Goal: Transaction & Acquisition: Subscribe to service/newsletter

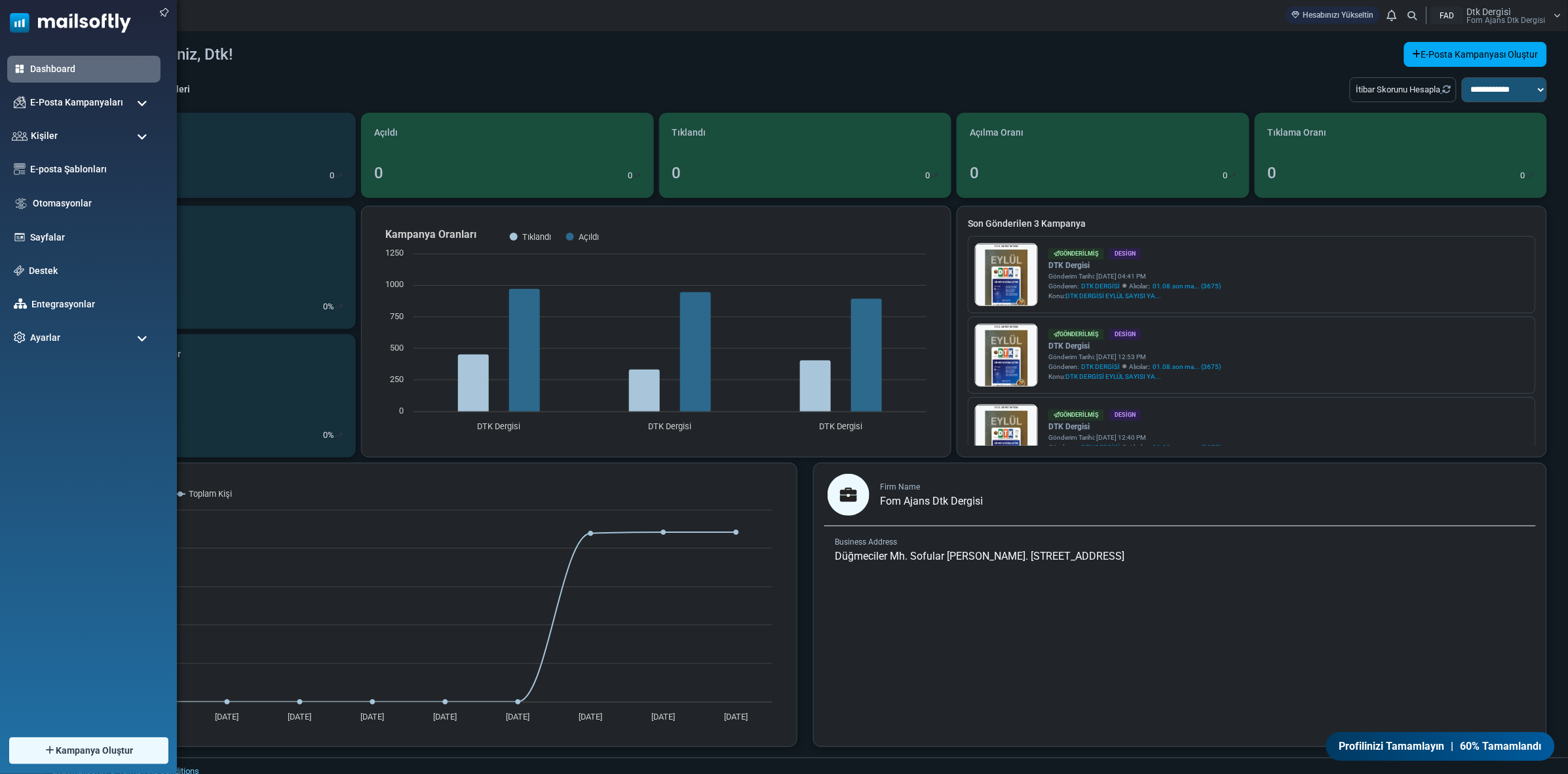
click at [143, 108] on span at bounding box center [142, 103] width 10 height 12
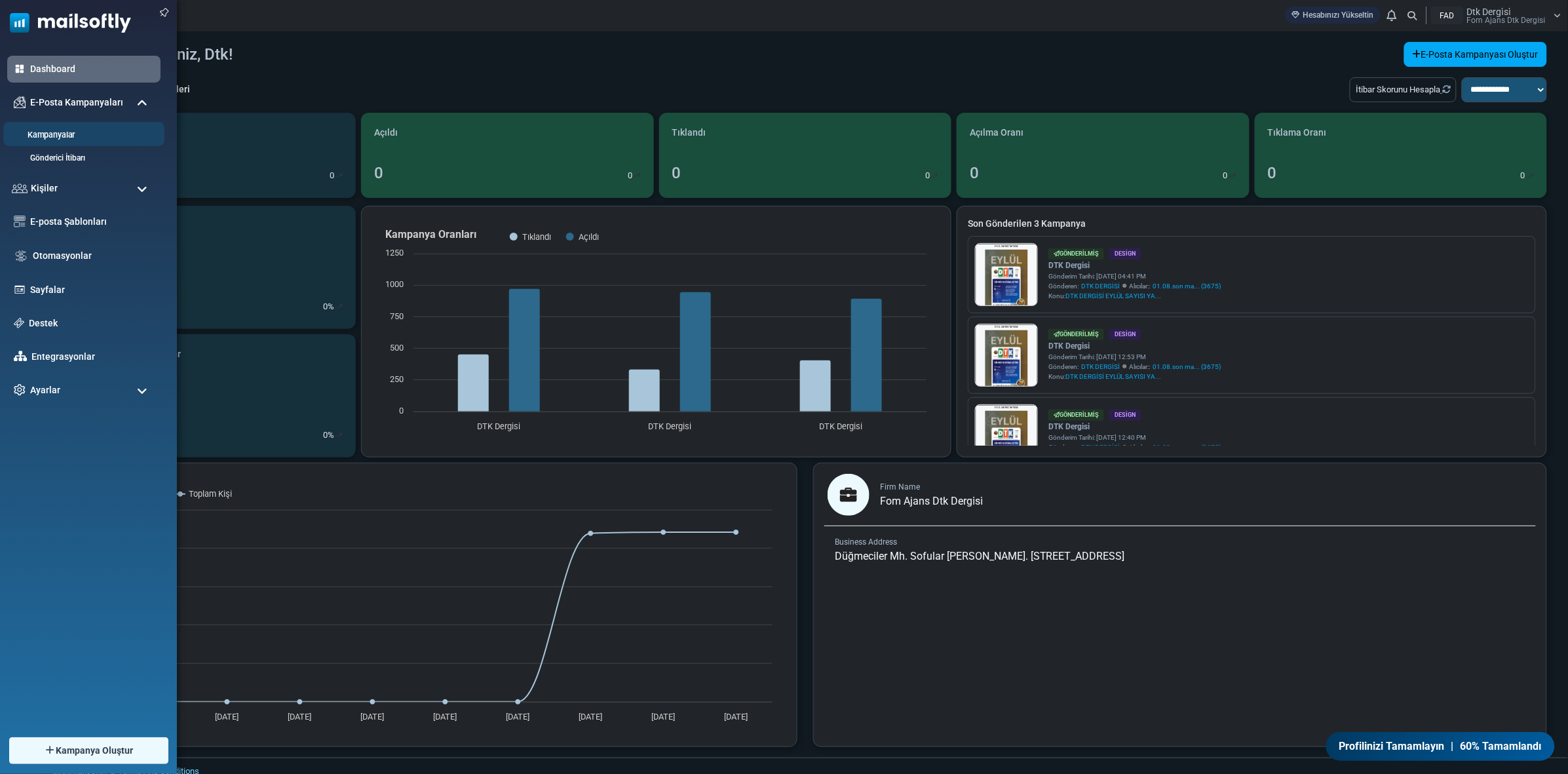
click at [86, 132] on link "Kampanyalar" at bounding box center [82, 136] width 157 height 13
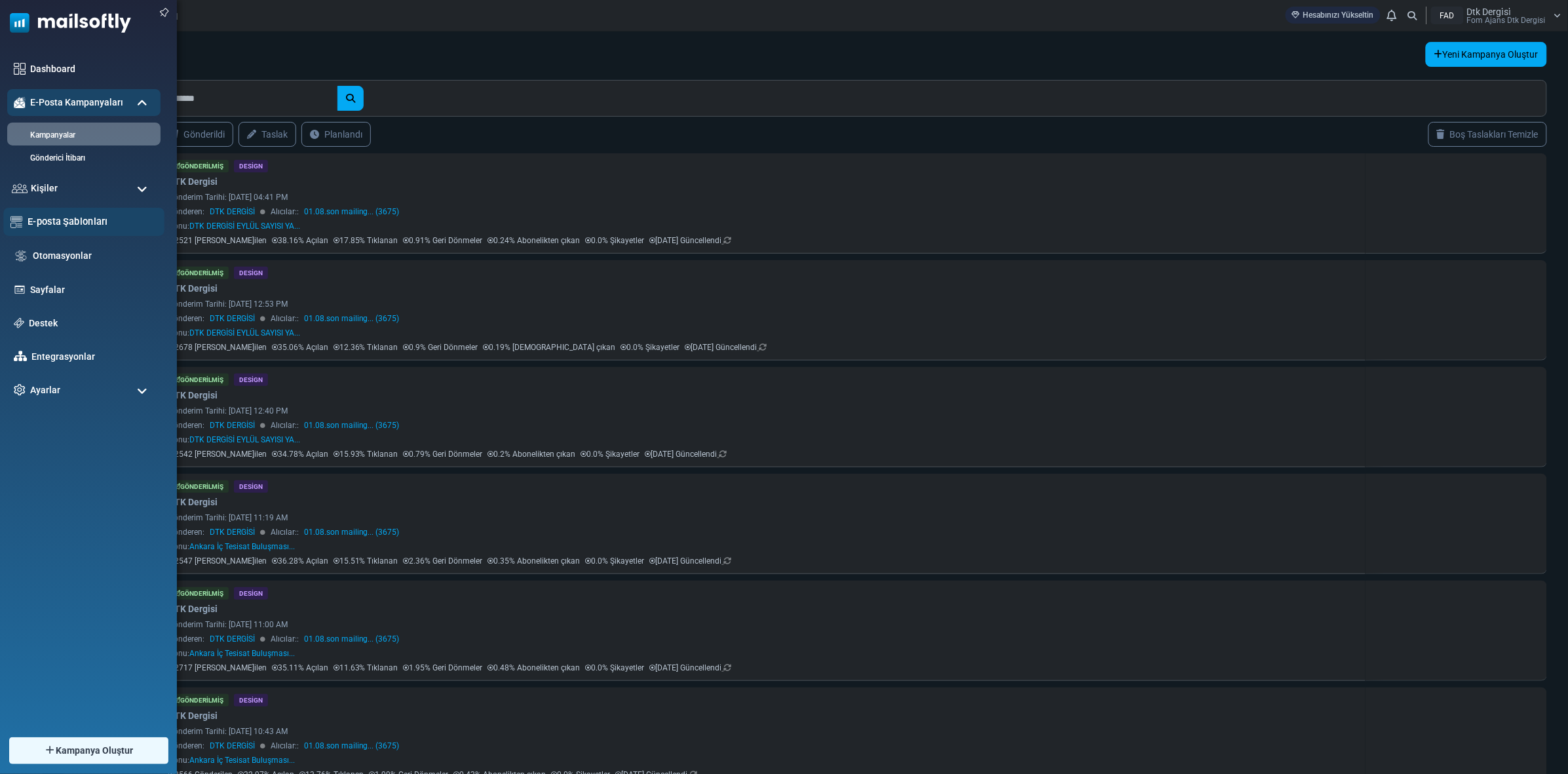
click at [59, 220] on link "E-posta Şablonları" at bounding box center [92, 221] width 130 height 15
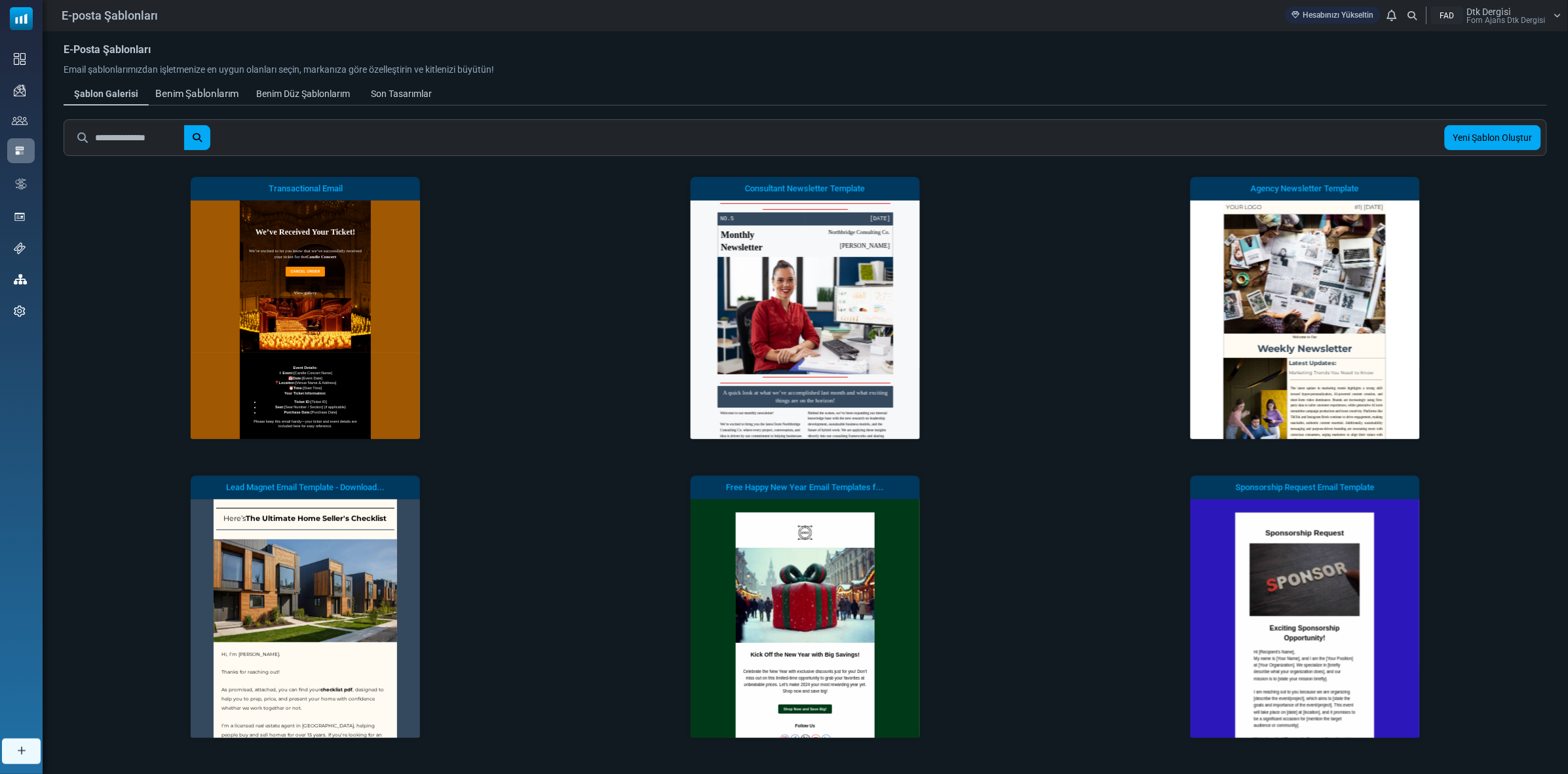
click at [229, 89] on div "Benim Şablonlarım" at bounding box center [197, 94] width 84 height 15
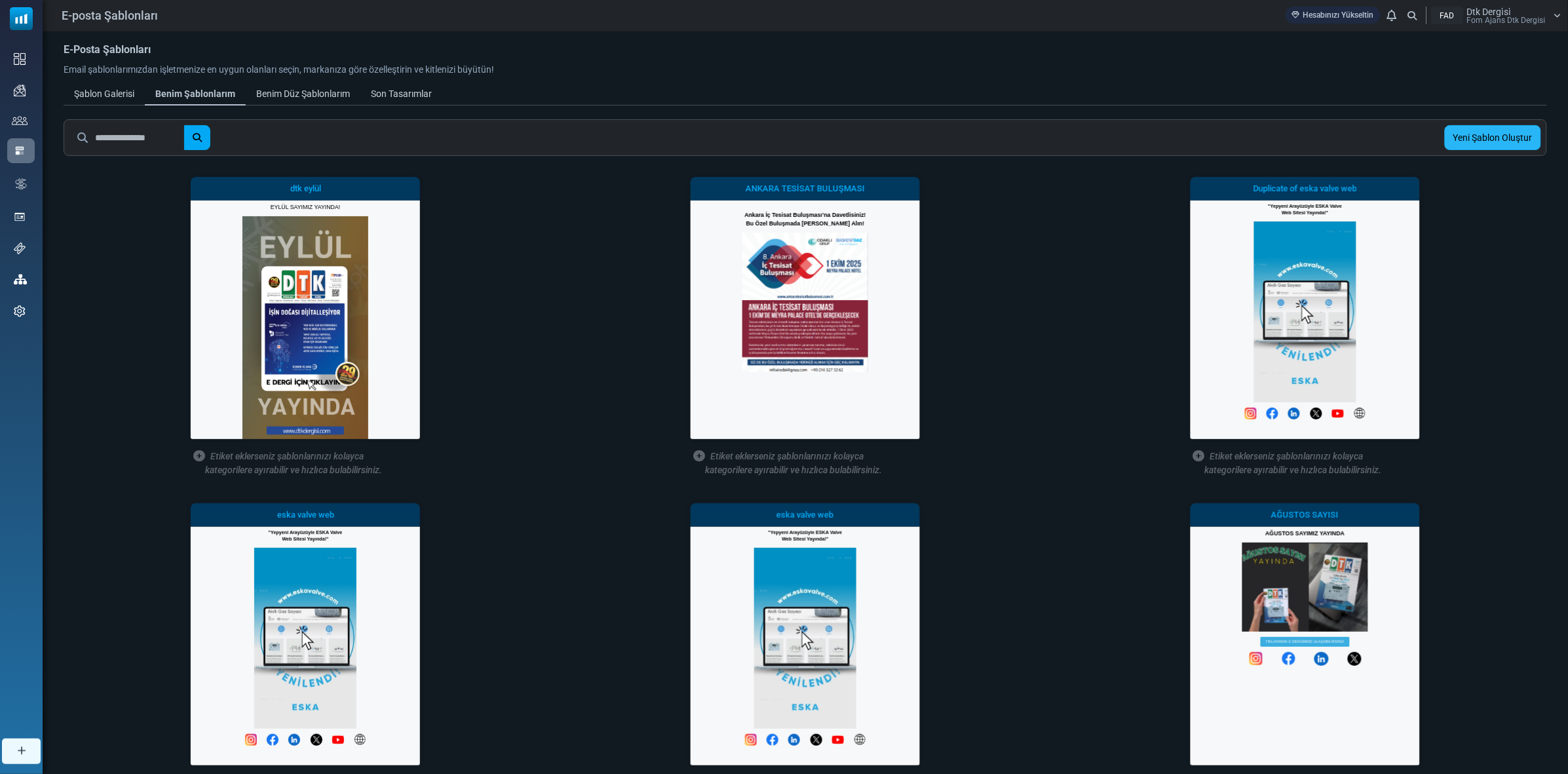
click at [1514, 135] on link "Yeni Şablon Oluştur" at bounding box center [1493, 138] width 97 height 25
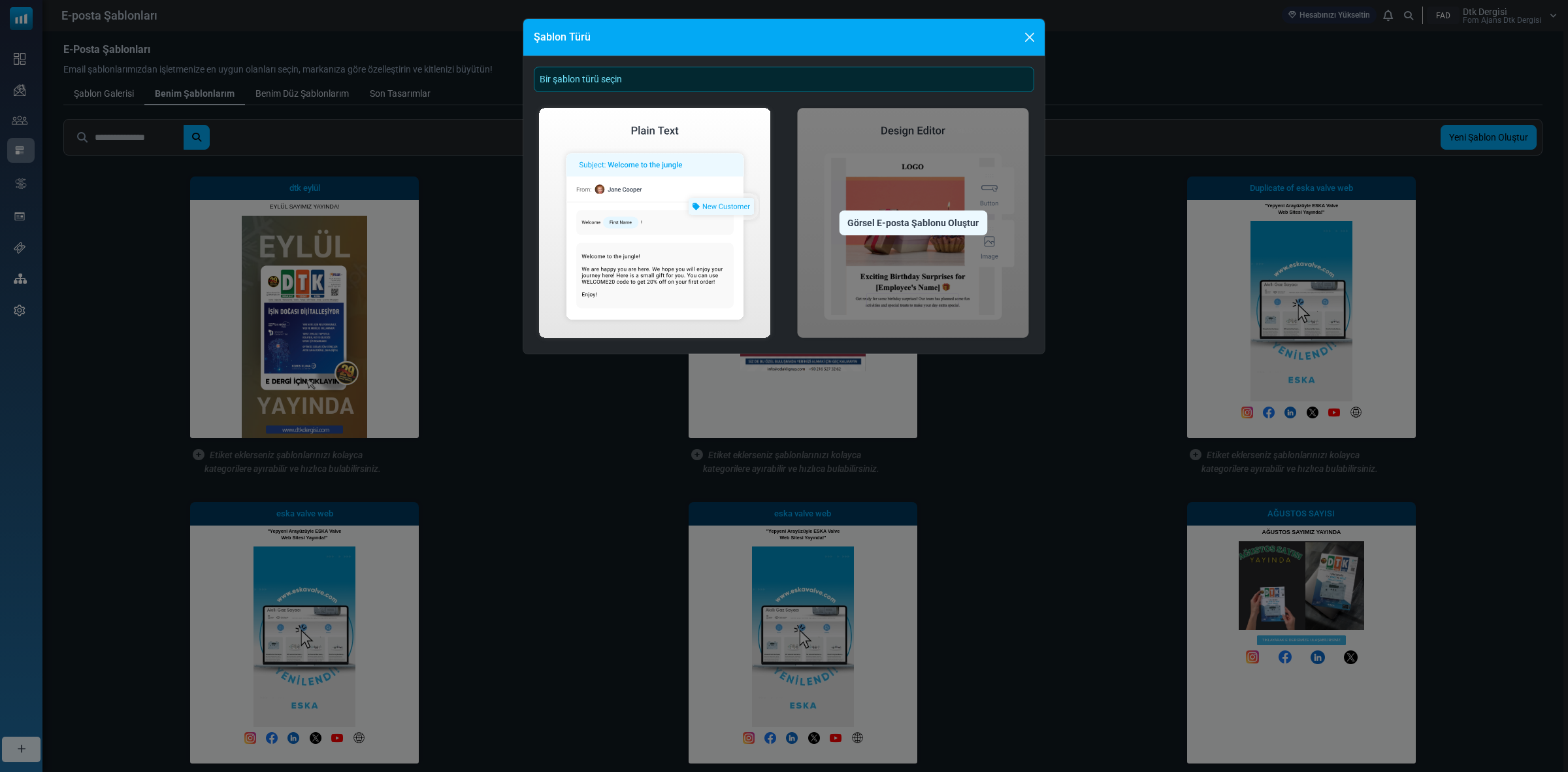
click at [882, 157] on img at bounding box center [913, 223] width 243 height 241
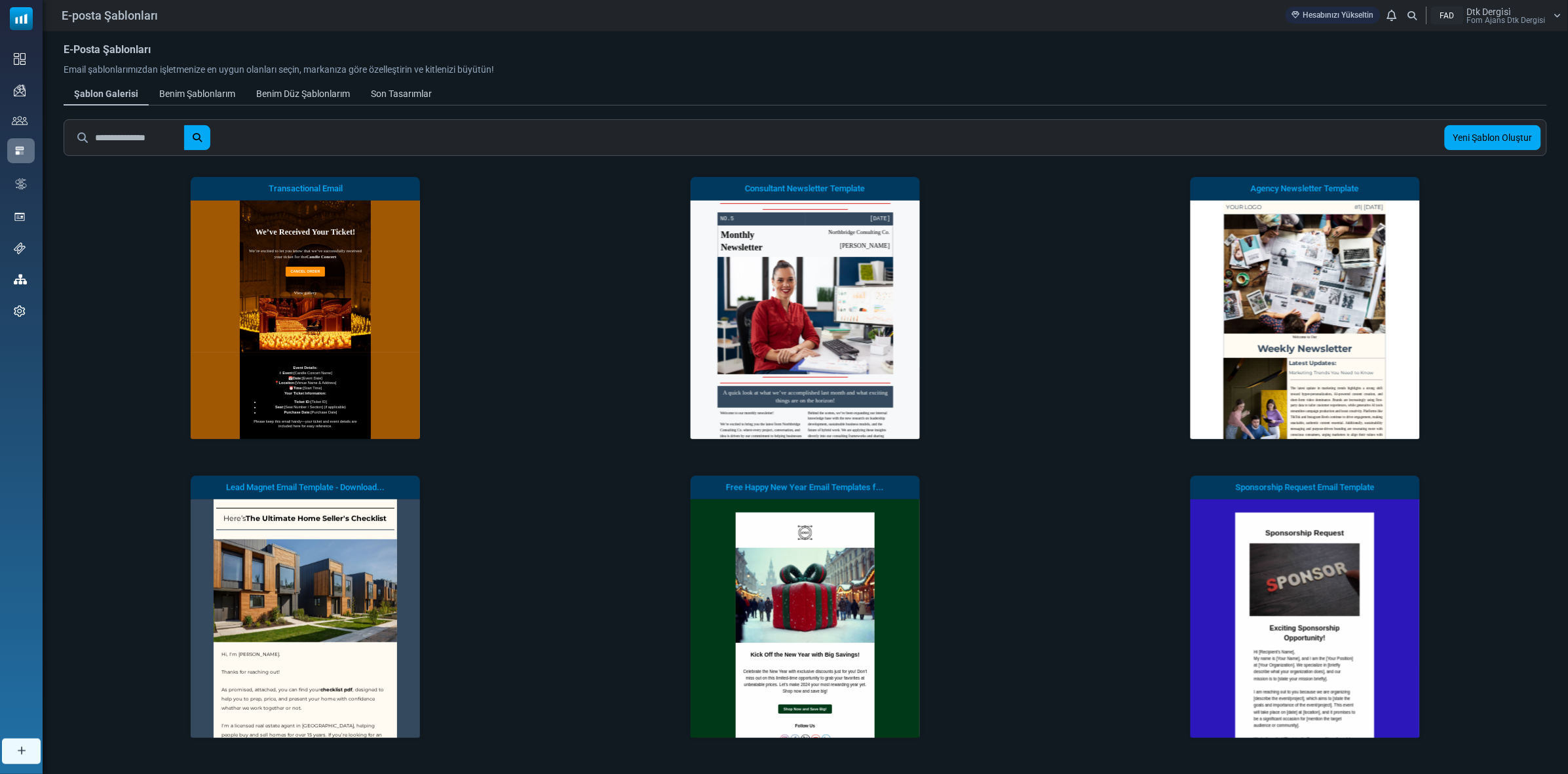
drag, startPoint x: 0, startPoint y: 0, endPoint x: 1248, endPoint y: 162, distance: 1258.5
click at [1248, 162] on div "Transactional Email Yapmaya Başla Önizlemeyi Gör Consultant Newsletter Template…" at bounding box center [805, 460] width 1499 height 598
click at [229, 97] on div "Benim Şablonlarım" at bounding box center [197, 94] width 76 height 14
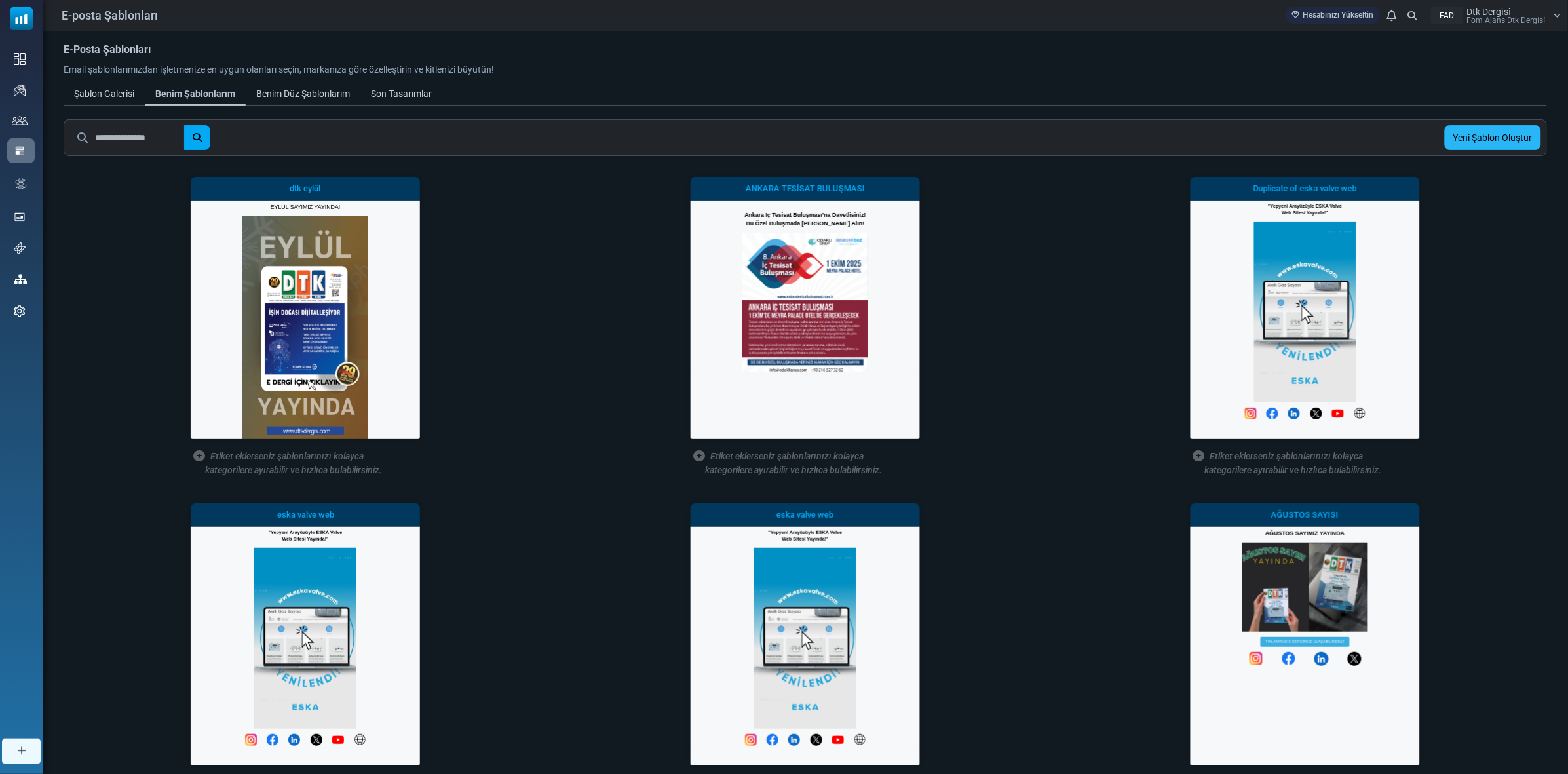
click at [1481, 130] on link "Yeni Şablon Oluştur" at bounding box center [1493, 138] width 97 height 25
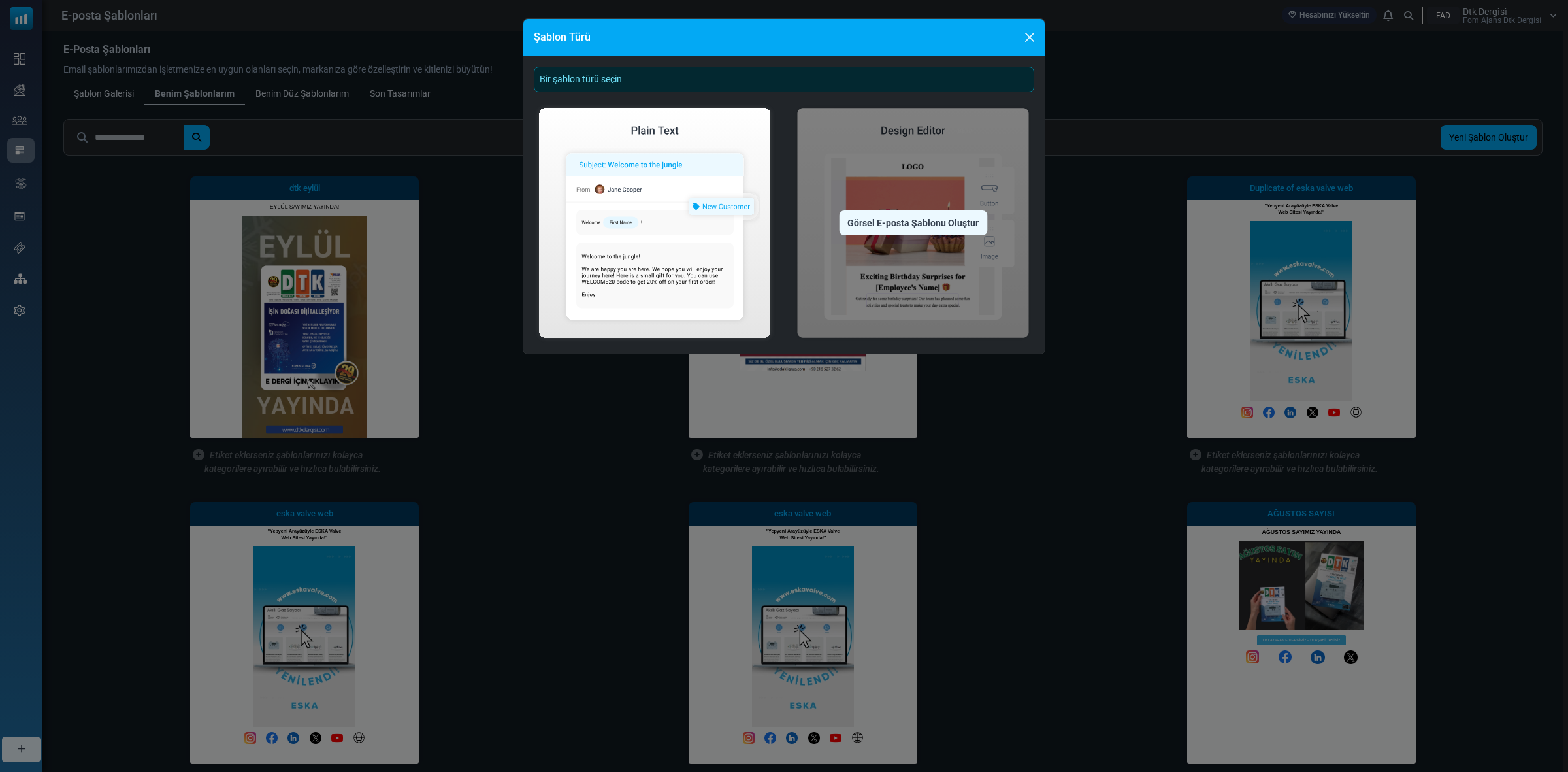
click at [964, 168] on img at bounding box center [913, 223] width 243 height 241
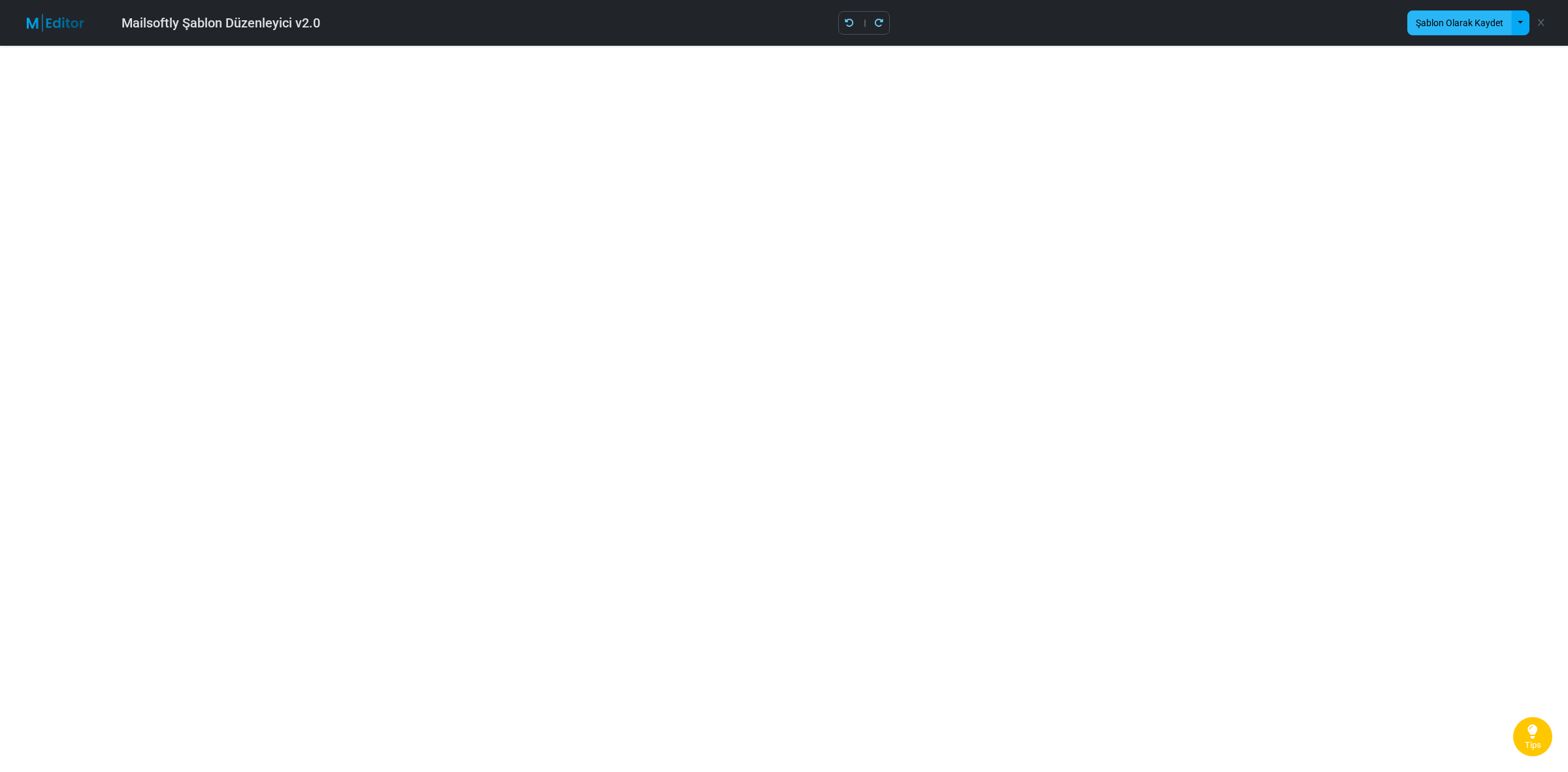
click at [1447, 17] on button "Şablon Olarak Kaydet" at bounding box center [1459, 23] width 105 height 25
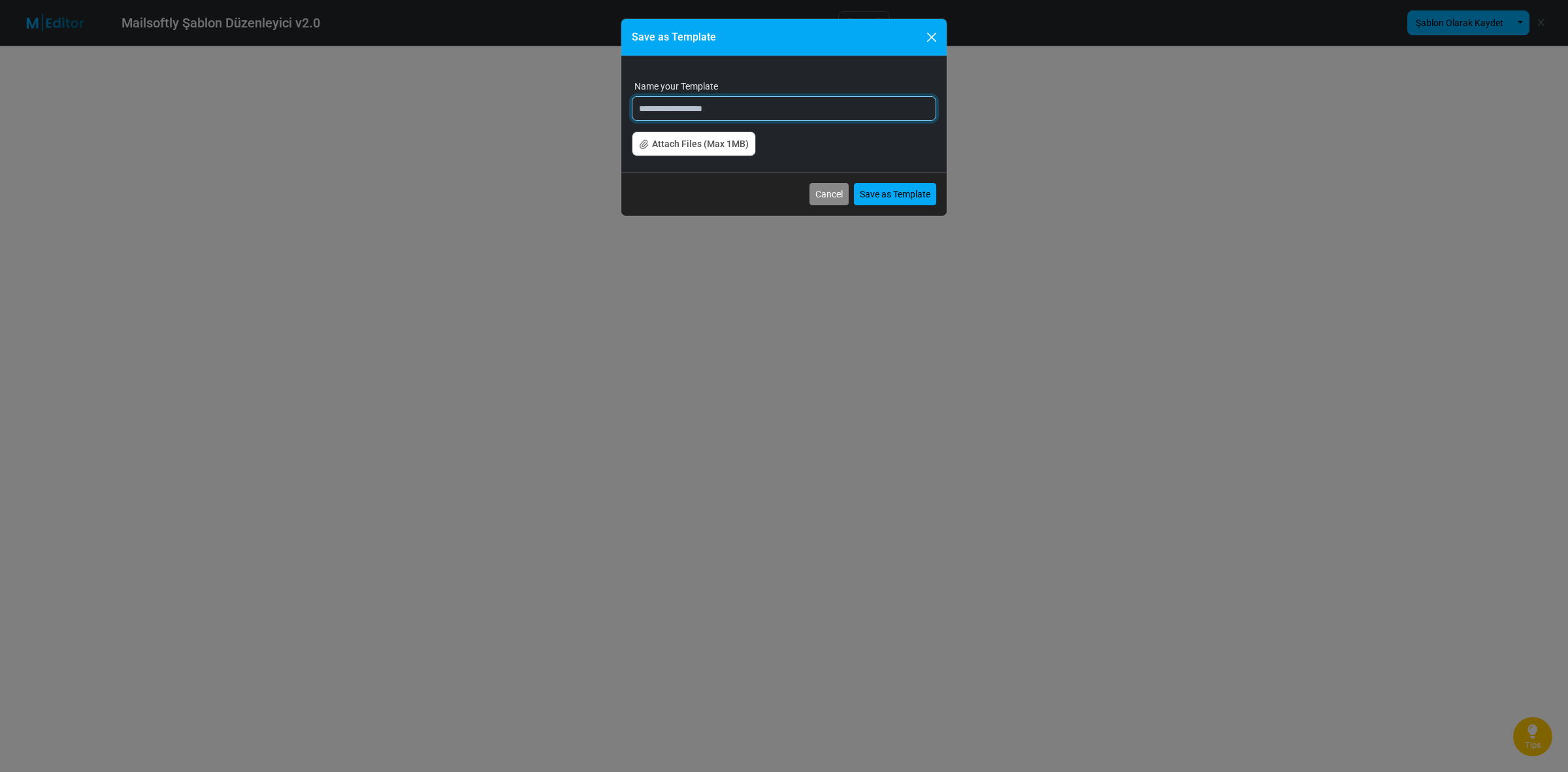
drag, startPoint x: 767, startPoint y: 108, endPoint x: 255, endPoint y: 115, distance: 512.0
click at [255, 115] on div "**********" at bounding box center [784, 386] width 1568 height 772
type input "**********"
click at [919, 189] on button "Save as Template" at bounding box center [895, 194] width 82 height 22
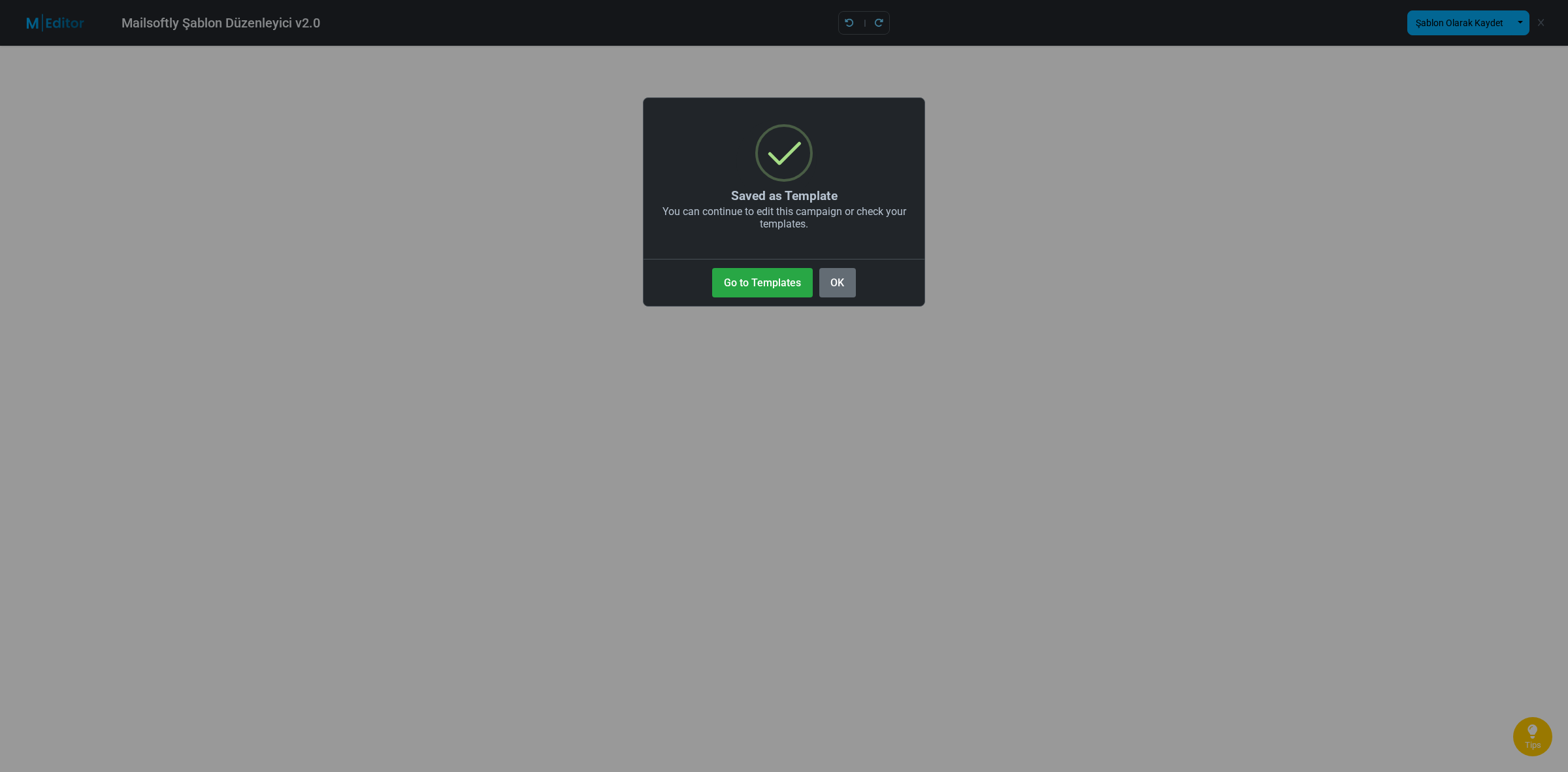
click at [822, 282] on button "OK" at bounding box center [837, 282] width 37 height 29
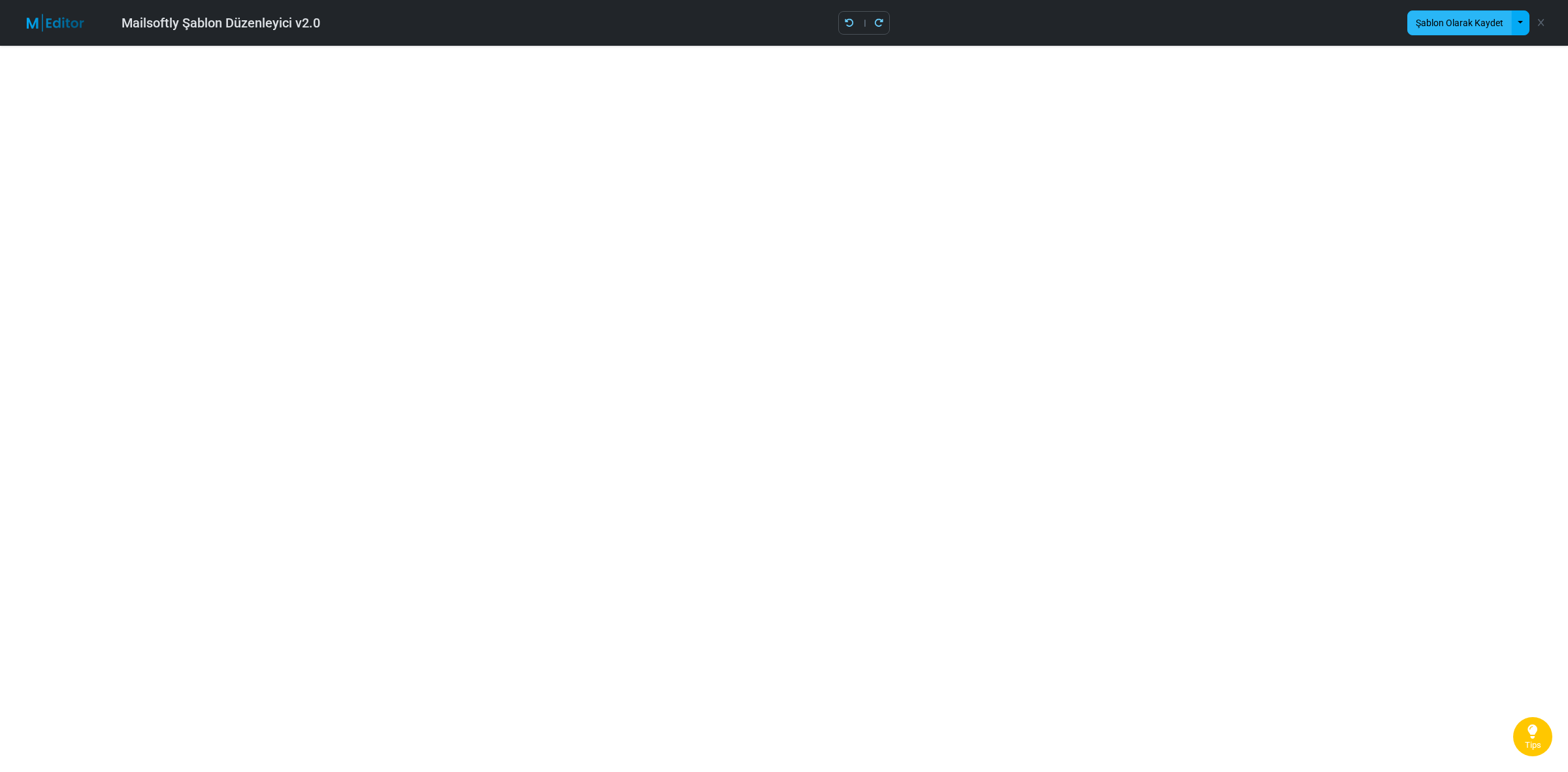
click at [1425, 12] on button "Şablon Olarak Kaydet" at bounding box center [1459, 23] width 105 height 25
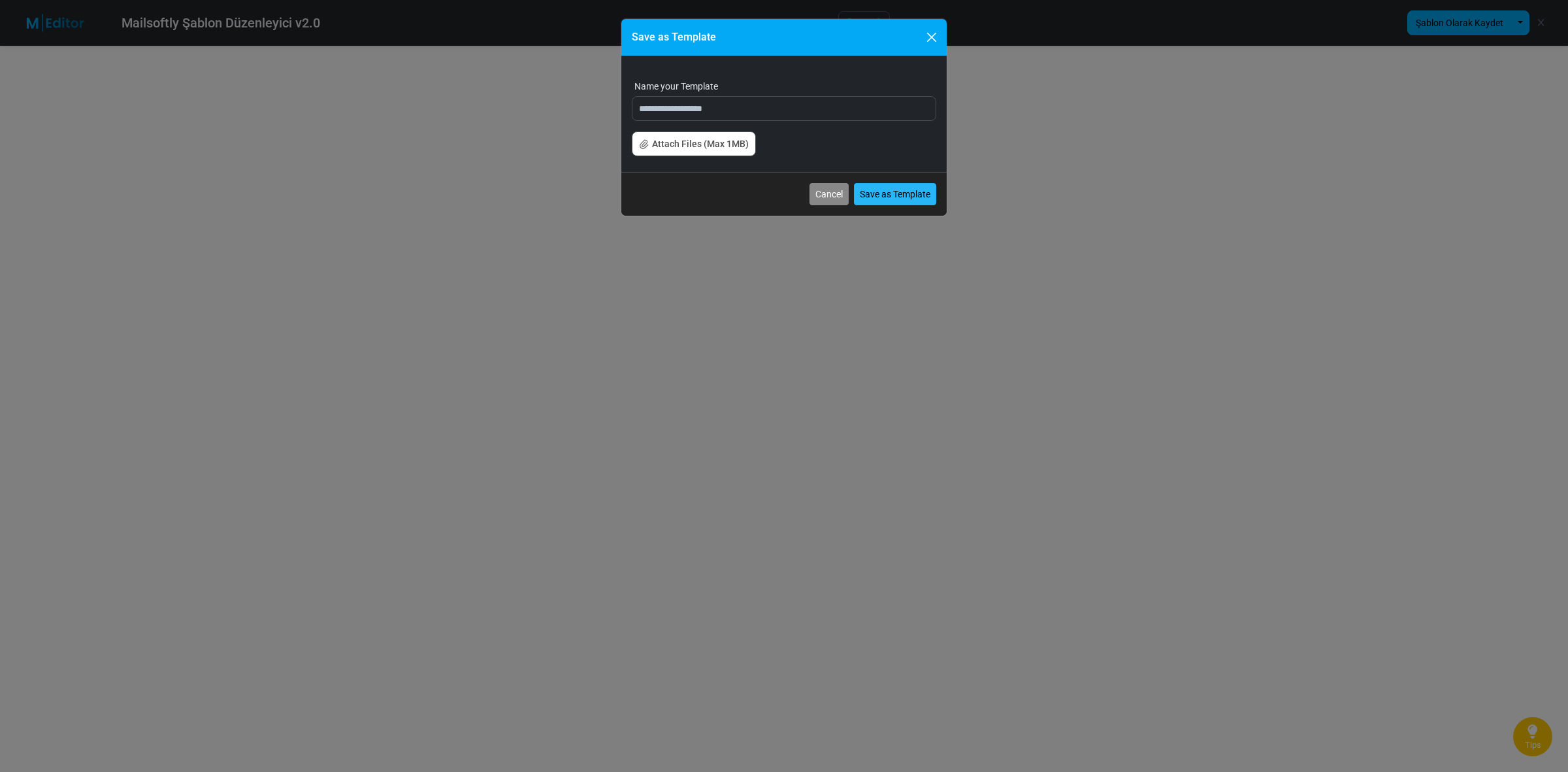
click at [918, 191] on button "Save as Template" at bounding box center [895, 194] width 82 height 22
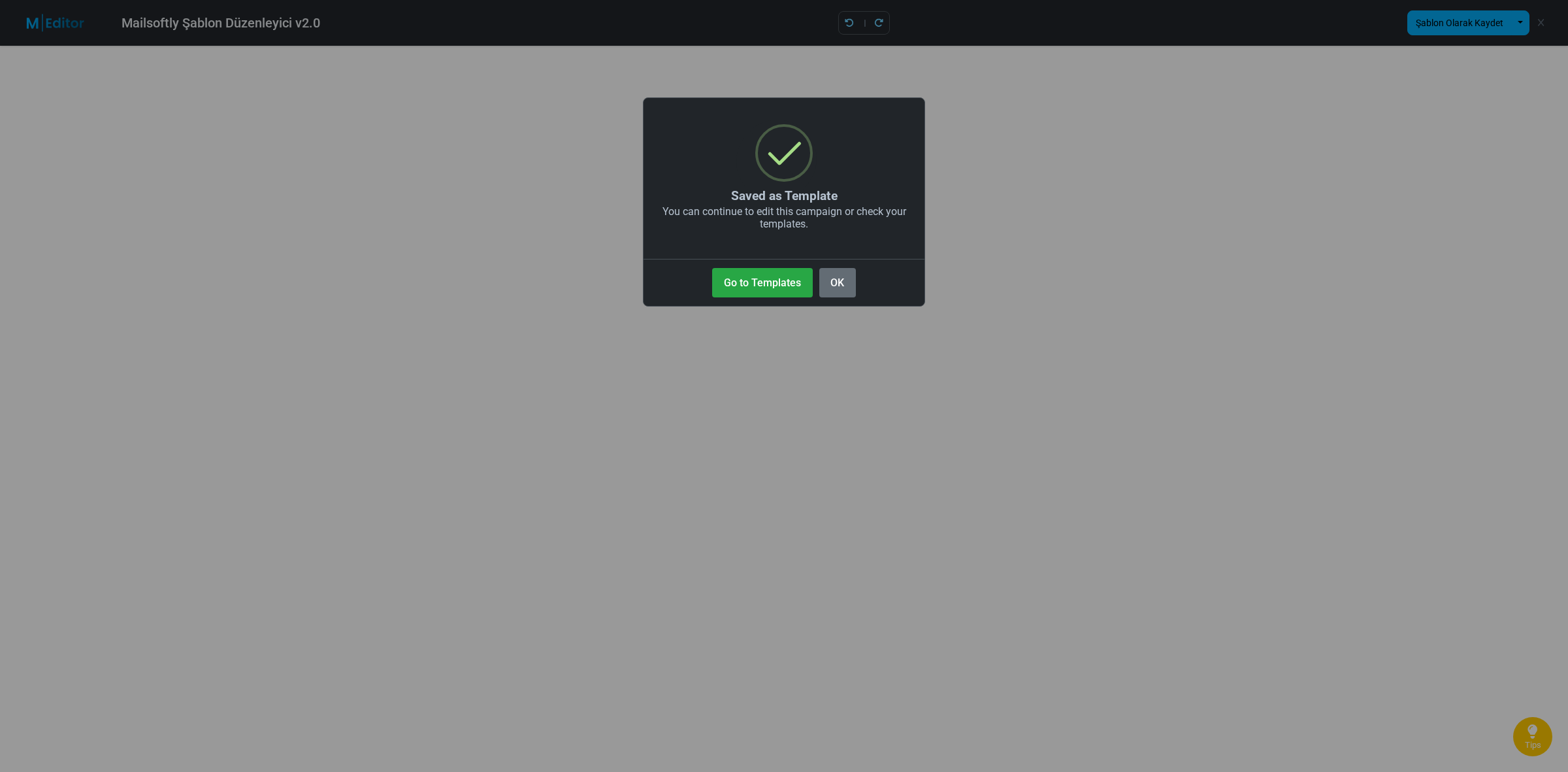
click at [844, 281] on button "OK" at bounding box center [837, 282] width 37 height 29
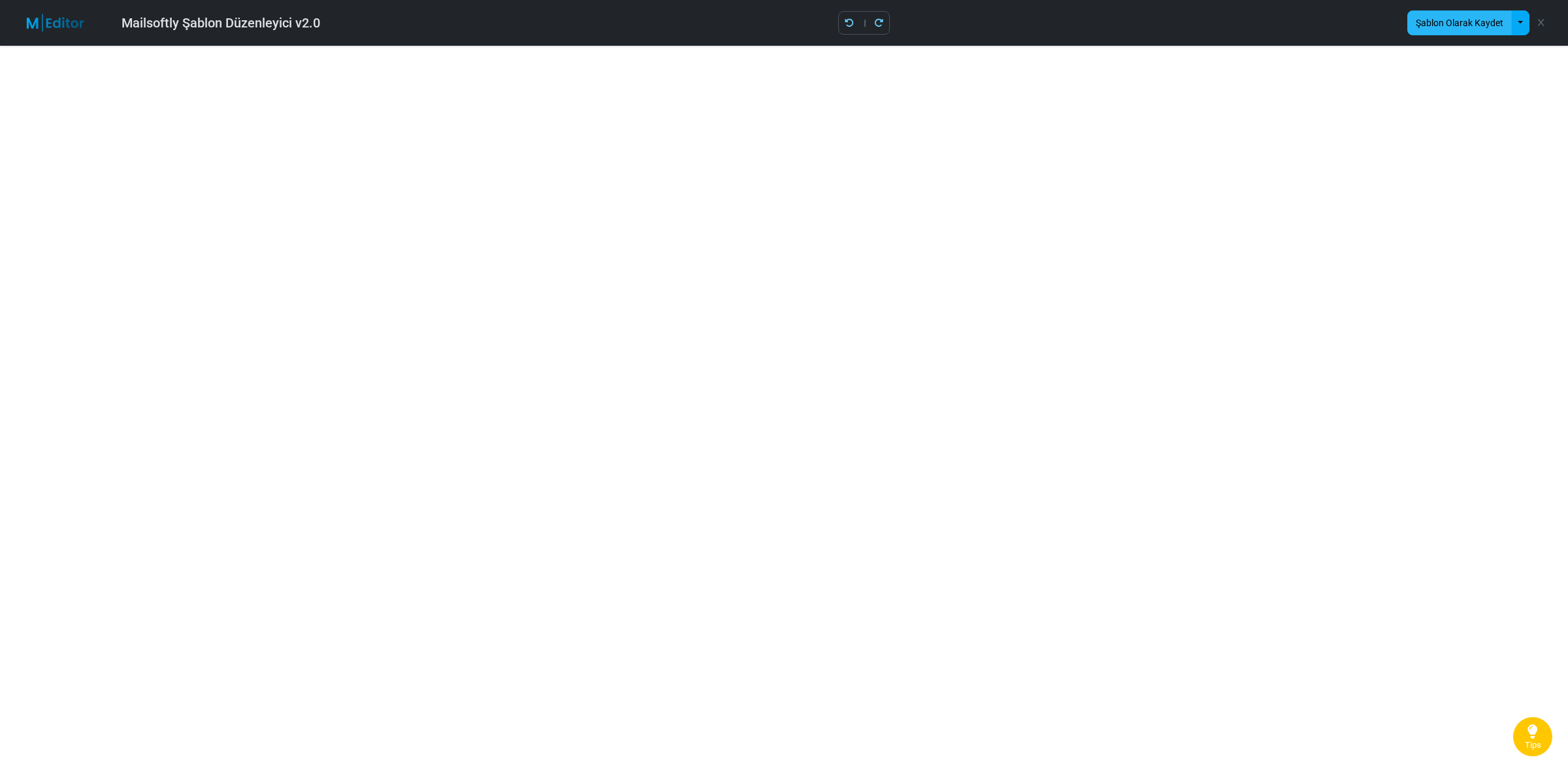
click at [1434, 12] on button "Şablon Olarak Kaydet" at bounding box center [1459, 23] width 105 height 25
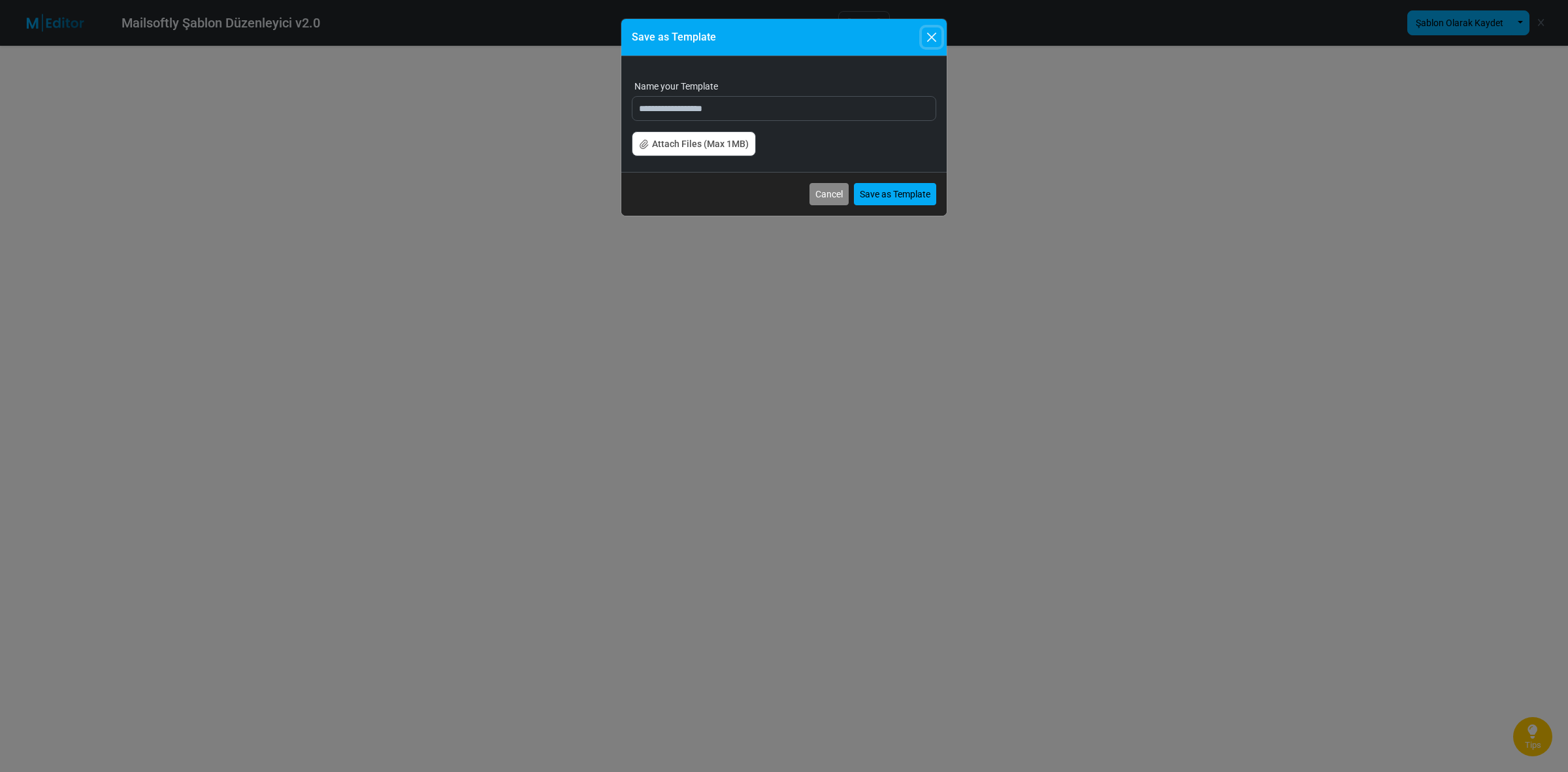
click at [932, 36] on button "Close" at bounding box center [932, 37] width 19 height 19
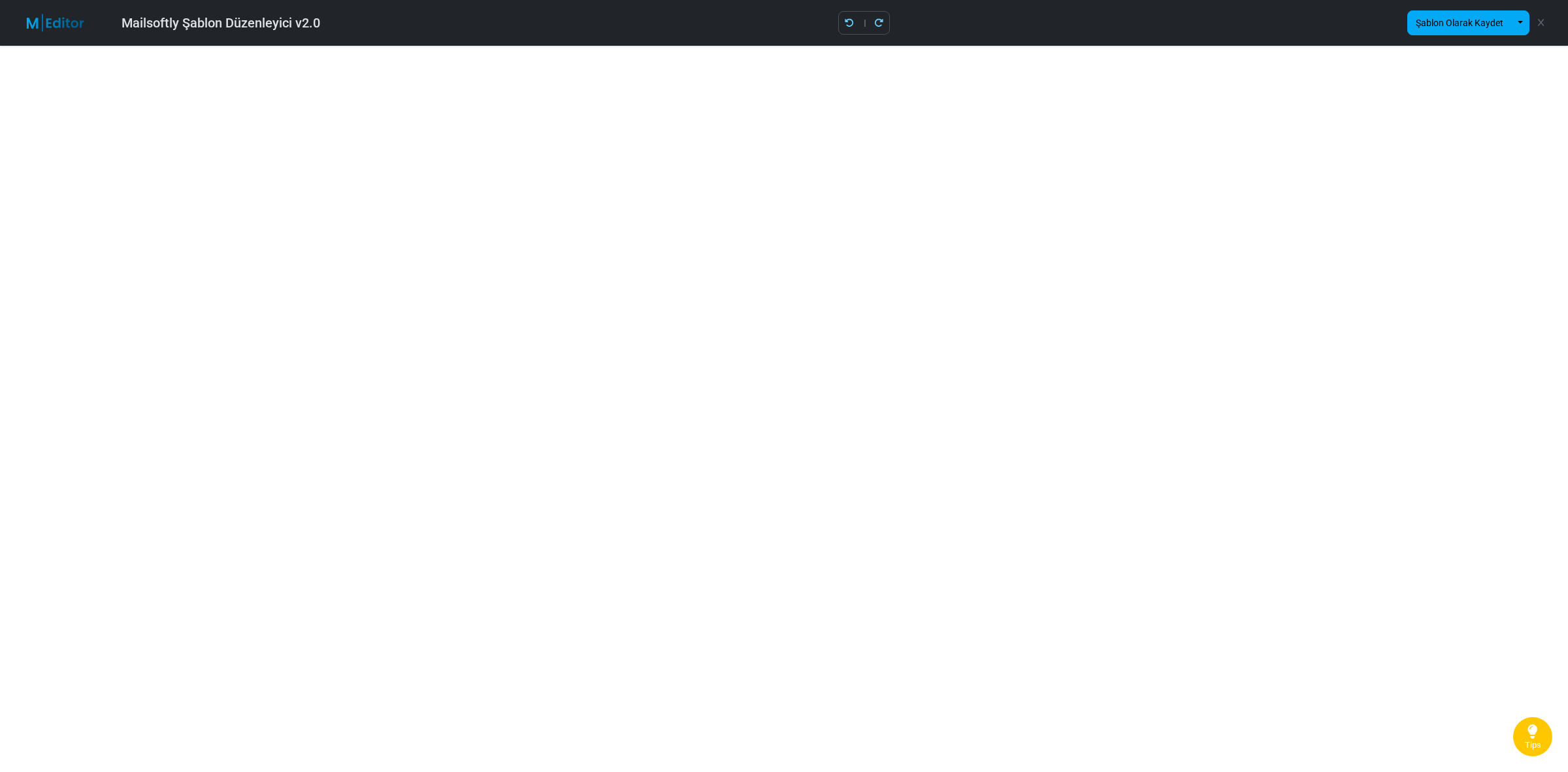
click at [41, 28] on img at bounding box center [63, 23] width 85 height 18
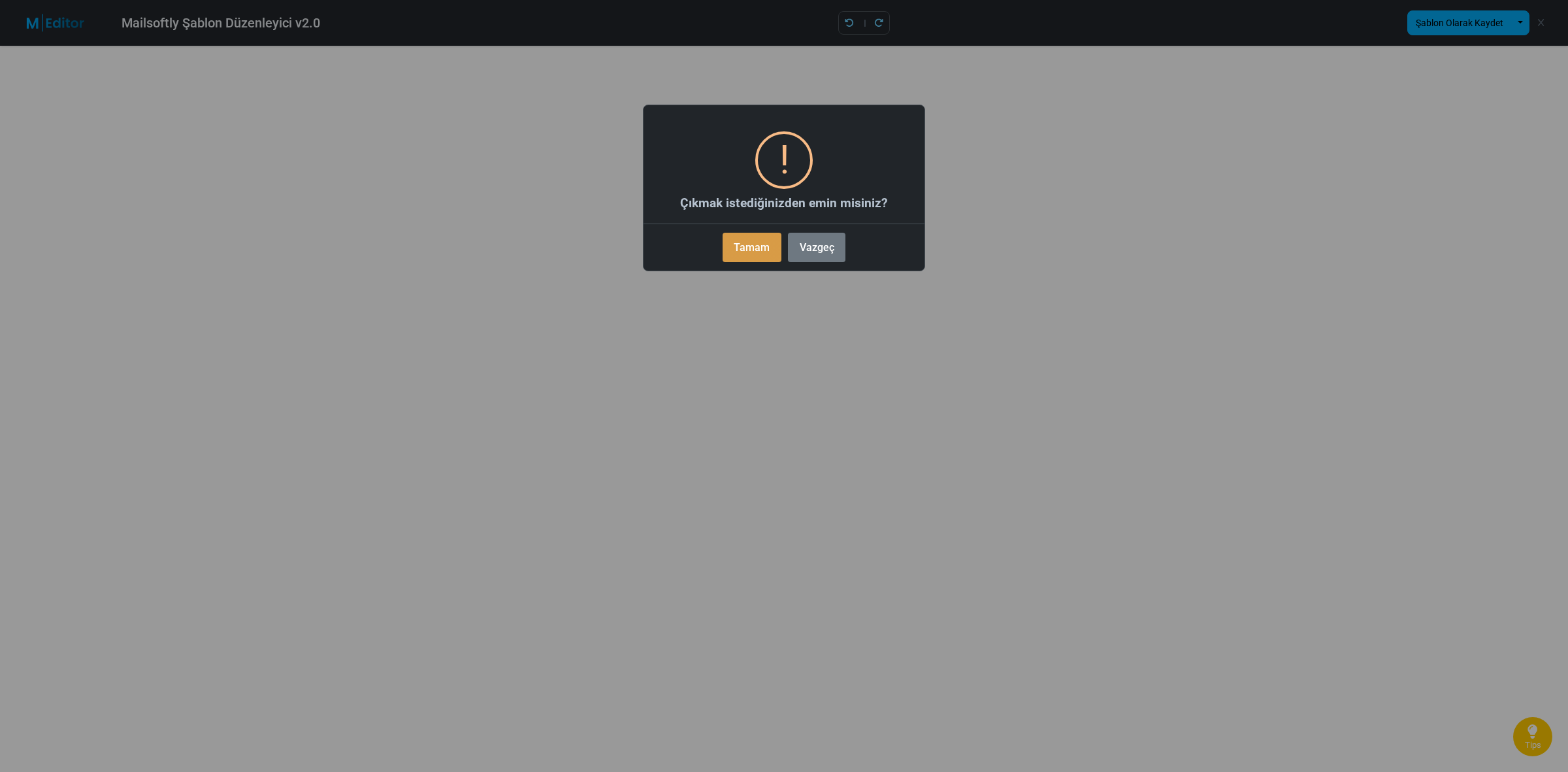
click at [752, 239] on button "Tamam" at bounding box center [751, 248] width 59 height 29
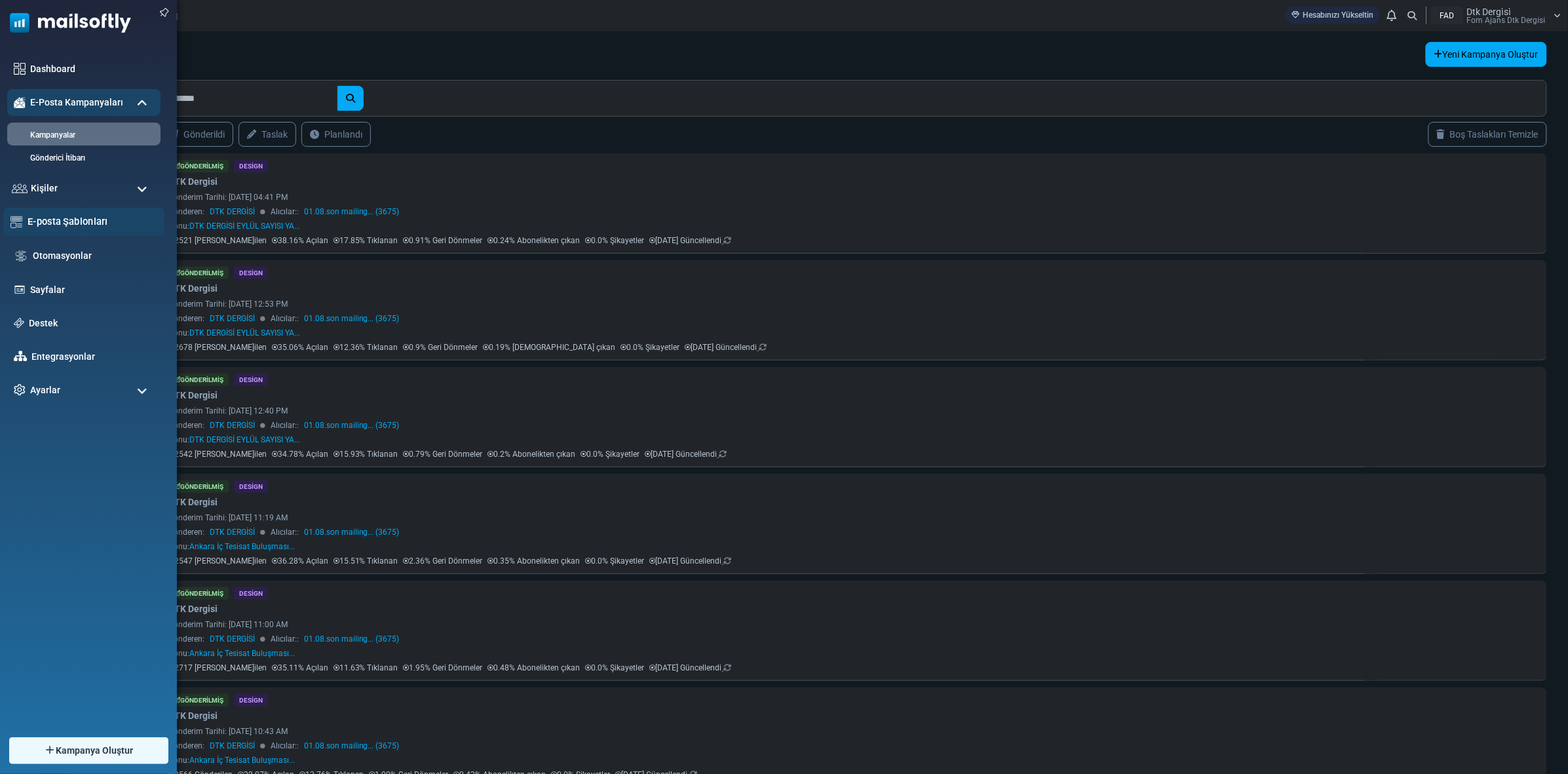
click at [59, 220] on link "E-posta Şablonları" at bounding box center [92, 221] width 130 height 15
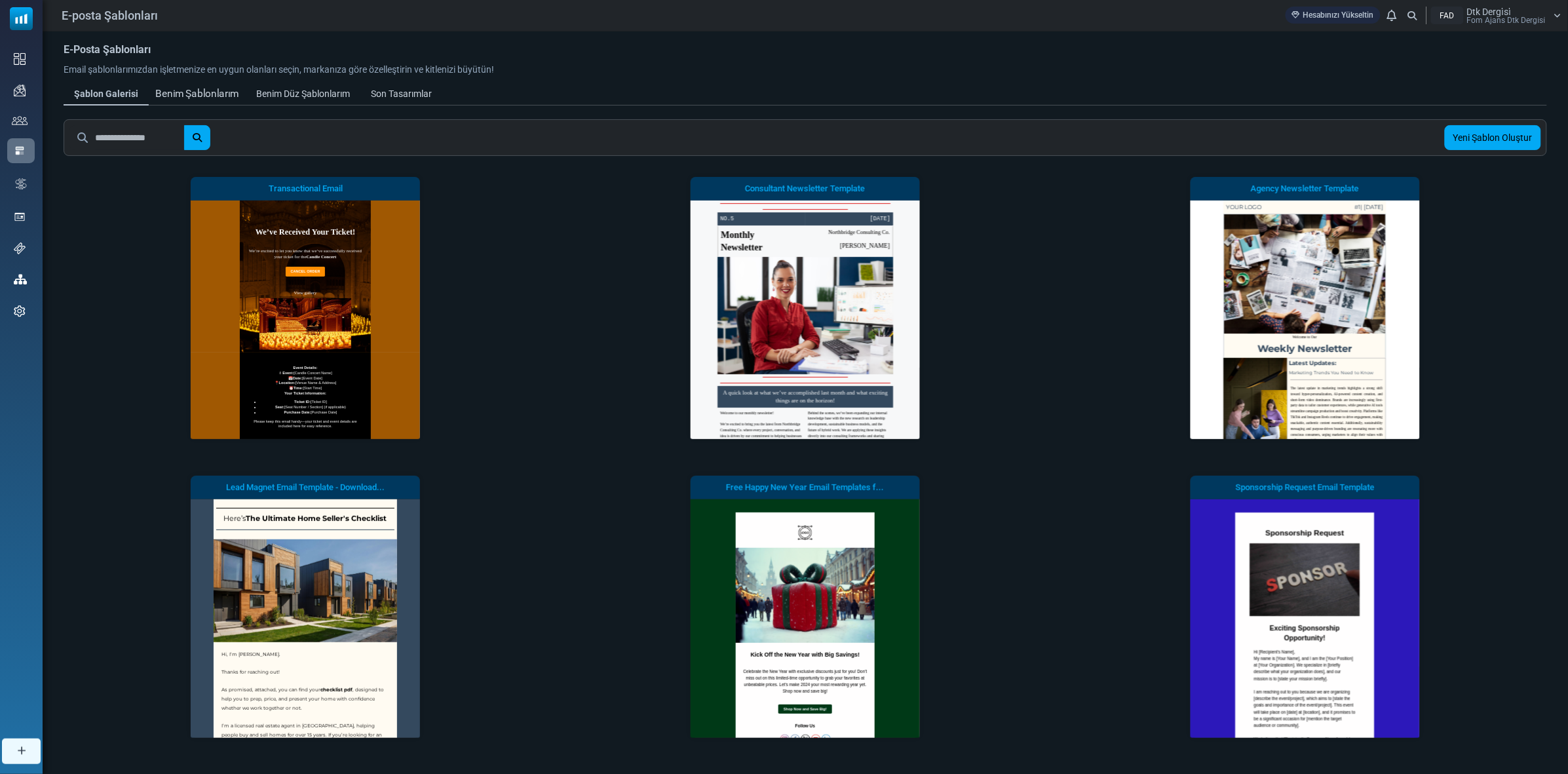
click at [223, 102] on div "Benim Şablonlarım" at bounding box center [197, 94] width 84 height 15
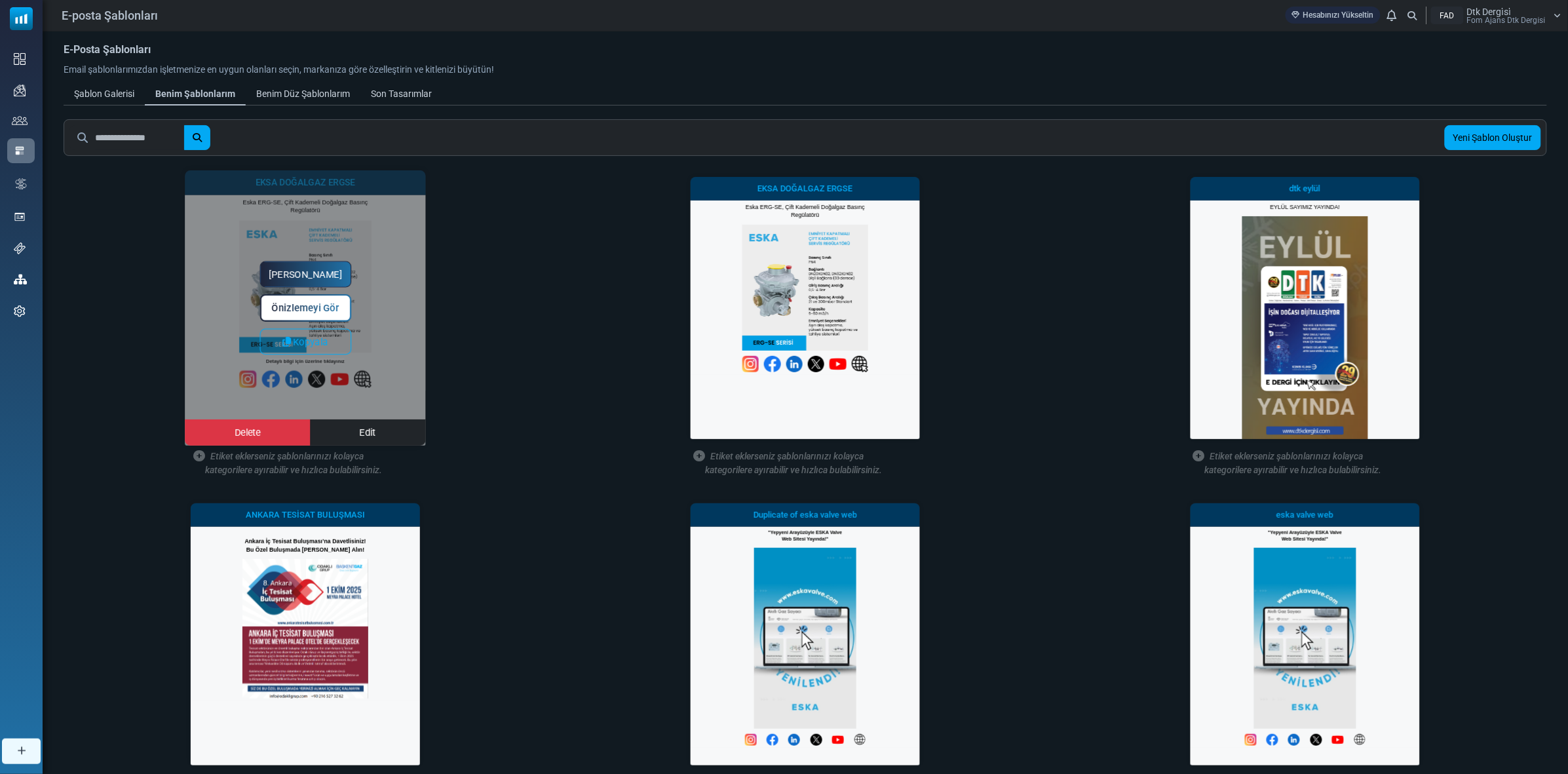
click at [316, 267] on link "Yapmaya Başla" at bounding box center [306, 275] width 92 height 26
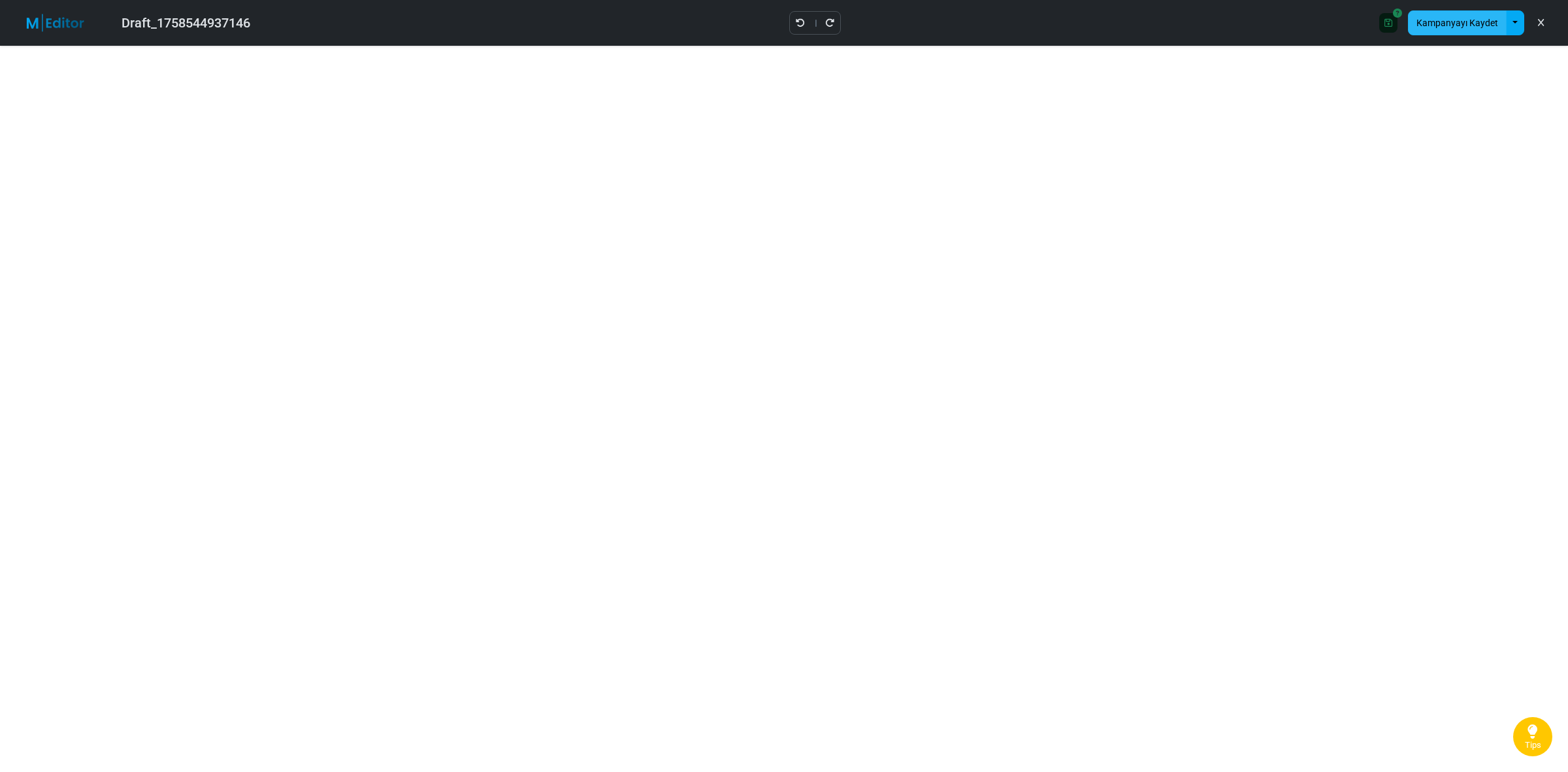
click at [1458, 24] on button "Kampanyayı Kaydet" at bounding box center [1457, 23] width 98 height 25
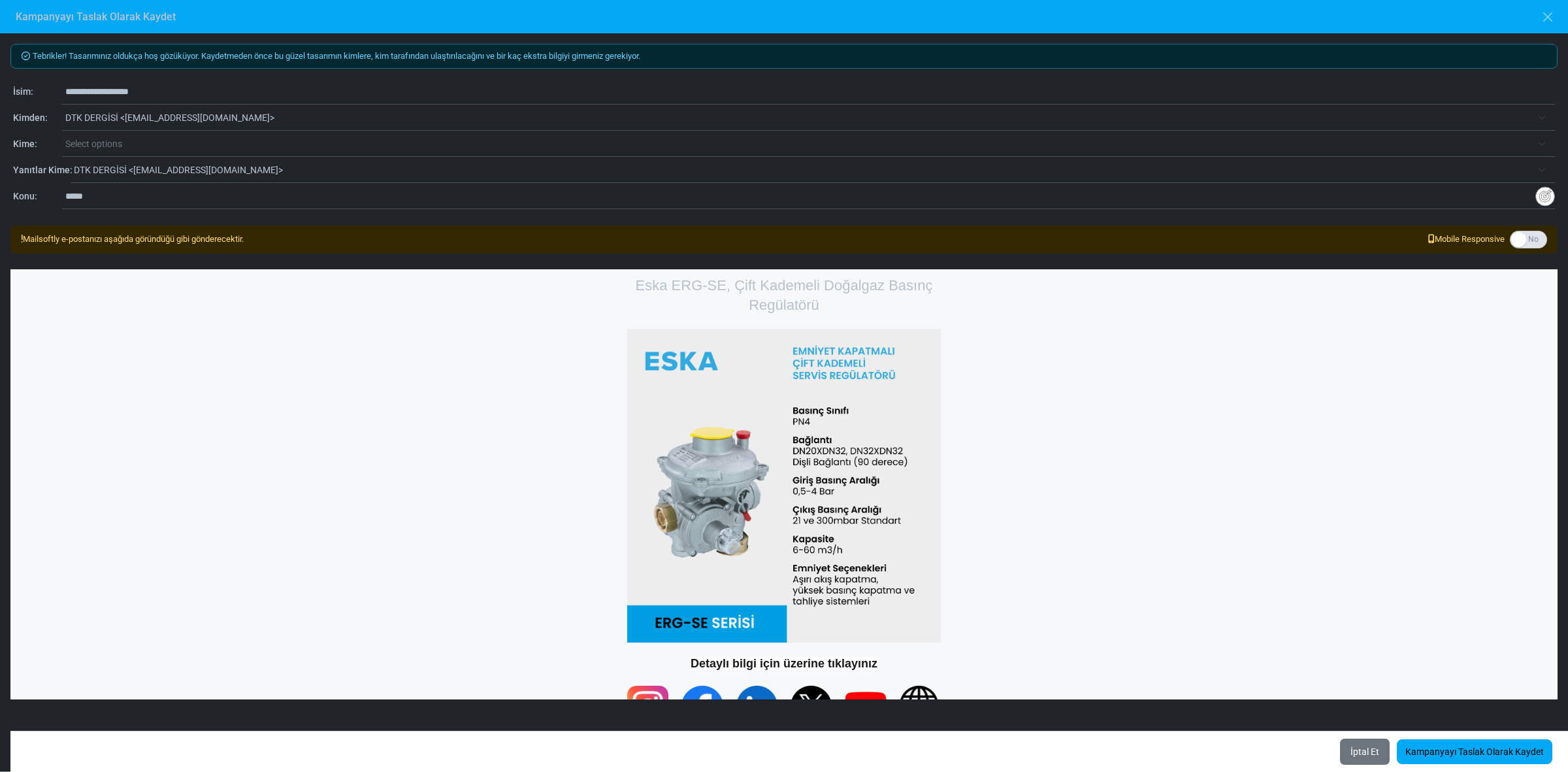
drag, startPoint x: 223, startPoint y: 95, endPoint x: 0, endPoint y: 99, distance: 223.0
click at [0, 99] on div "**********" at bounding box center [784, 402] width 1568 height 738
click at [76, 85] on input "text" at bounding box center [810, 92] width 1490 height 25
type input "**********"
click at [155, 149] on span "Select options" at bounding box center [798, 144] width 1466 height 16
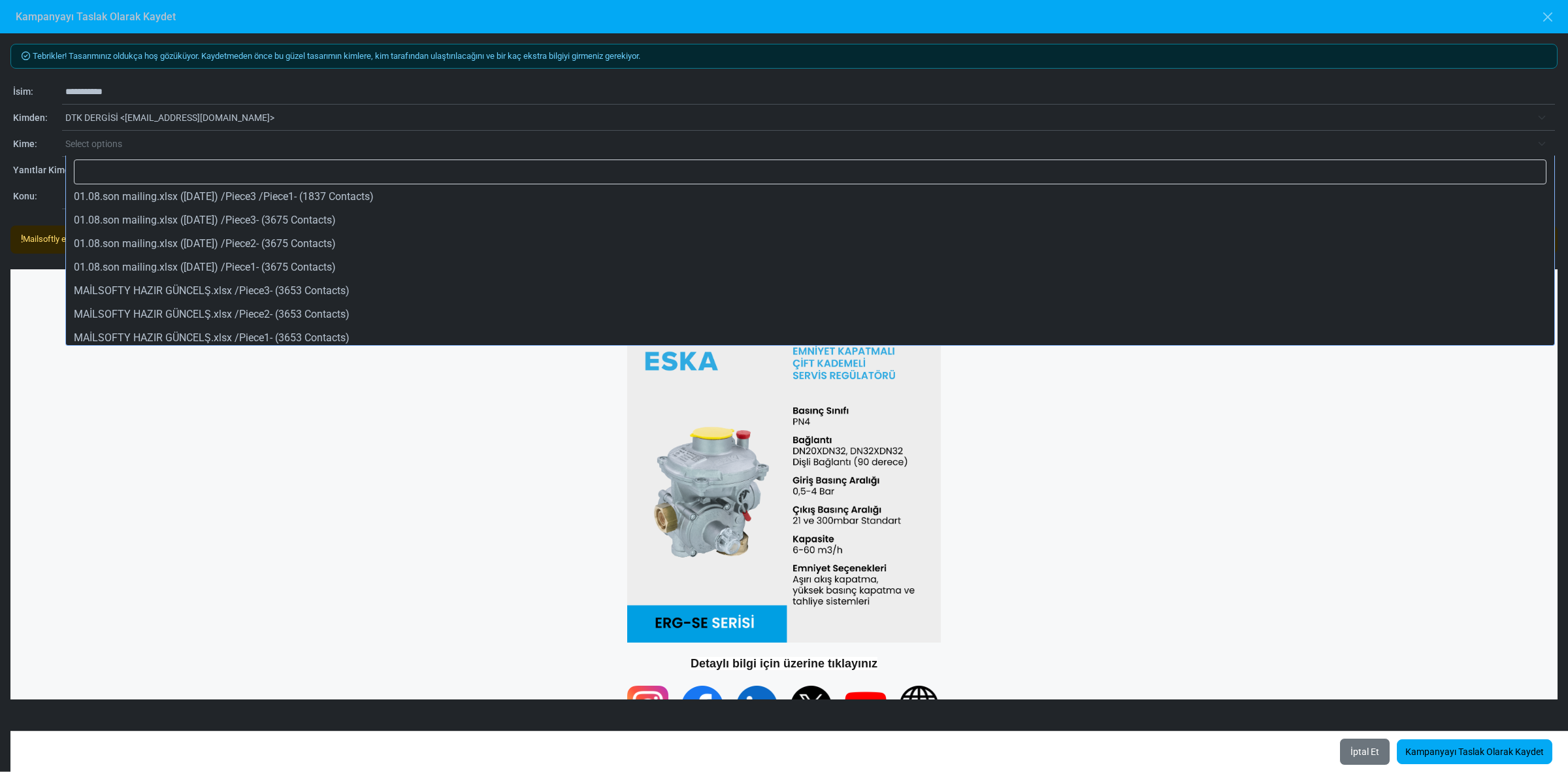
scroll to position [78, 0]
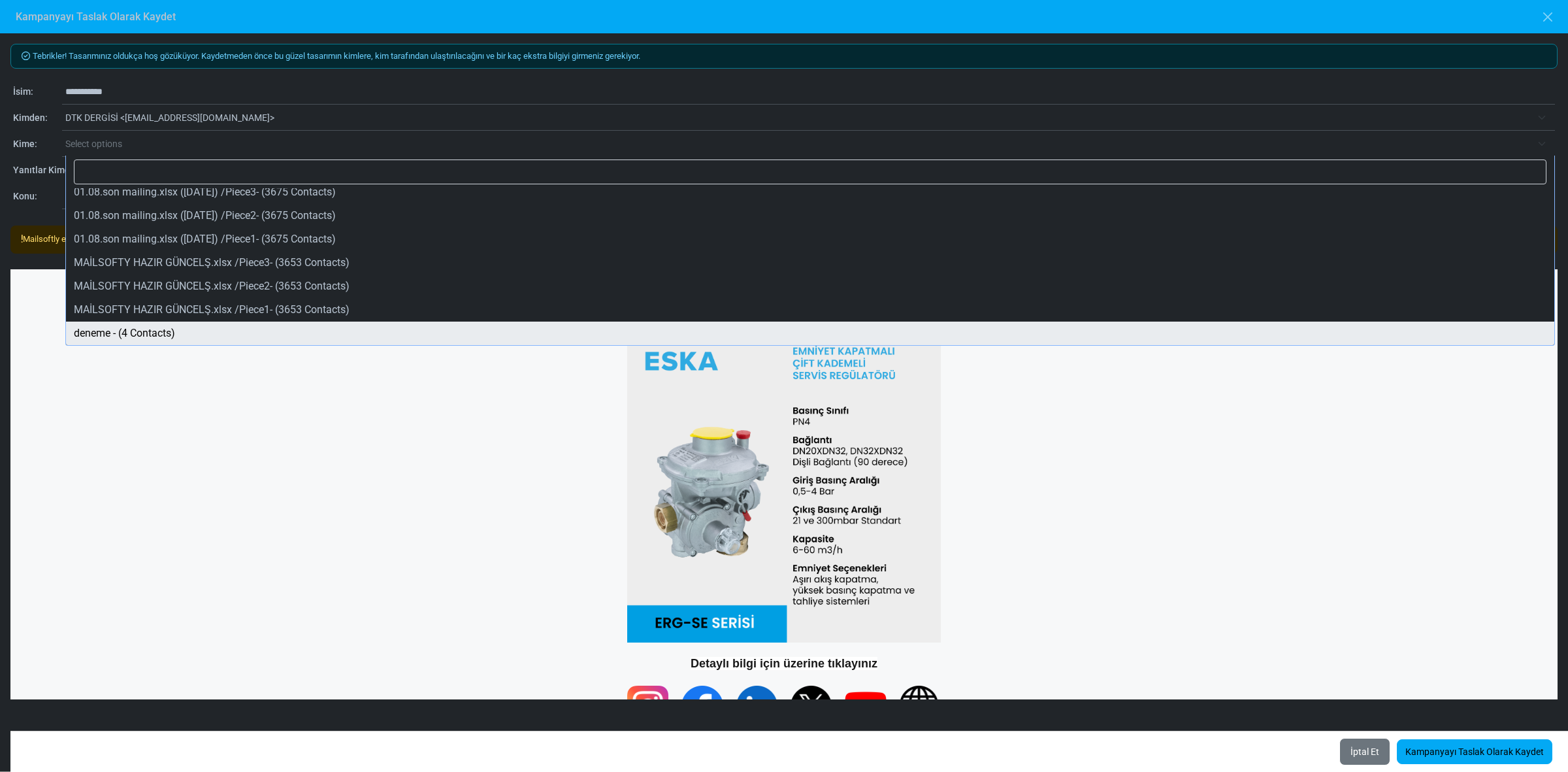
select select "*****"
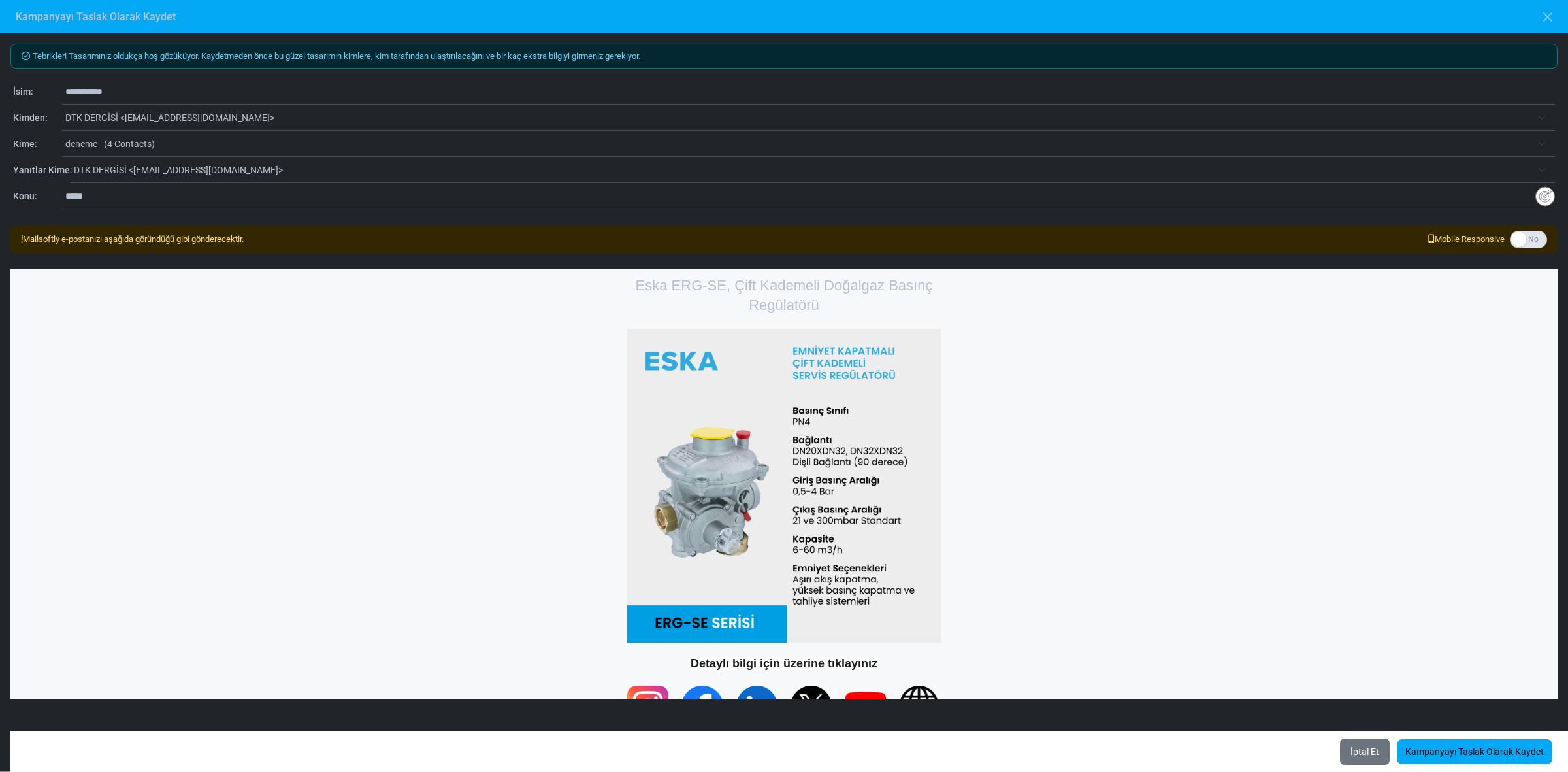
click at [134, 194] on input "*****" at bounding box center [800, 196] width 1470 height 25
drag, startPoint x: 134, startPoint y: 194, endPoint x: 0, endPoint y: 193, distance: 134.0
click at [0, 193] on div "**********" at bounding box center [784, 402] width 1568 height 738
paste input "**********"
type input "**********"
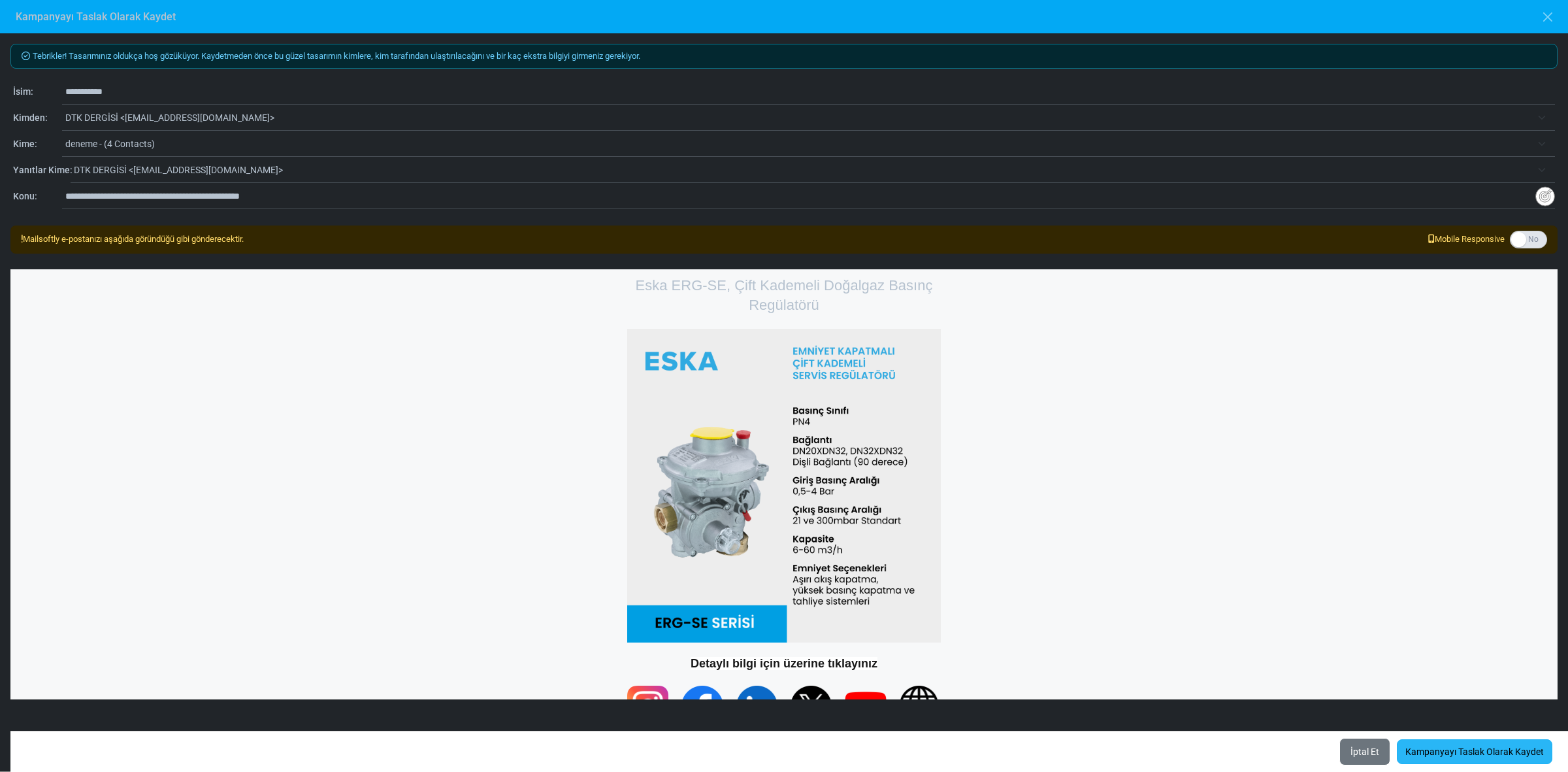
click at [1452, 747] on link "Kampanyayı Taslak Olarak Kaydet" at bounding box center [1474, 752] width 155 height 25
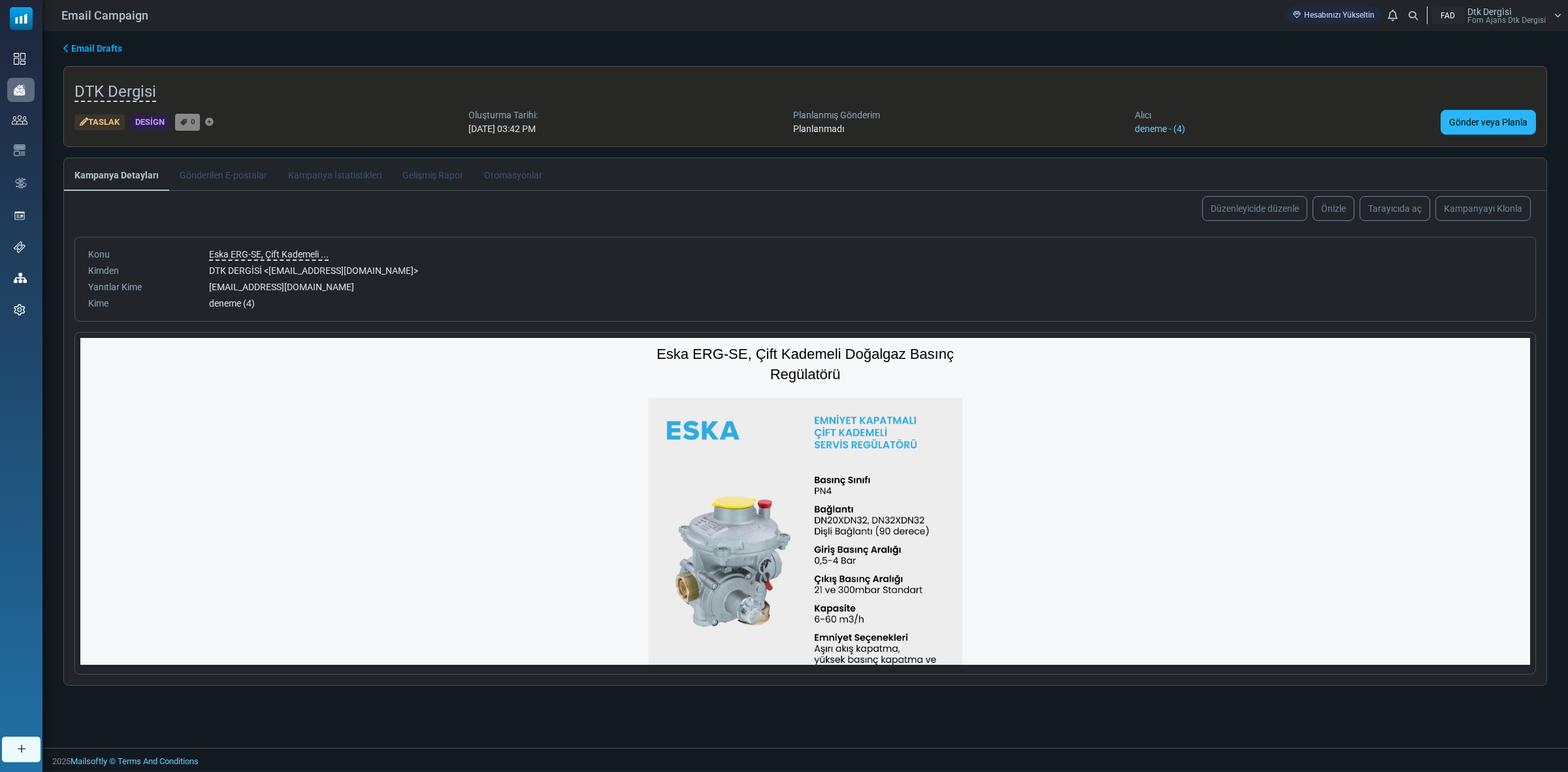
click at [1486, 131] on link "Gönder veya Planla" at bounding box center [1488, 122] width 96 height 25
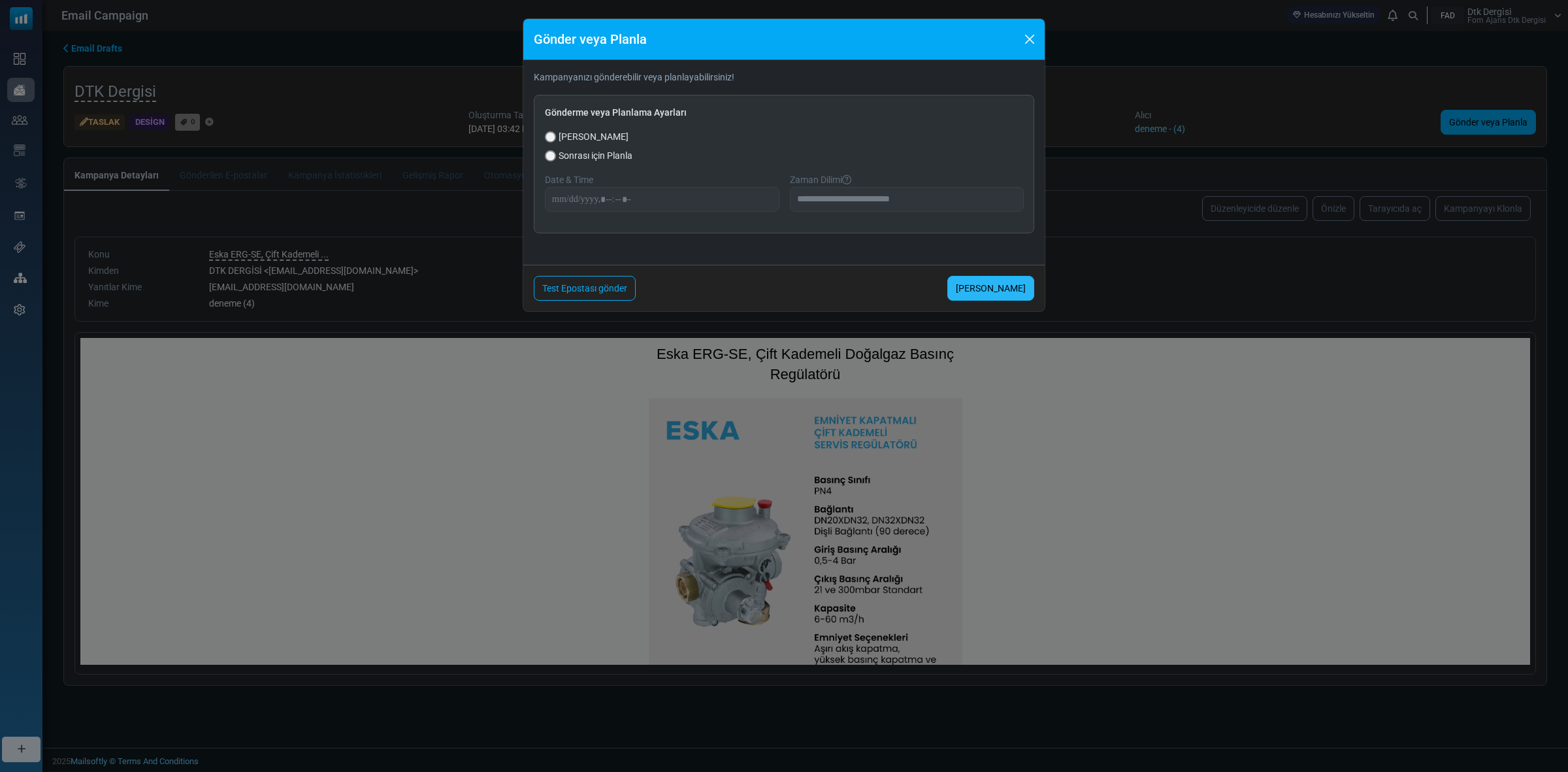
click at [977, 280] on link "[PERSON_NAME]" at bounding box center [991, 289] width 87 height 25
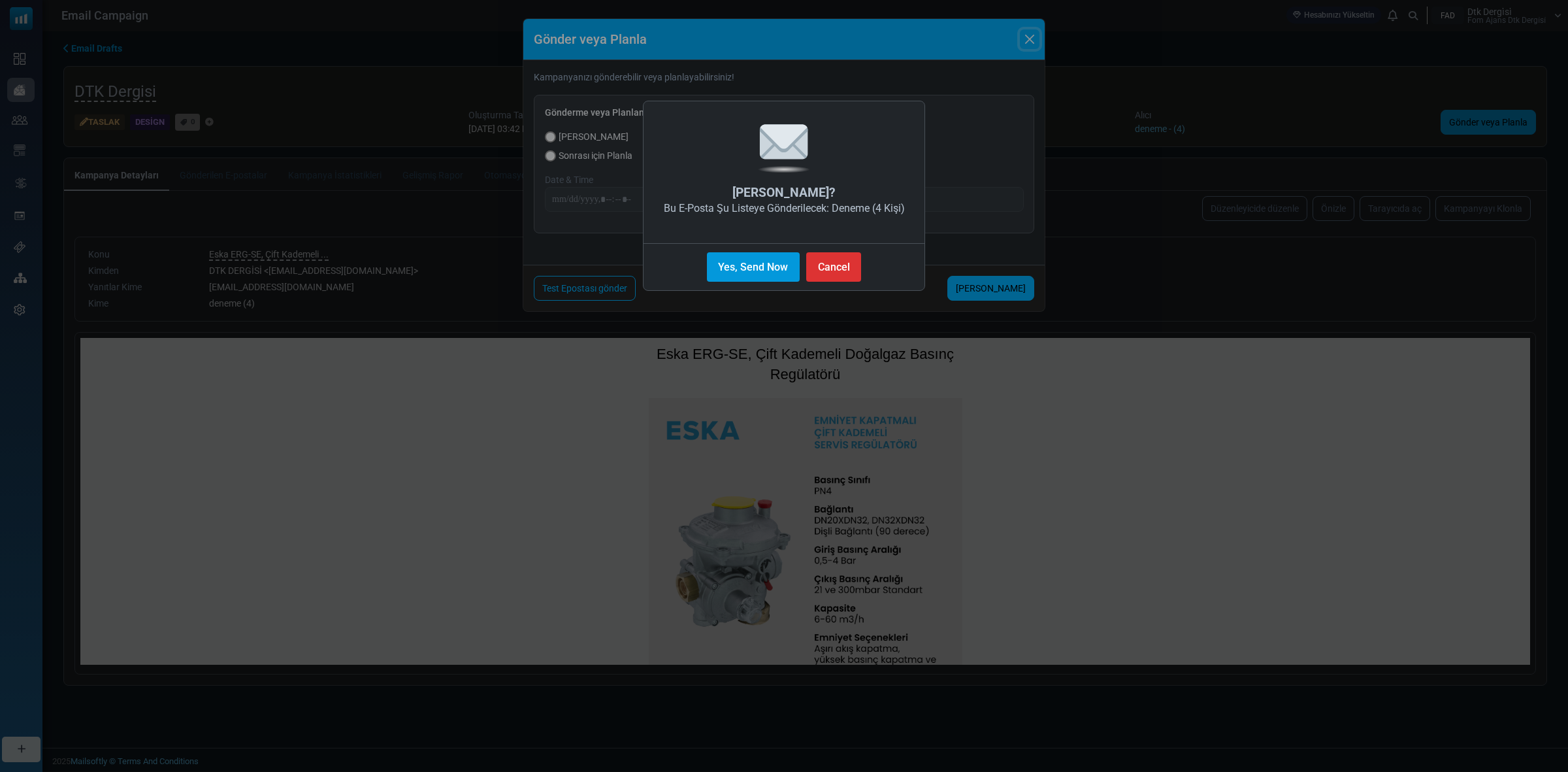
click at [781, 272] on button "Yes, Send Now" at bounding box center [753, 267] width 93 height 29
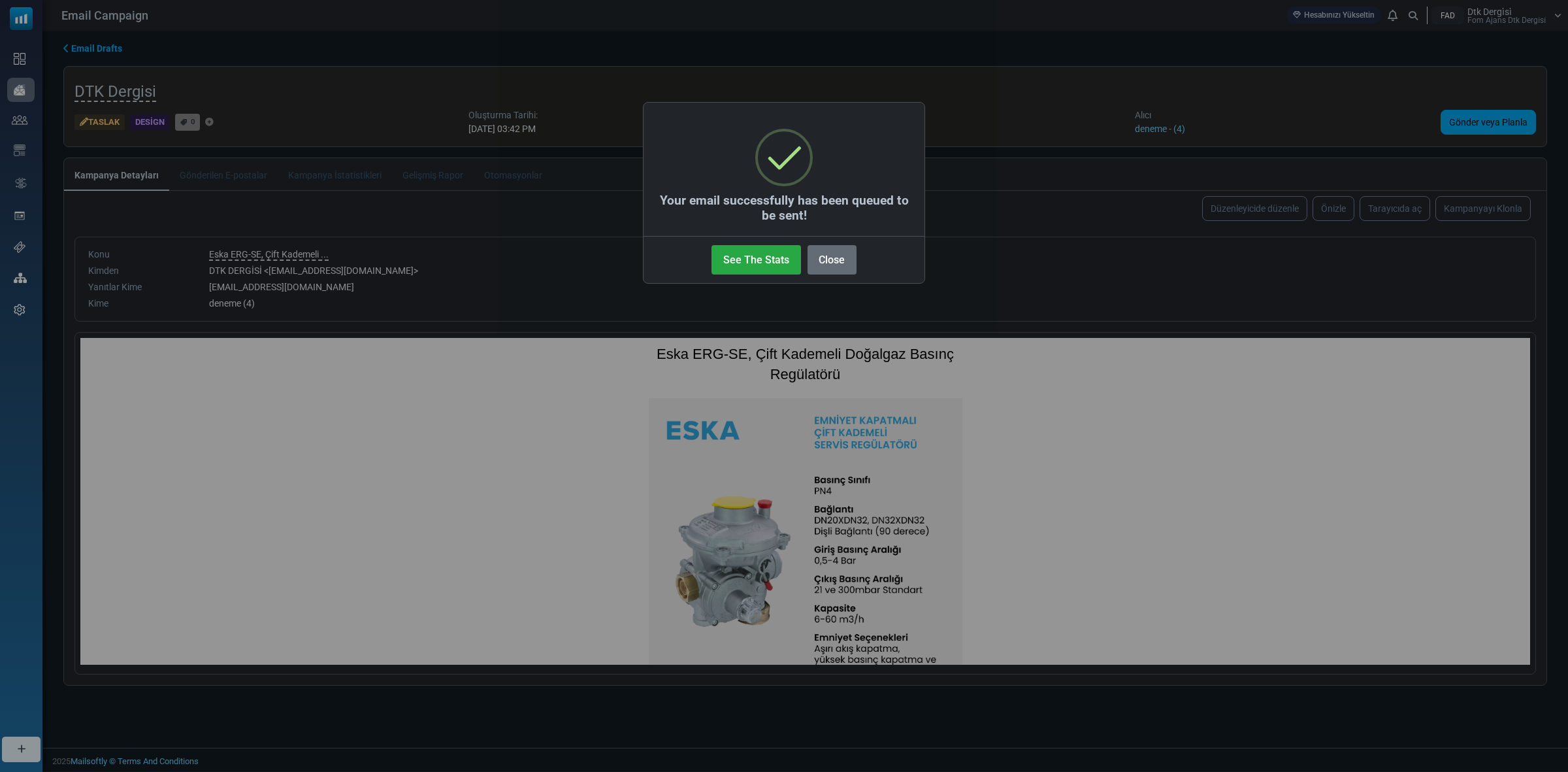
click at [826, 246] on button "Close" at bounding box center [832, 259] width 49 height 29
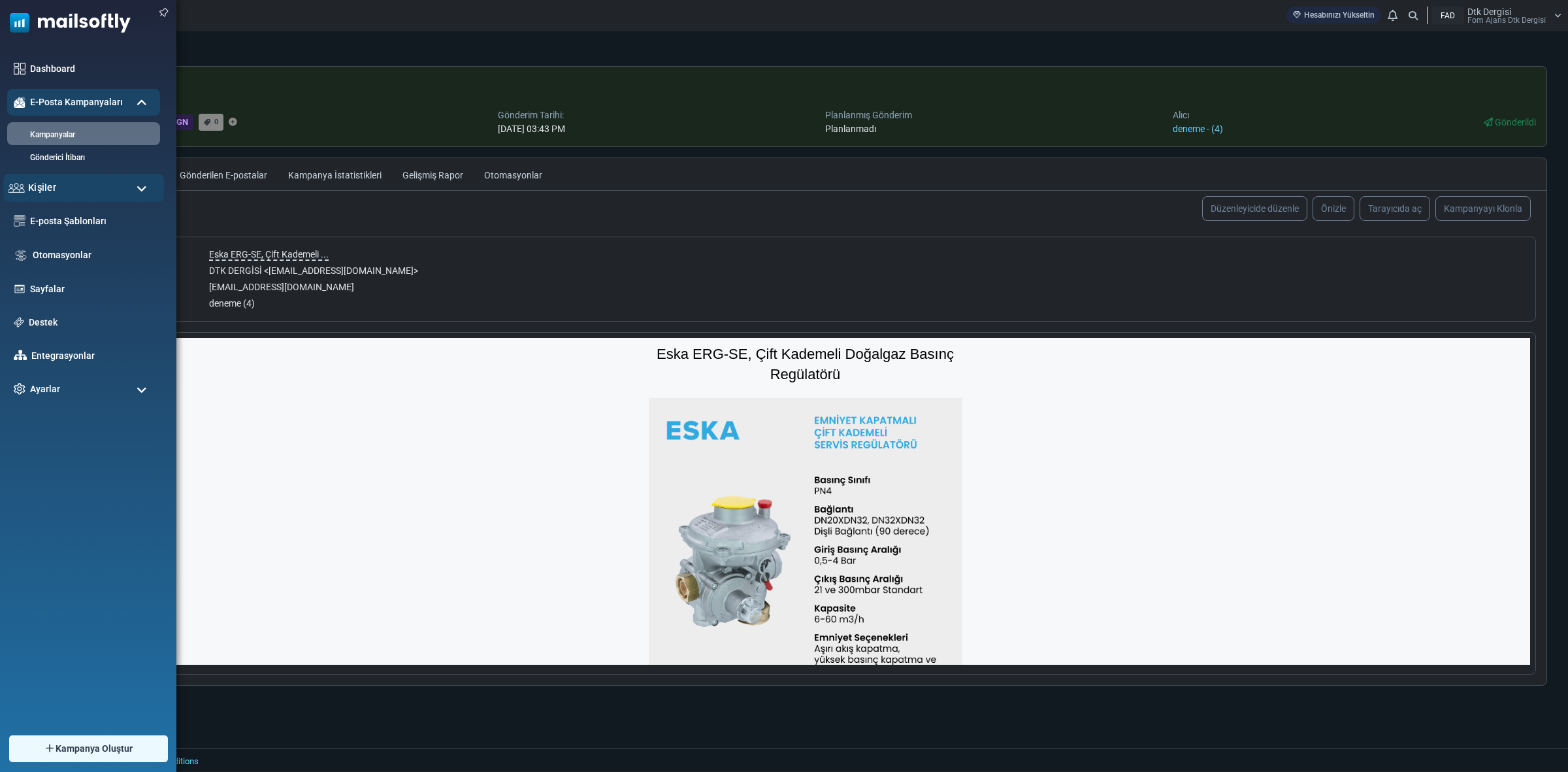
click at [52, 181] on span "Kişiler" at bounding box center [42, 187] width 28 height 15
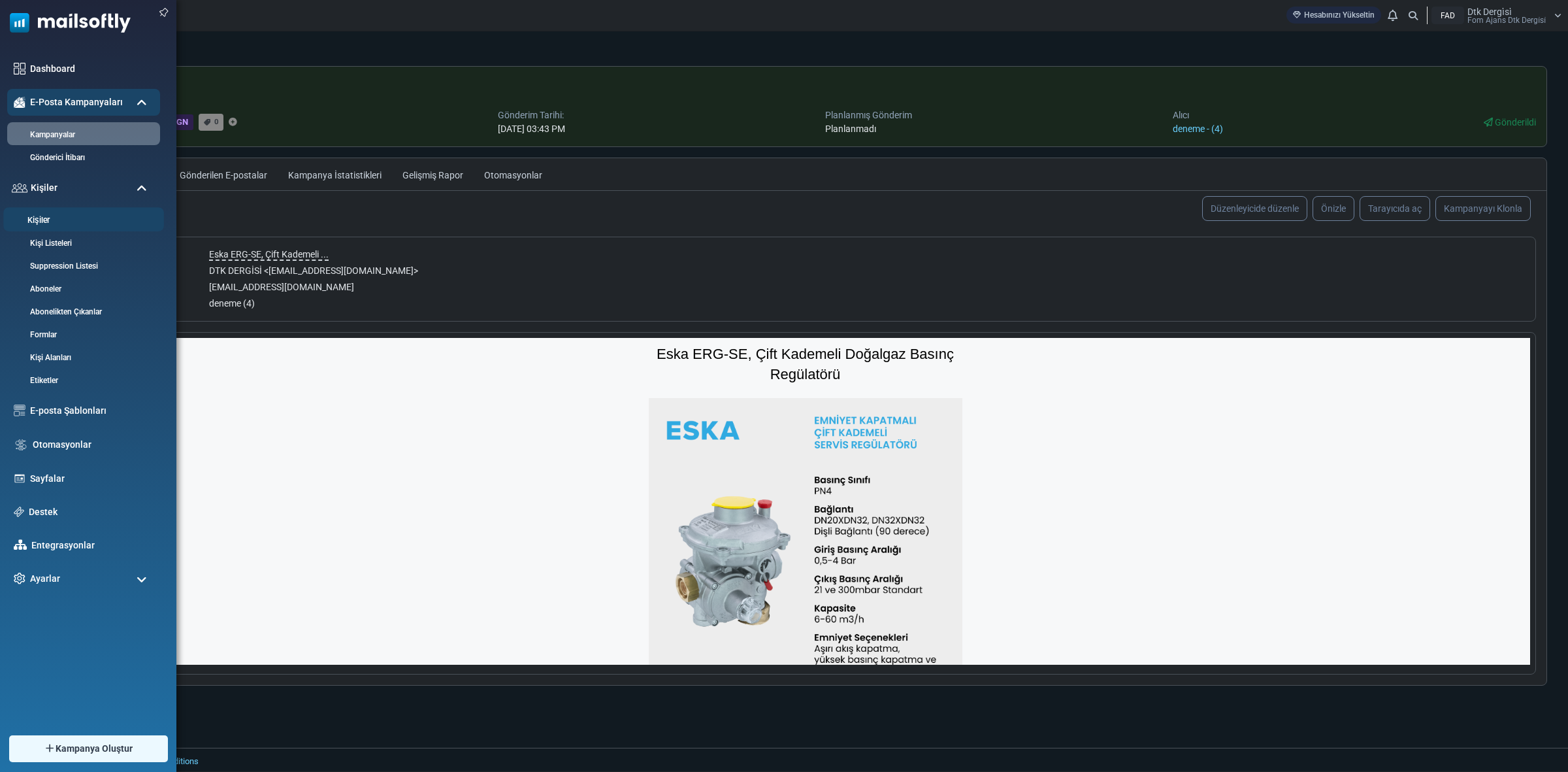
click at [63, 217] on link "Kişiler" at bounding box center [82, 221] width 157 height 12
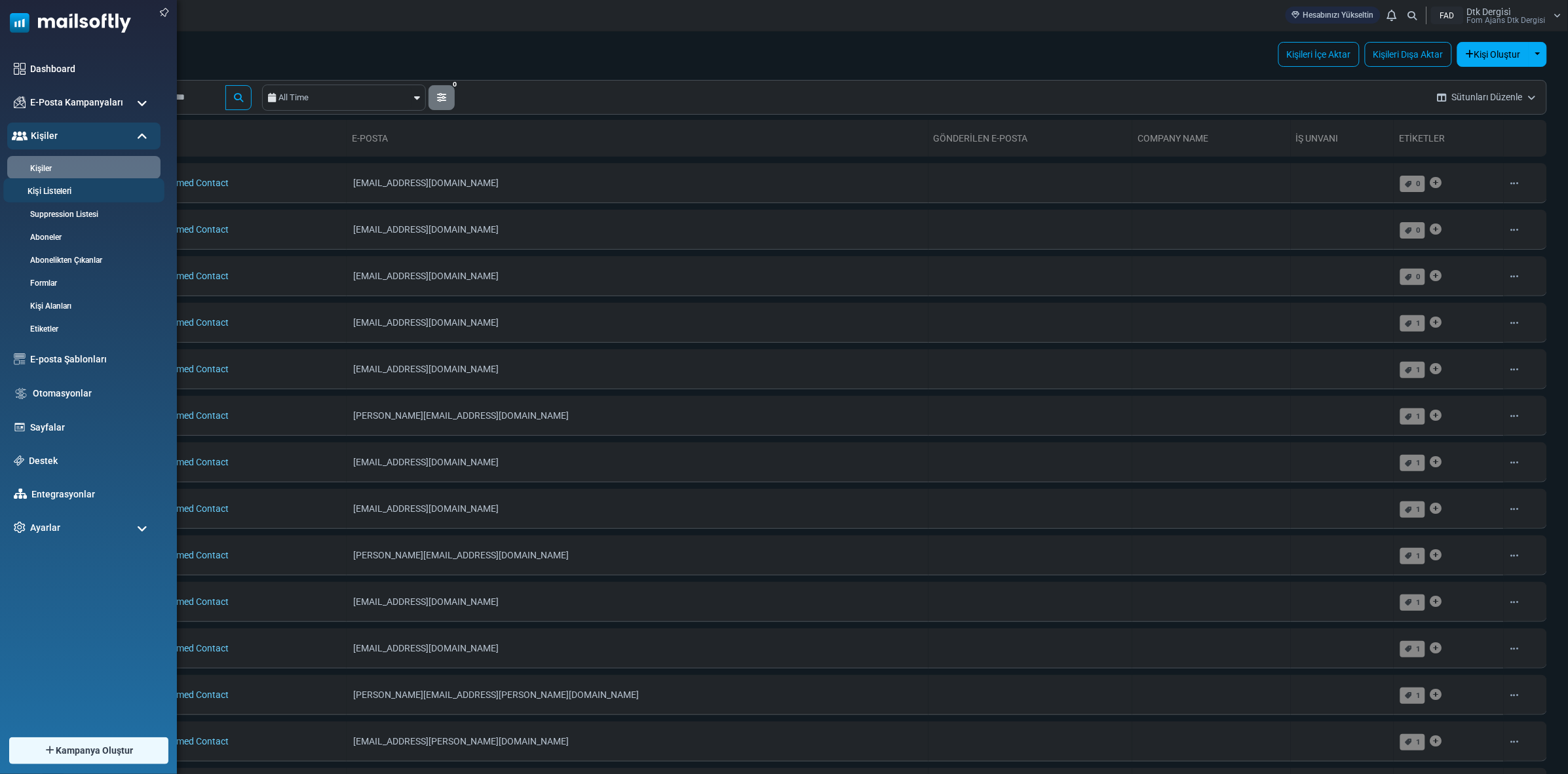
click at [65, 191] on link "Kişi Listeleri" at bounding box center [82, 192] width 157 height 13
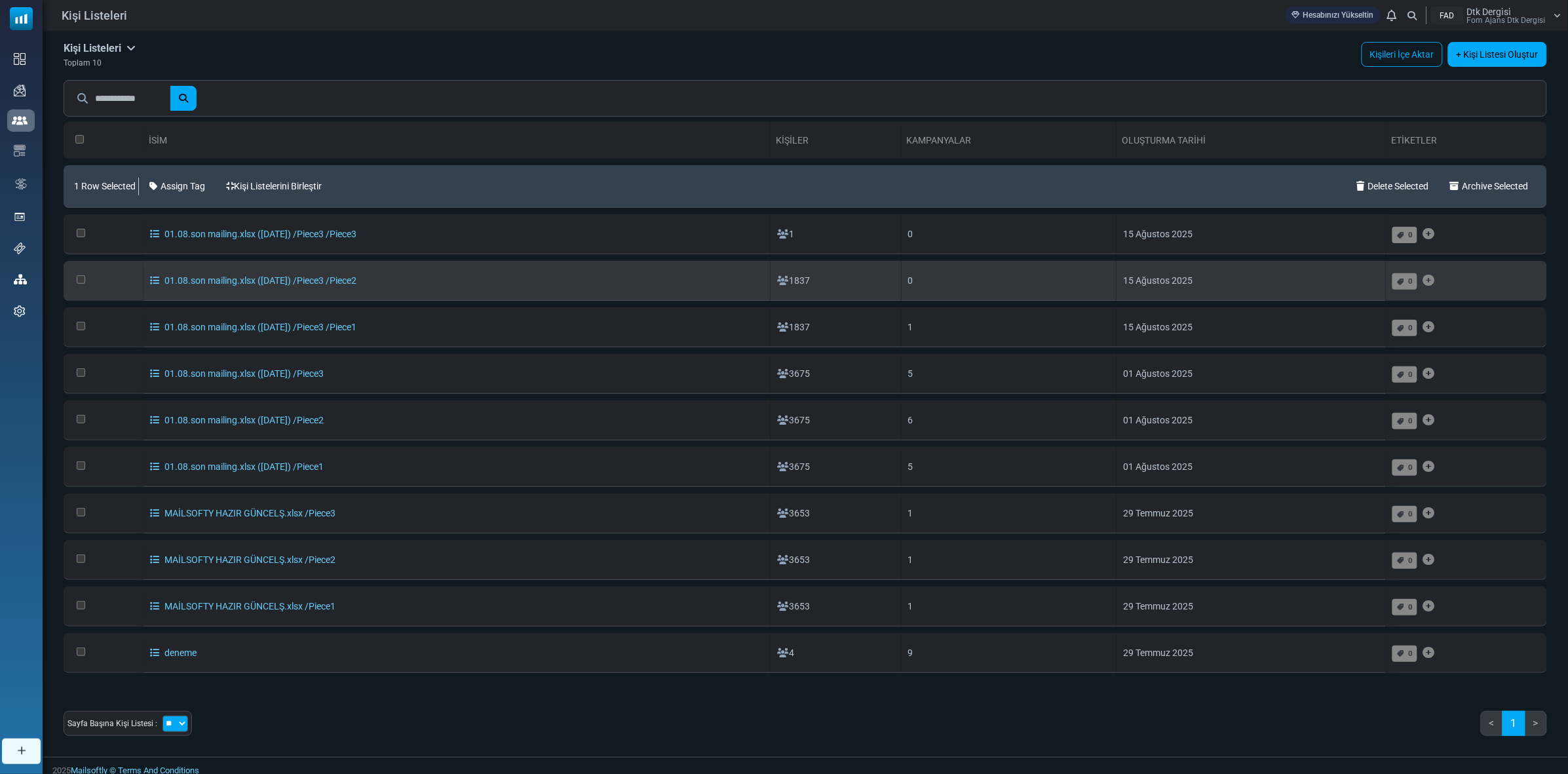
click at [77, 269] on td at bounding box center [103, 280] width 80 height 40
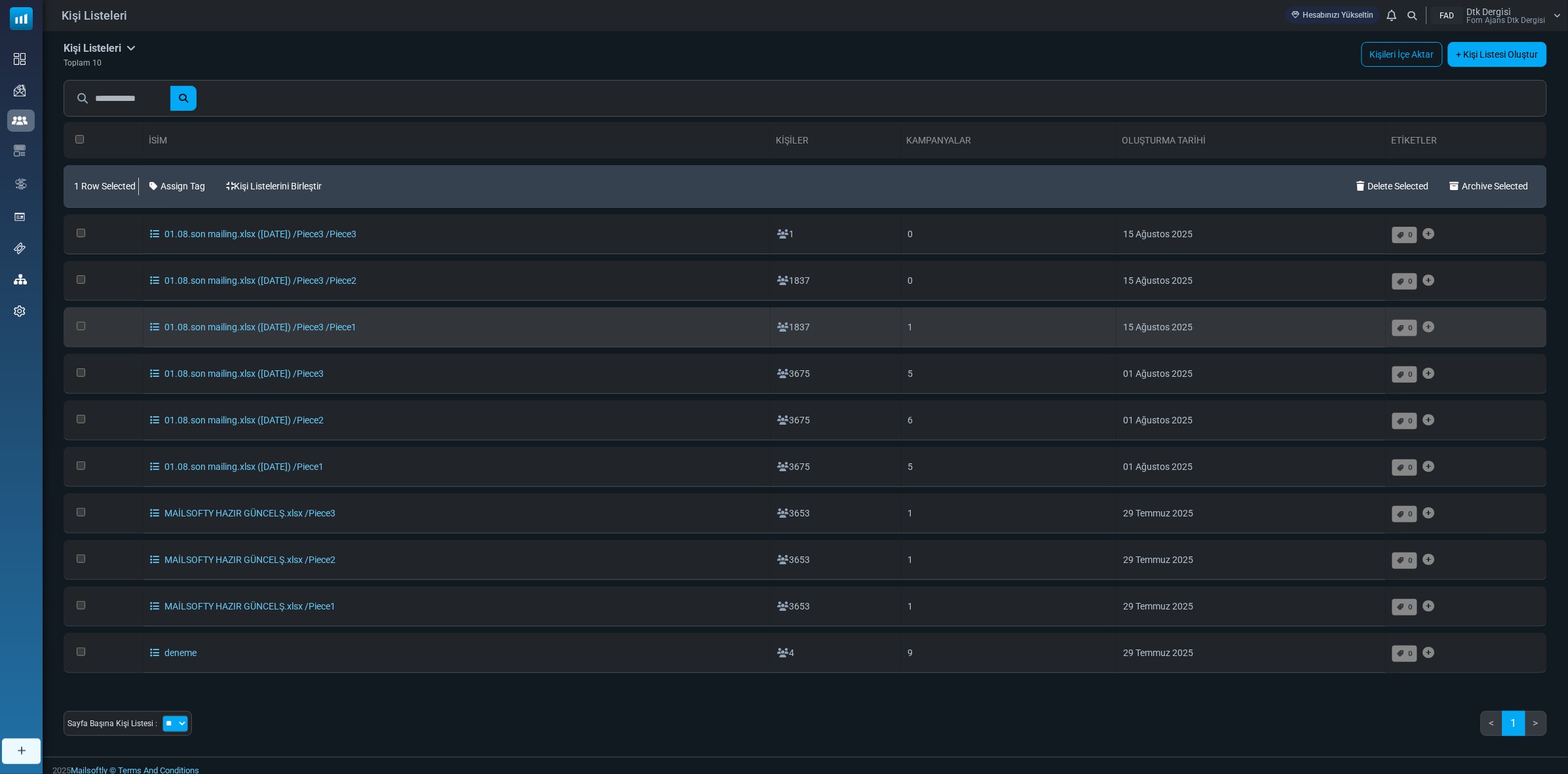
click at [86, 326] on td at bounding box center [103, 327] width 80 height 40
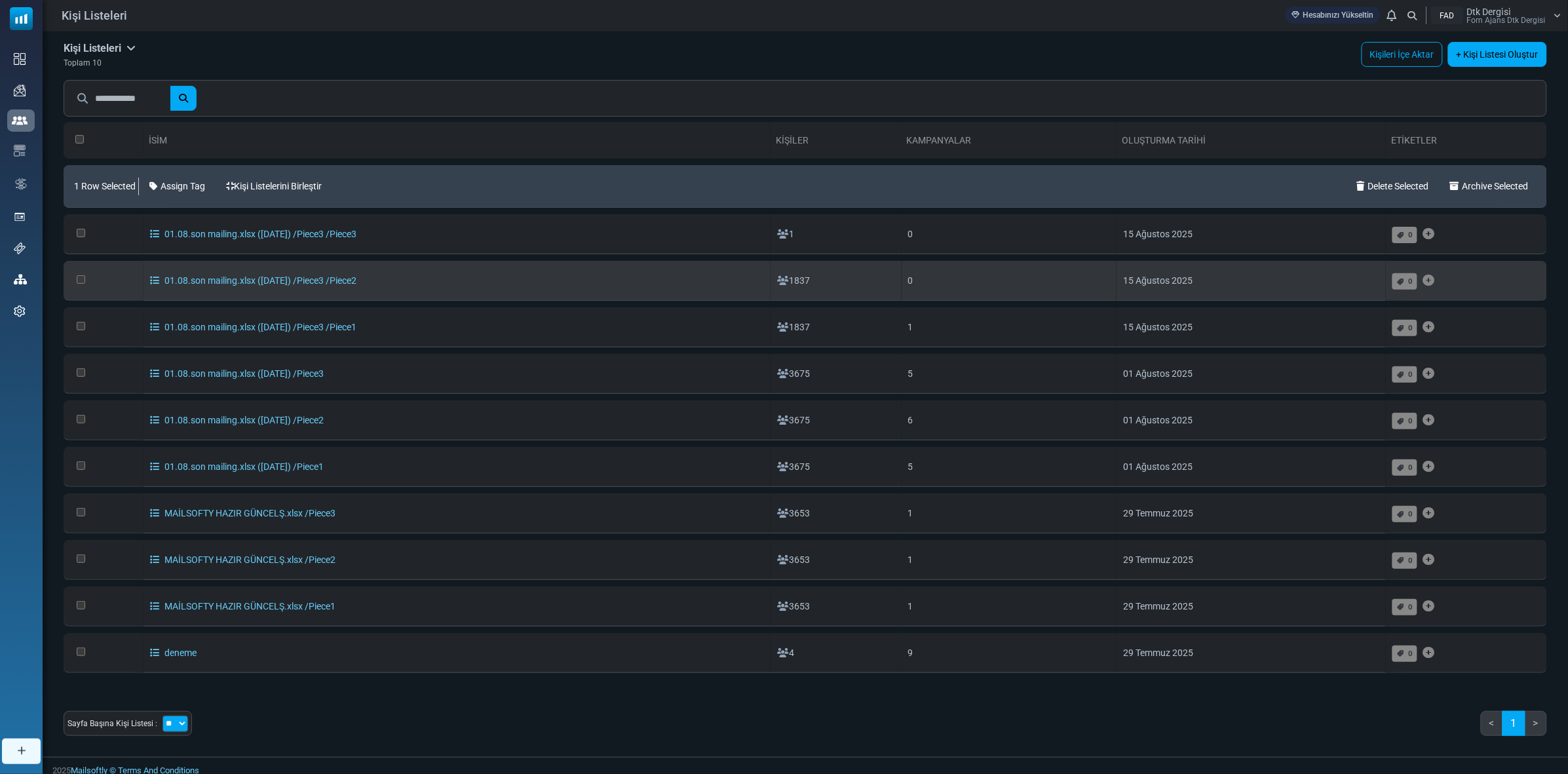
click at [76, 289] on td at bounding box center [103, 280] width 80 height 40
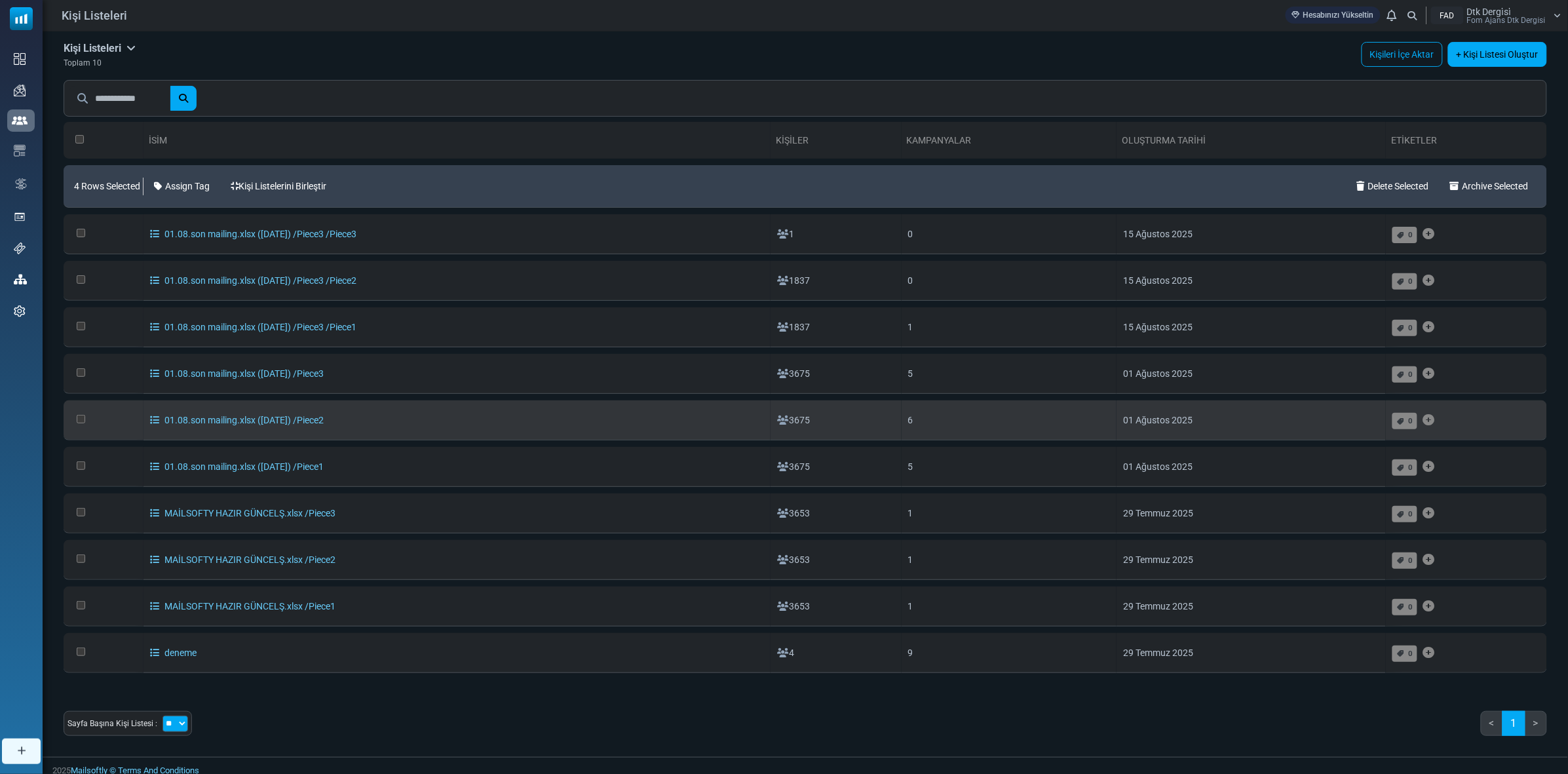
click at [77, 425] on td at bounding box center [103, 420] width 80 height 40
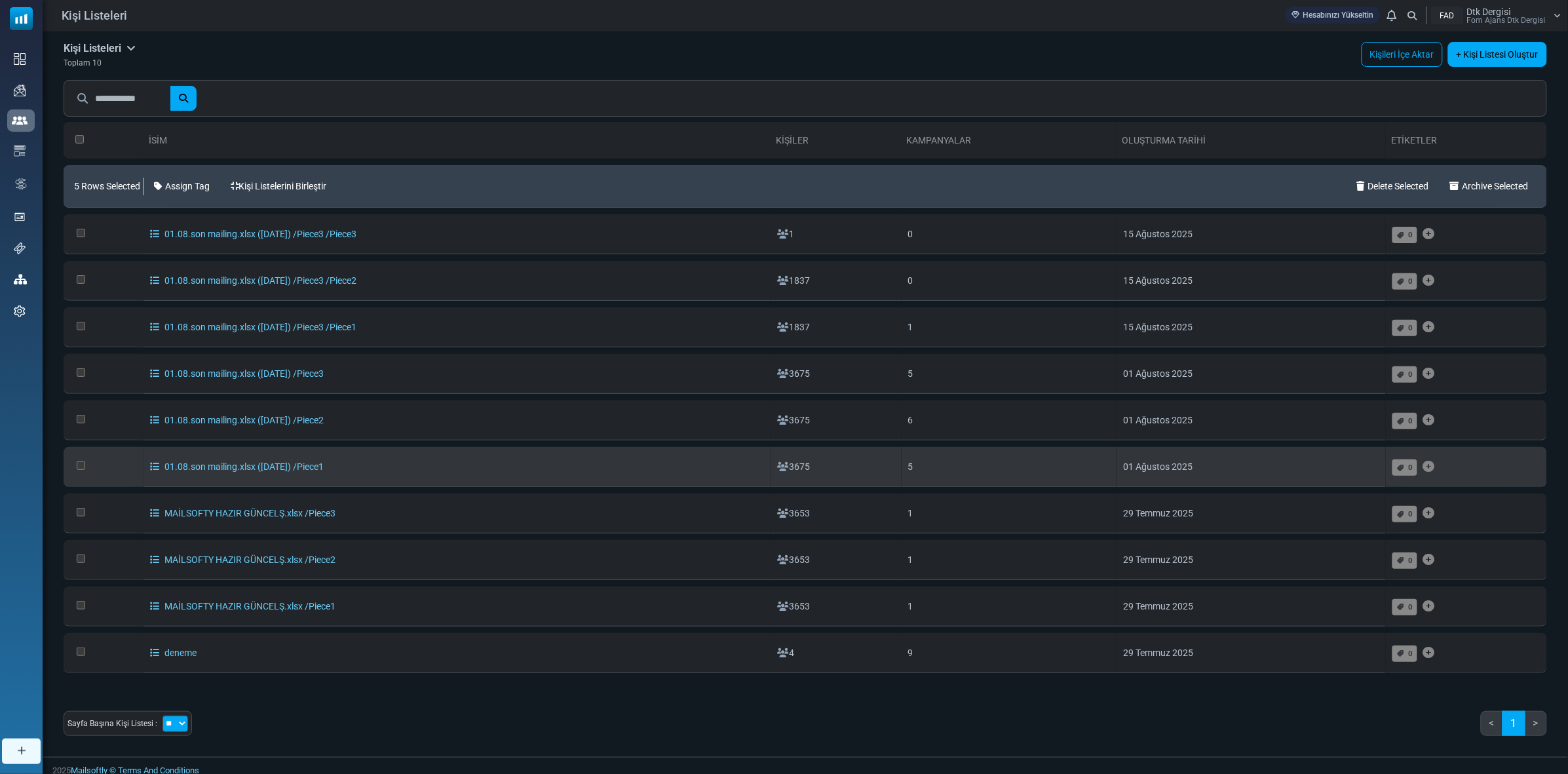
click at [76, 473] on td at bounding box center [103, 467] width 80 height 40
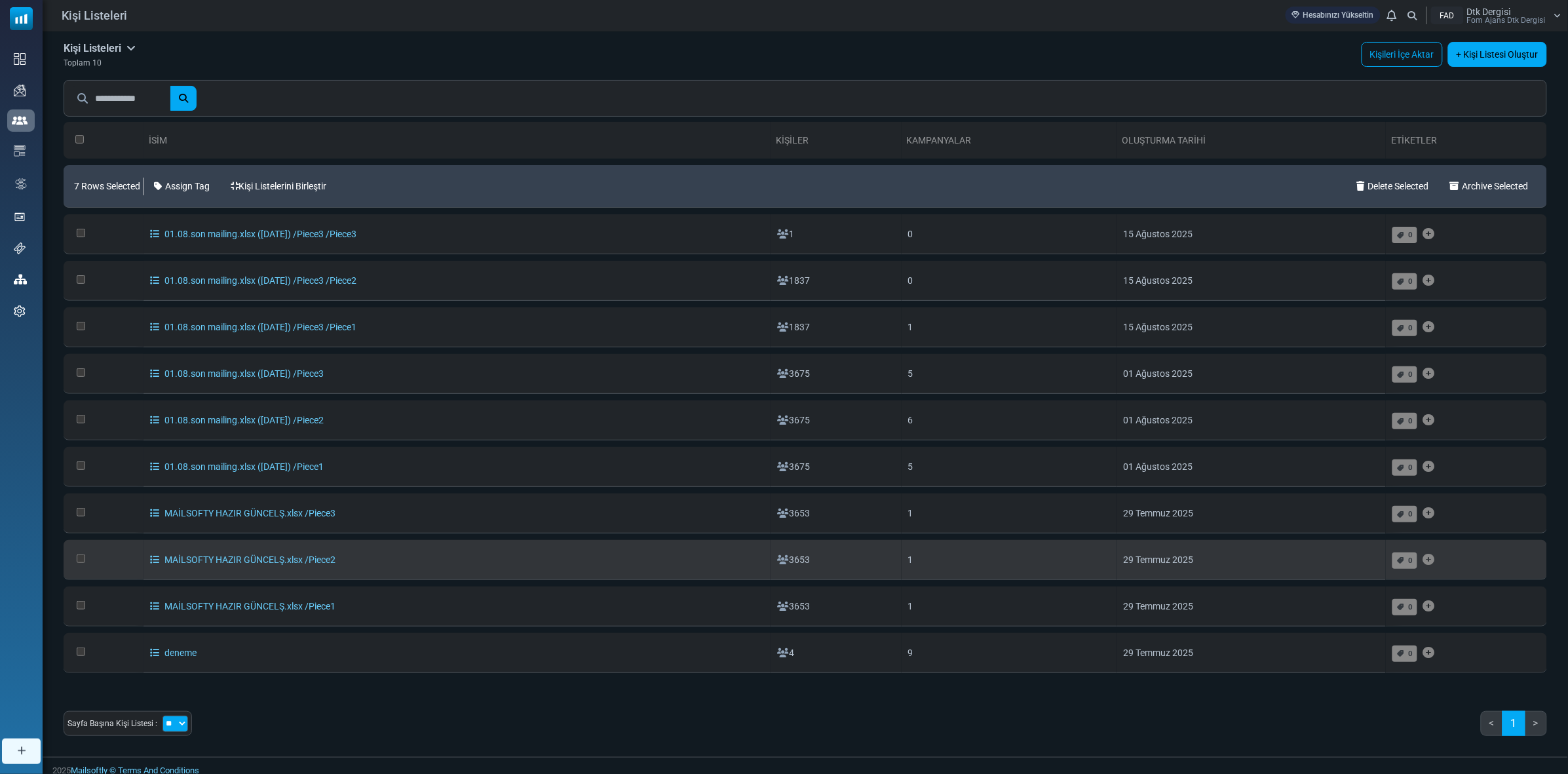
click at [76, 565] on td at bounding box center [103, 560] width 80 height 40
click at [84, 561] on td at bounding box center [103, 560] width 80 height 40
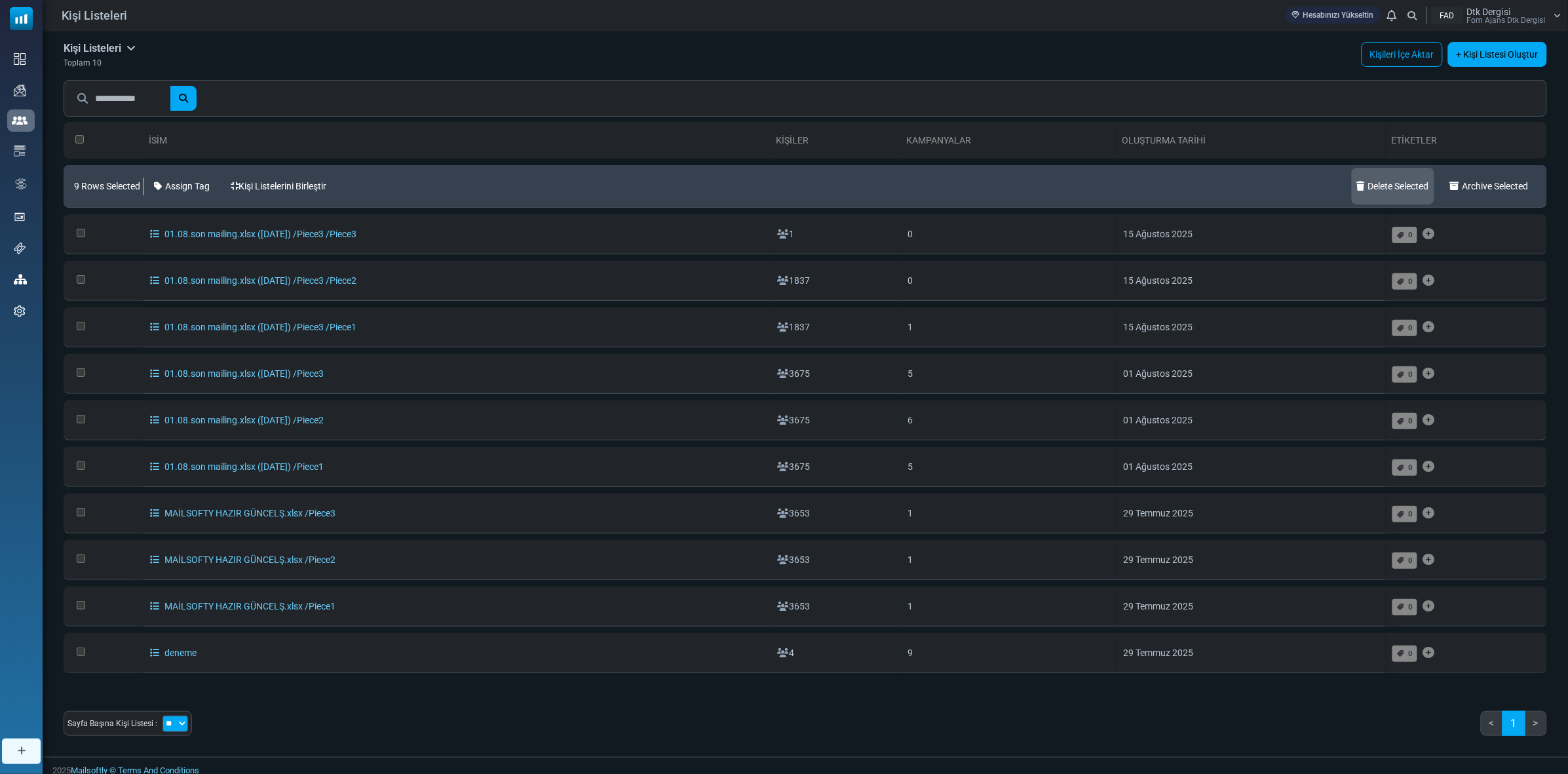
click at [1407, 188] on link "Delete Selected" at bounding box center [1393, 186] width 83 height 37
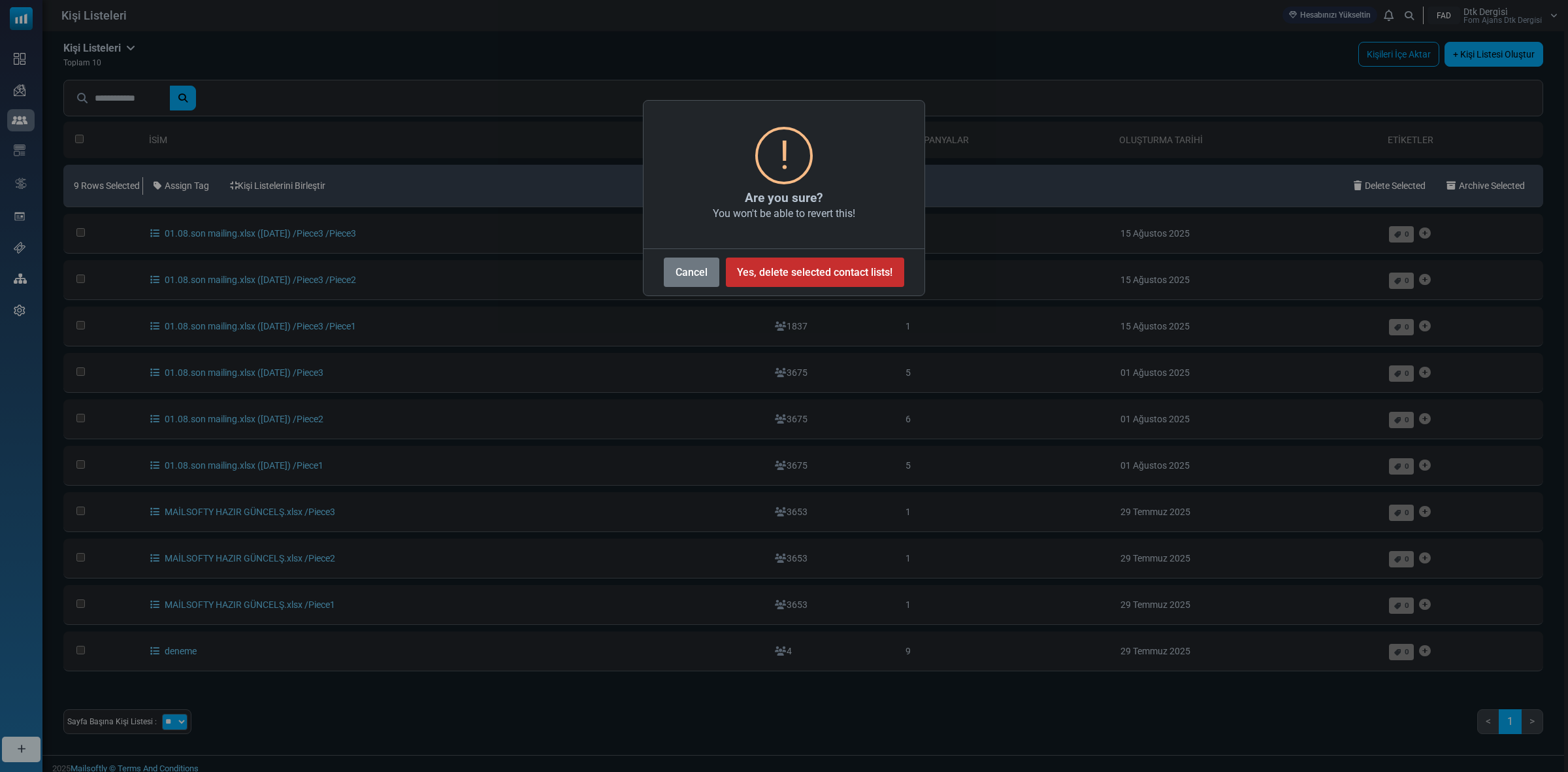
click at [864, 266] on button "Yes, delete selected contact lists!" at bounding box center [815, 272] width 178 height 29
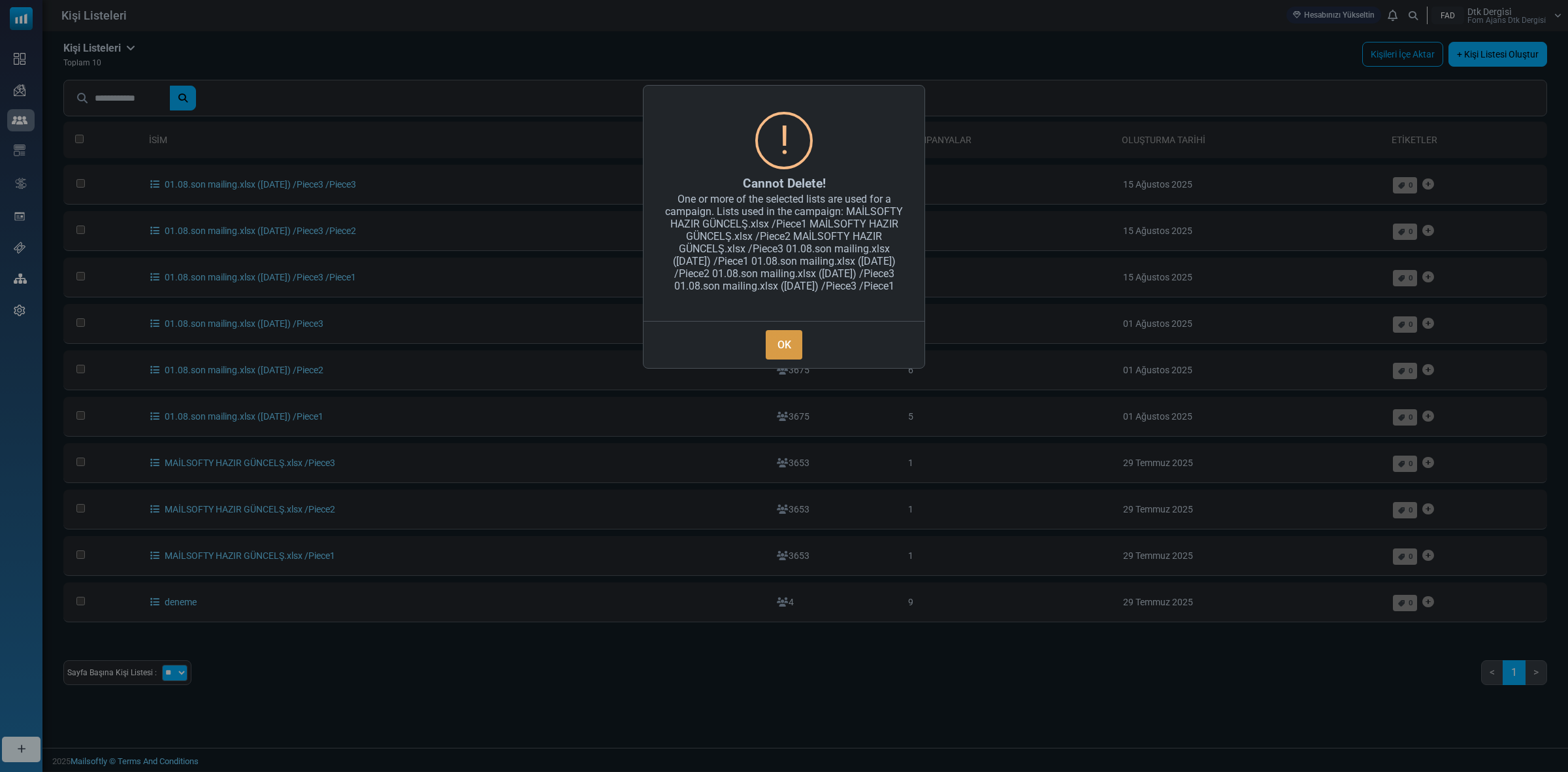
click at [785, 358] on button "OK" at bounding box center [784, 345] width 37 height 29
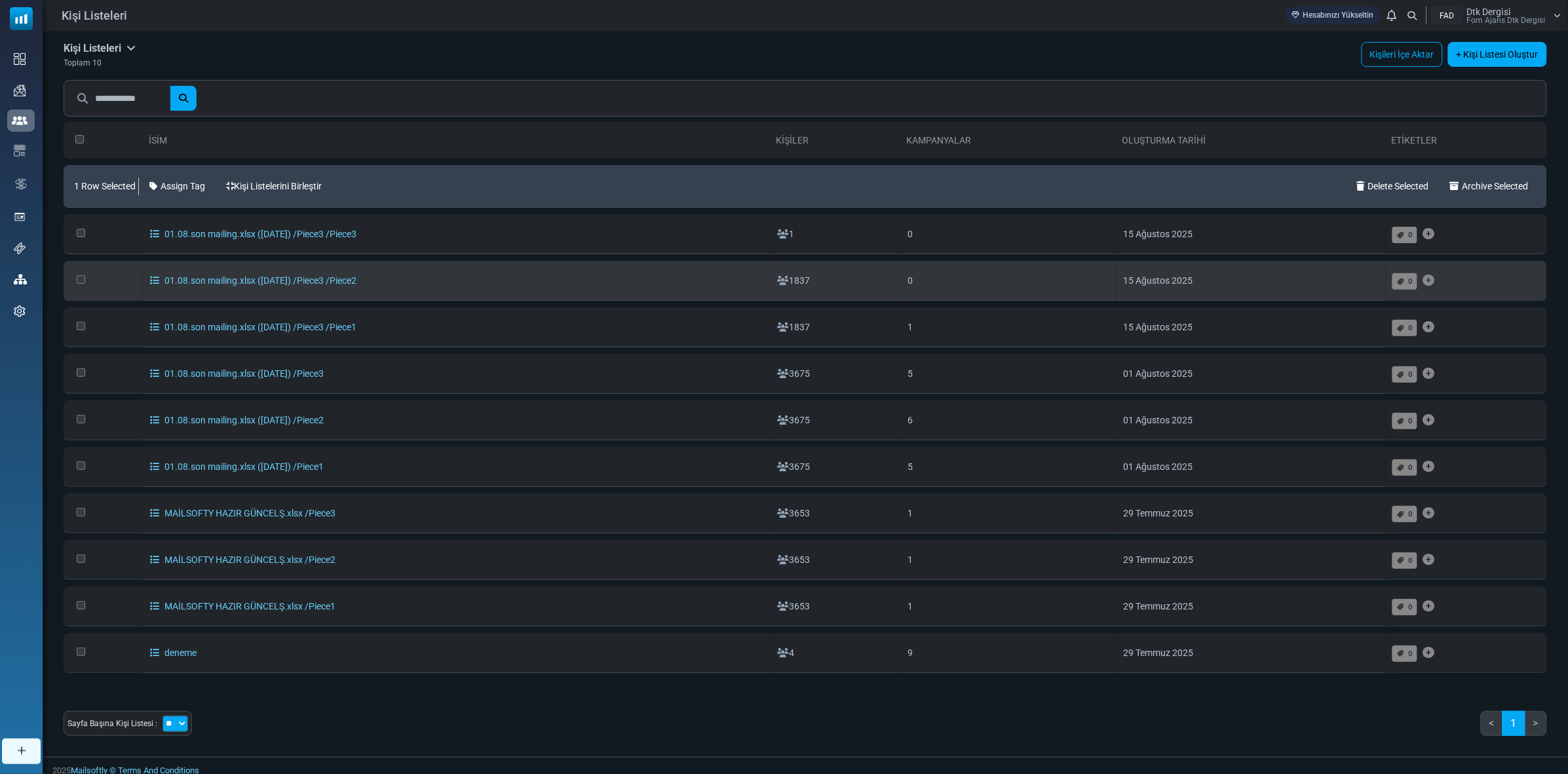
click at [74, 282] on td at bounding box center [103, 280] width 80 height 40
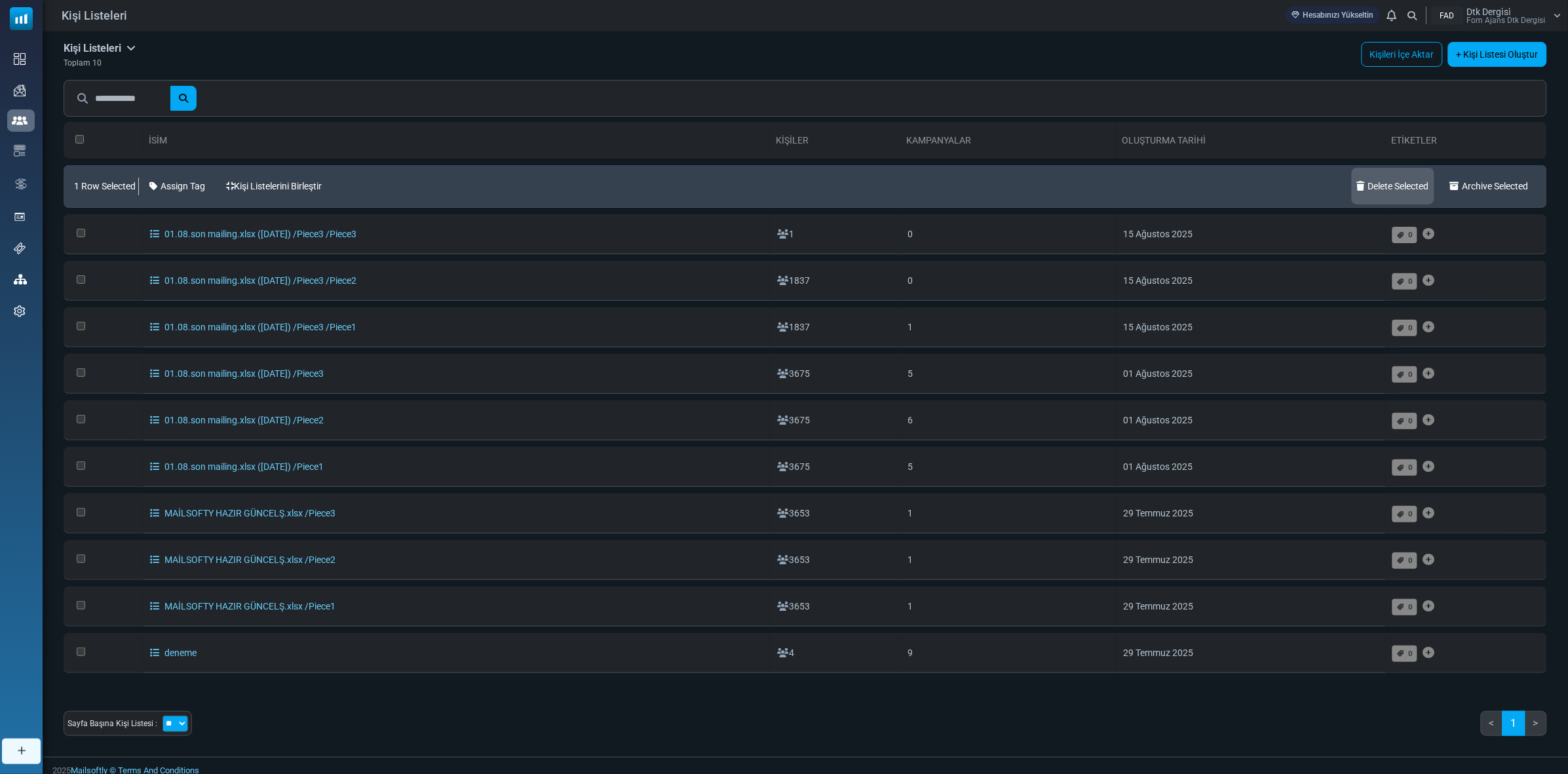
click at [1416, 175] on link "Delete Selected" at bounding box center [1393, 186] width 83 height 37
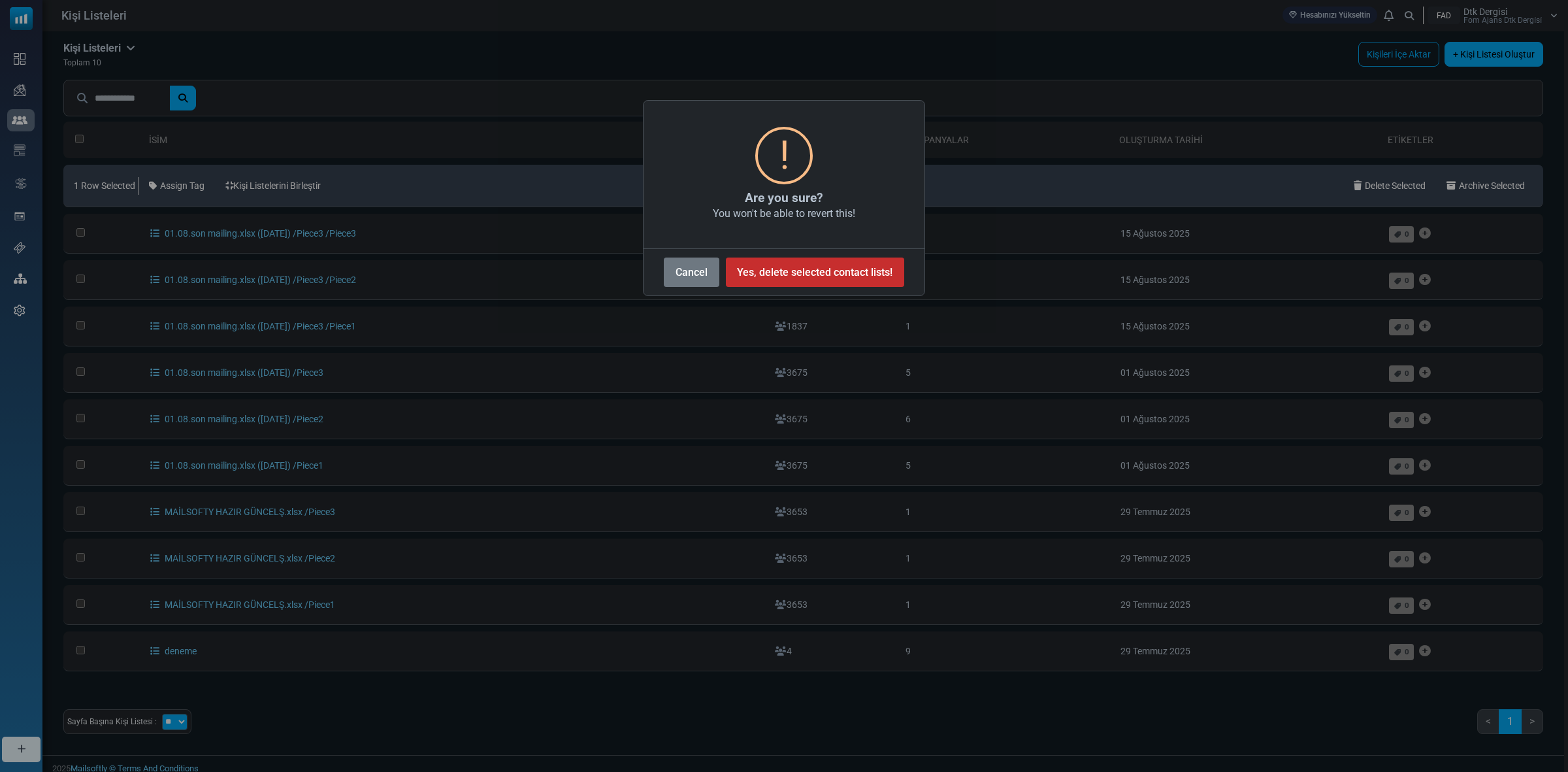
click at [835, 279] on button "Yes, delete selected contact lists!" at bounding box center [815, 272] width 178 height 29
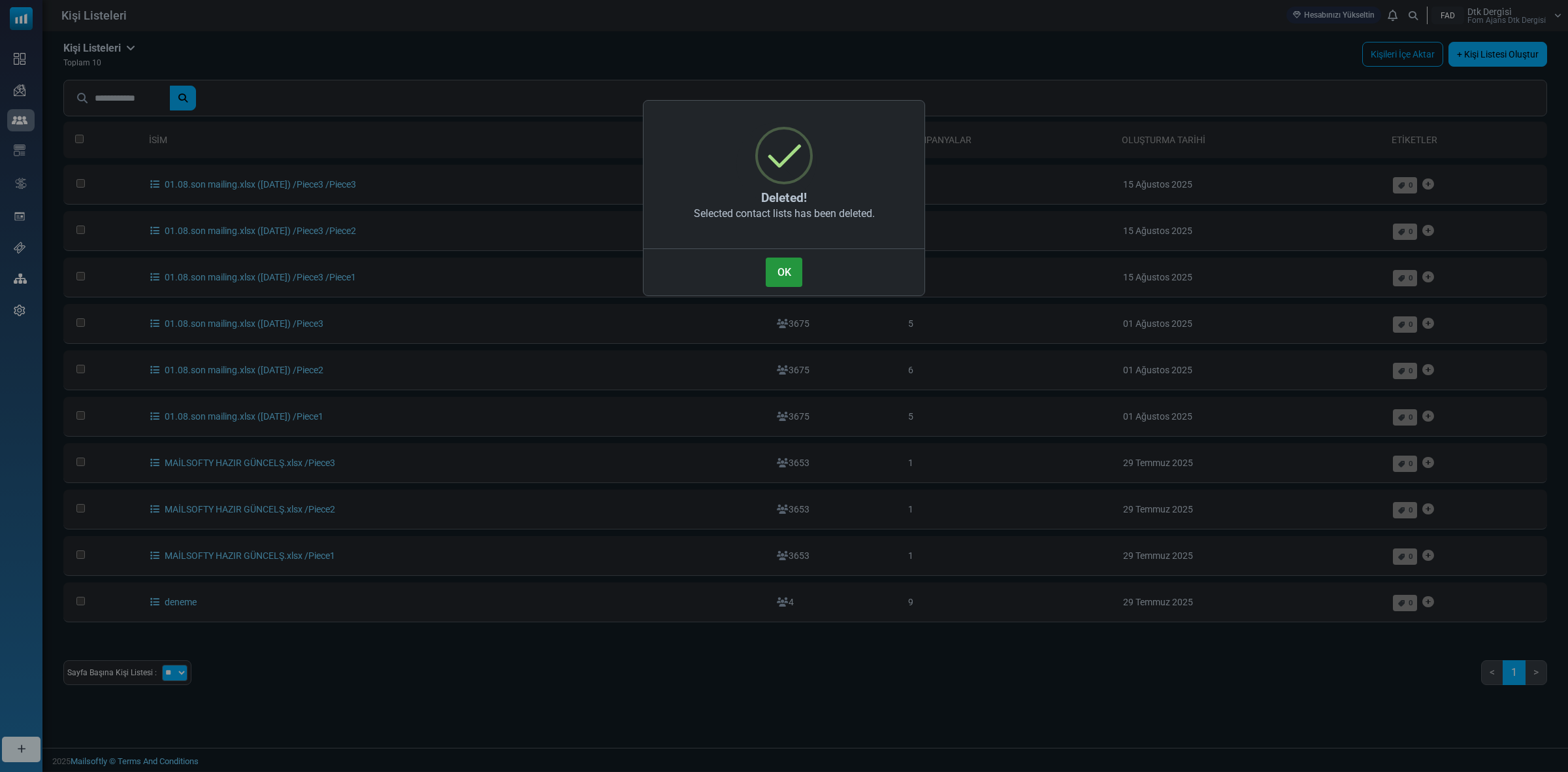
click at [788, 276] on button "OK" at bounding box center [784, 272] width 37 height 29
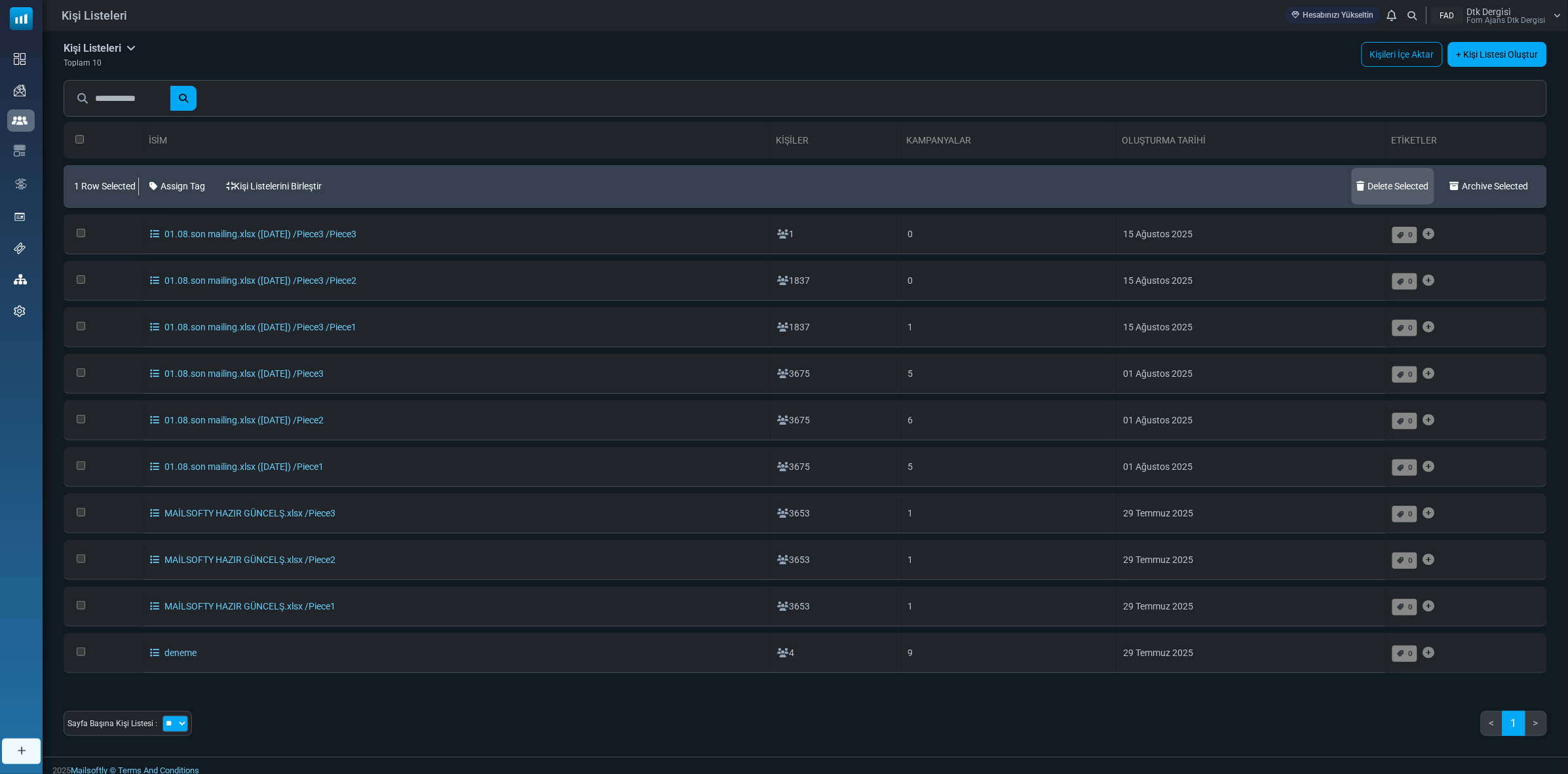
click at [1380, 184] on link "Delete Selected" at bounding box center [1393, 186] width 83 height 37
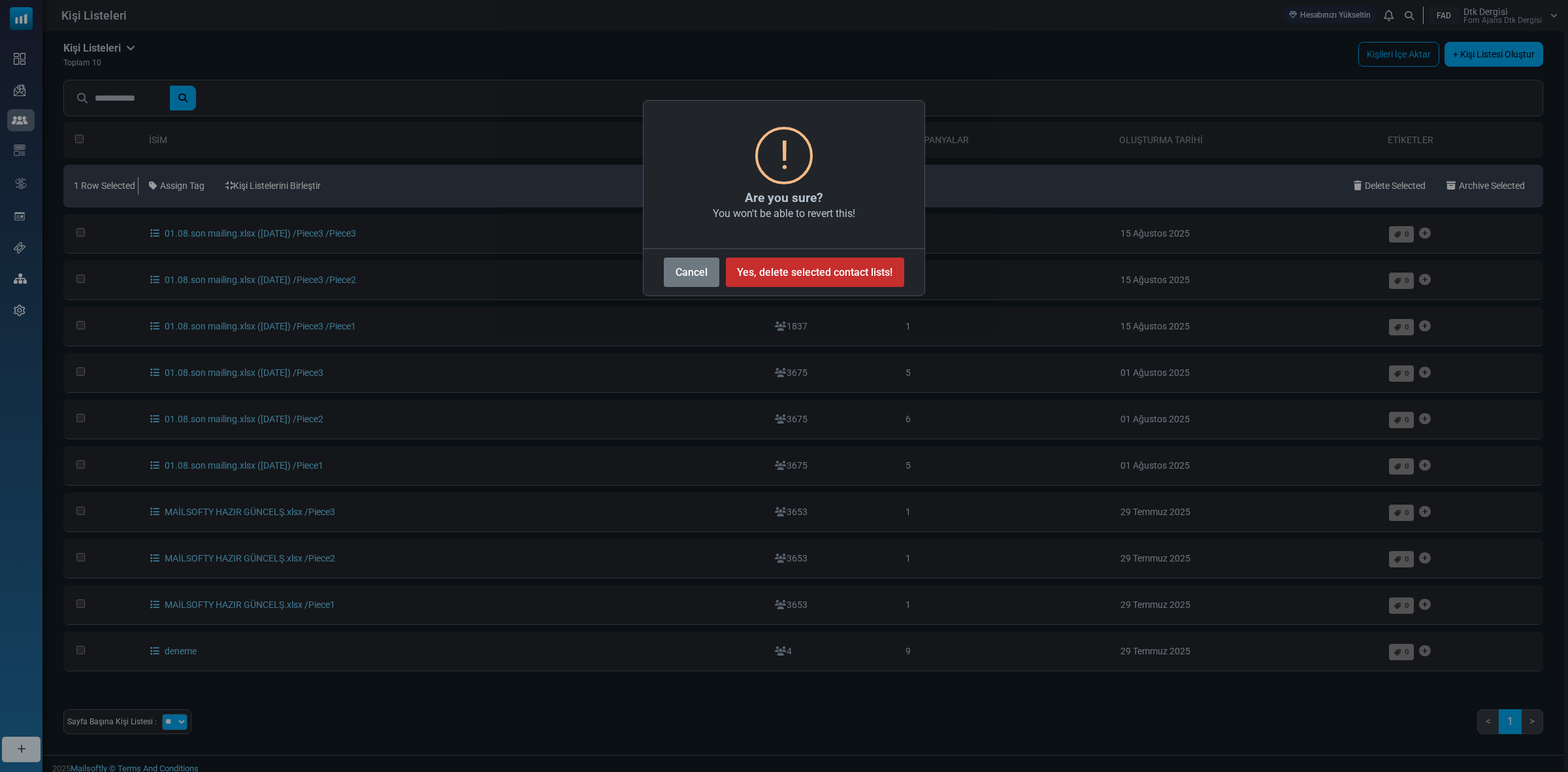
click at [864, 275] on button "Yes, delete selected contact lists!" at bounding box center [815, 272] width 178 height 29
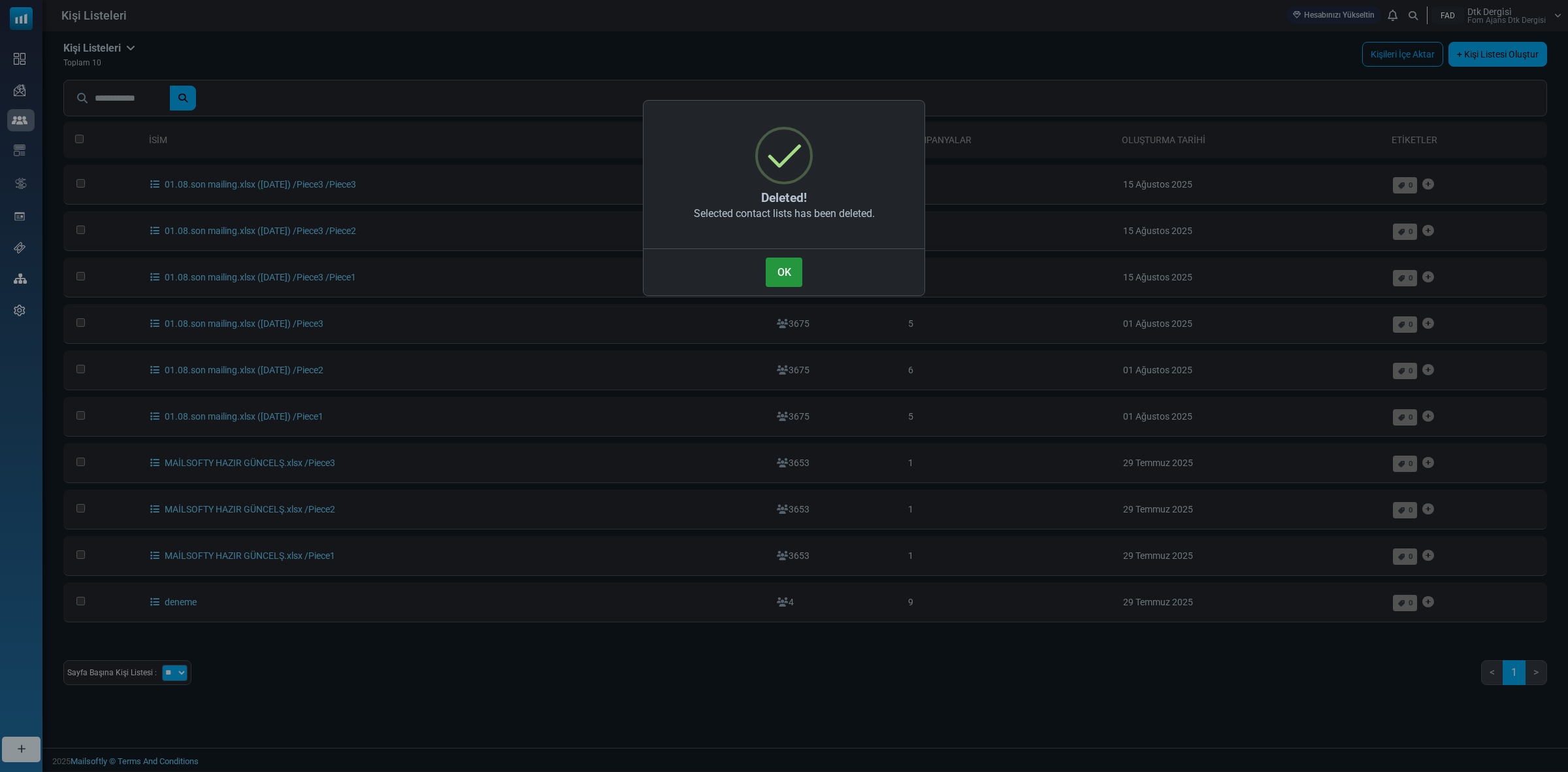
click at [790, 268] on button "OK" at bounding box center [784, 272] width 37 height 29
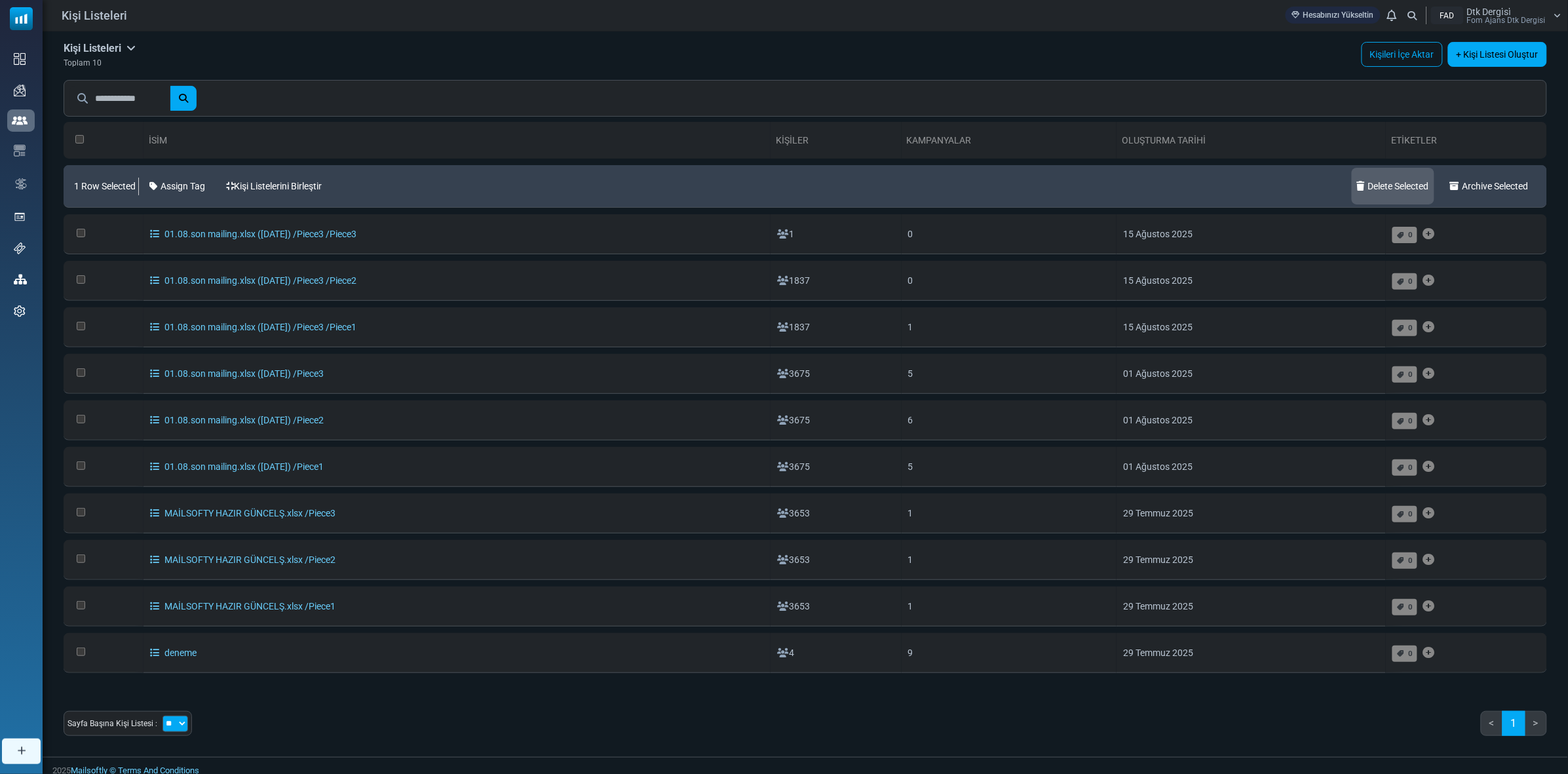
click at [1388, 190] on link "Delete Selected" at bounding box center [1393, 186] width 83 height 37
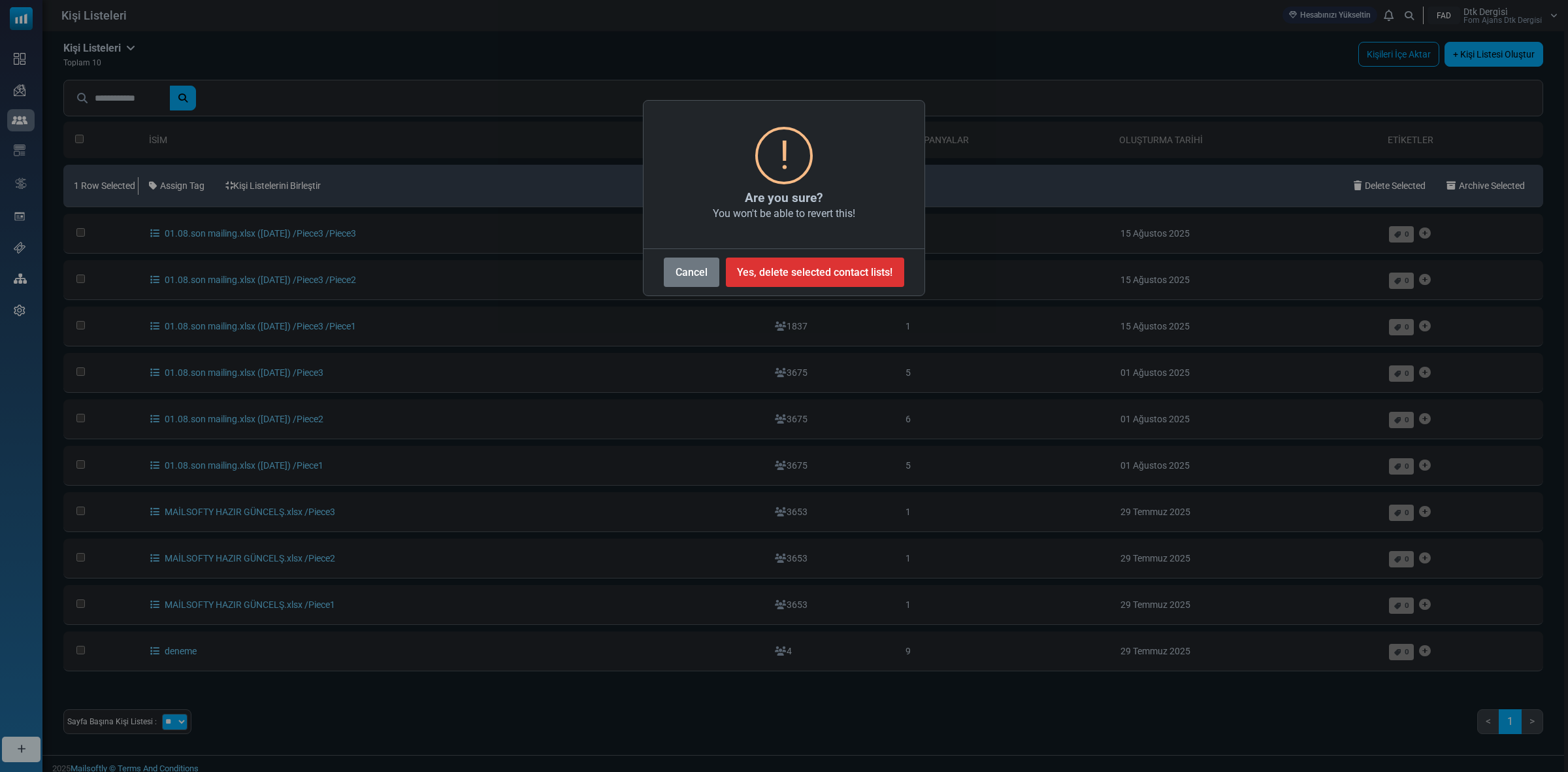
click at [847, 288] on div "Cancel No Yes, delete selected contact lists!" at bounding box center [783, 269] width 281 height 42
click at [847, 289] on div "Cancel No Yes, delete selected contact lists!" at bounding box center [783, 269] width 281 height 42
click at [844, 277] on button "Yes, delete selected contact lists!" at bounding box center [815, 272] width 178 height 29
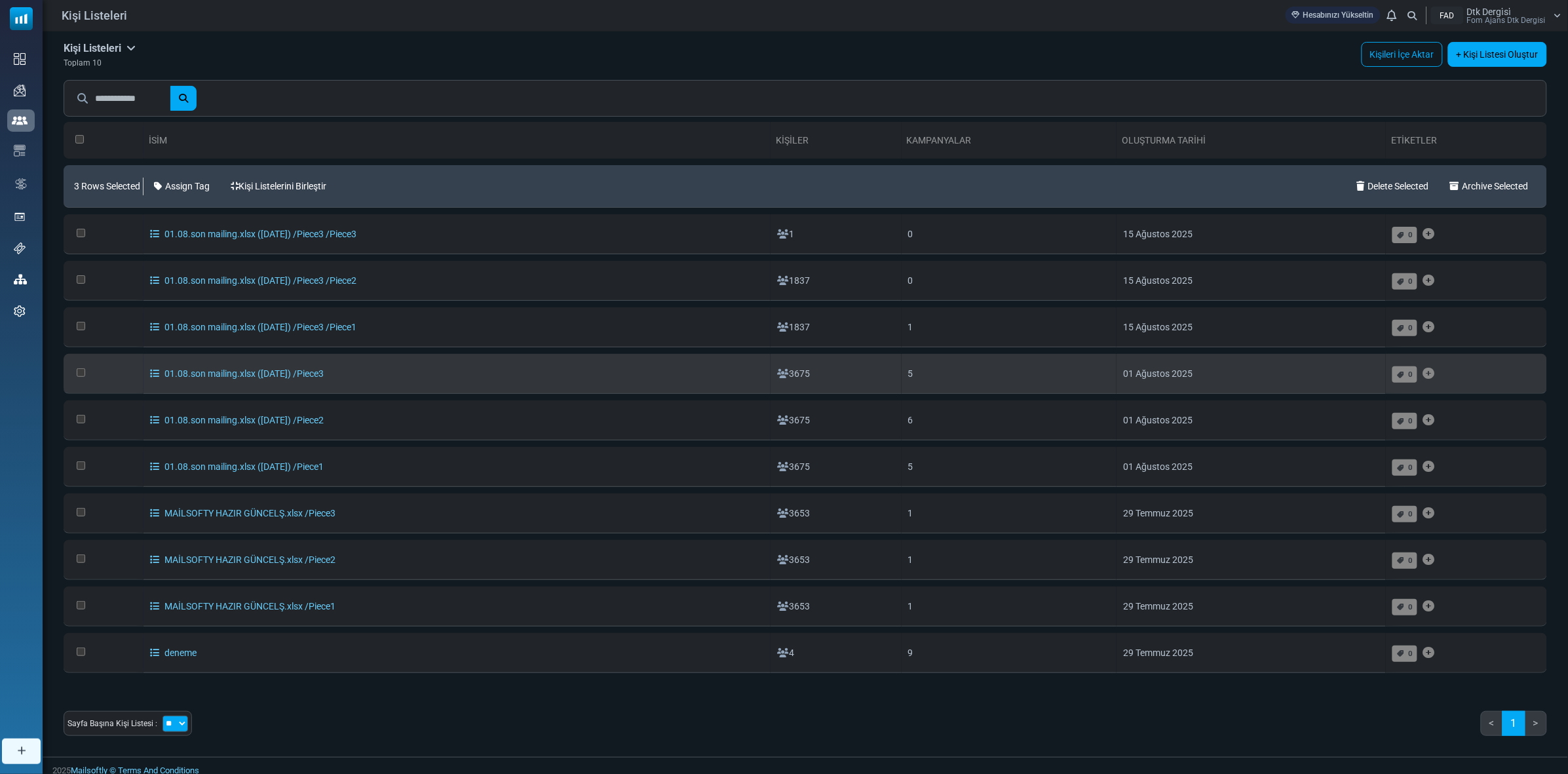
click at [75, 375] on td at bounding box center [103, 373] width 80 height 40
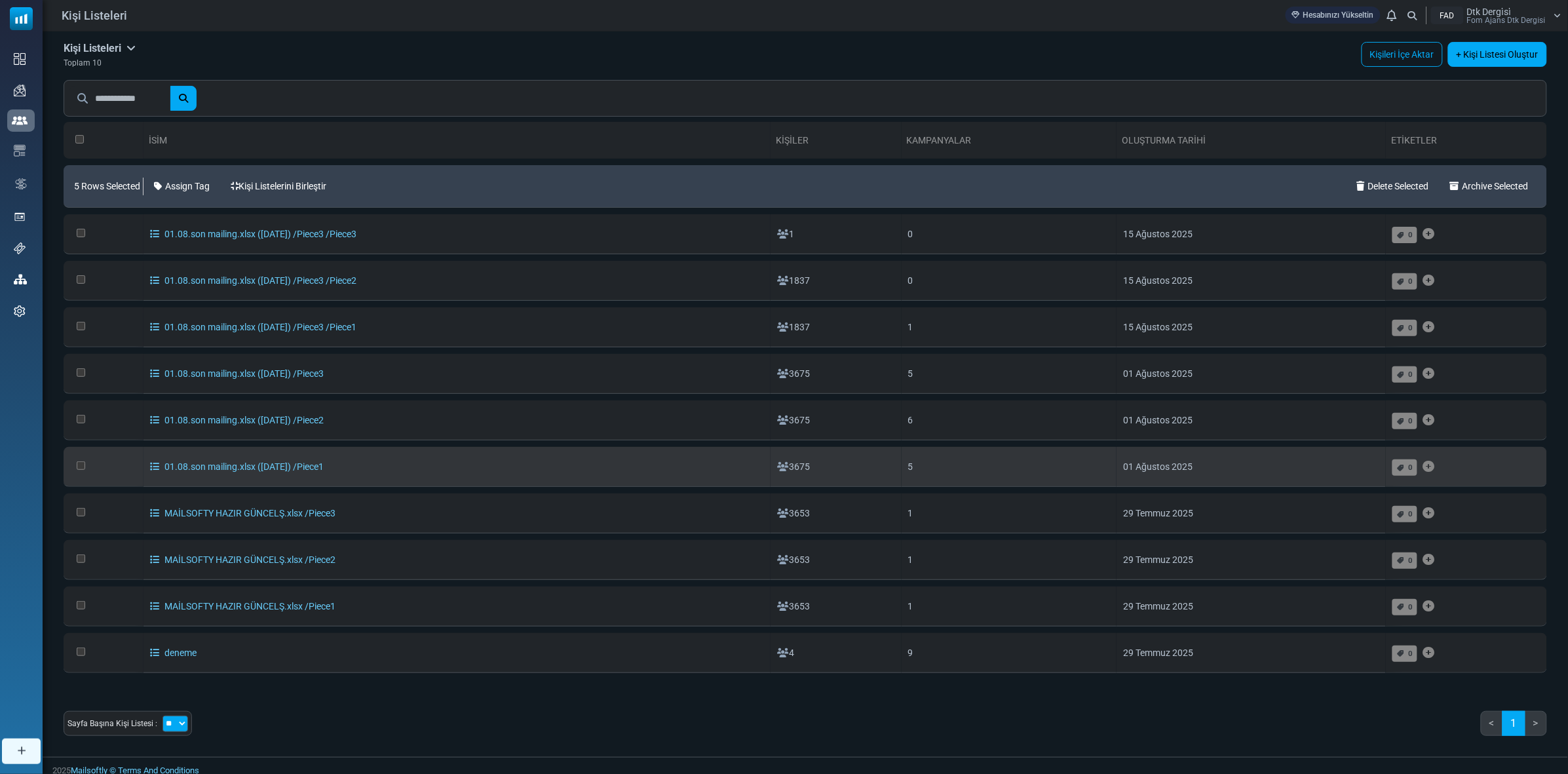
click at [76, 473] on td at bounding box center [103, 467] width 80 height 40
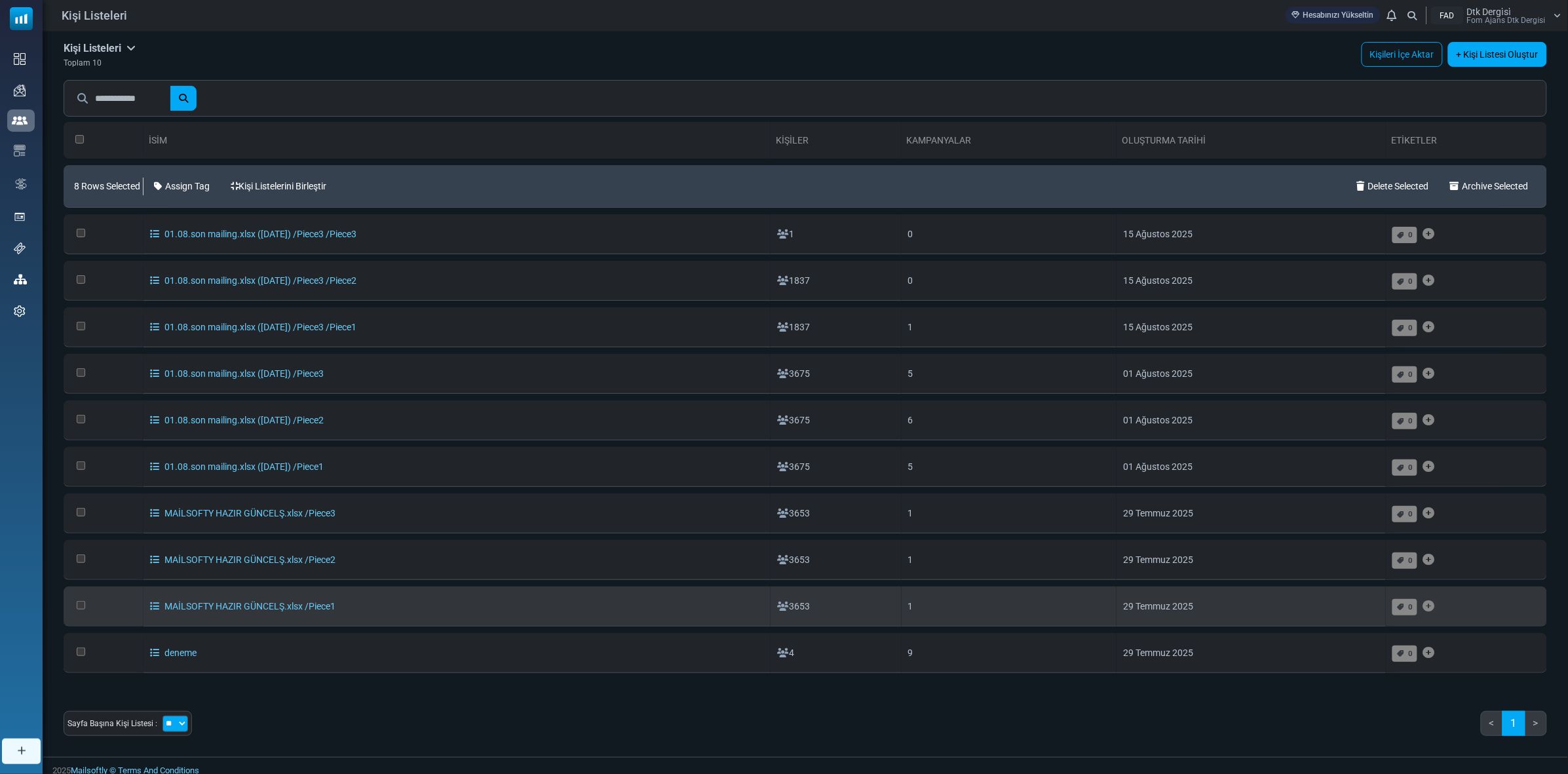
click at [75, 603] on td at bounding box center [103, 606] width 80 height 40
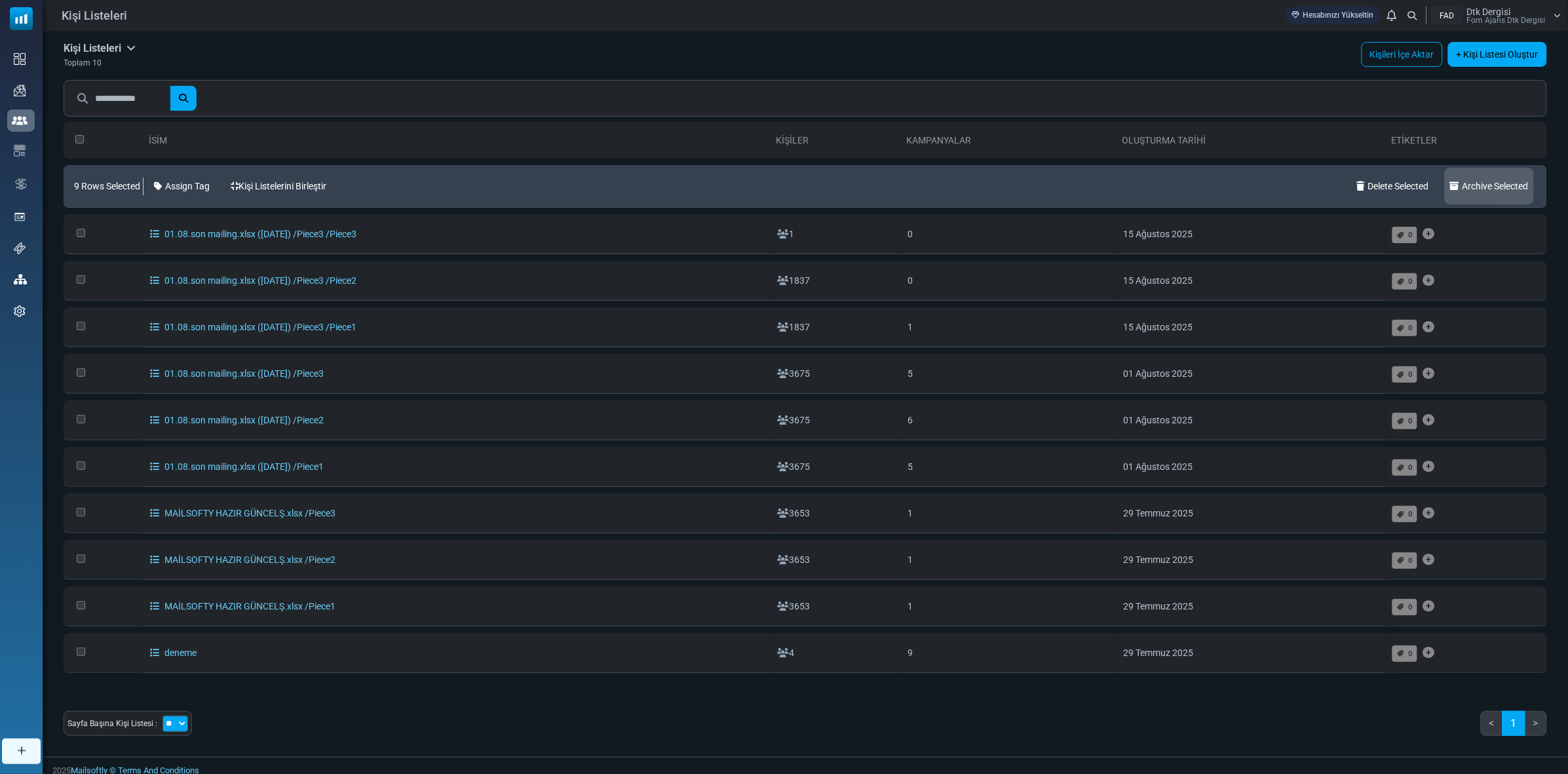
click at [1496, 178] on link "Archive Selected" at bounding box center [1489, 186] width 89 height 37
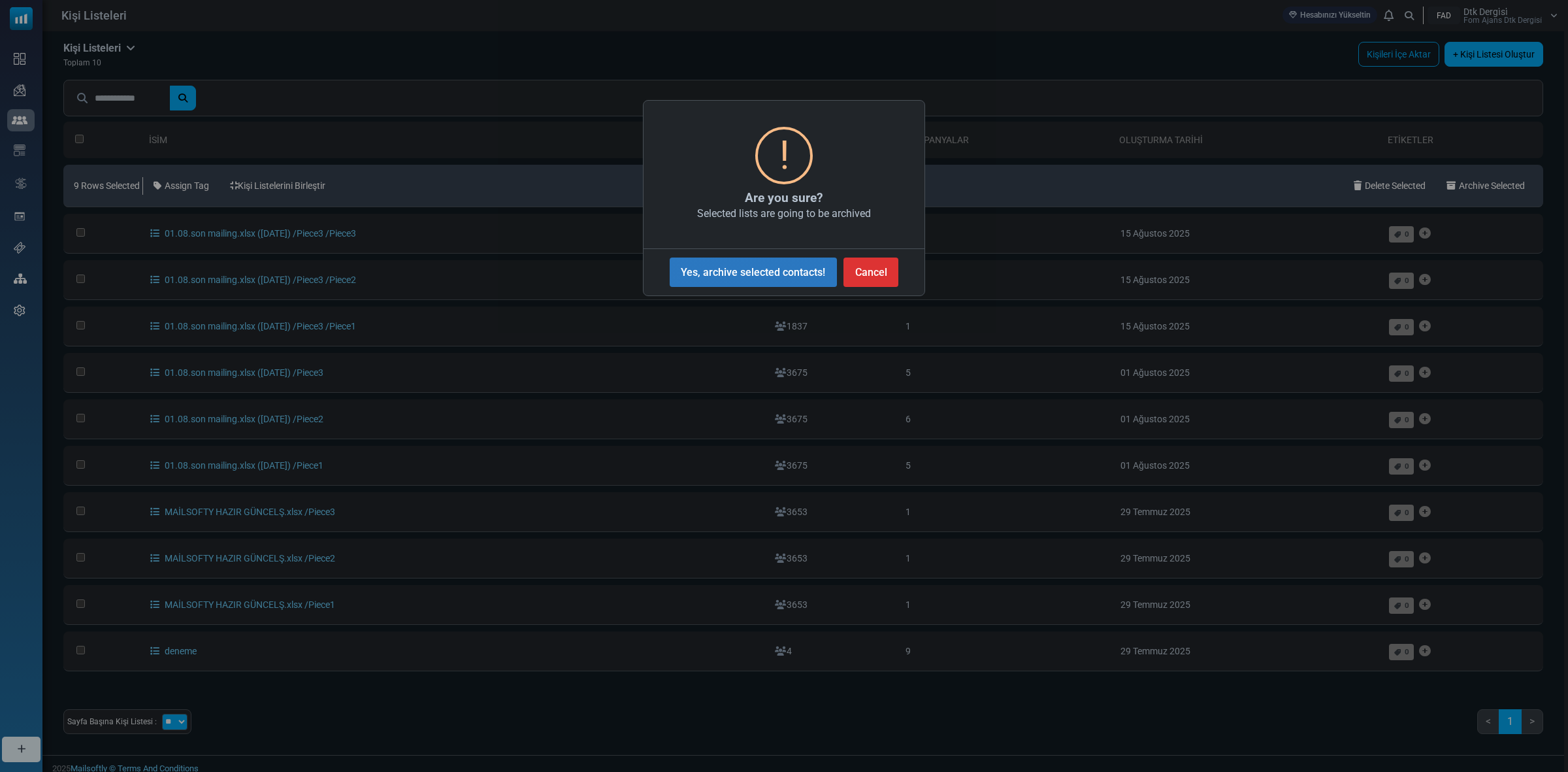
click at [769, 282] on button "Yes, archive selected contacts!" at bounding box center [753, 272] width 167 height 29
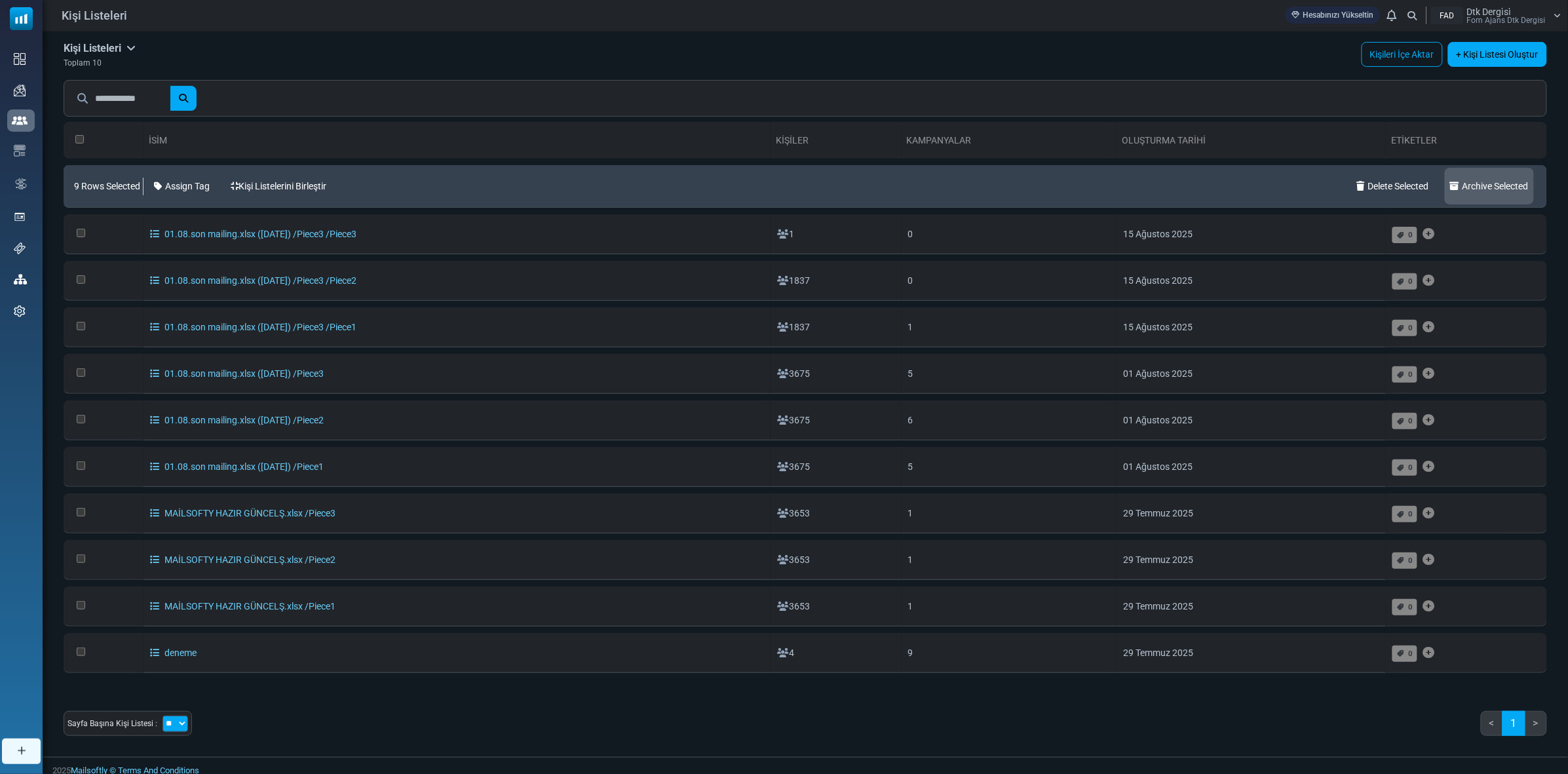
click at [1485, 188] on link "Archive Selected" at bounding box center [1489, 186] width 89 height 37
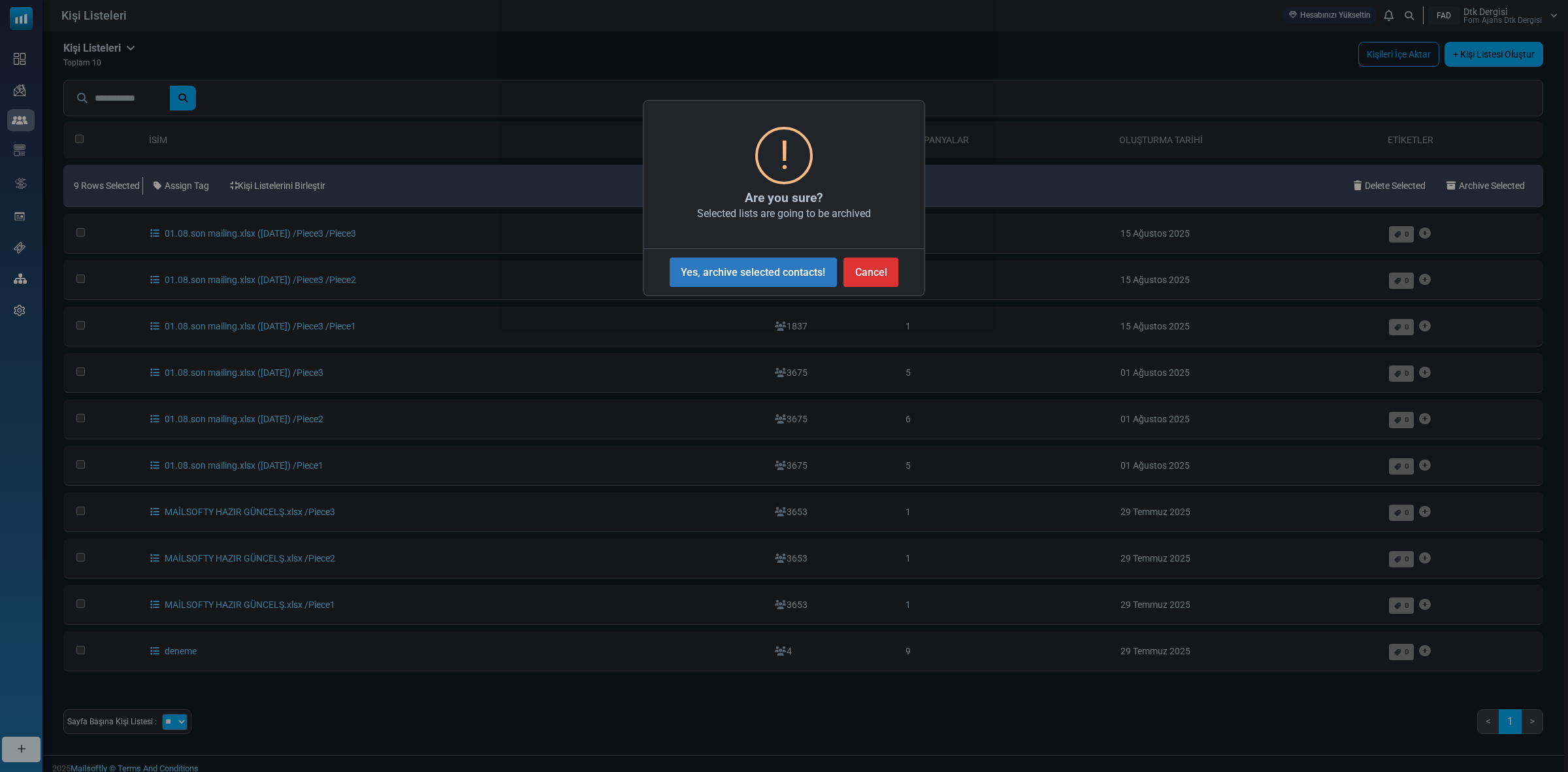
click at [815, 279] on button "Yes, archive selected contacts!" at bounding box center [753, 272] width 167 height 29
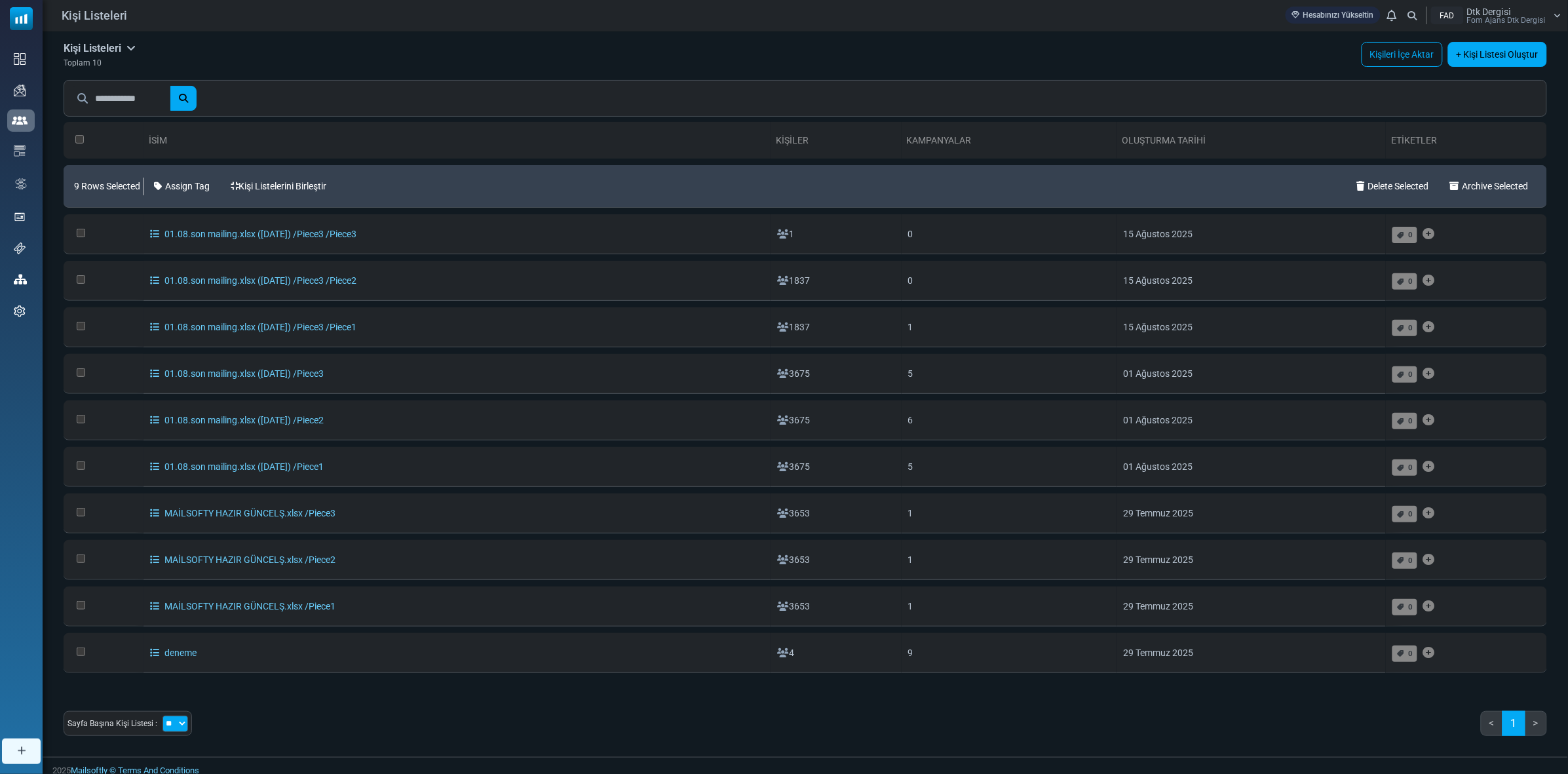
click at [100, 185] on span "9 Rows Selected" at bounding box center [107, 186] width 66 height 26
click at [84, 138] on th at bounding box center [103, 140] width 80 height 37
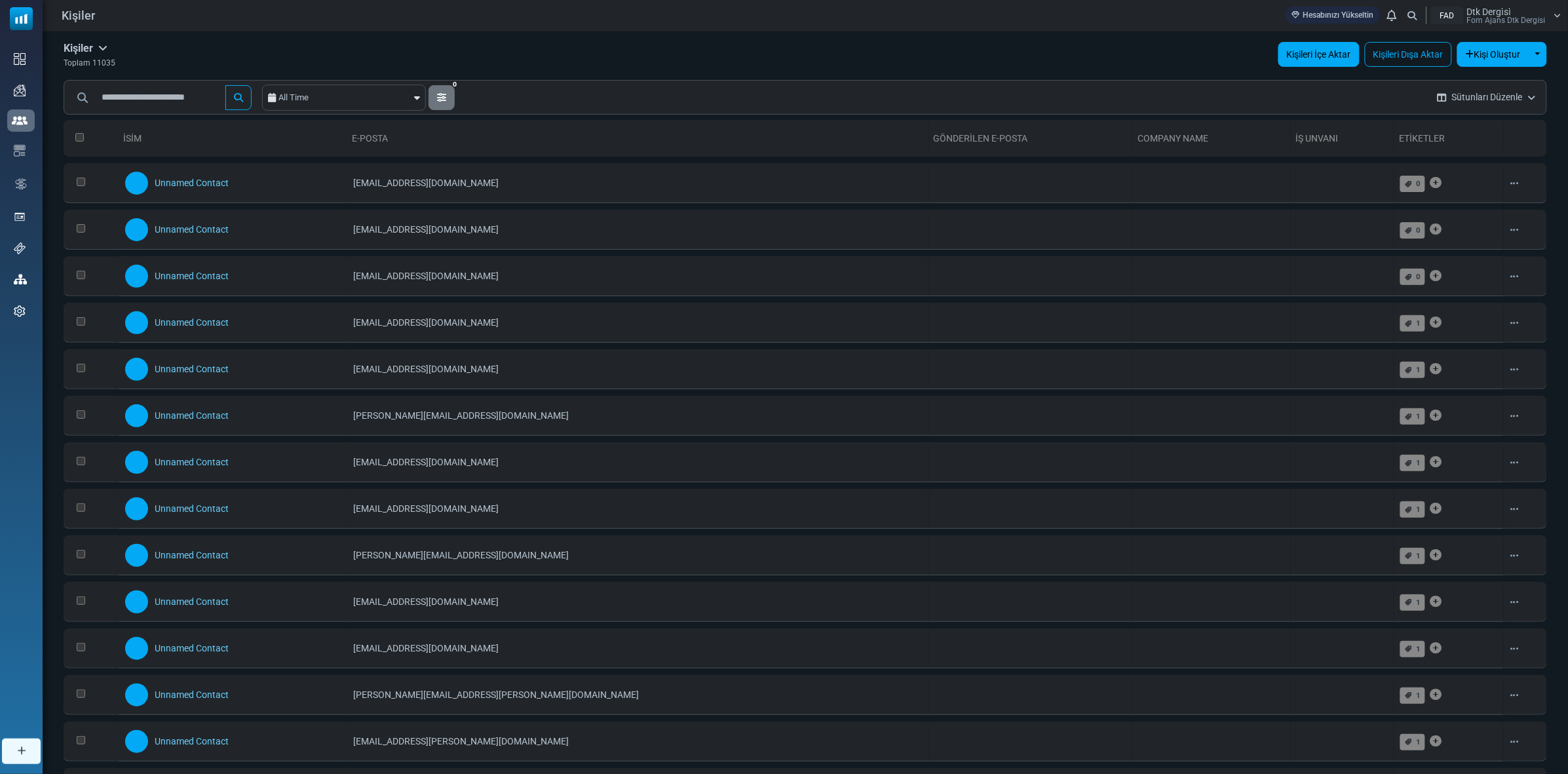
click at [1293, 51] on link "Kişileri İçe Aktar" at bounding box center [1319, 54] width 81 height 25
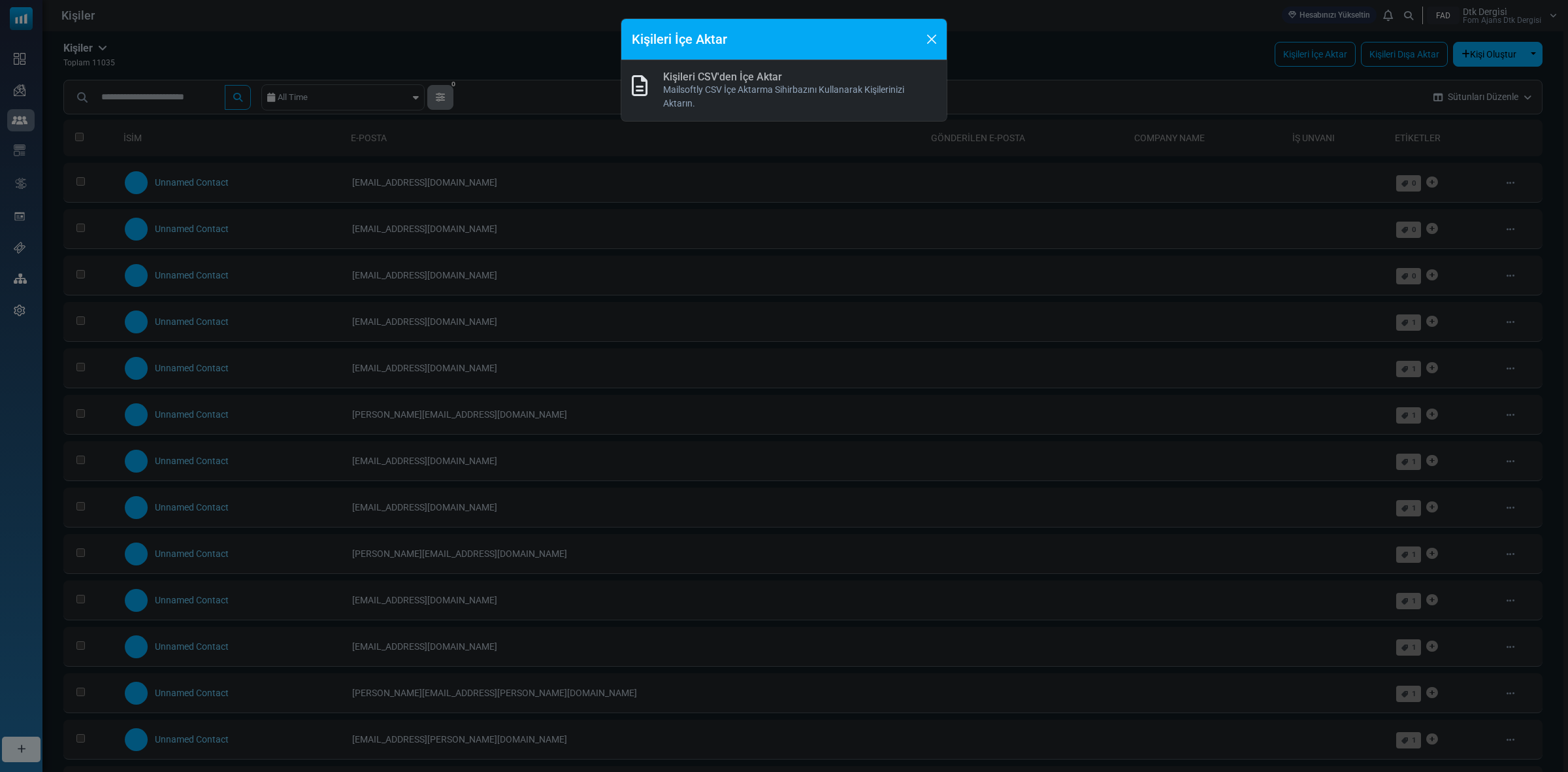
click at [642, 83] on icon at bounding box center [639, 85] width 16 height 21
click at [688, 79] on link "Kişileri CSV'den İçe Aktar" at bounding box center [723, 77] width 119 height 12
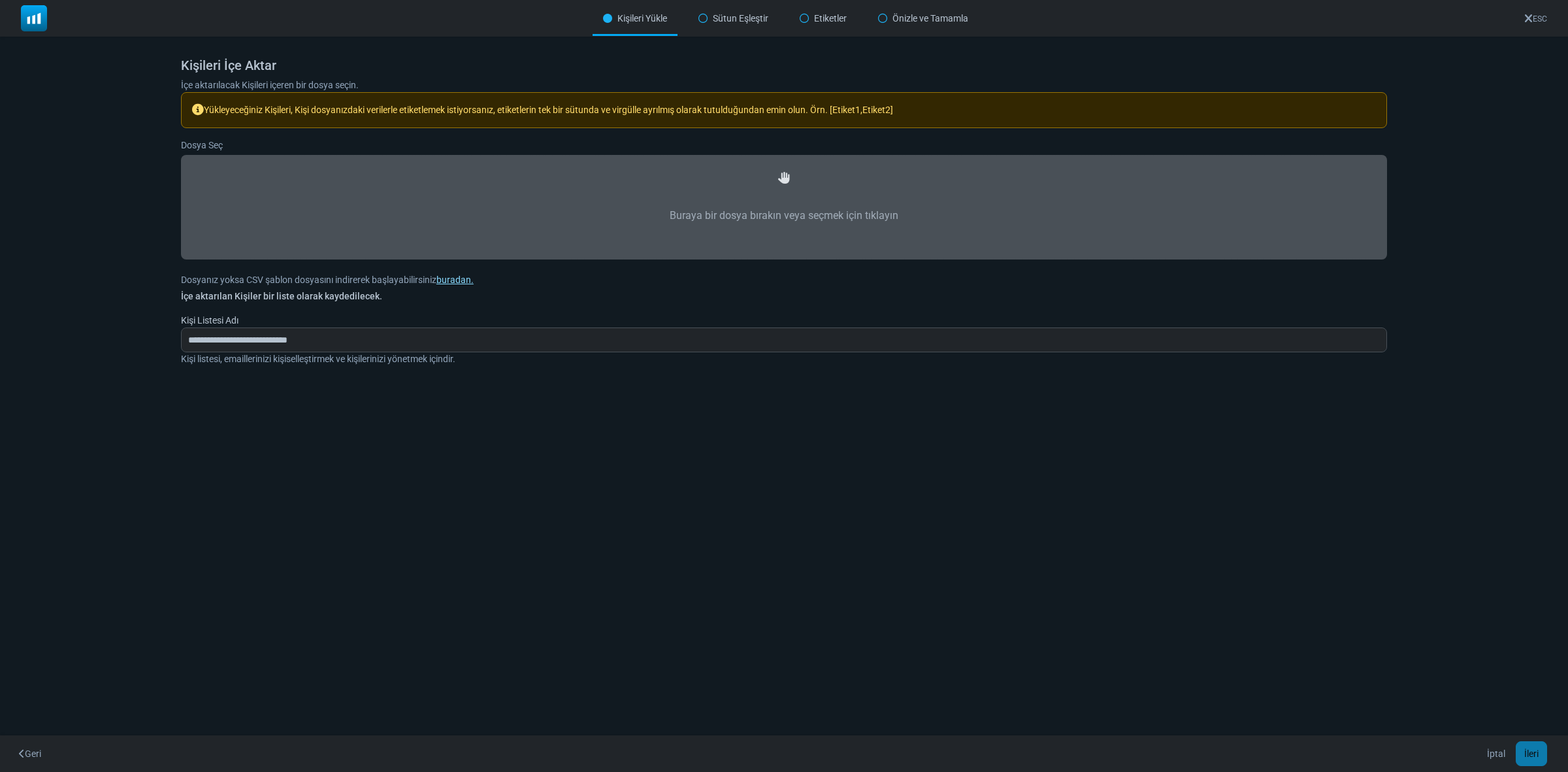
click at [448, 281] on link "buradan." at bounding box center [455, 280] width 37 height 10
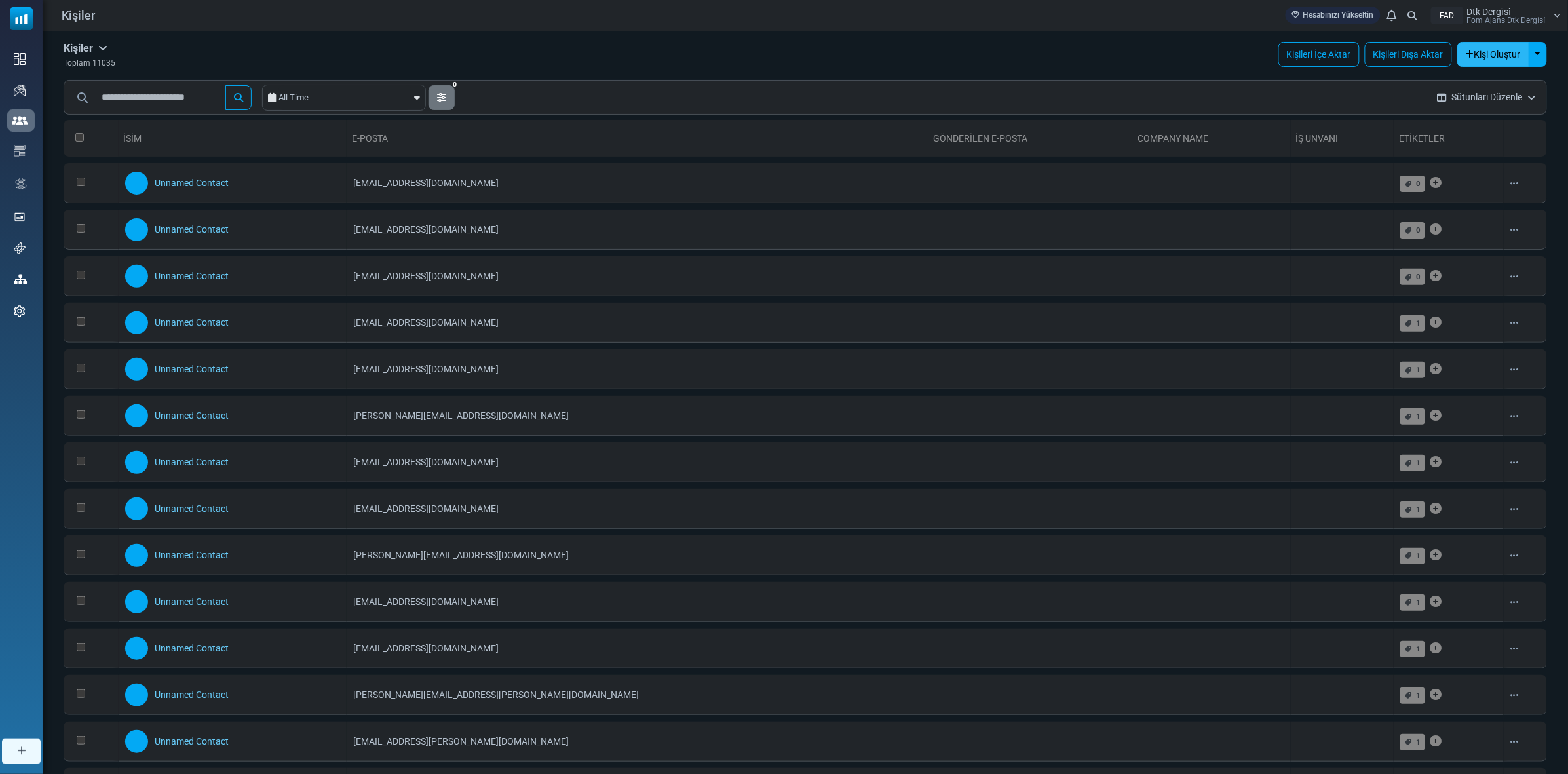
click at [1508, 53] on button "Kişi Oluştur" at bounding box center [1494, 54] width 72 height 25
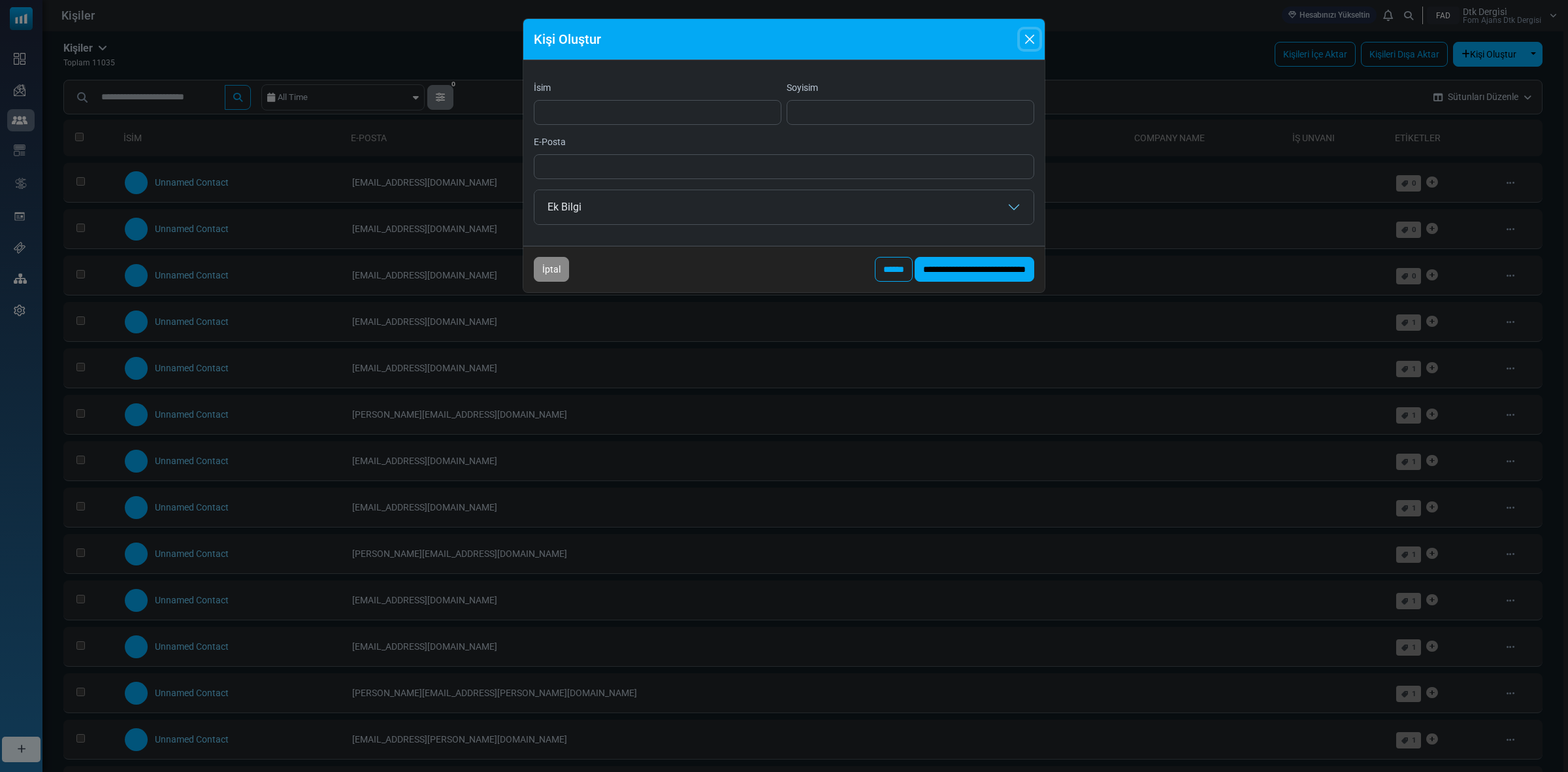
click at [1034, 46] on button "Close" at bounding box center [1029, 39] width 19 height 19
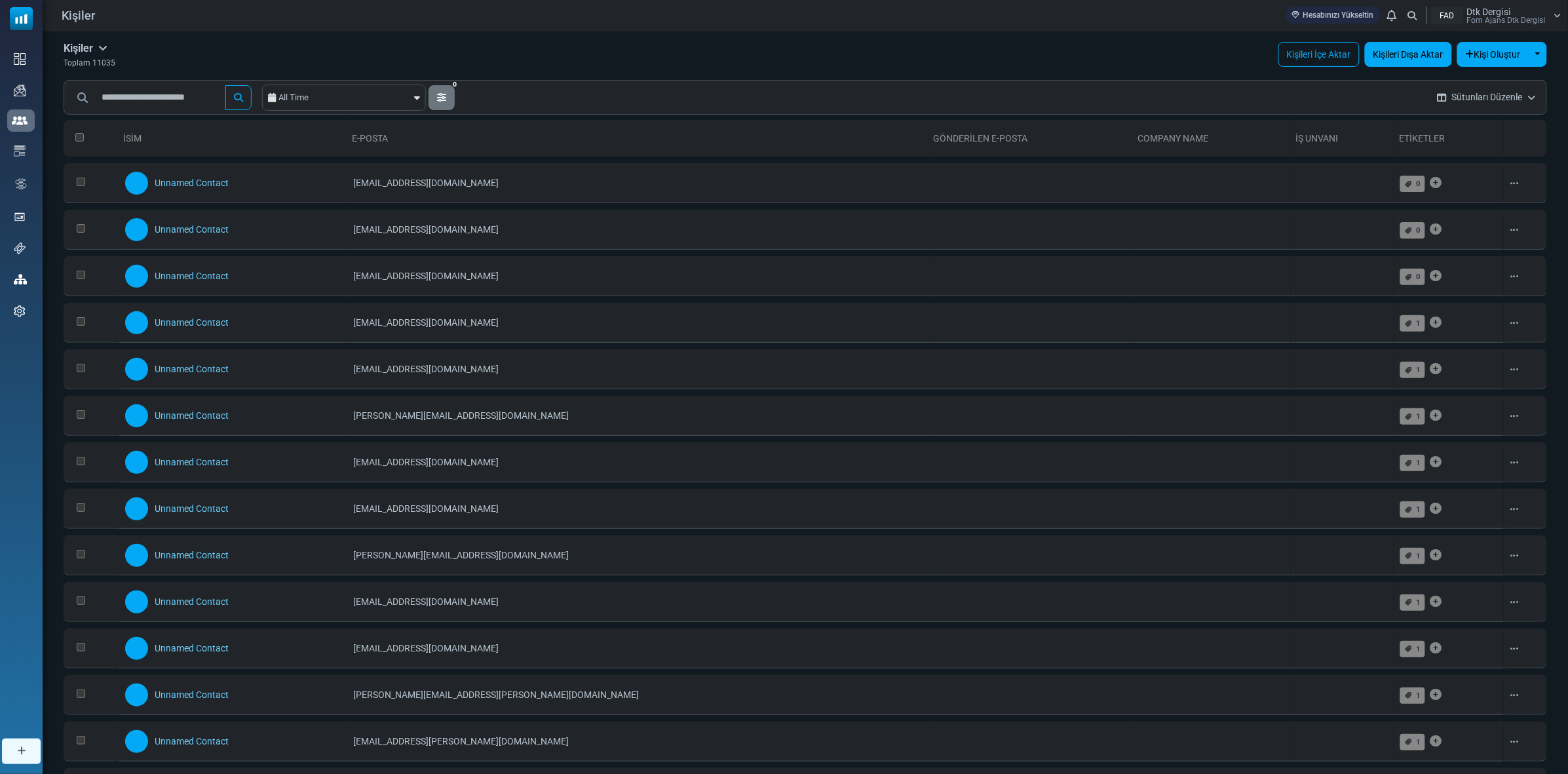
click at [1382, 50] on link "Kişileri Dışa Aktar" at bounding box center [1408, 54] width 87 height 25
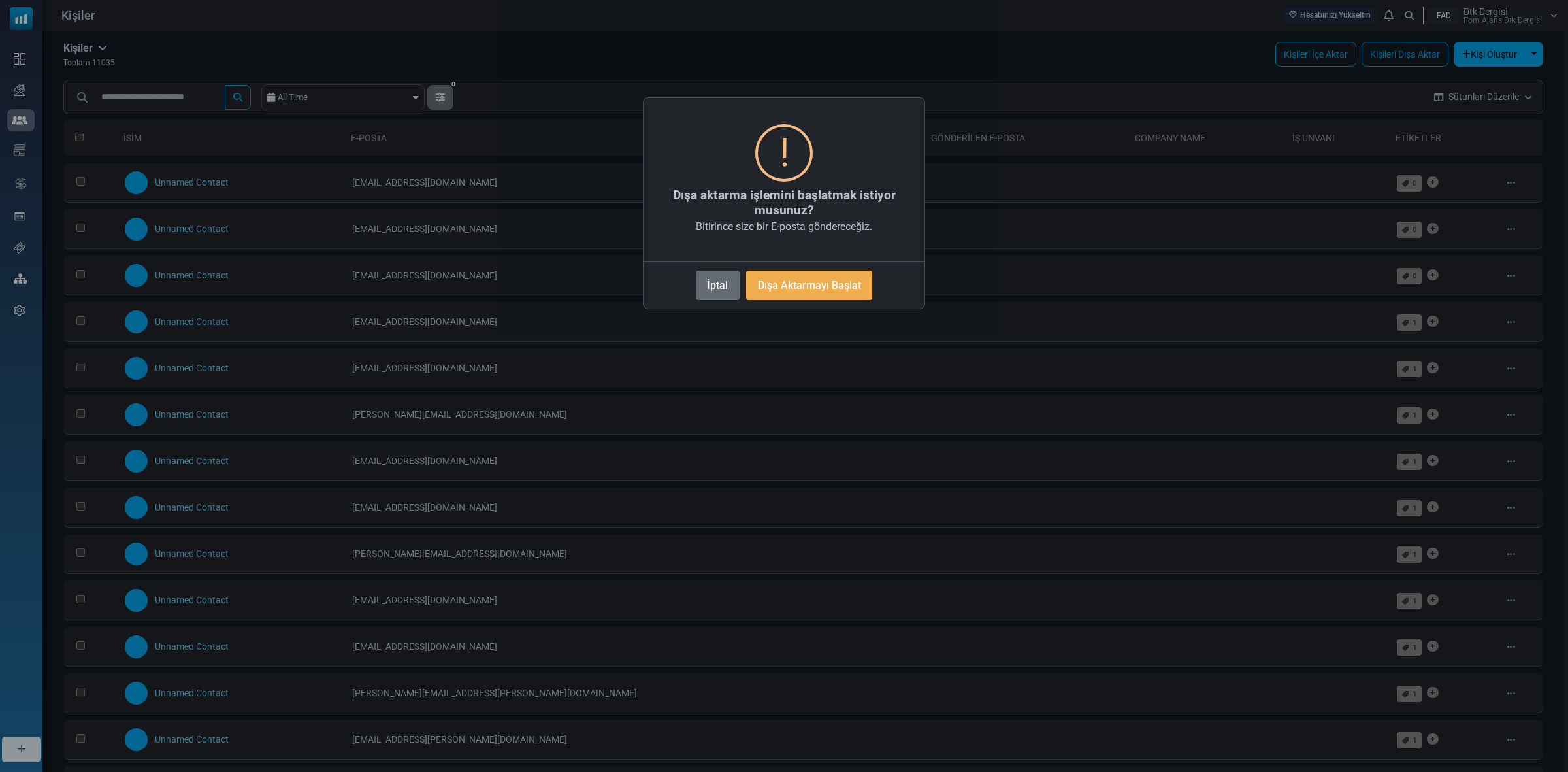
click at [716, 282] on button "İptal" at bounding box center [717, 285] width 44 height 29
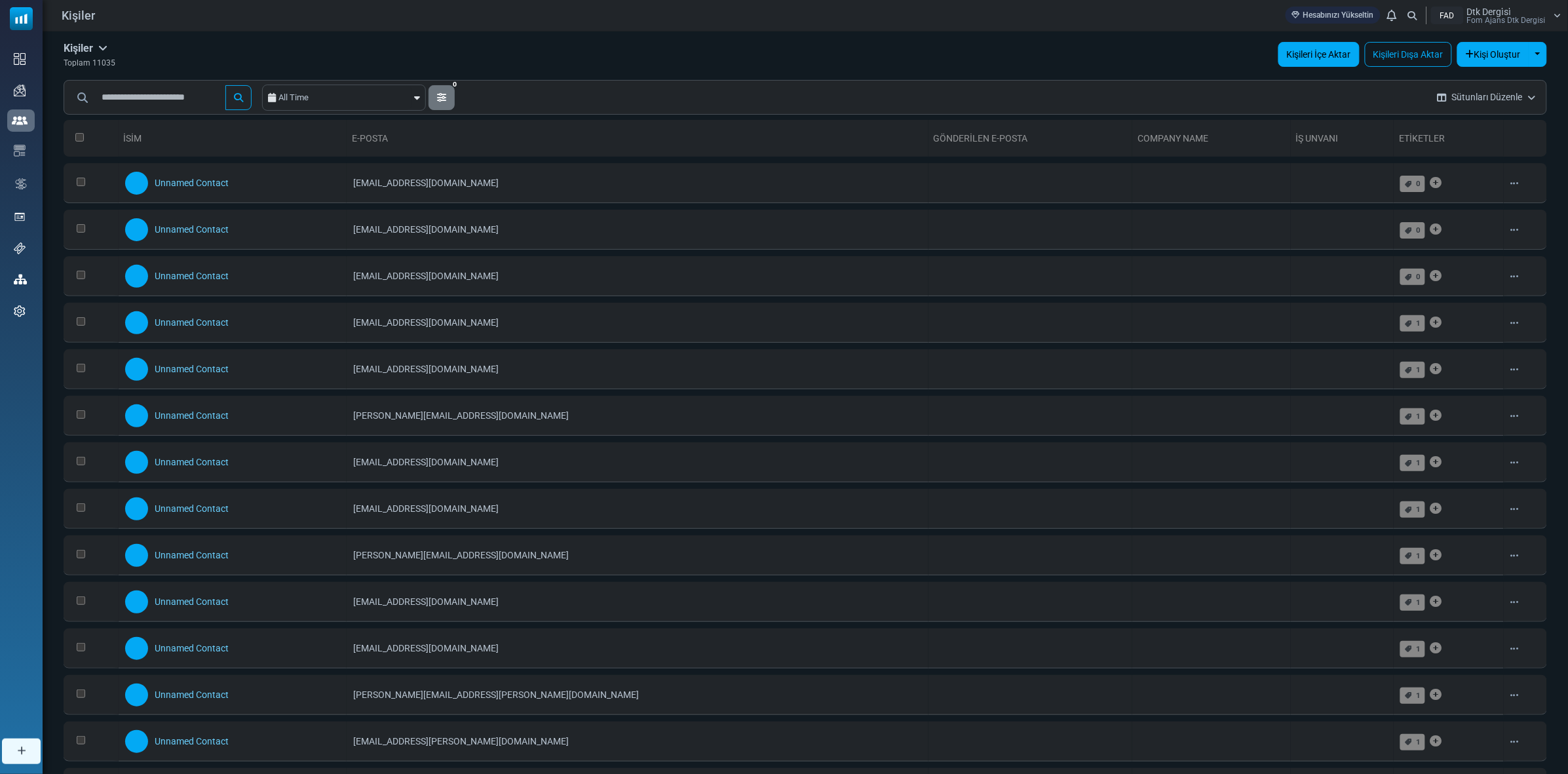
click at [1326, 63] on link "Kişileri İçe Aktar" at bounding box center [1319, 54] width 81 height 25
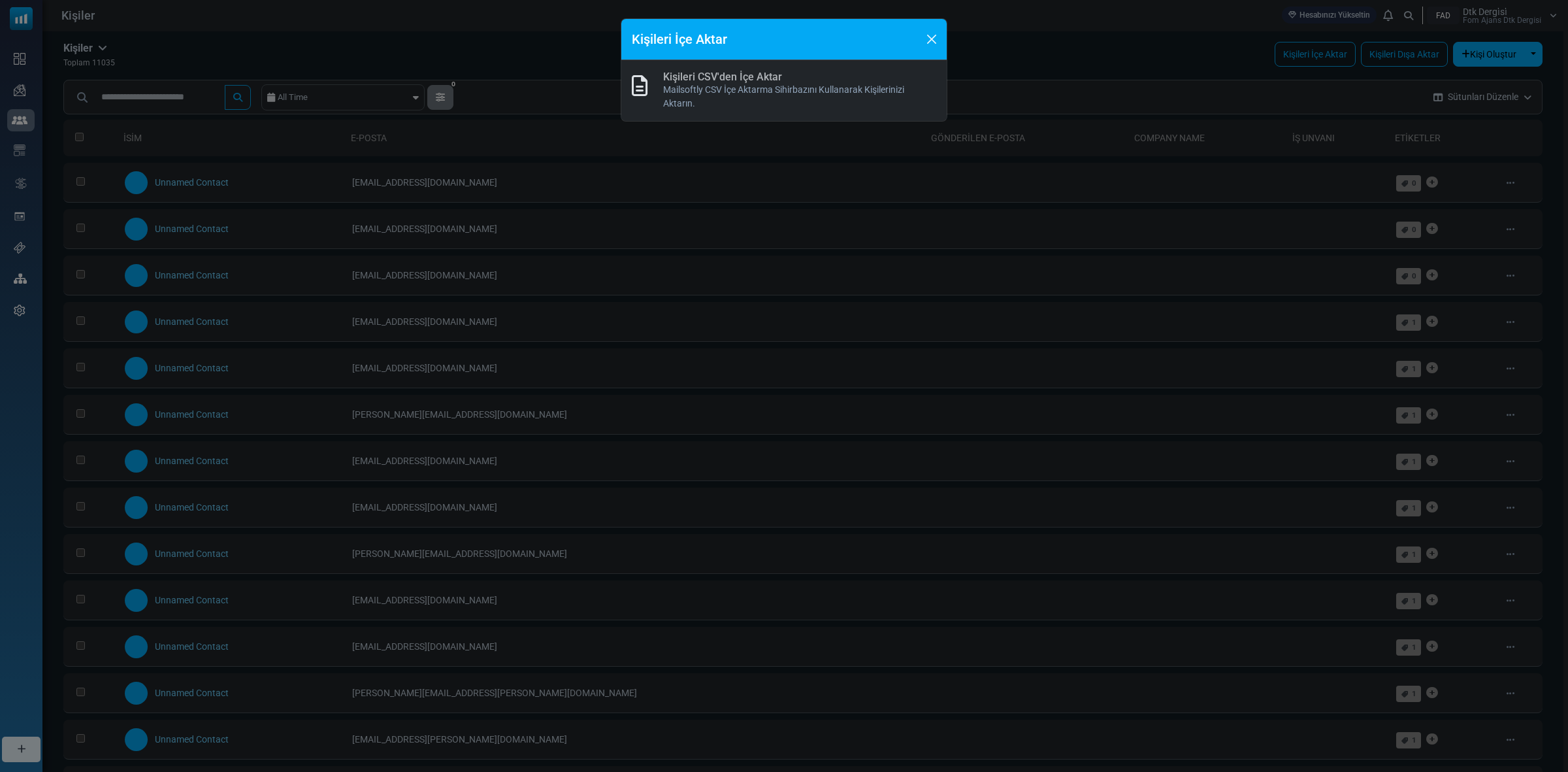
click at [1258, 107] on div "Kişileri İçe Aktar Kişileri CSV'den İçe Aktar Mailsoftly CSV İçe Aktarma Sihirb…" at bounding box center [784, 386] width 1568 height 772
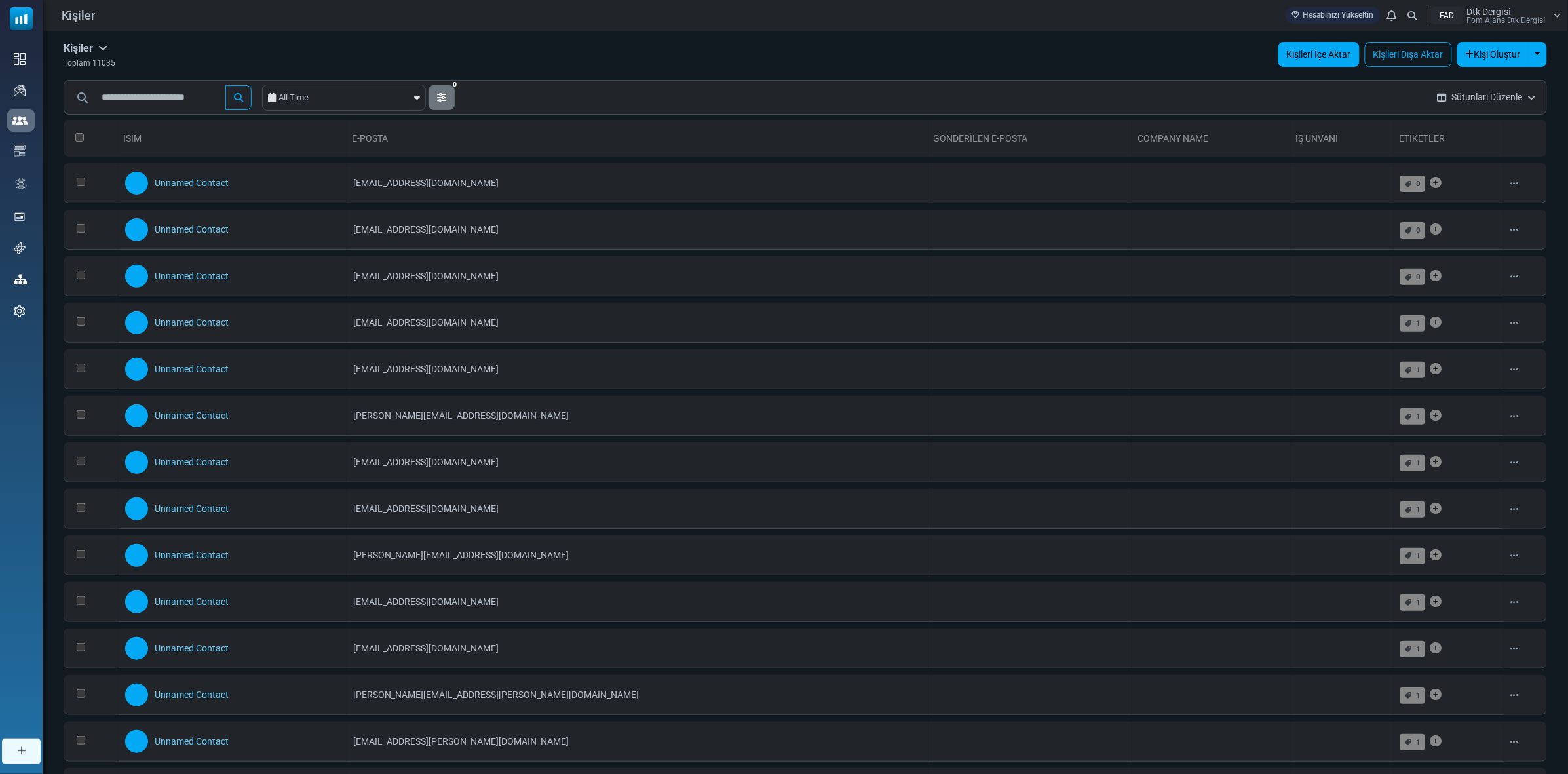
click at [1298, 63] on link "Kişileri İçe Aktar" at bounding box center [1319, 54] width 81 height 25
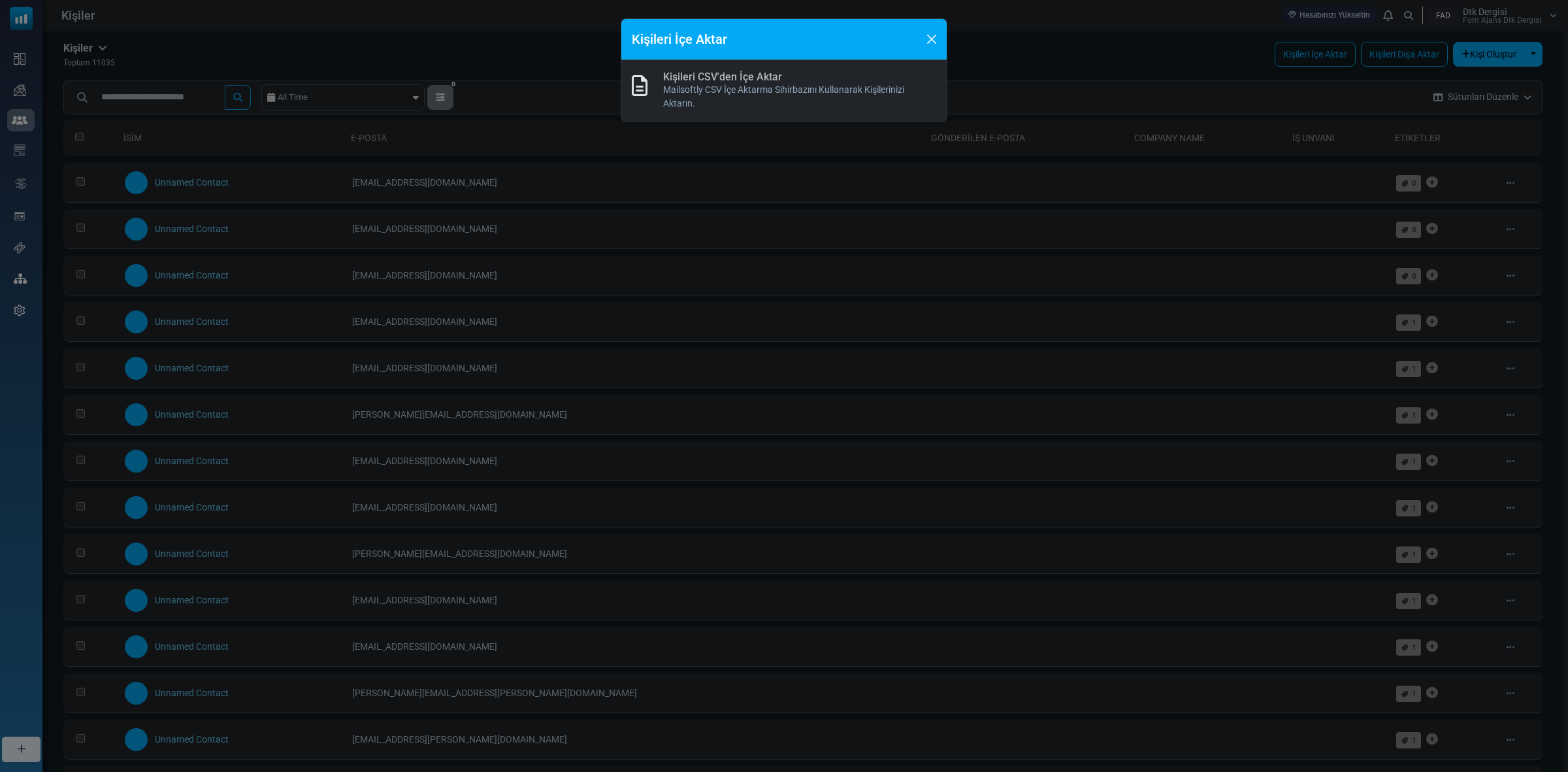
click at [765, 89] on p "Mailsoftly CSV İçe Aktarma Sihirbazını Kullanarak Kişilerinizi Aktarın." at bounding box center [800, 97] width 273 height 28
click at [752, 71] on link "Kişileri CSV'den İçe Aktar" at bounding box center [723, 77] width 119 height 12
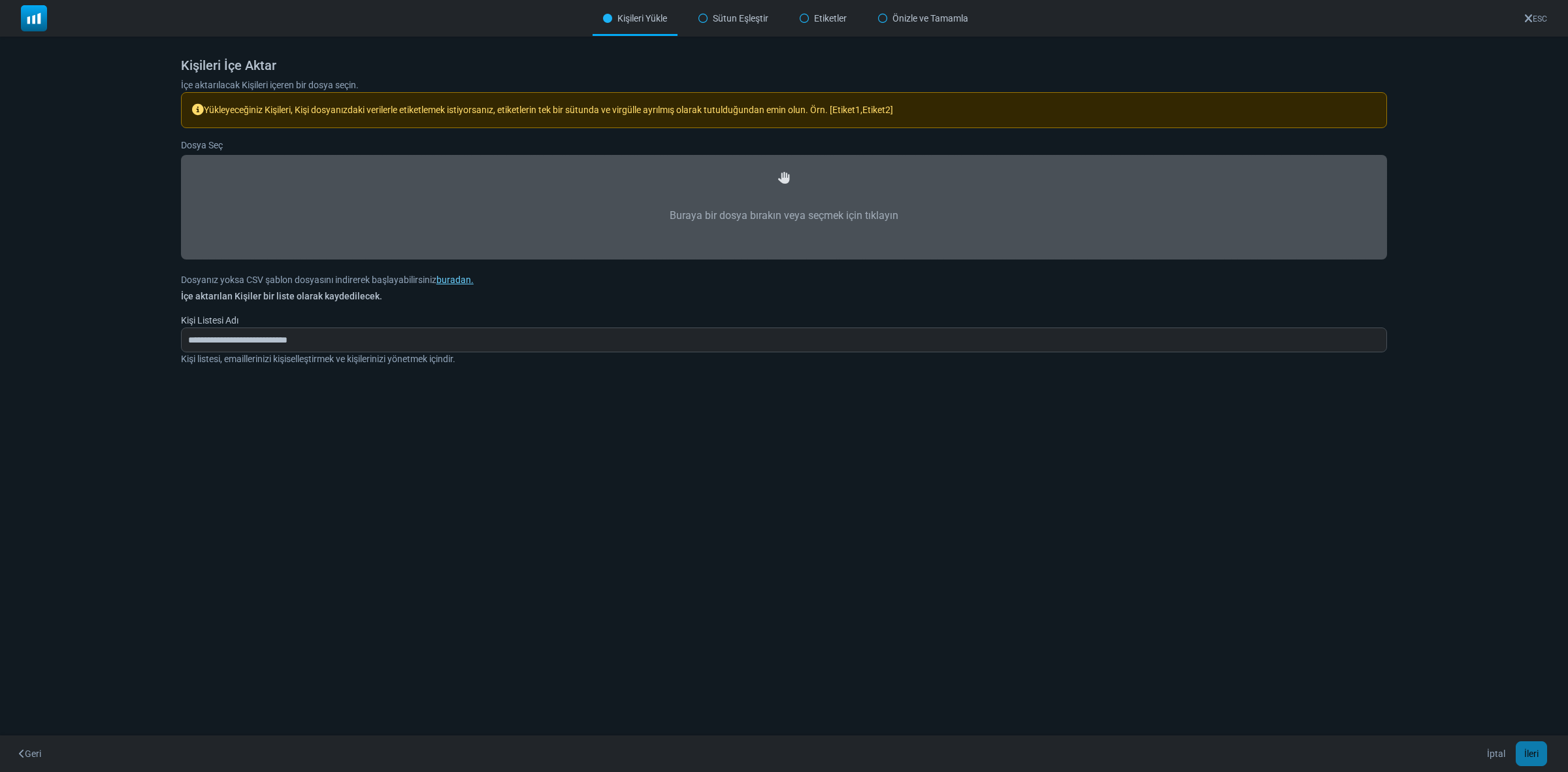
click at [787, 190] on label "Buraya bir dosya bırakın veya seçmek için tıklayın" at bounding box center [784, 216] width 1177 height 58
click at [0, 0] on input "Buraya bir dosya bırakın veya seçmek için tıklayın" at bounding box center [0, 0] width 0 height 0
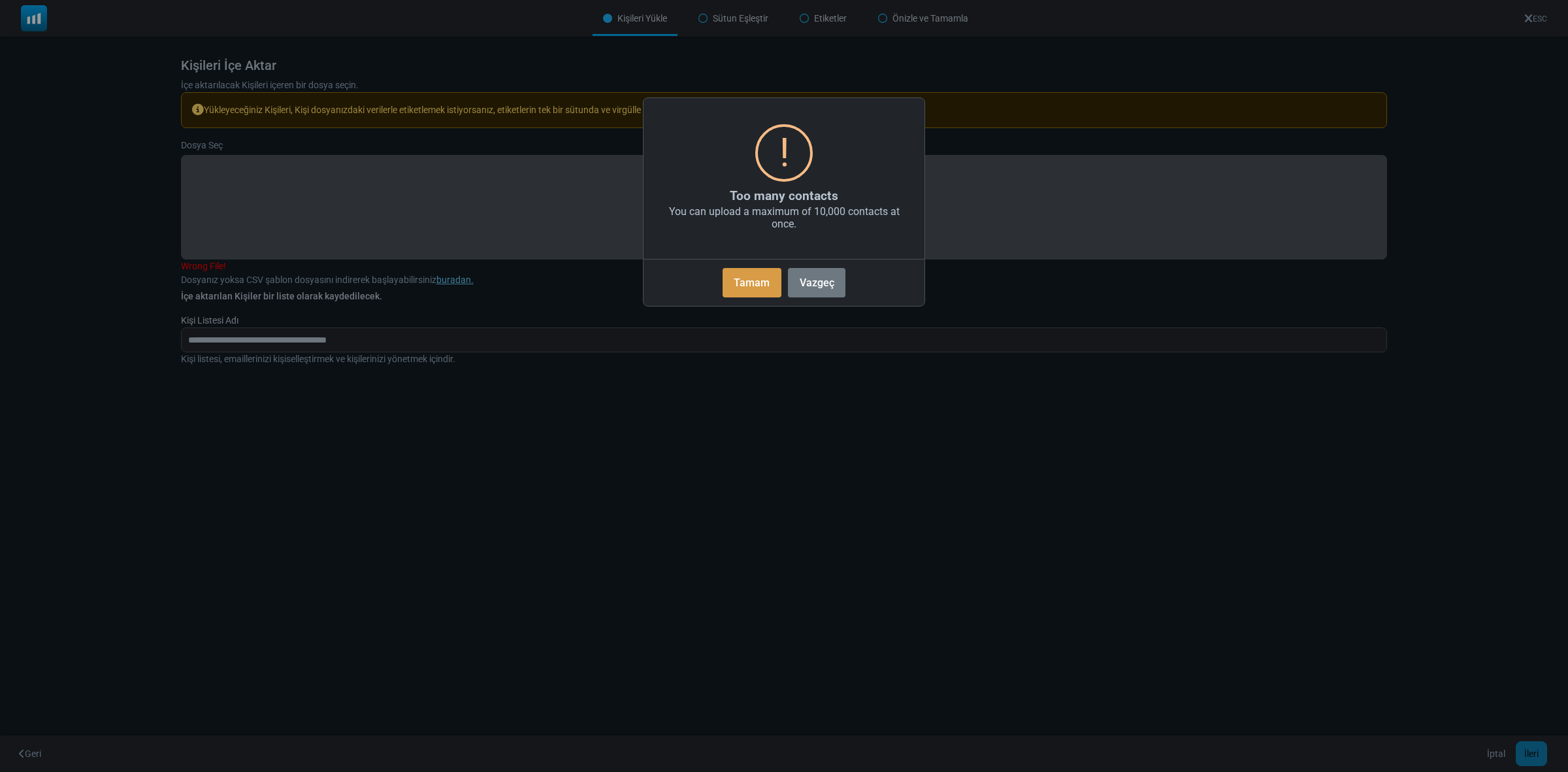
click at [750, 282] on button "Tamam" at bounding box center [751, 282] width 59 height 29
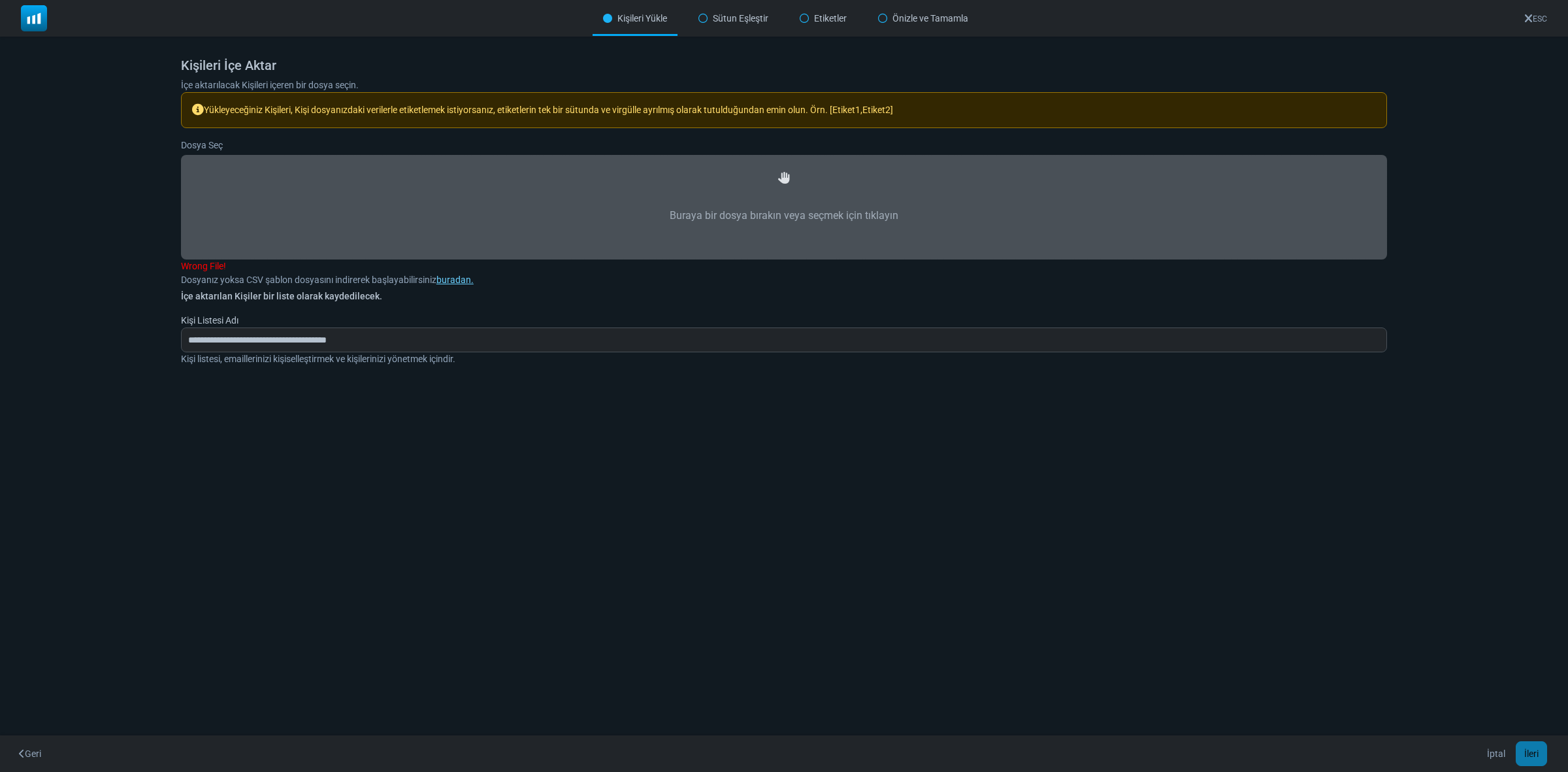
click at [752, 195] on label "Buraya bir dosya bırakın veya seçmek için tıklayın" at bounding box center [784, 216] width 1177 height 58
click at [0, 0] on input "Buraya bir dosya bırakın veya seçmek için tıklayın" at bounding box center [0, 0] width 0 height 0
type input "**********"
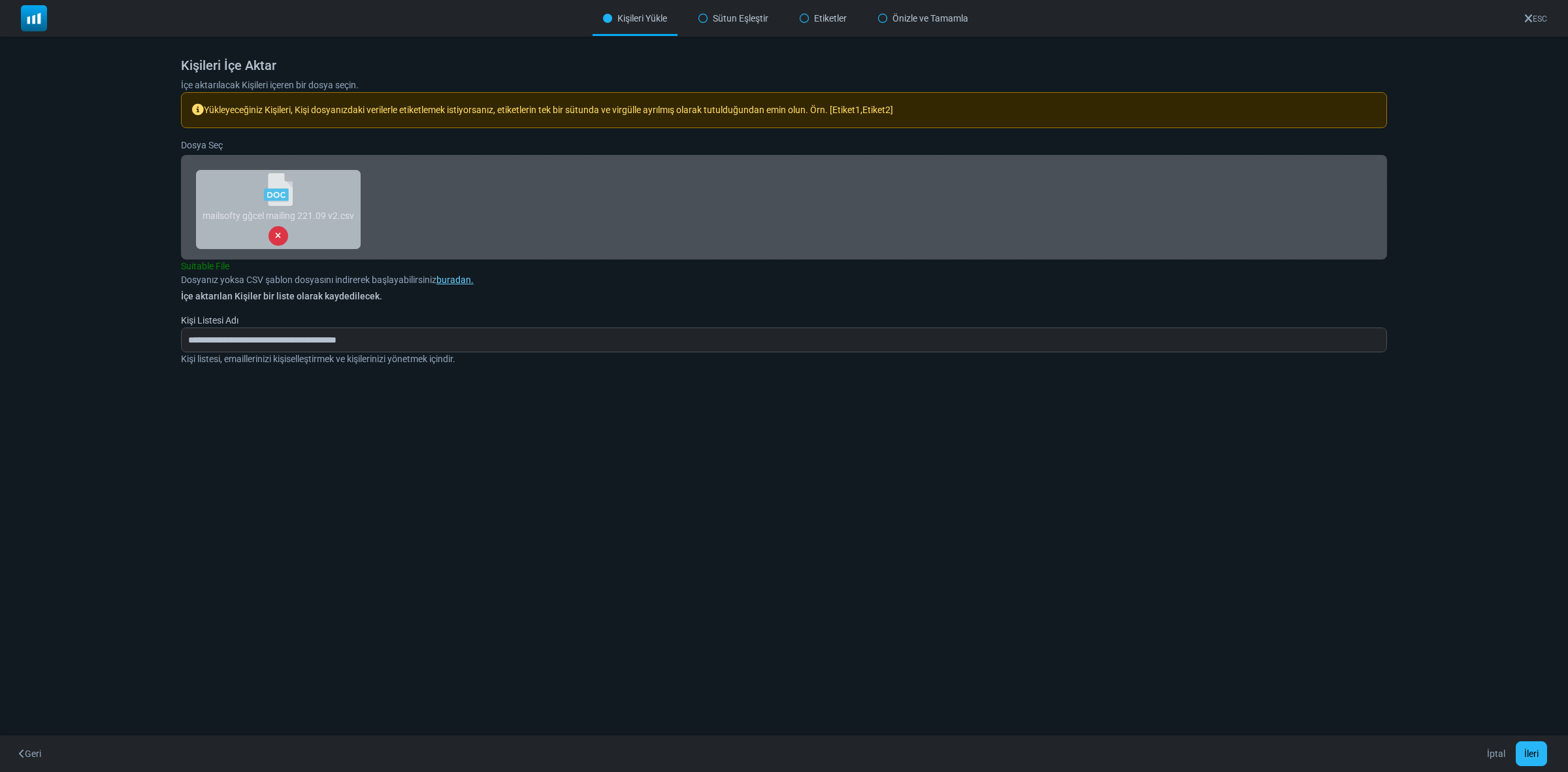
click at [1531, 750] on button "İleri" at bounding box center [1531, 754] width 31 height 25
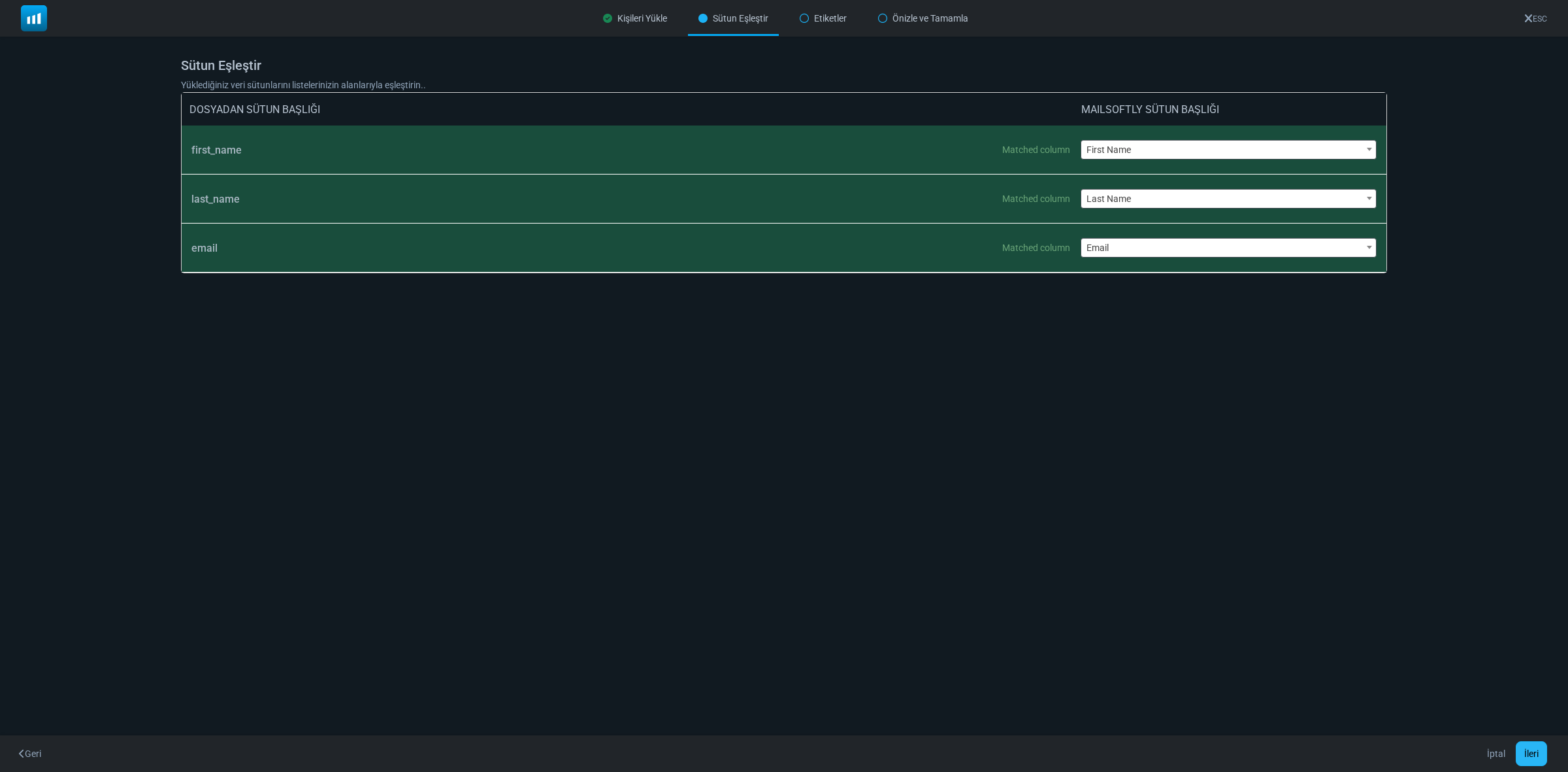
click at [1527, 757] on button "İleri" at bounding box center [1531, 754] width 31 height 25
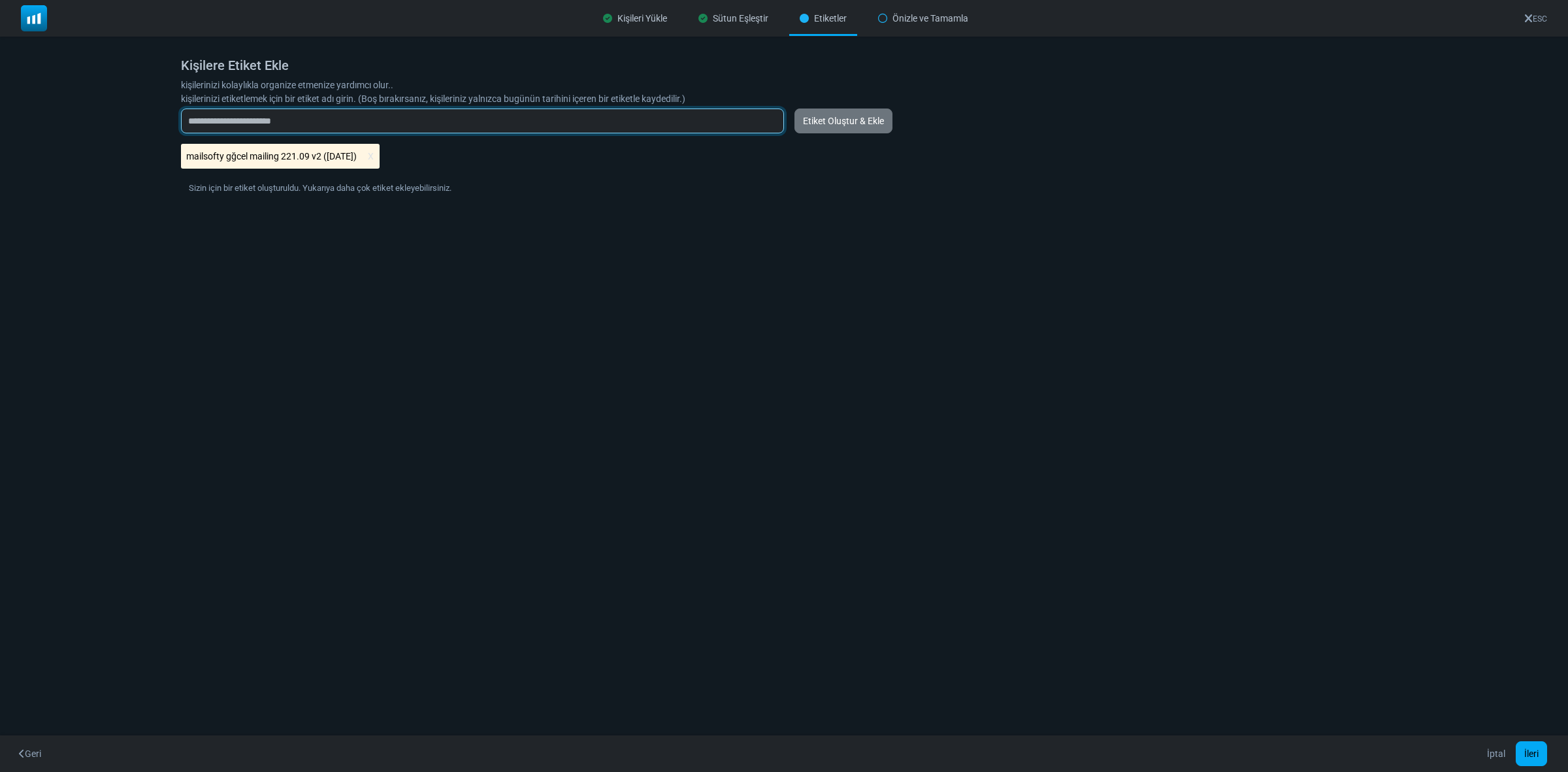
click at [301, 118] on input "text" at bounding box center [482, 121] width 603 height 25
type input "**********"
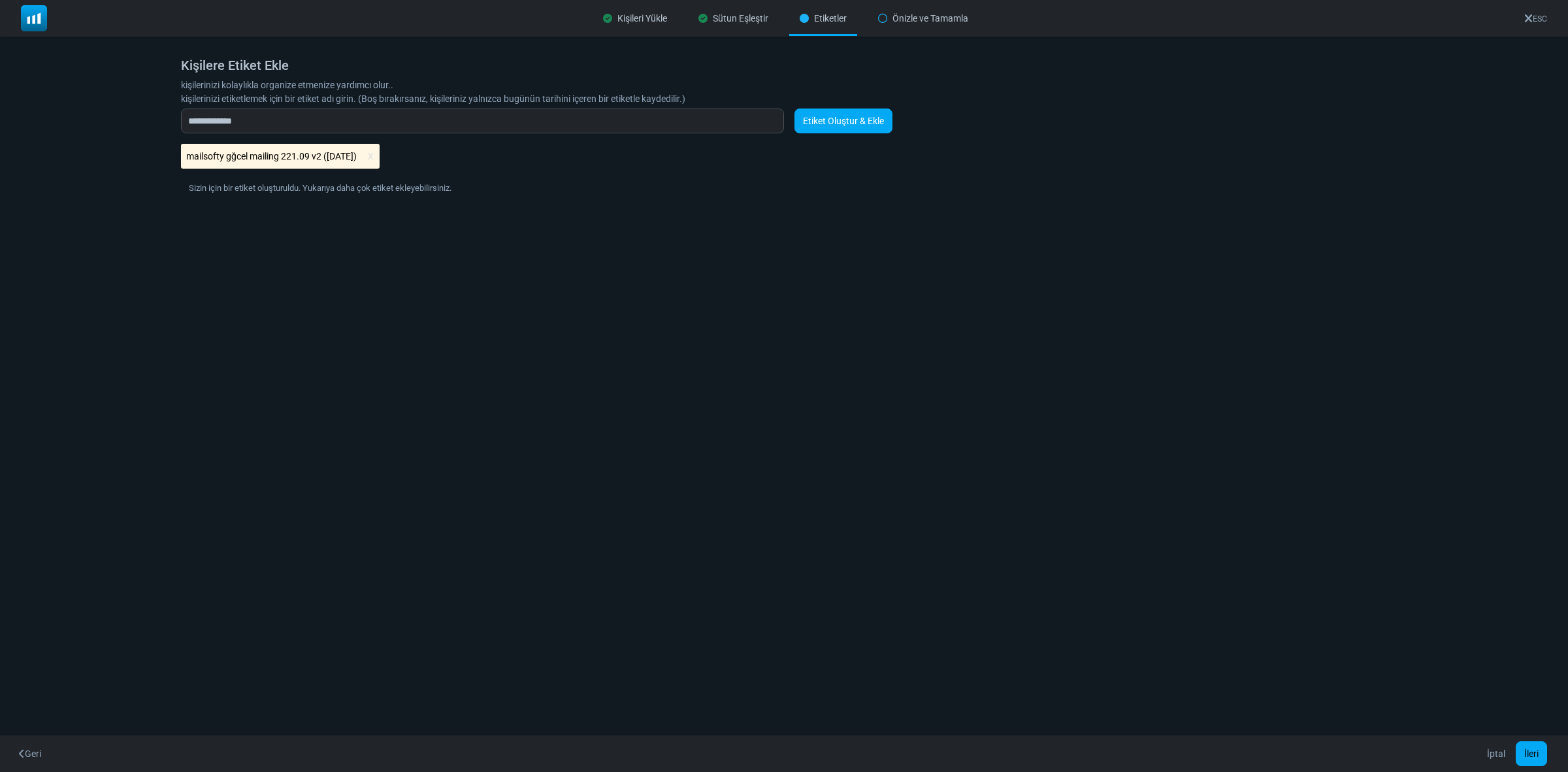
click at [843, 122] on link "Etiket Oluştur & Ekle" at bounding box center [843, 121] width 98 height 25
click at [828, 118] on link "Etiket Oluştur & Ekle" at bounding box center [843, 121] width 98 height 25
click at [1535, 753] on button "İleri" at bounding box center [1531, 754] width 31 height 25
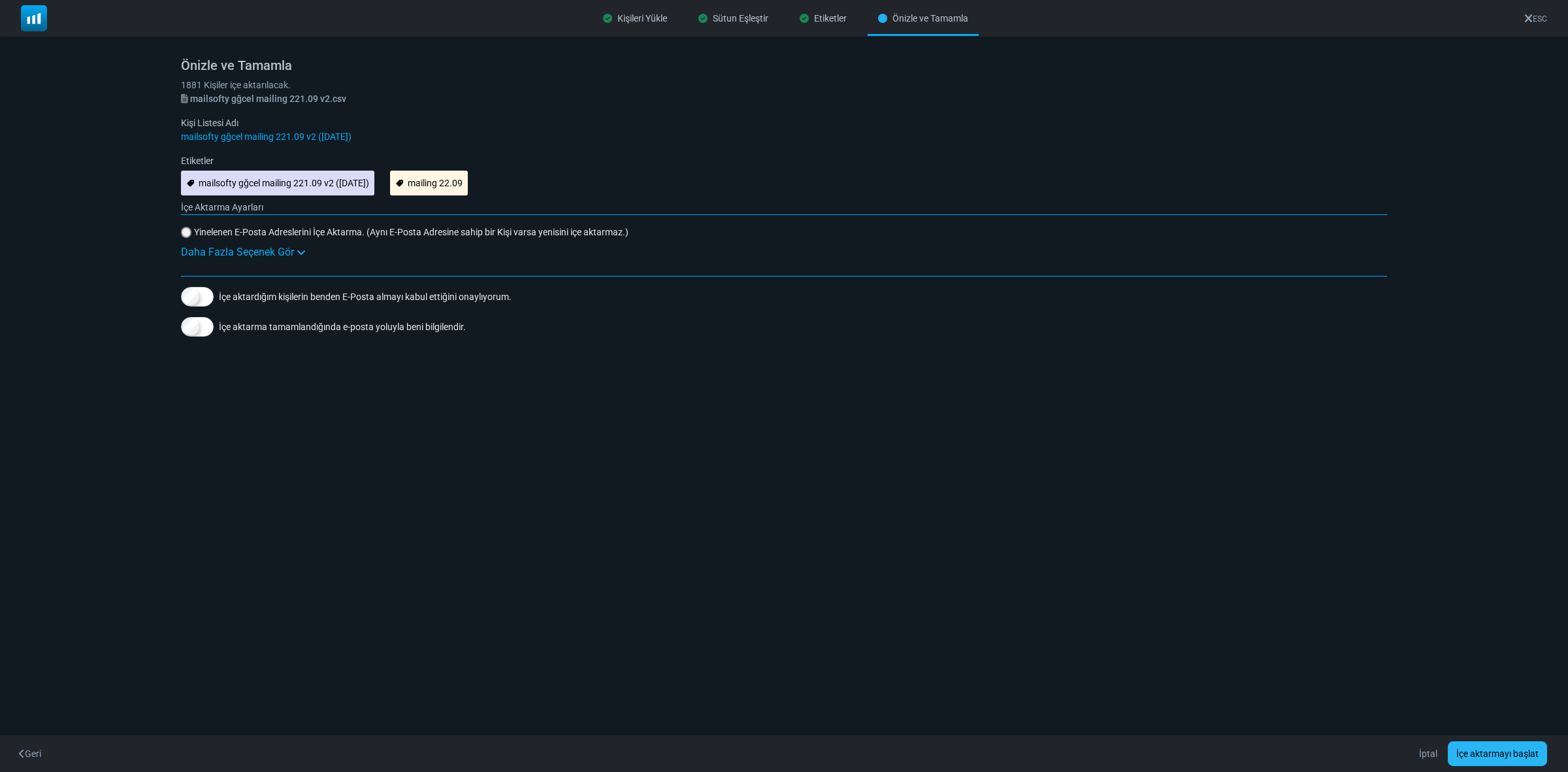
click at [1519, 746] on button "İçe aktarmayı başlat" at bounding box center [1497, 754] width 99 height 25
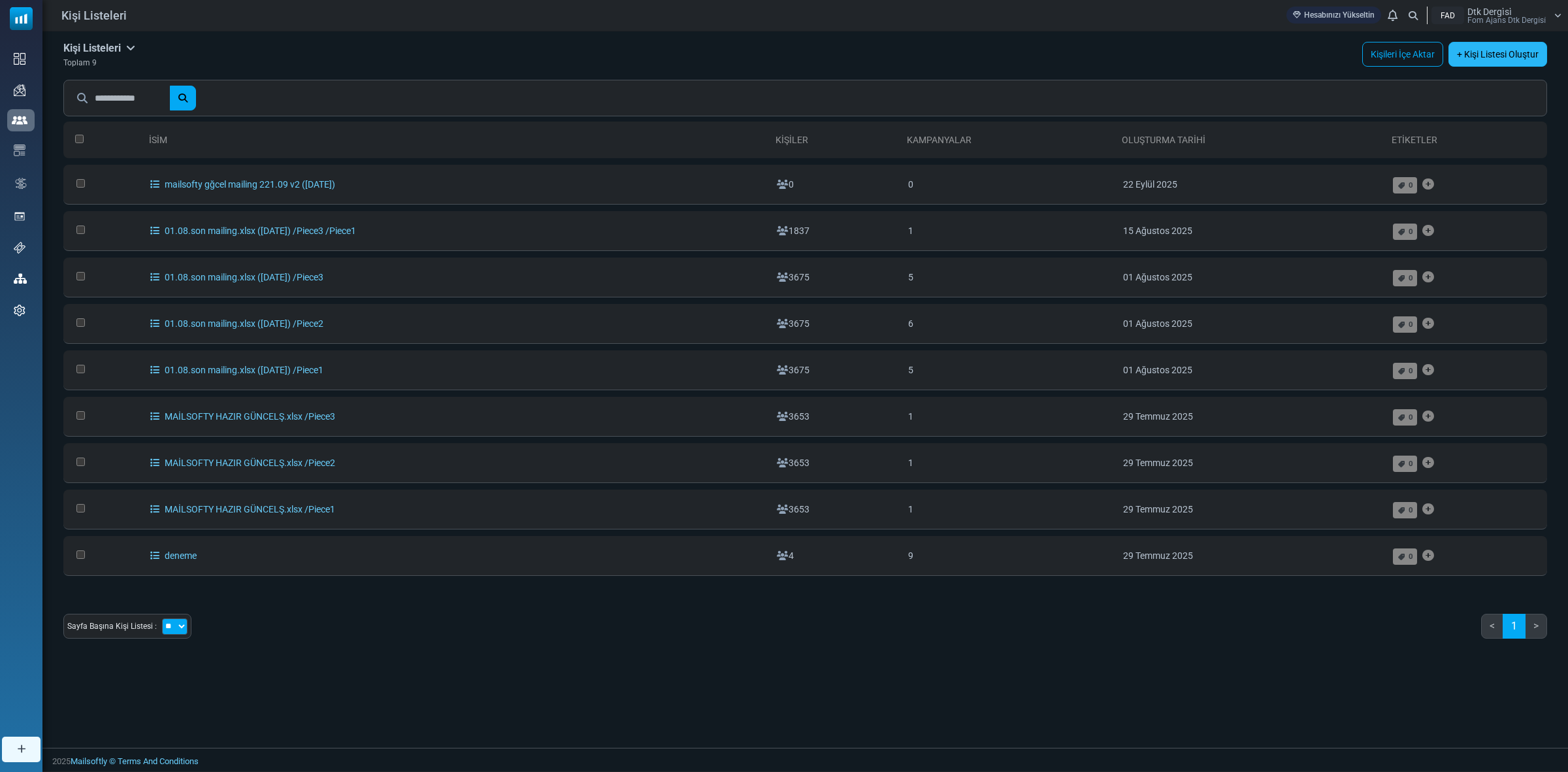
click at [1495, 59] on link "+ Kişi Listesi Oluştur" at bounding box center [1498, 54] width 98 height 25
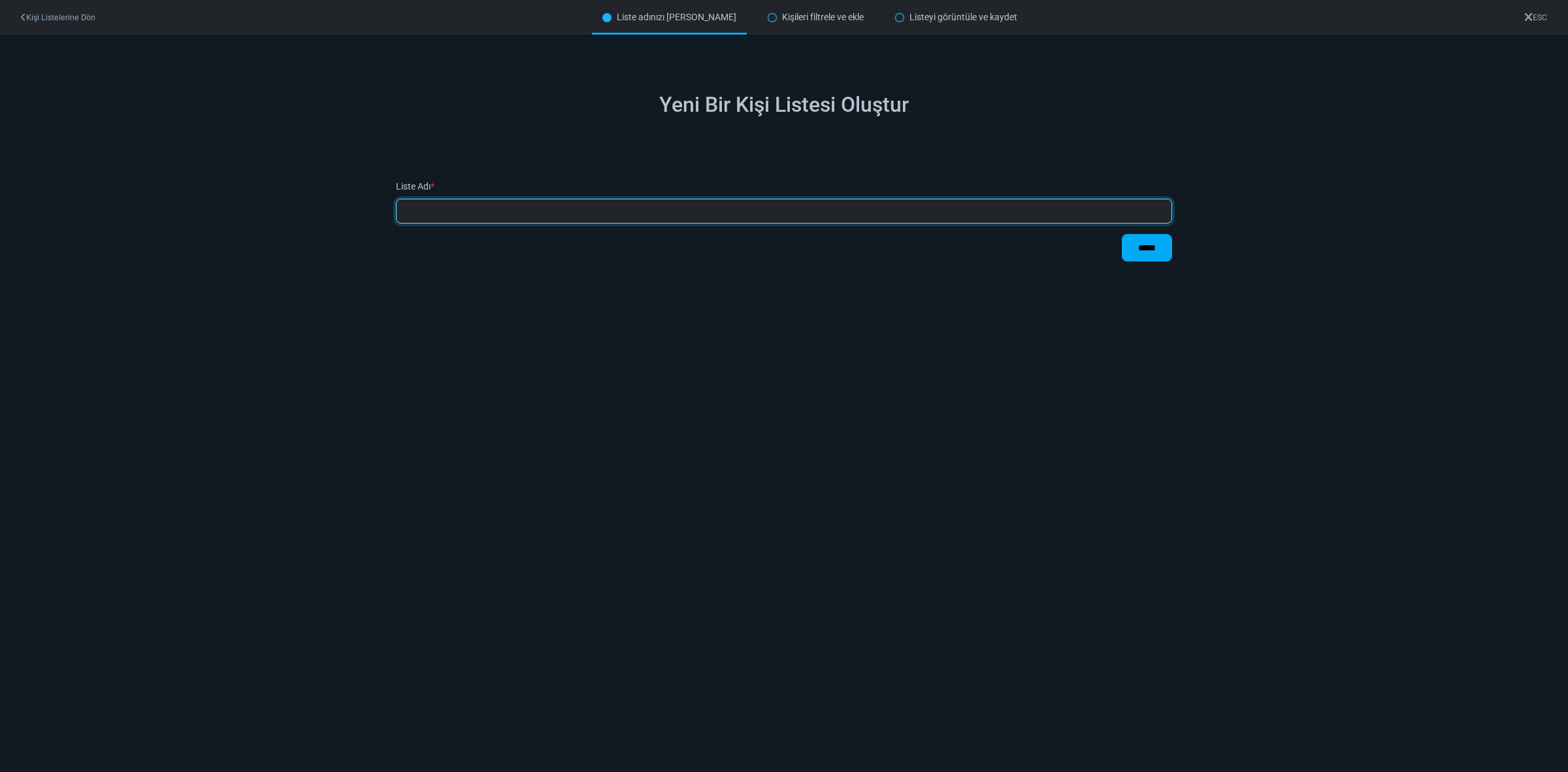
click at [785, 210] on input "text" at bounding box center [784, 212] width 776 height 25
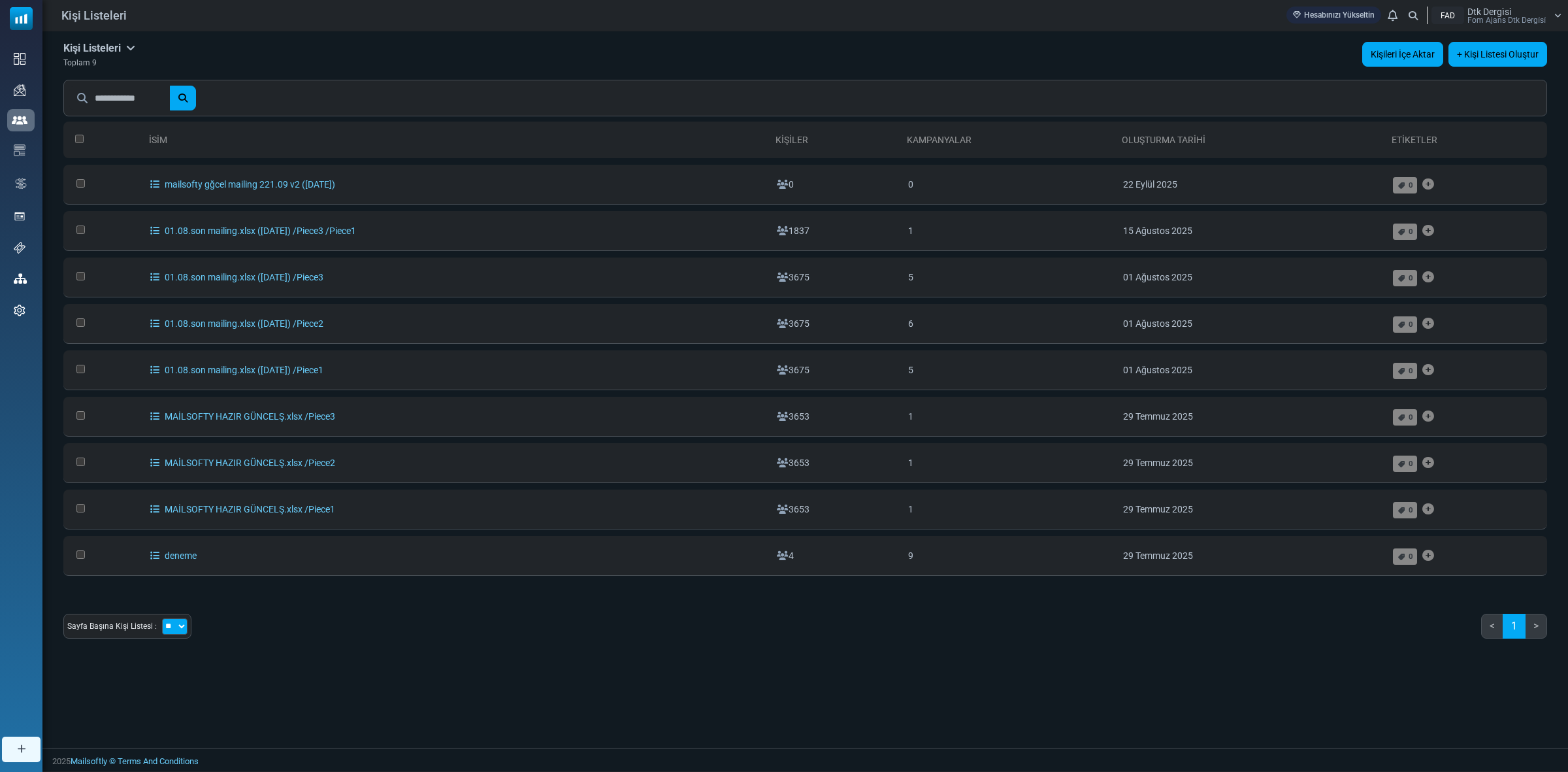
click at [1396, 53] on link "Kişileri İçe Aktar" at bounding box center [1402, 54] width 81 height 25
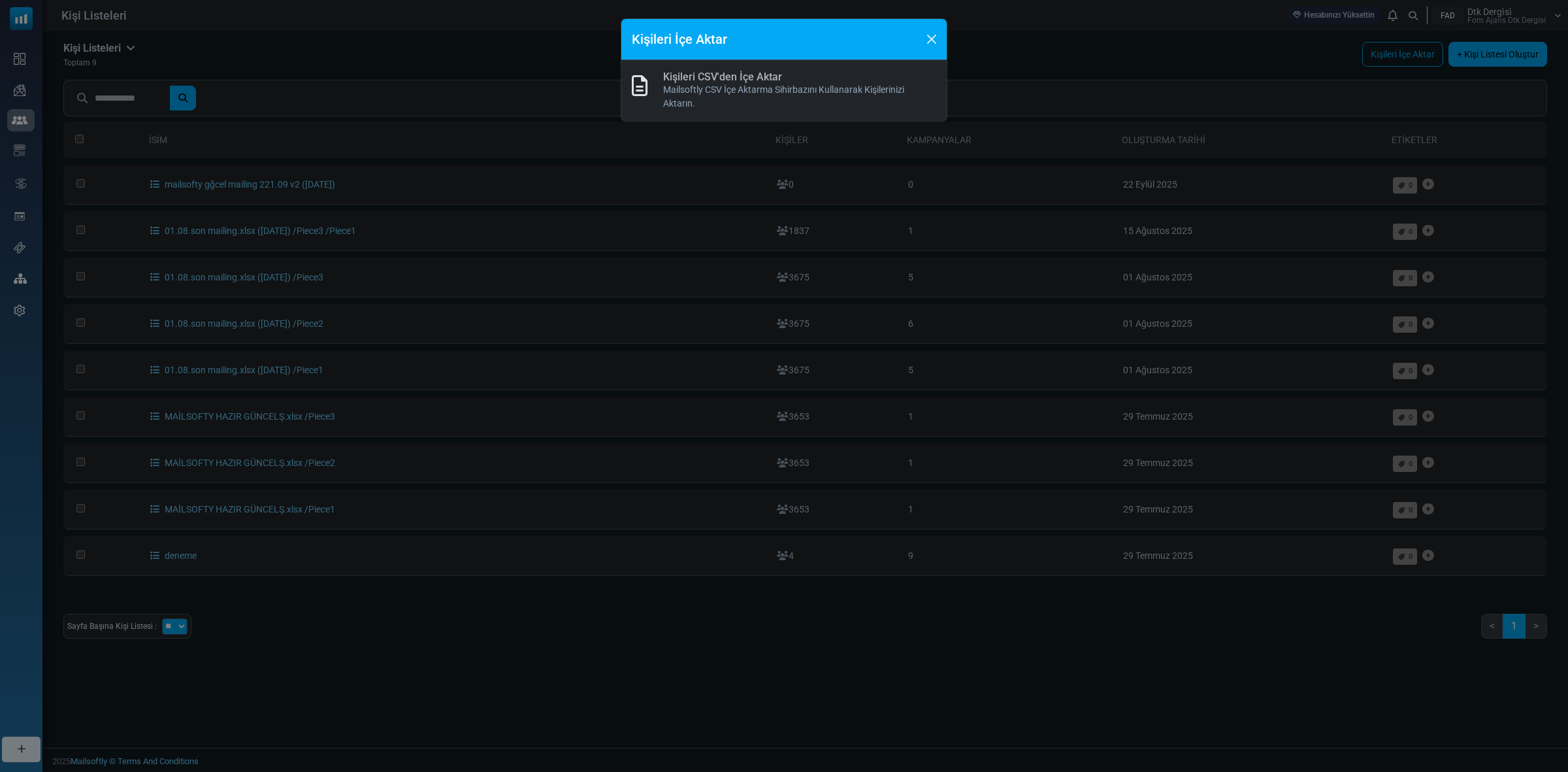
click at [692, 76] on link "Kişileri CSV'den İçe Aktar" at bounding box center [723, 77] width 119 height 12
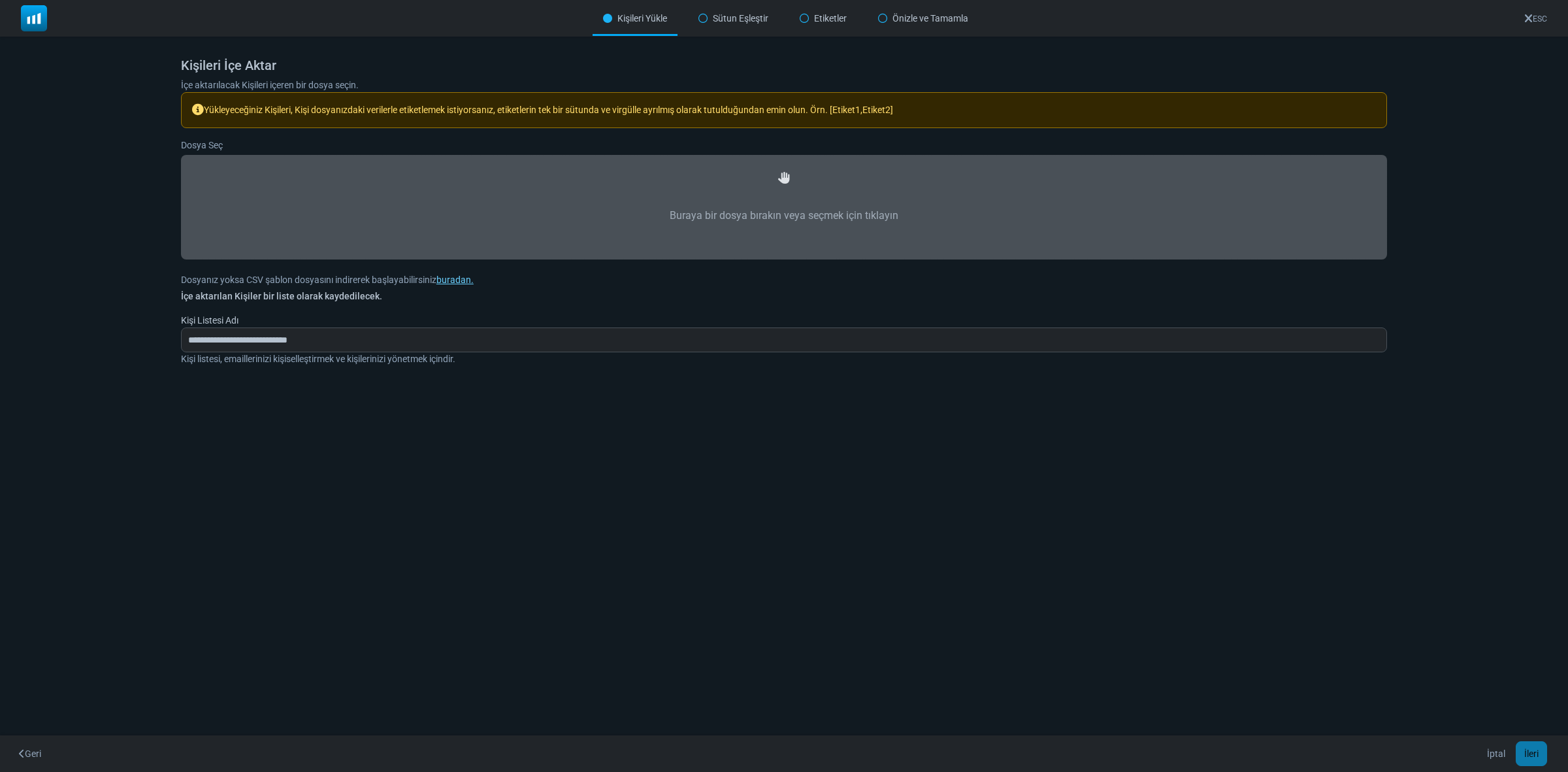
click at [787, 199] on label "Buraya bir dosya bırakın veya seçmek için tıklayın" at bounding box center [784, 216] width 1177 height 58
click at [0, 0] on input "Buraya bir dosya bırakın veya seçmek için tıklayın" at bounding box center [0, 0] width 0 height 0
type input "**********"
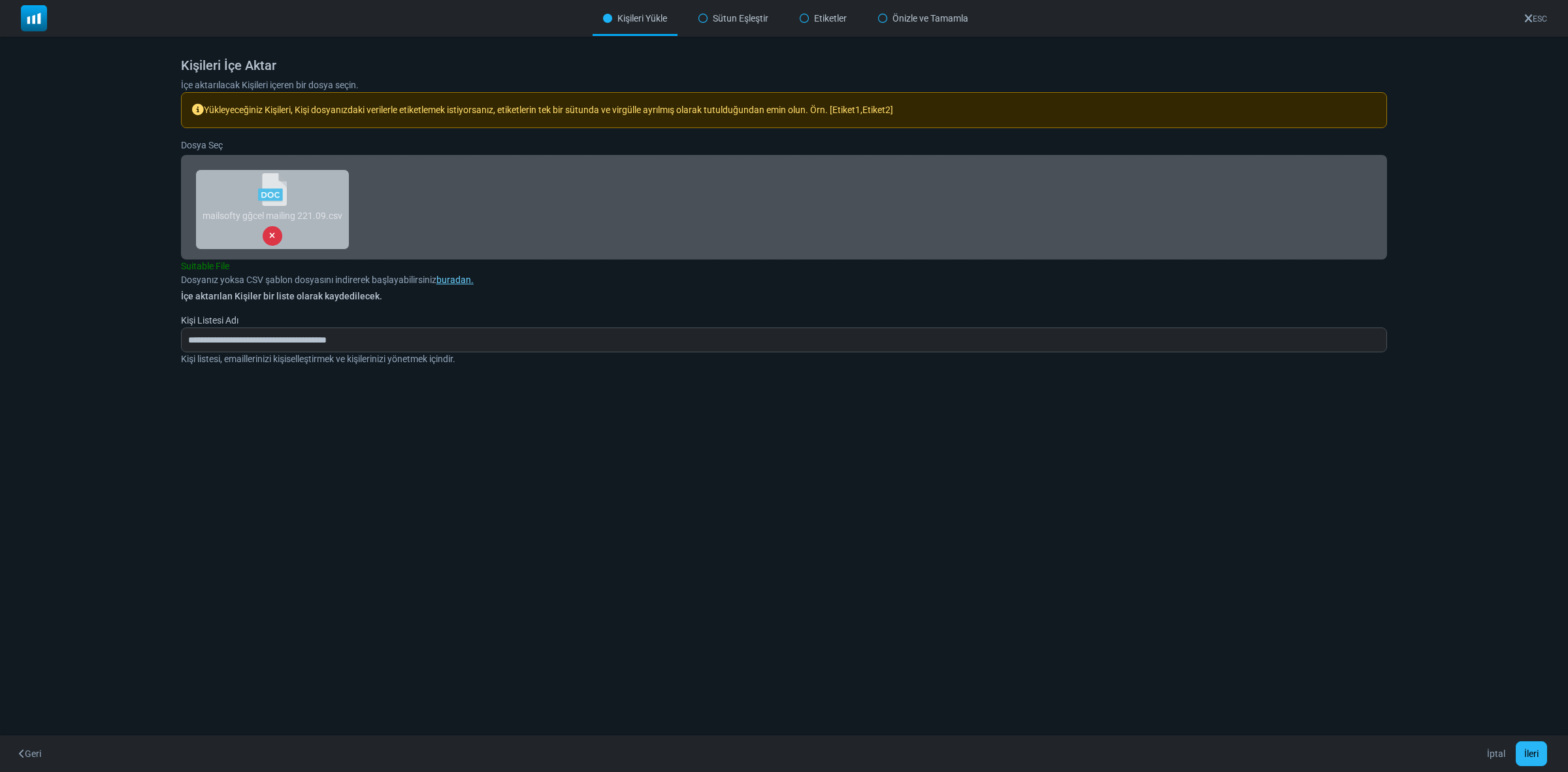
click at [1522, 745] on button "İleri" at bounding box center [1531, 754] width 31 height 25
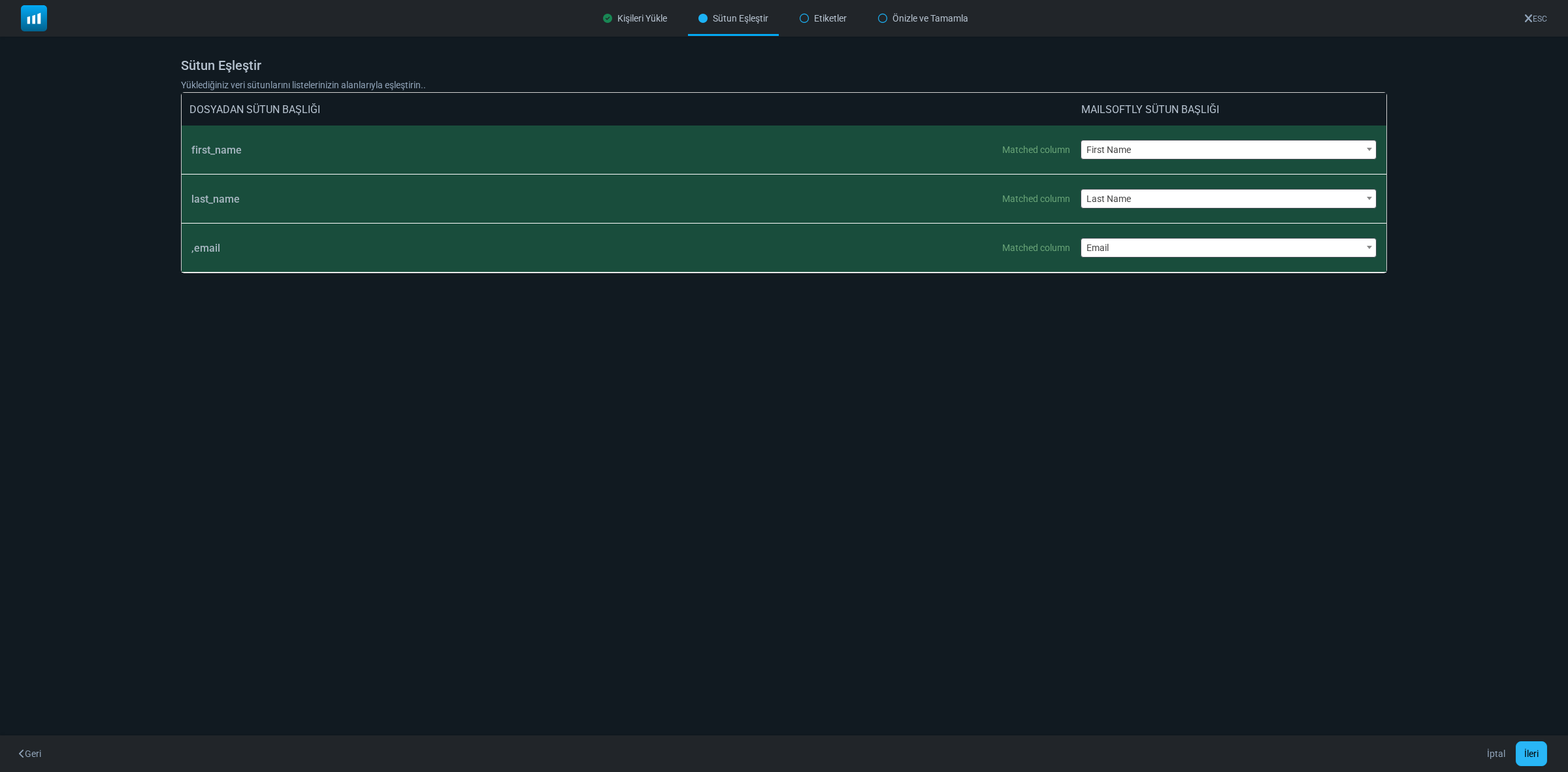
click at [1536, 753] on button "İleri" at bounding box center [1531, 754] width 31 height 25
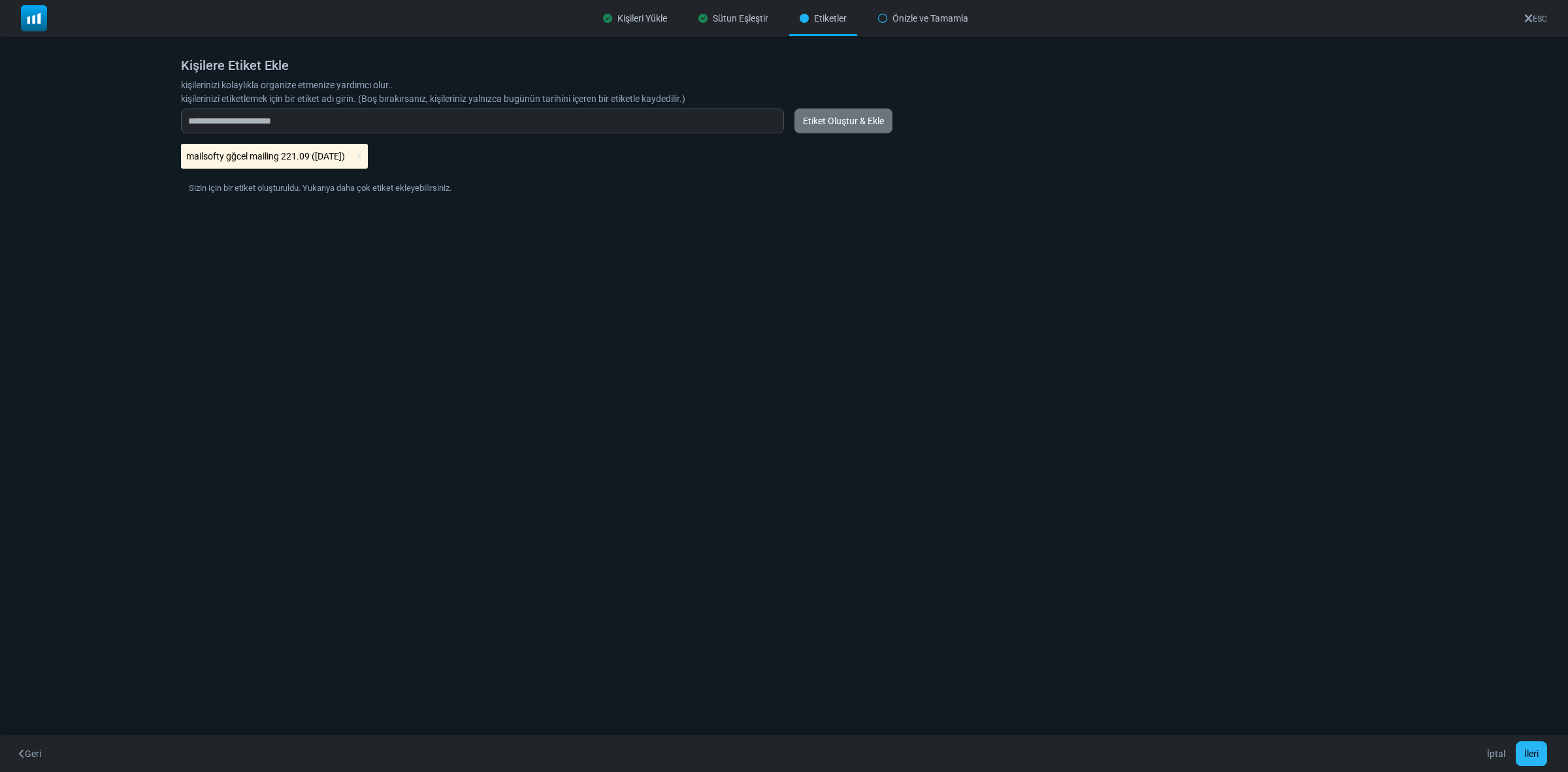
click at [1536, 753] on button "İleri" at bounding box center [1531, 754] width 31 height 25
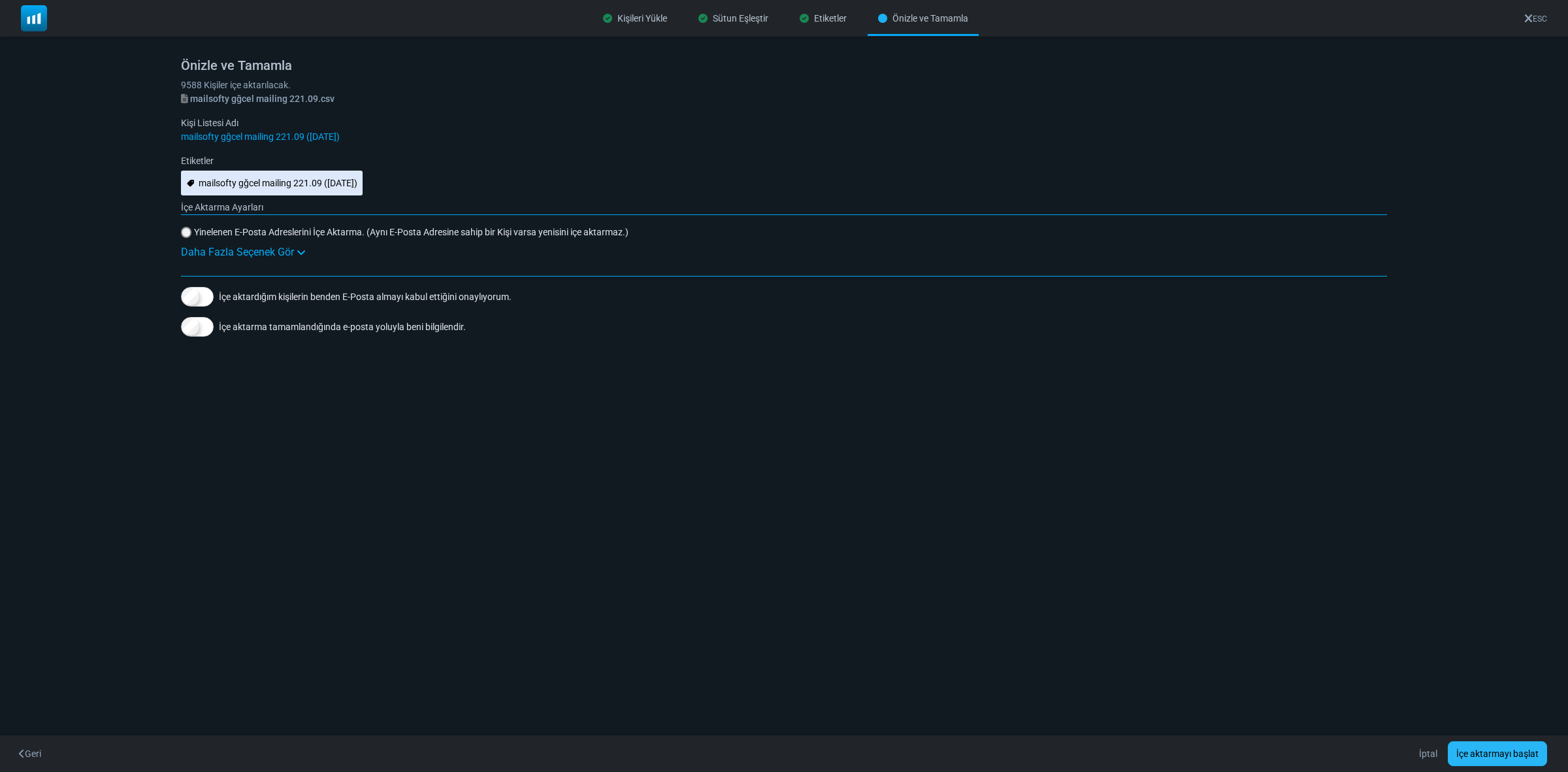
click at [1463, 750] on button "İçe aktarmayı başlat" at bounding box center [1497, 754] width 99 height 25
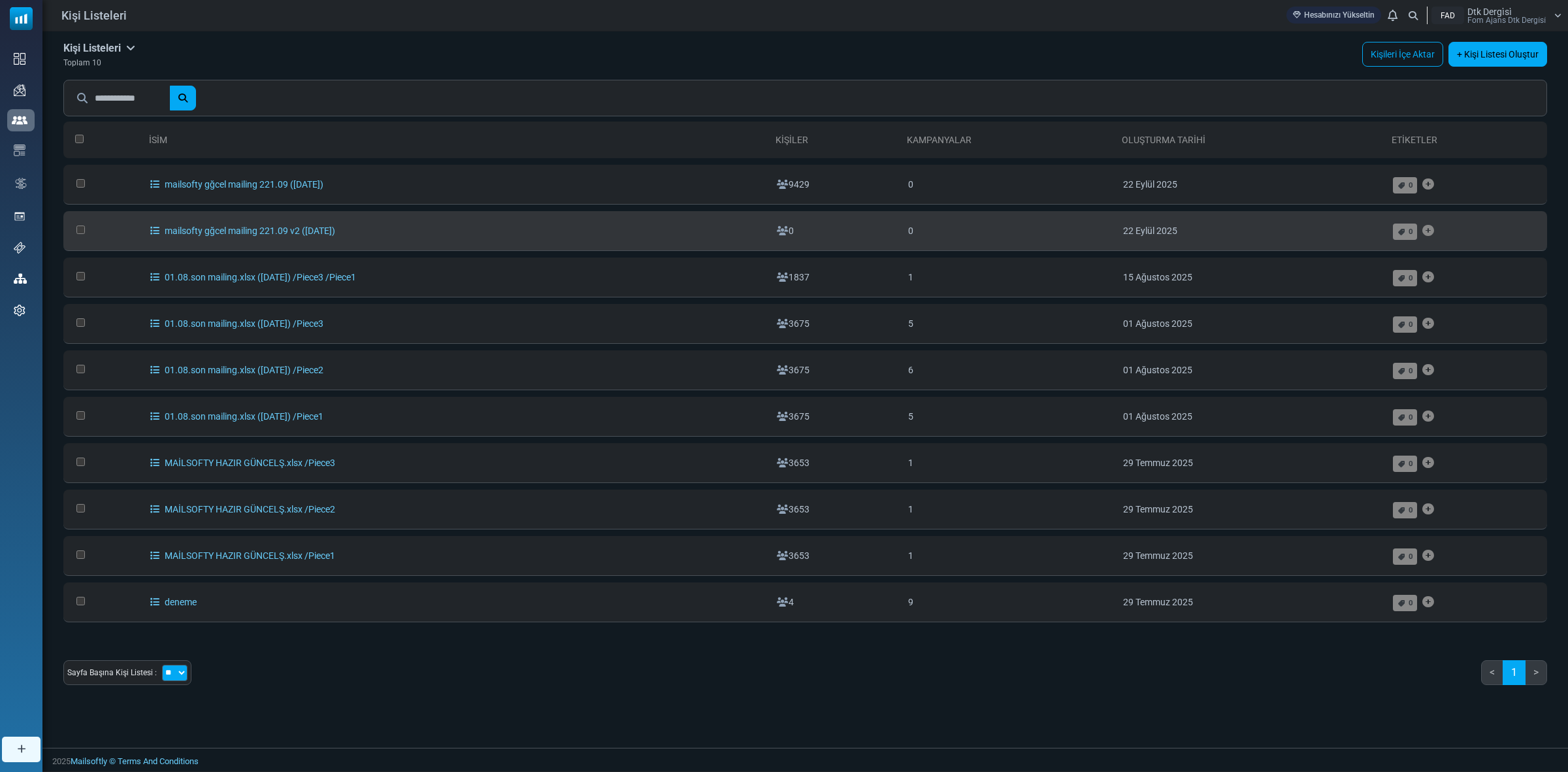
click at [810, 228] on td "0" at bounding box center [835, 230] width 131 height 40
click at [1431, 232] on icon "Etiket Ekle" at bounding box center [1428, 231] width 12 height 1
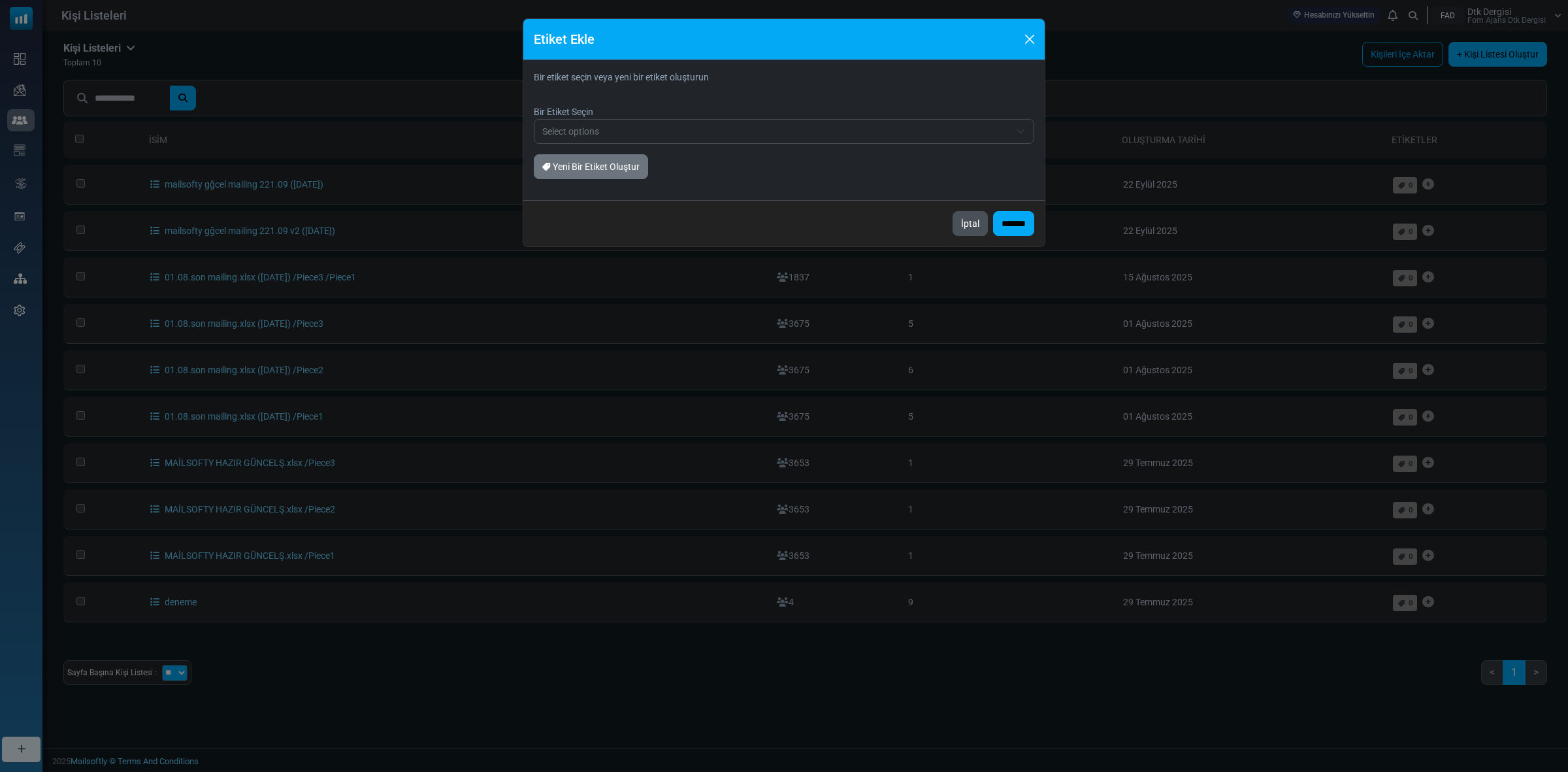
click at [977, 221] on button "İptal" at bounding box center [970, 223] width 35 height 25
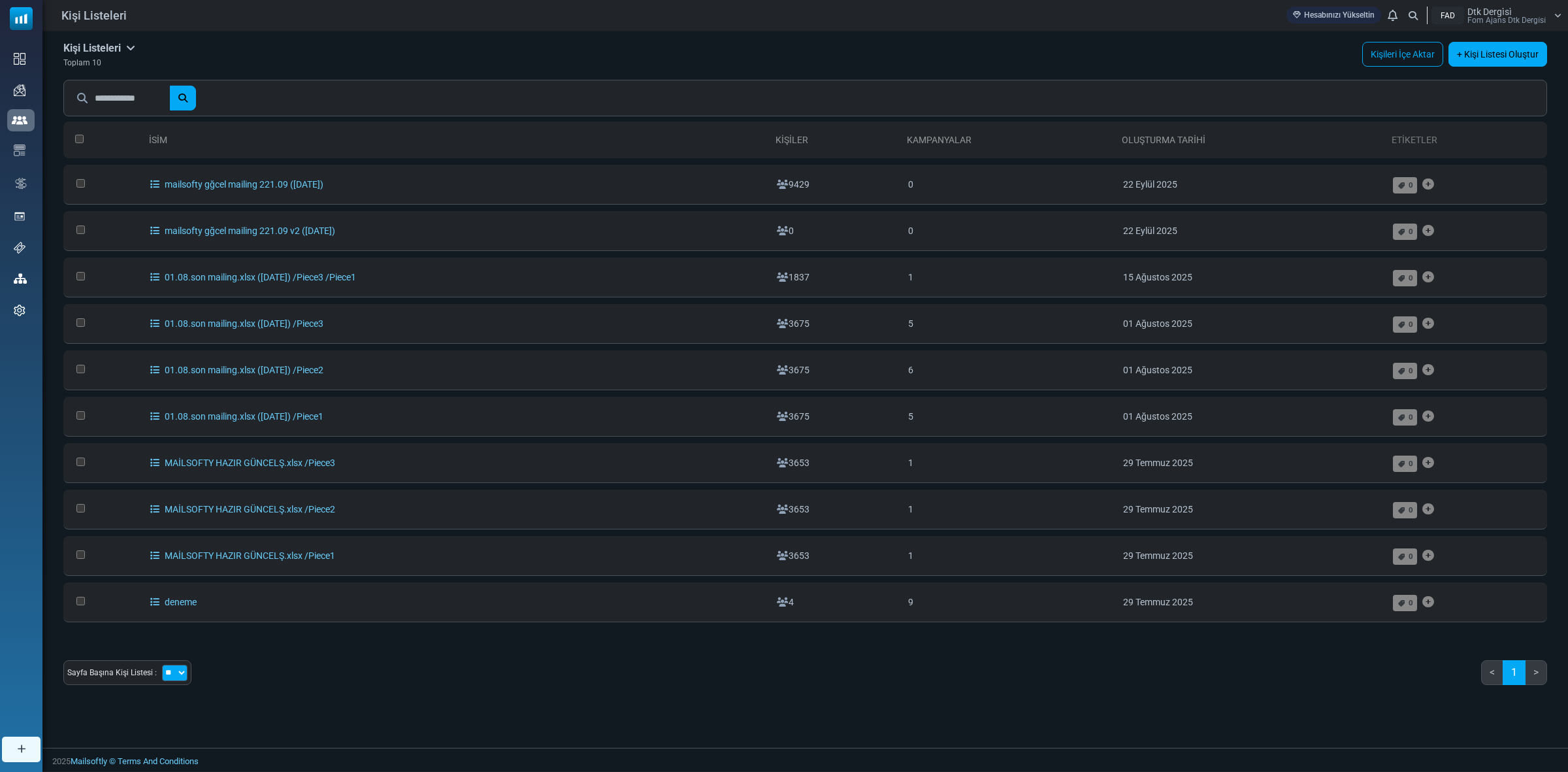
click at [1422, 141] on link "Etiketler" at bounding box center [1415, 139] width 46 height 10
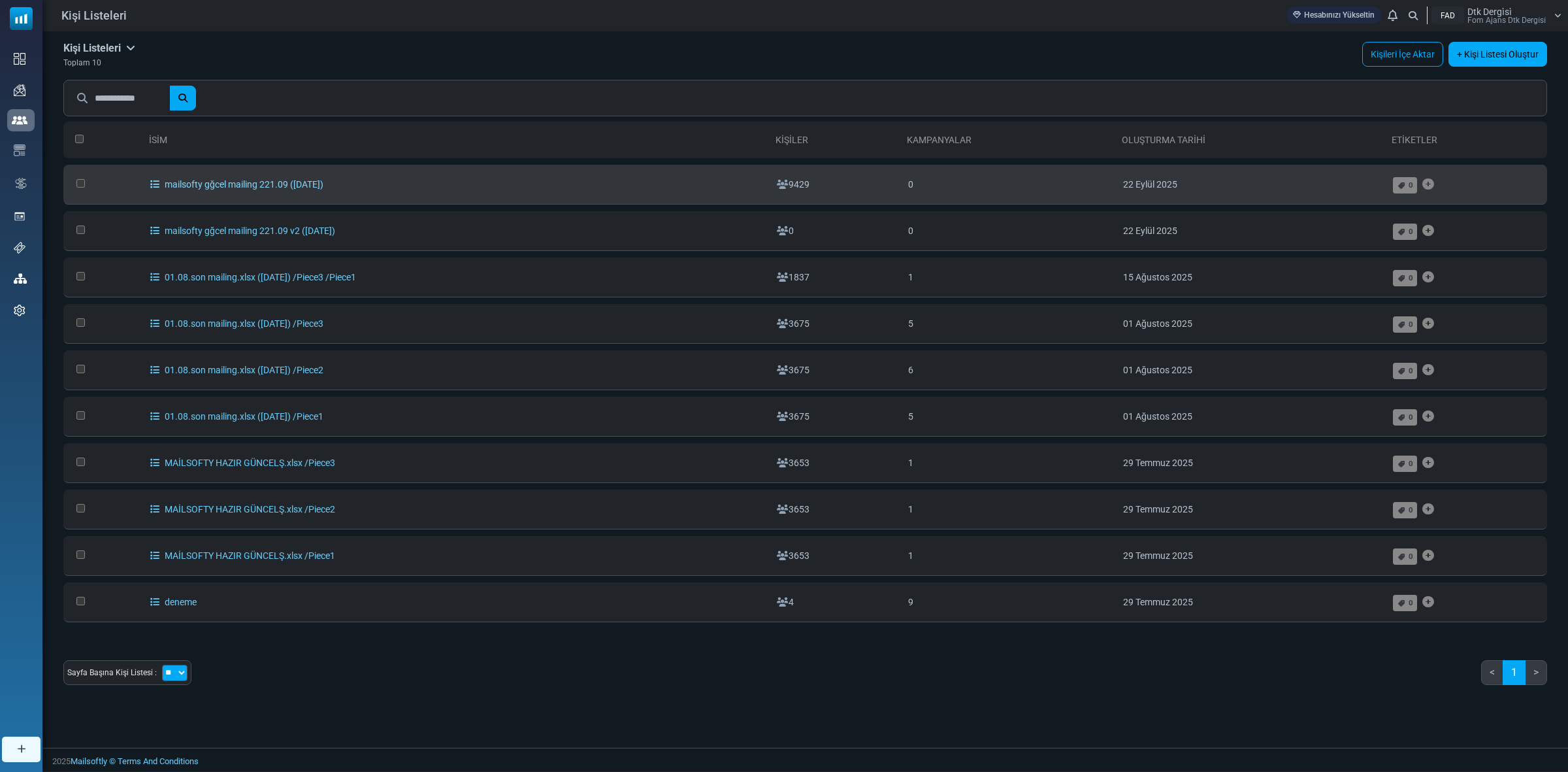
click at [155, 187] on icon at bounding box center [155, 184] width 9 height 9
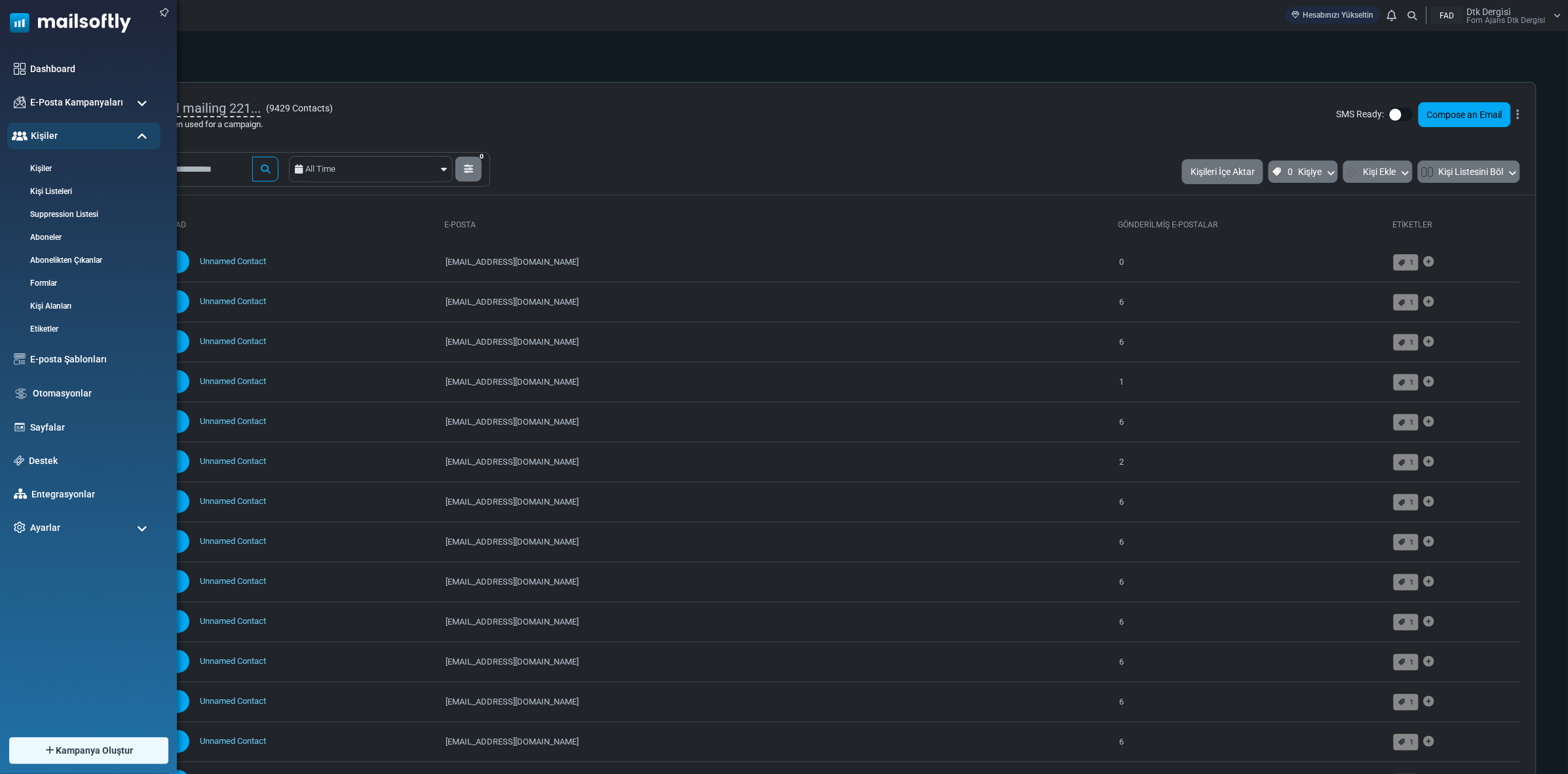
click at [20, 21] on img at bounding box center [65, 19] width 131 height 40
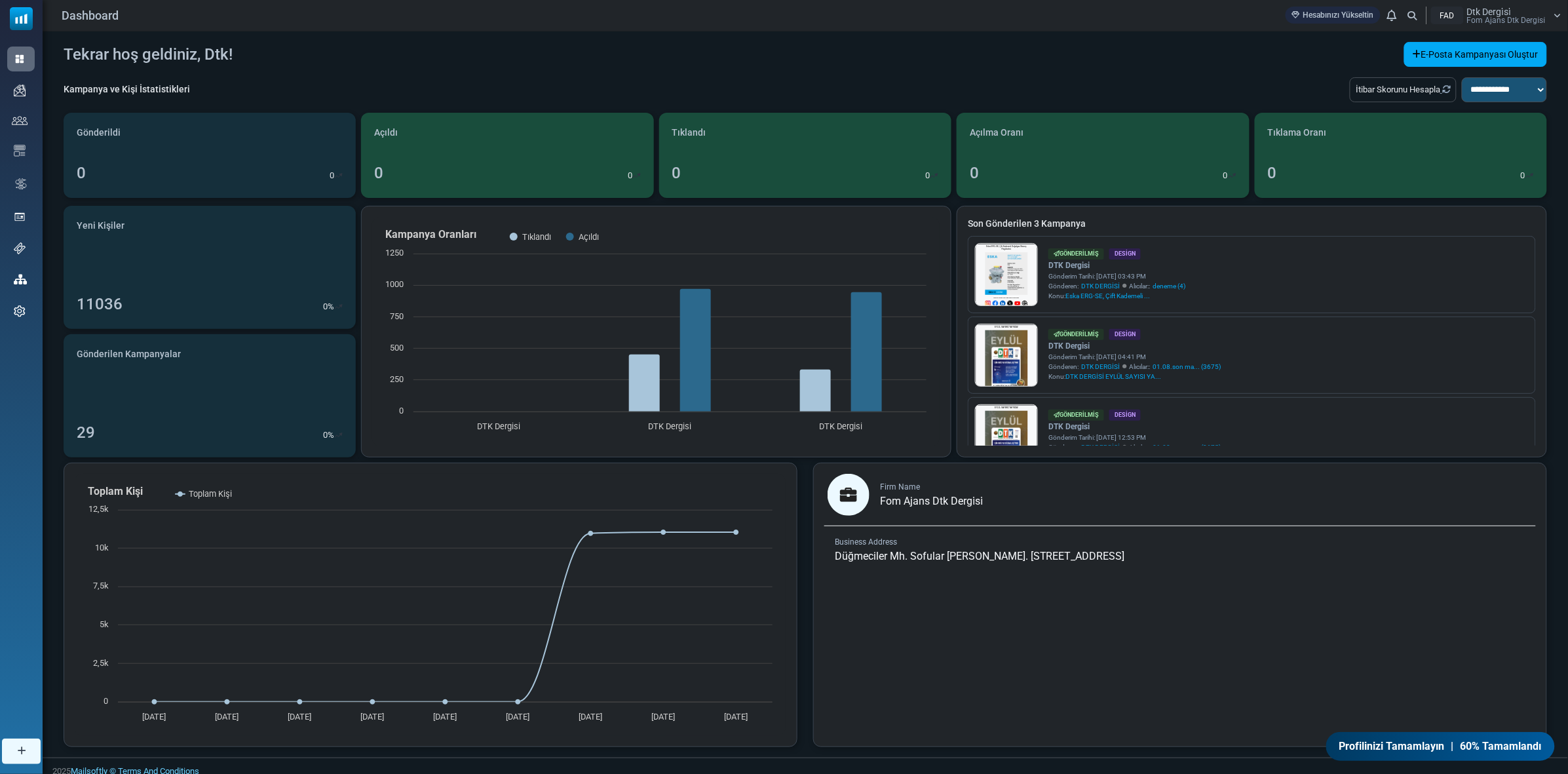
click at [0, 0] on link "E-posta Şablonları" at bounding box center [0, 0] width 0 height 0
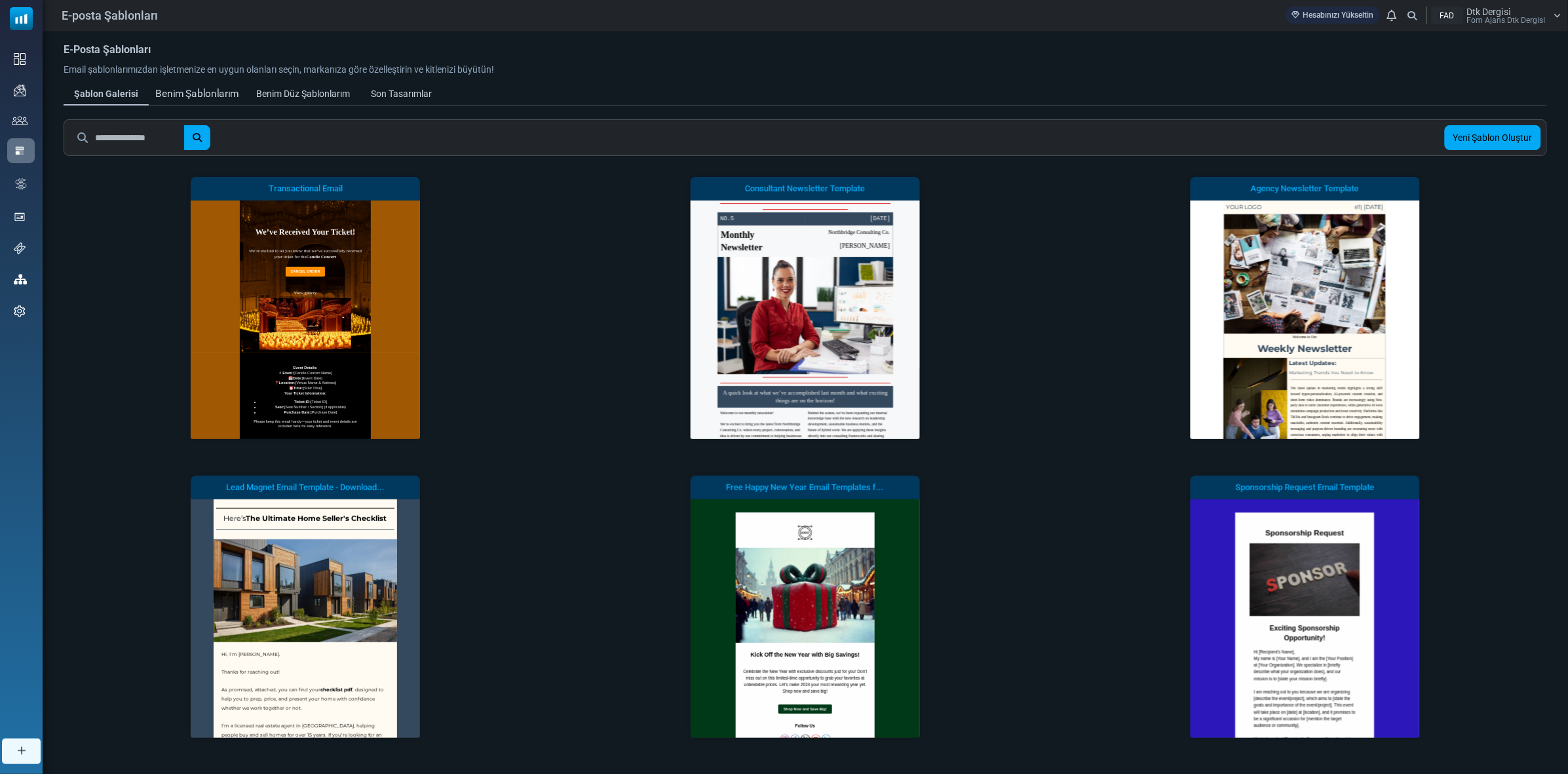
click at [207, 87] on div "Benim Şablonlarım" at bounding box center [197, 94] width 84 height 15
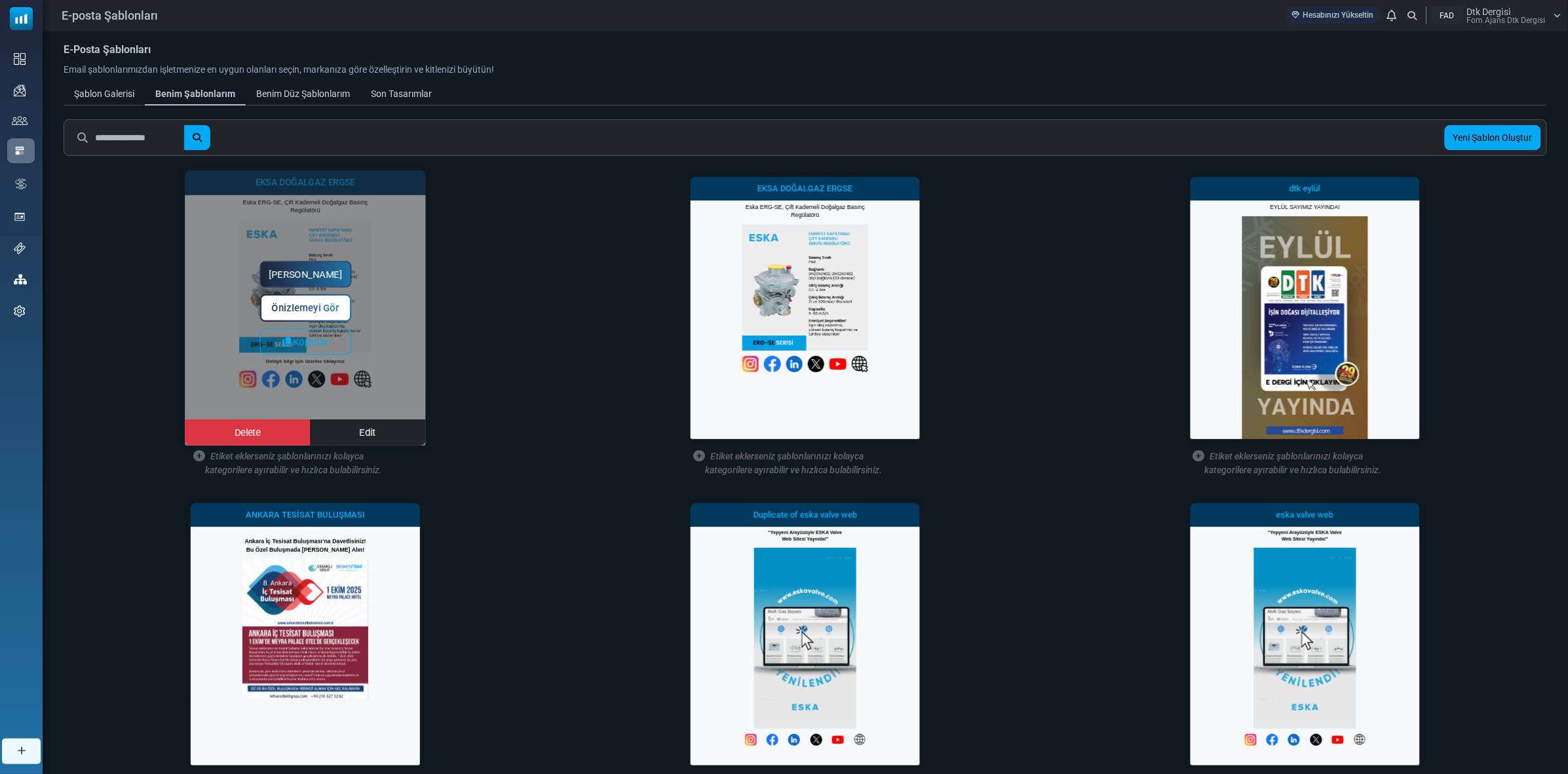
click at [319, 266] on link "Yapmaya Başla" at bounding box center [306, 275] width 92 height 26
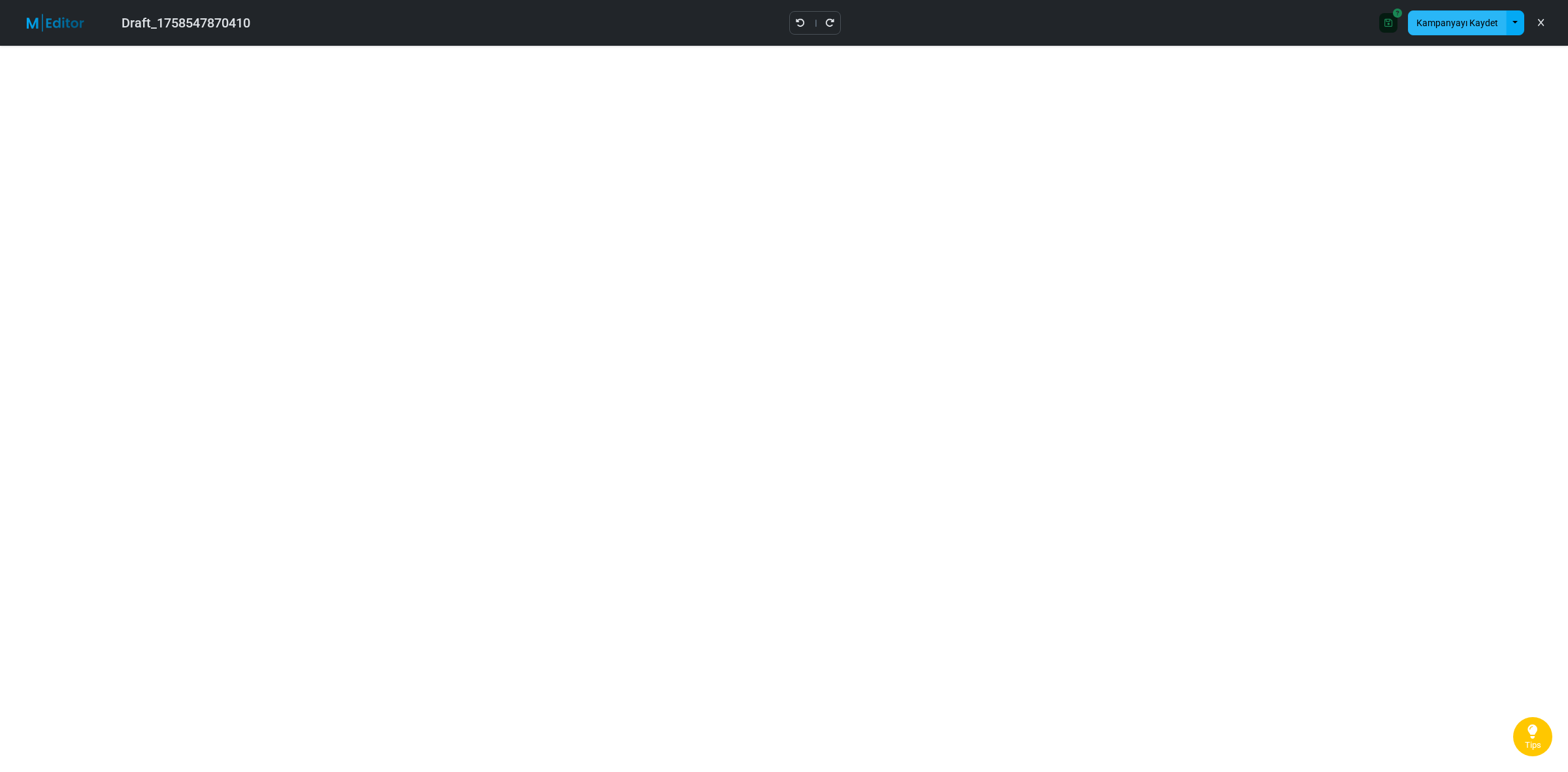
click at [1461, 17] on button "Kampanyayı Kaydet" at bounding box center [1457, 23] width 98 height 25
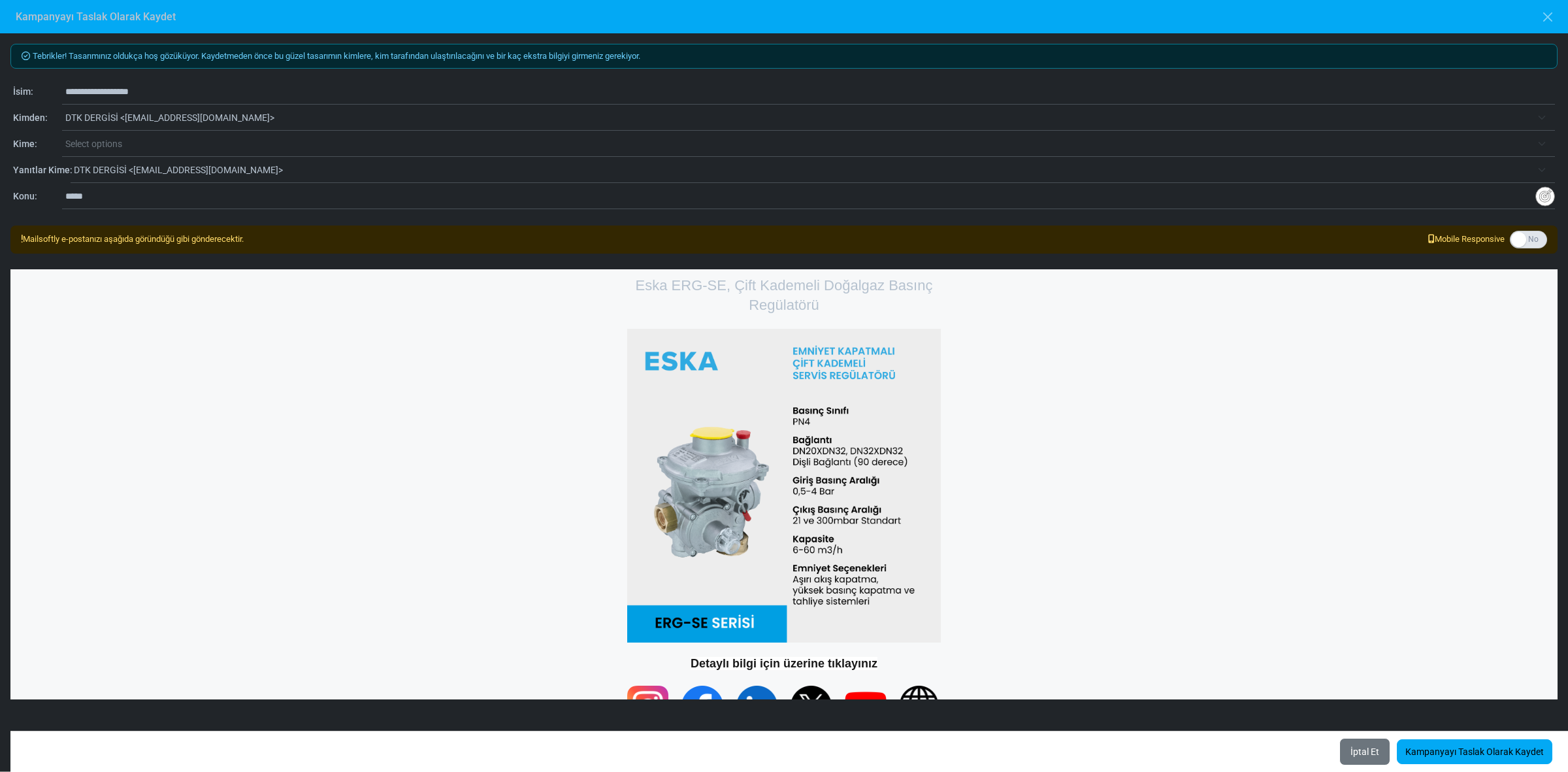
drag, startPoint x: 188, startPoint y: 96, endPoint x: 0, endPoint y: 90, distance: 188.1
click at [0, 90] on div "**********" at bounding box center [784, 402] width 1568 height 738
type input "**********"
click at [186, 144] on span "Select options" at bounding box center [798, 144] width 1466 height 16
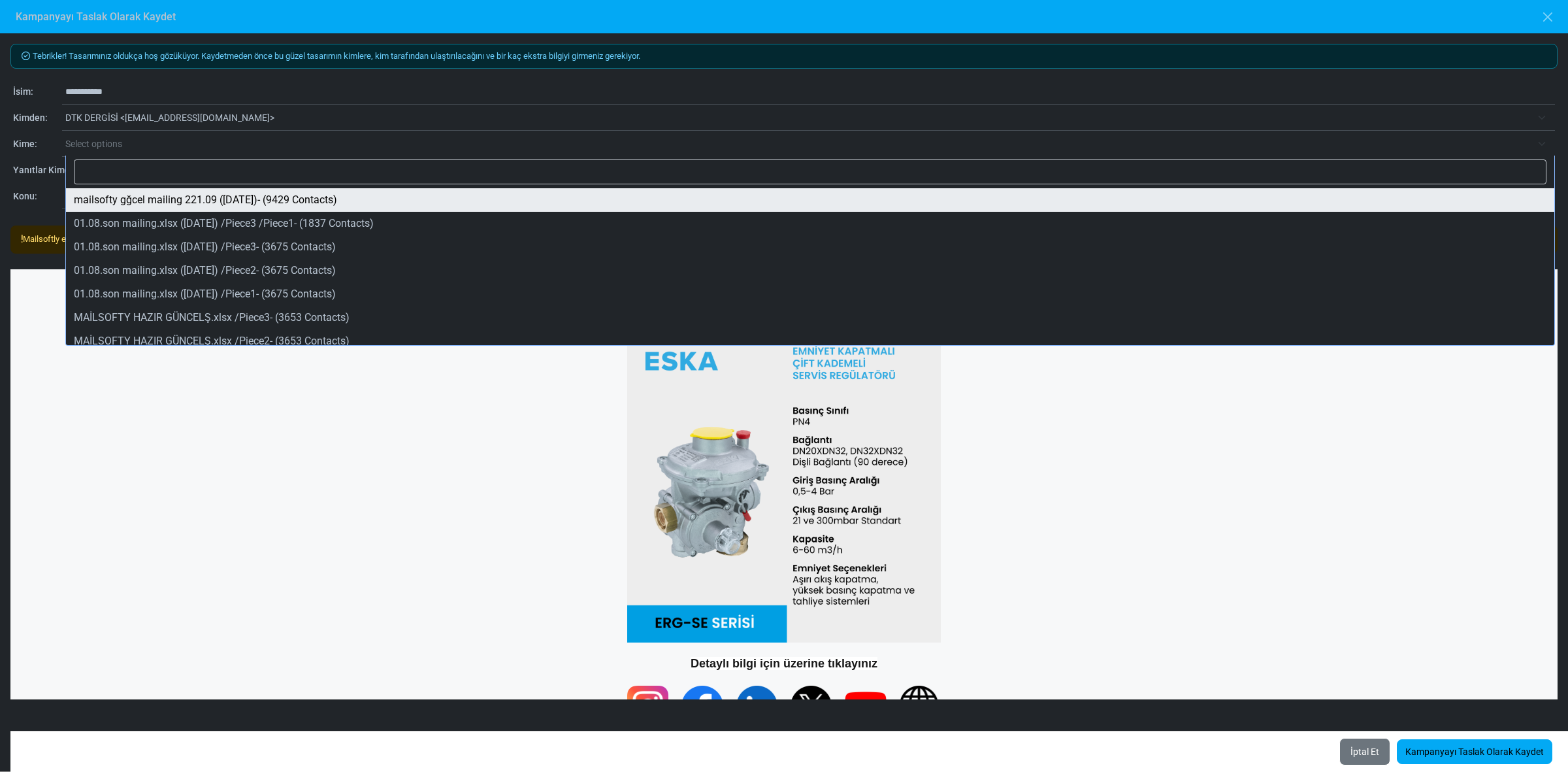
select select "*****"
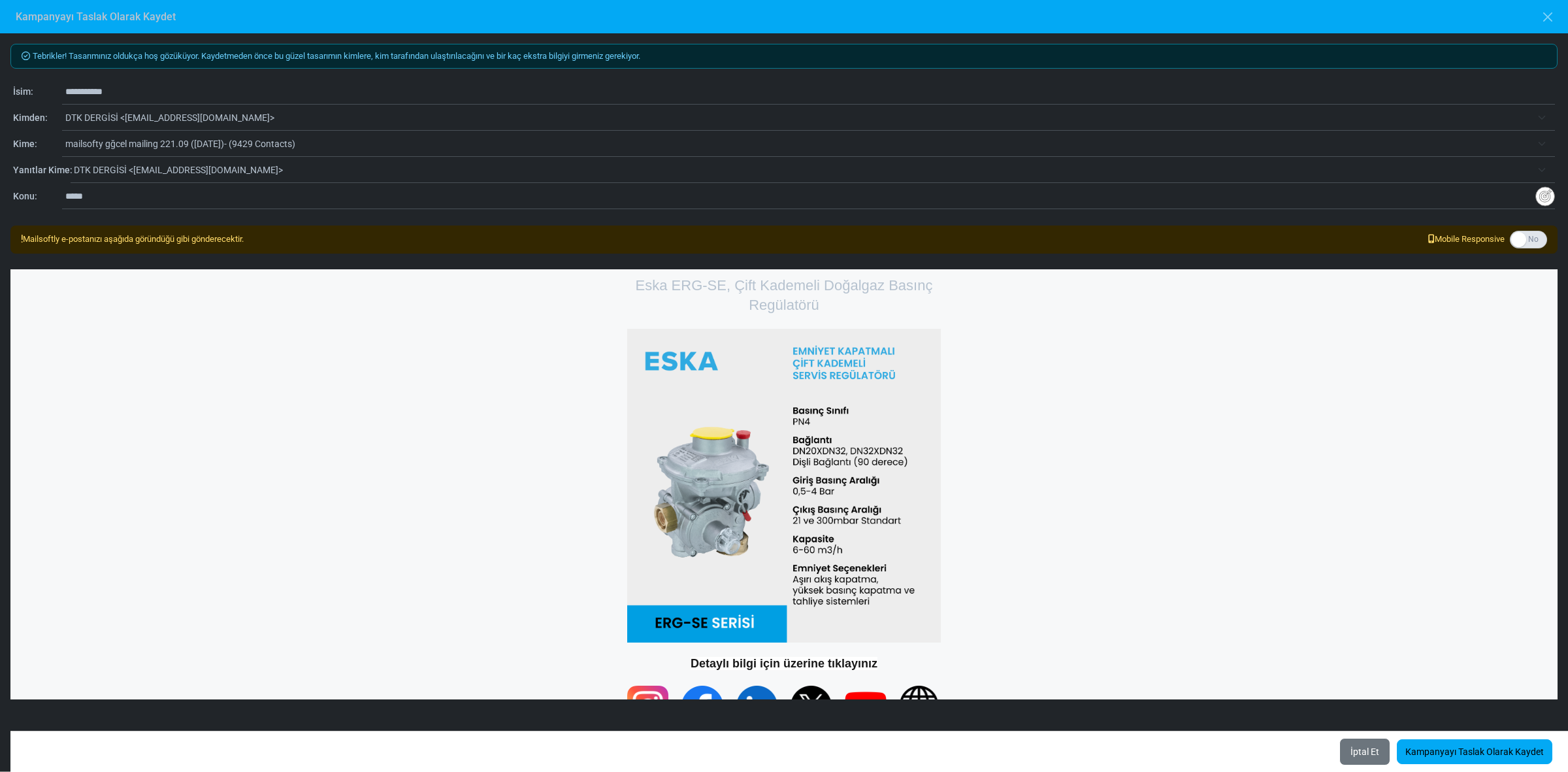
drag, startPoint x: 231, startPoint y: 203, endPoint x: 0, endPoint y: 200, distance: 231.0
click at [0, 200] on div "**********" at bounding box center [784, 402] width 1568 height 738
type input "**********"
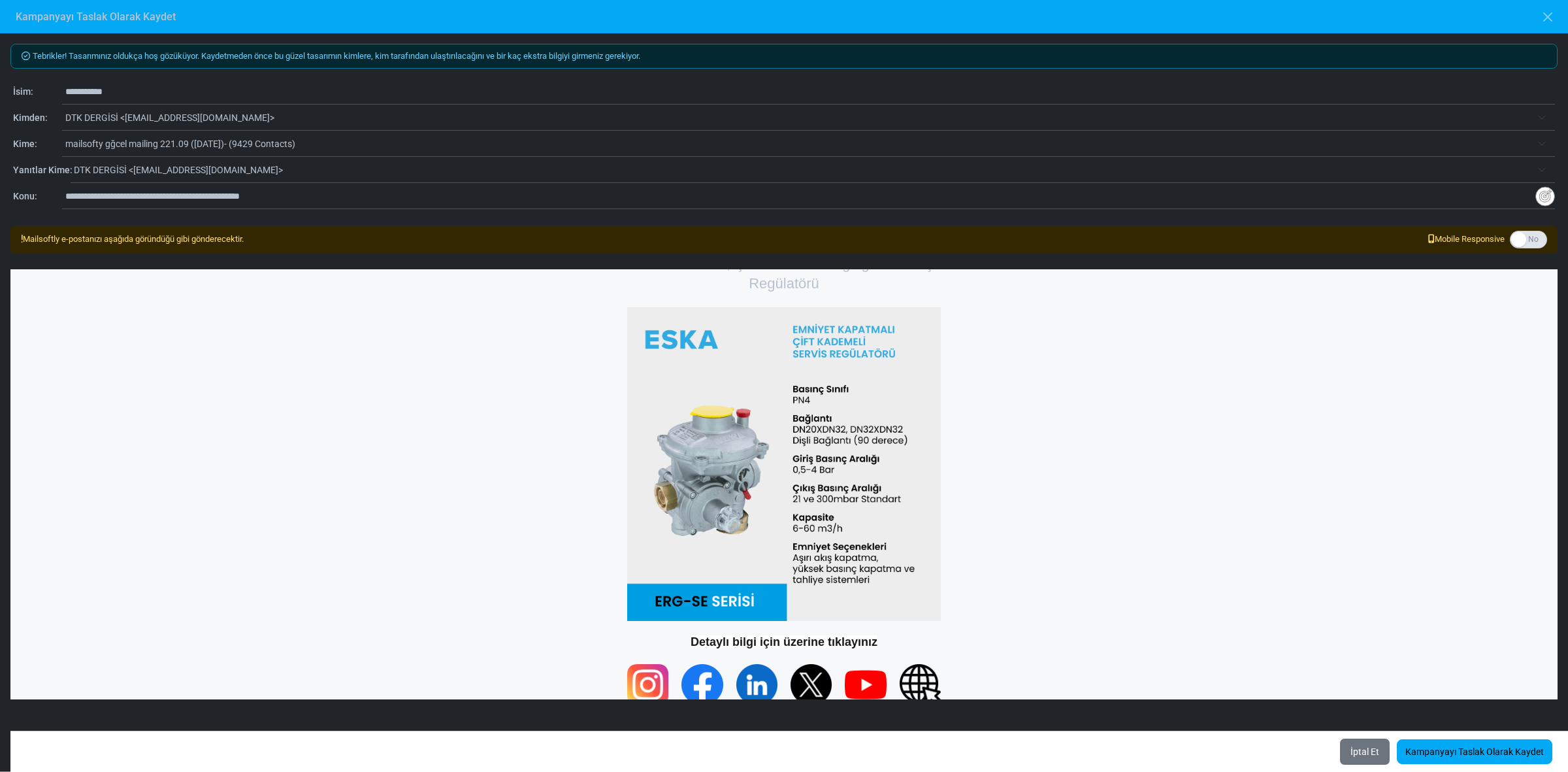
scroll to position [34, 0]
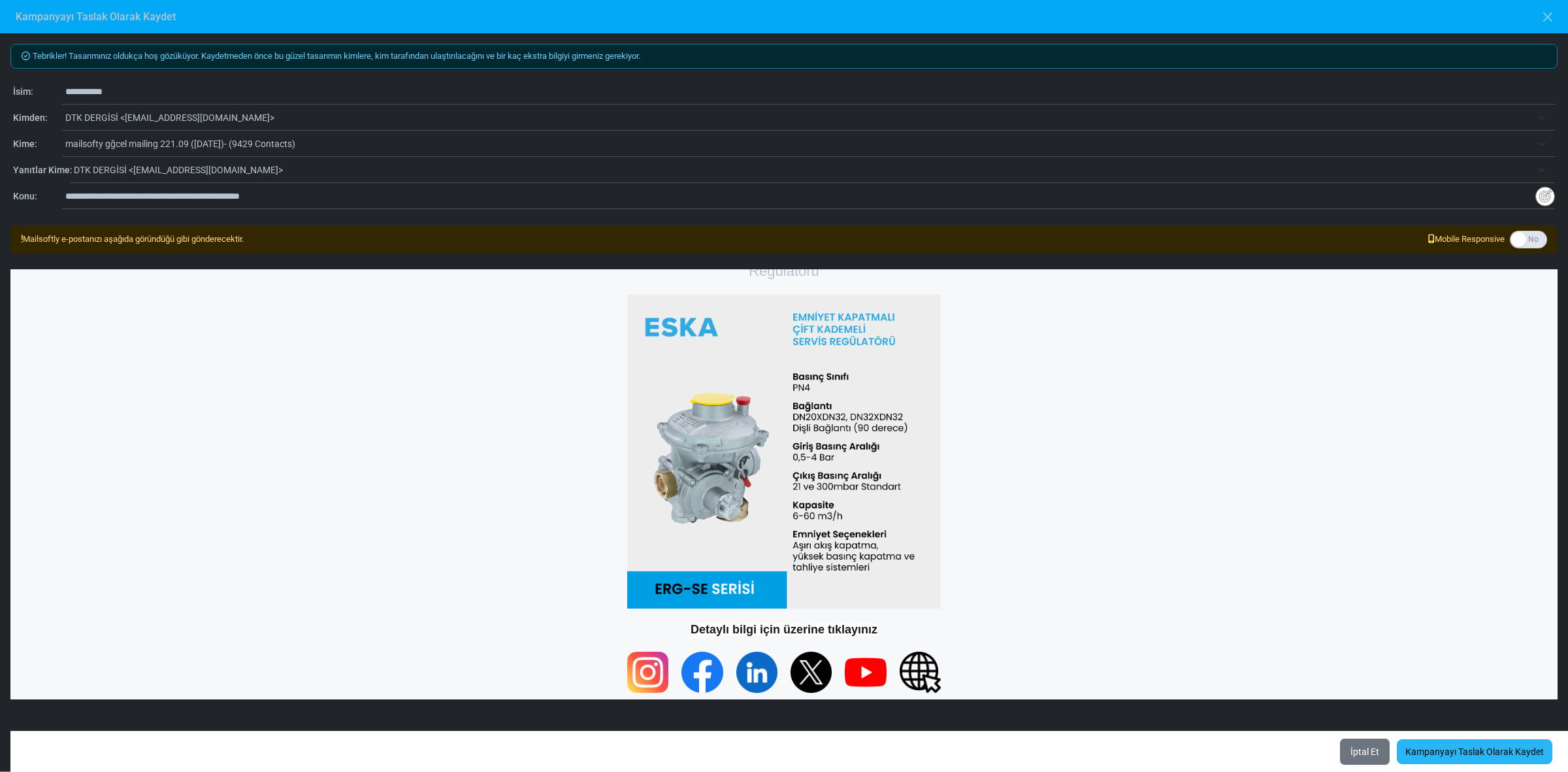
click at [1536, 748] on link "Kampanyayı Taslak Olarak Kaydet" at bounding box center [1474, 752] width 155 height 25
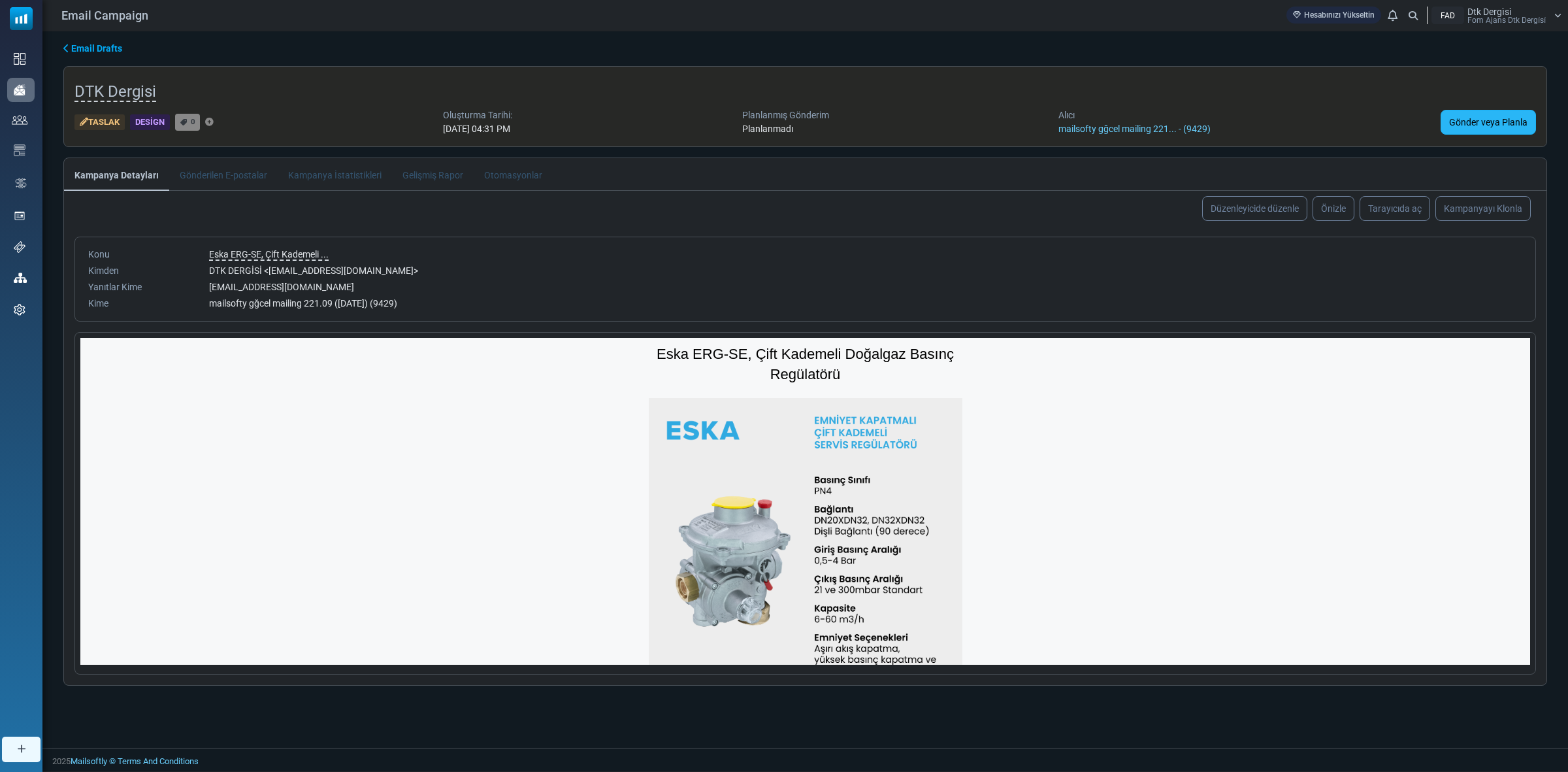
click at [1500, 118] on link "Gönder veya Planla" at bounding box center [1488, 122] width 96 height 25
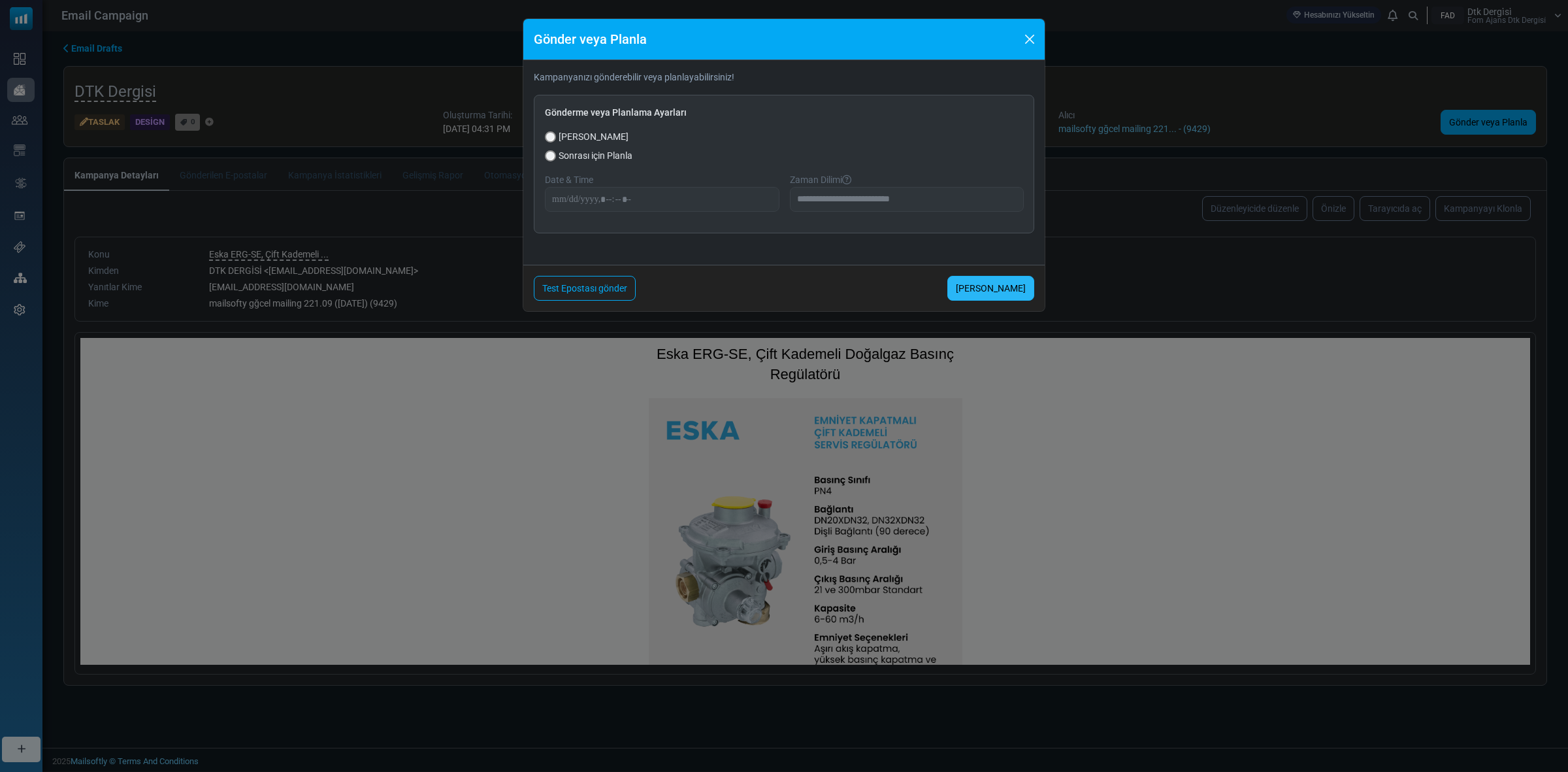
click at [993, 282] on link "[PERSON_NAME]" at bounding box center [991, 289] width 87 height 25
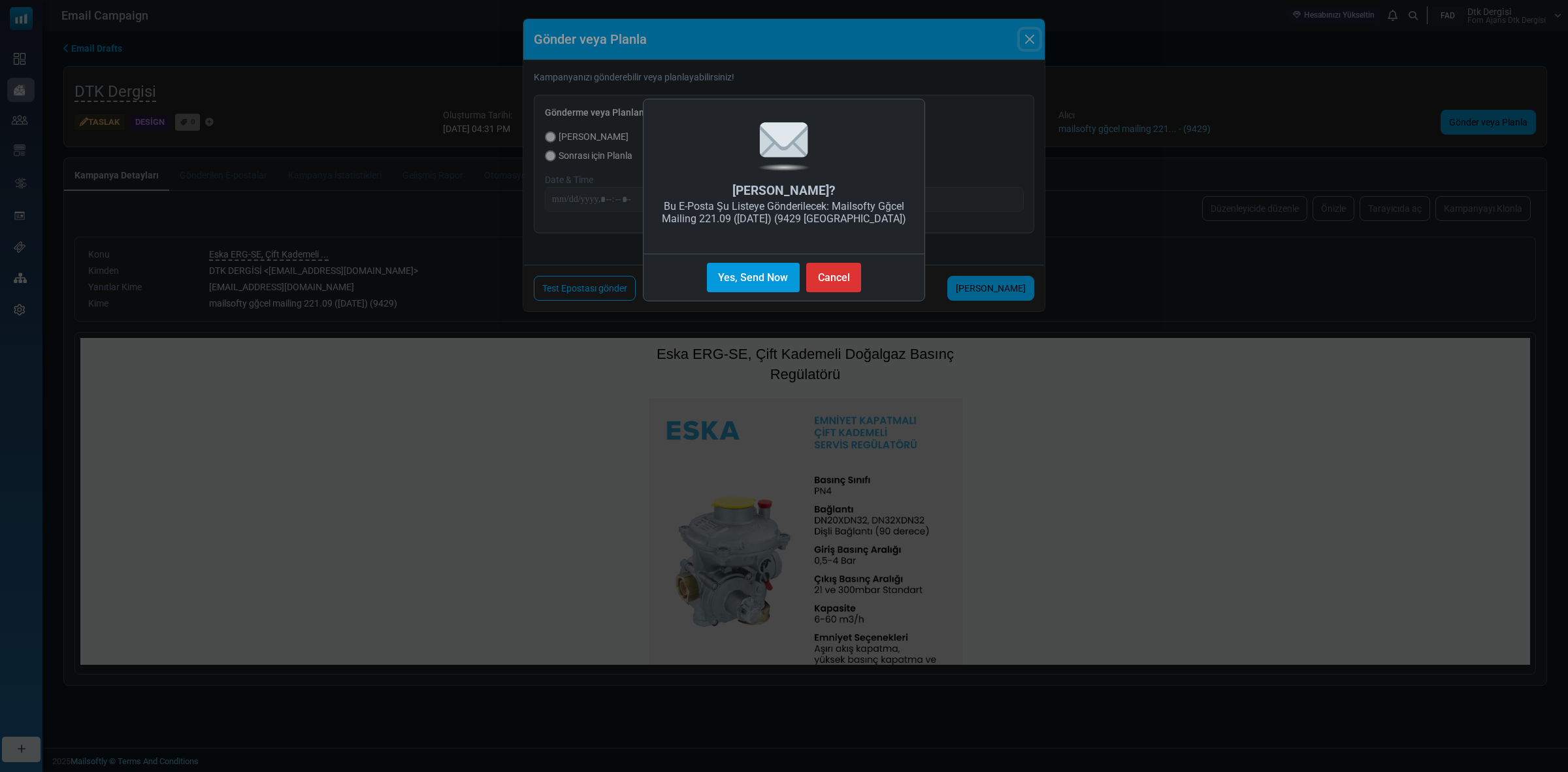
click at [751, 279] on button "Yes, Send Now" at bounding box center [753, 277] width 93 height 29
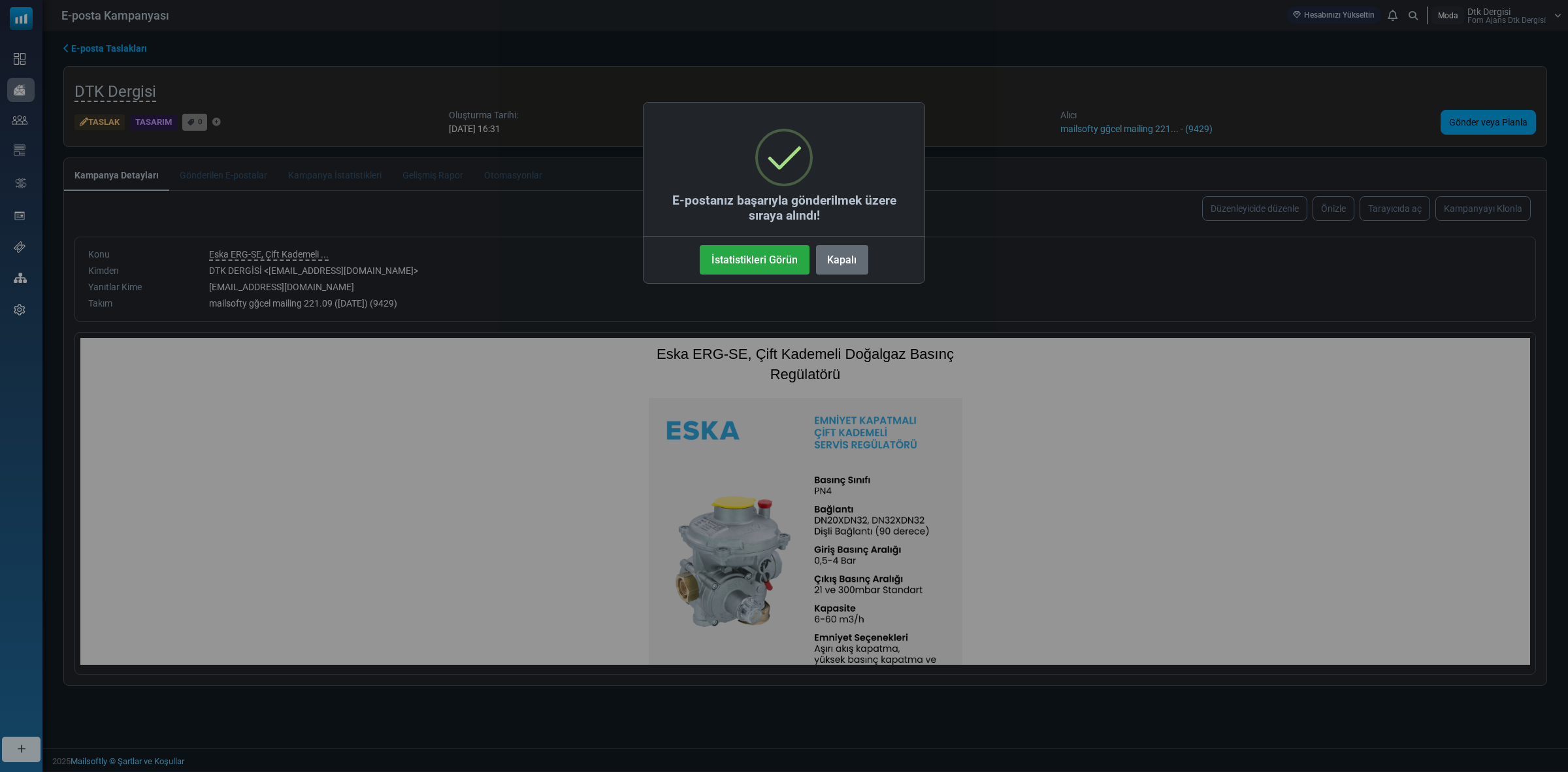
click at [850, 259] on font "Kapalı" at bounding box center [842, 260] width 29 height 12
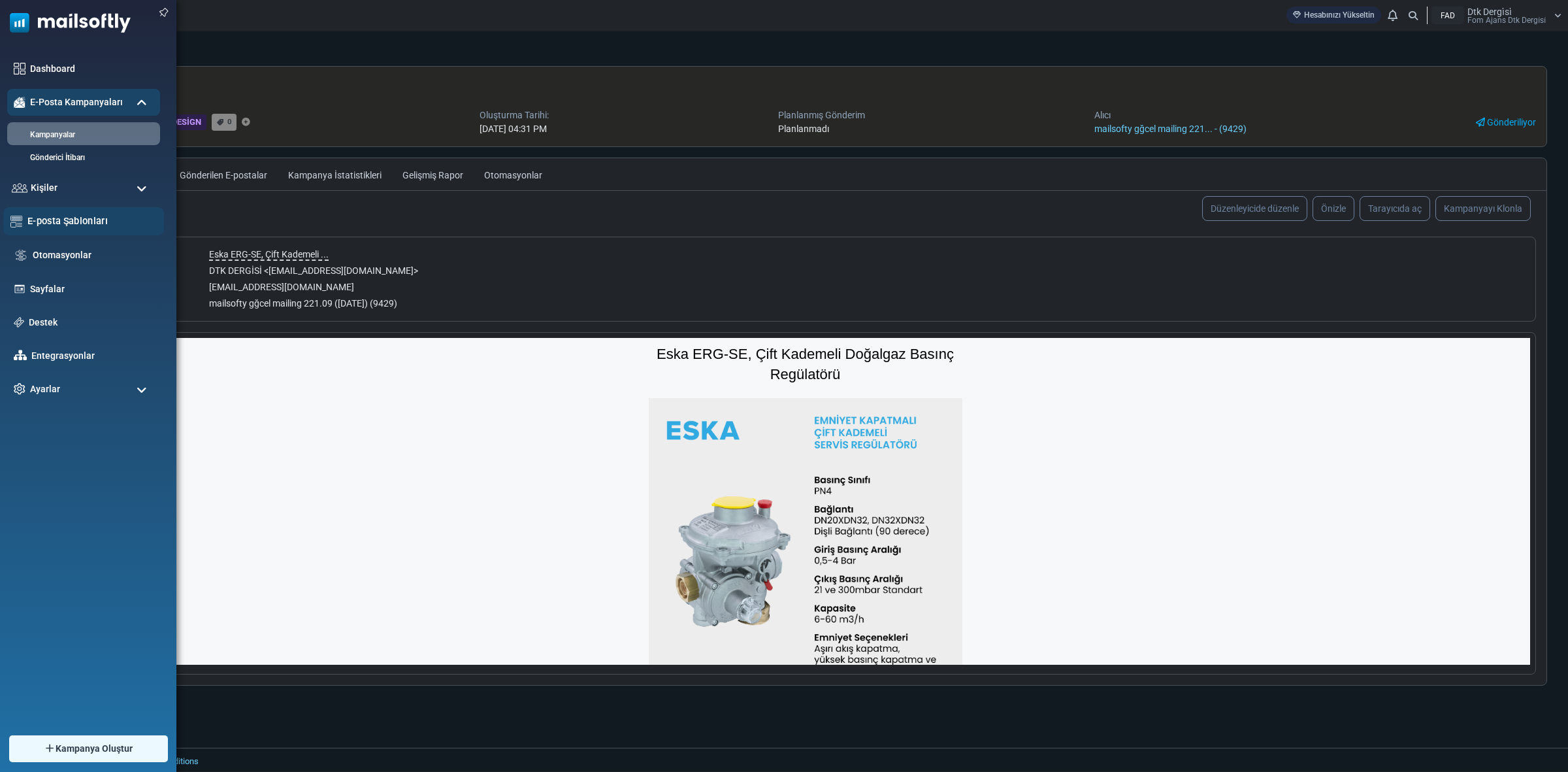
click at [85, 217] on link "E-posta Şablonları" at bounding box center [92, 221] width 130 height 15
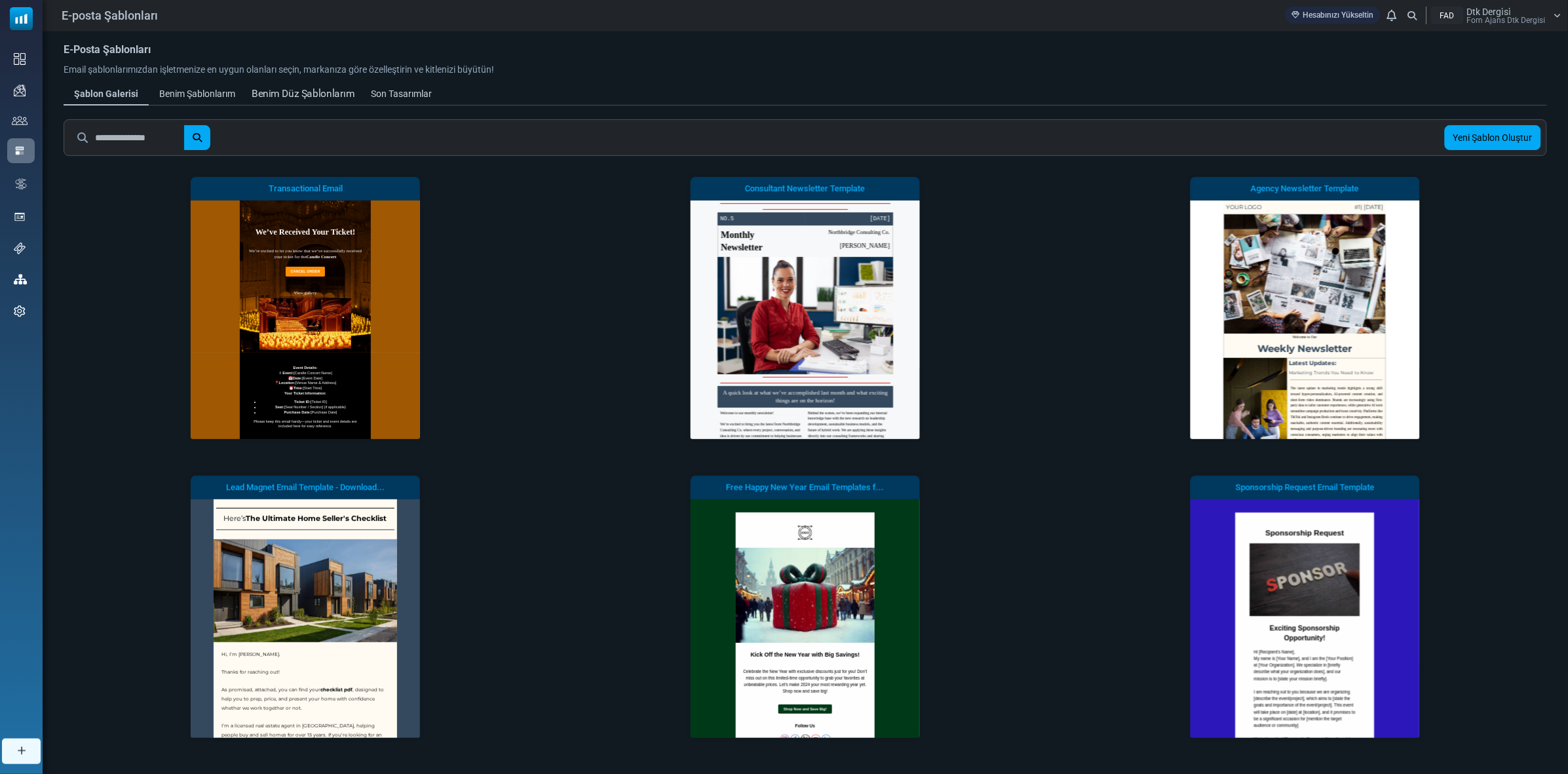
click at [259, 89] on div "Benim Düz Şablonlarım" at bounding box center [303, 94] width 103 height 15
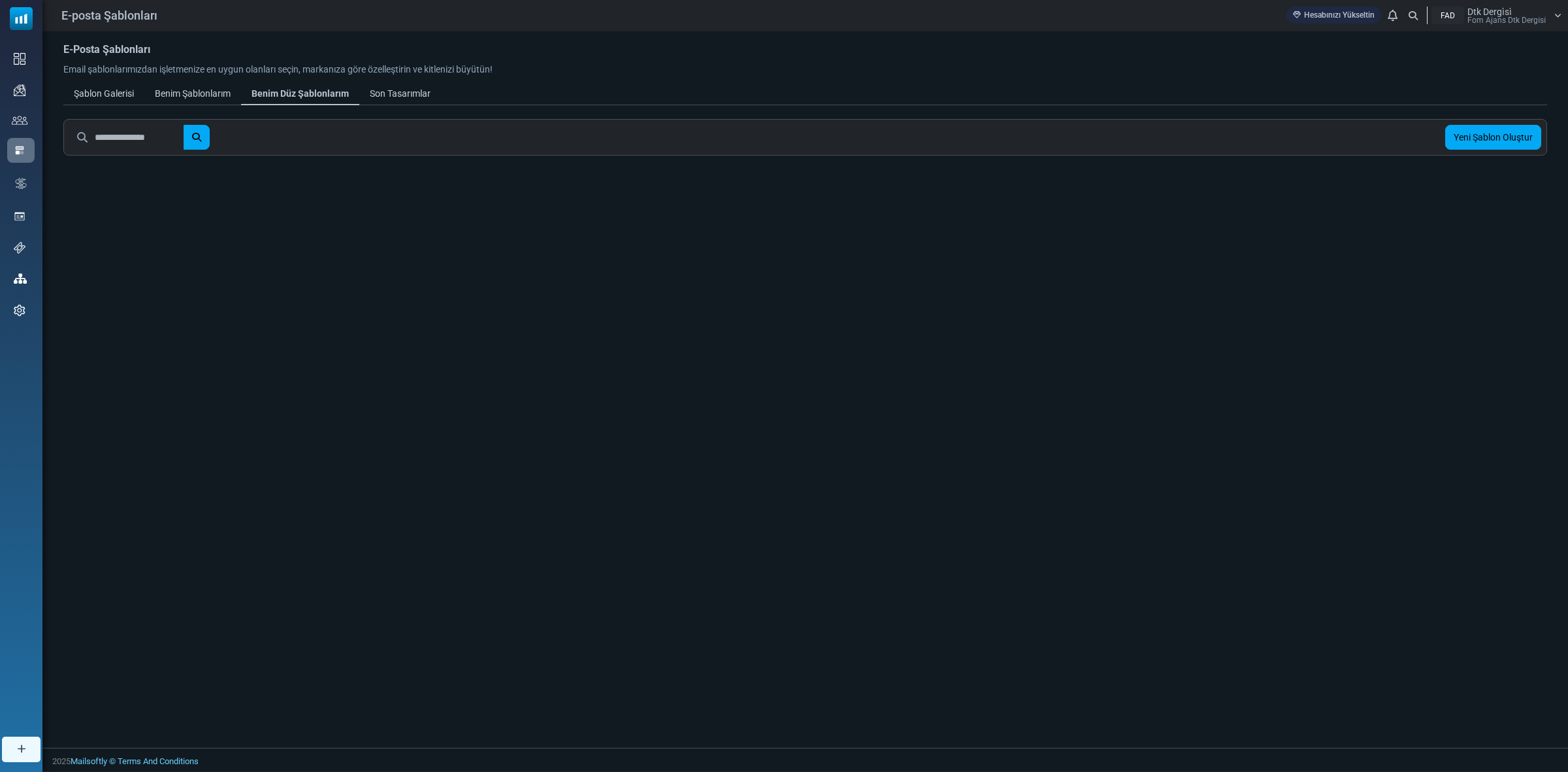
click at [209, 85] on link "Benim Şablonlarım" at bounding box center [192, 94] width 96 height 24
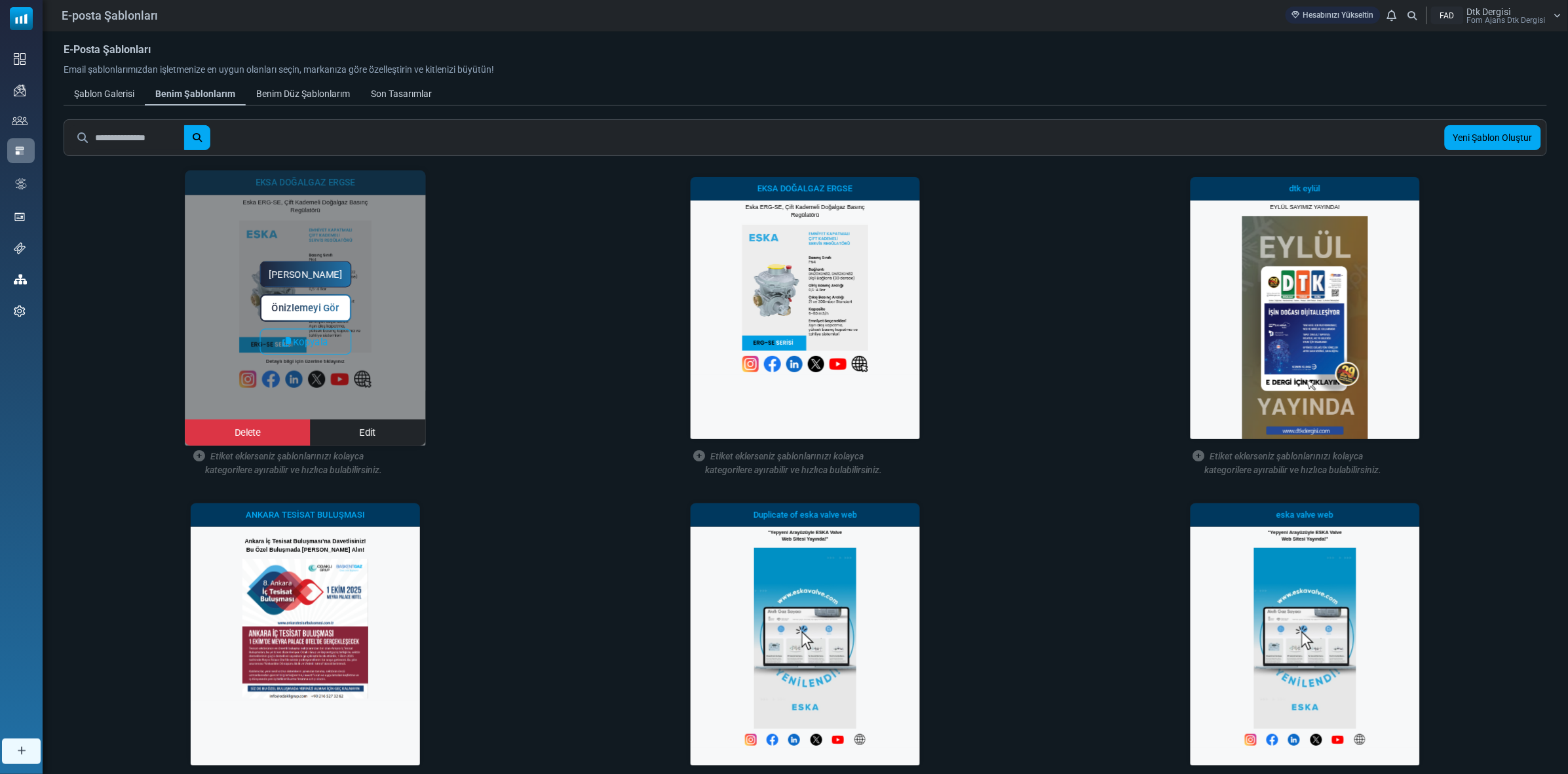
click at [325, 261] on link "Yapmaya Başla" at bounding box center [306, 275] width 92 height 26
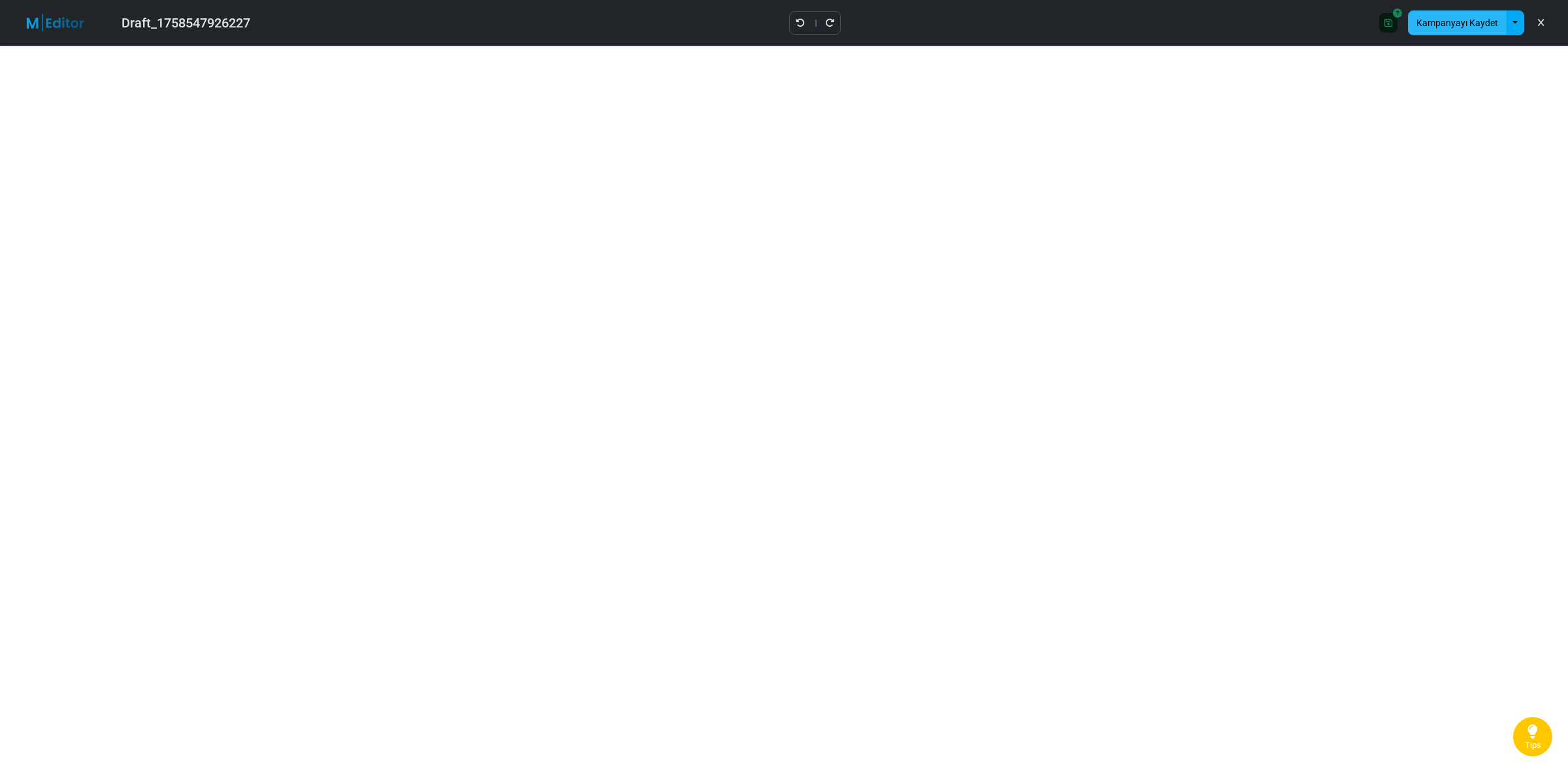
click at [1481, 22] on button "Kampanyayı Kaydet" at bounding box center [1457, 23] width 98 height 25
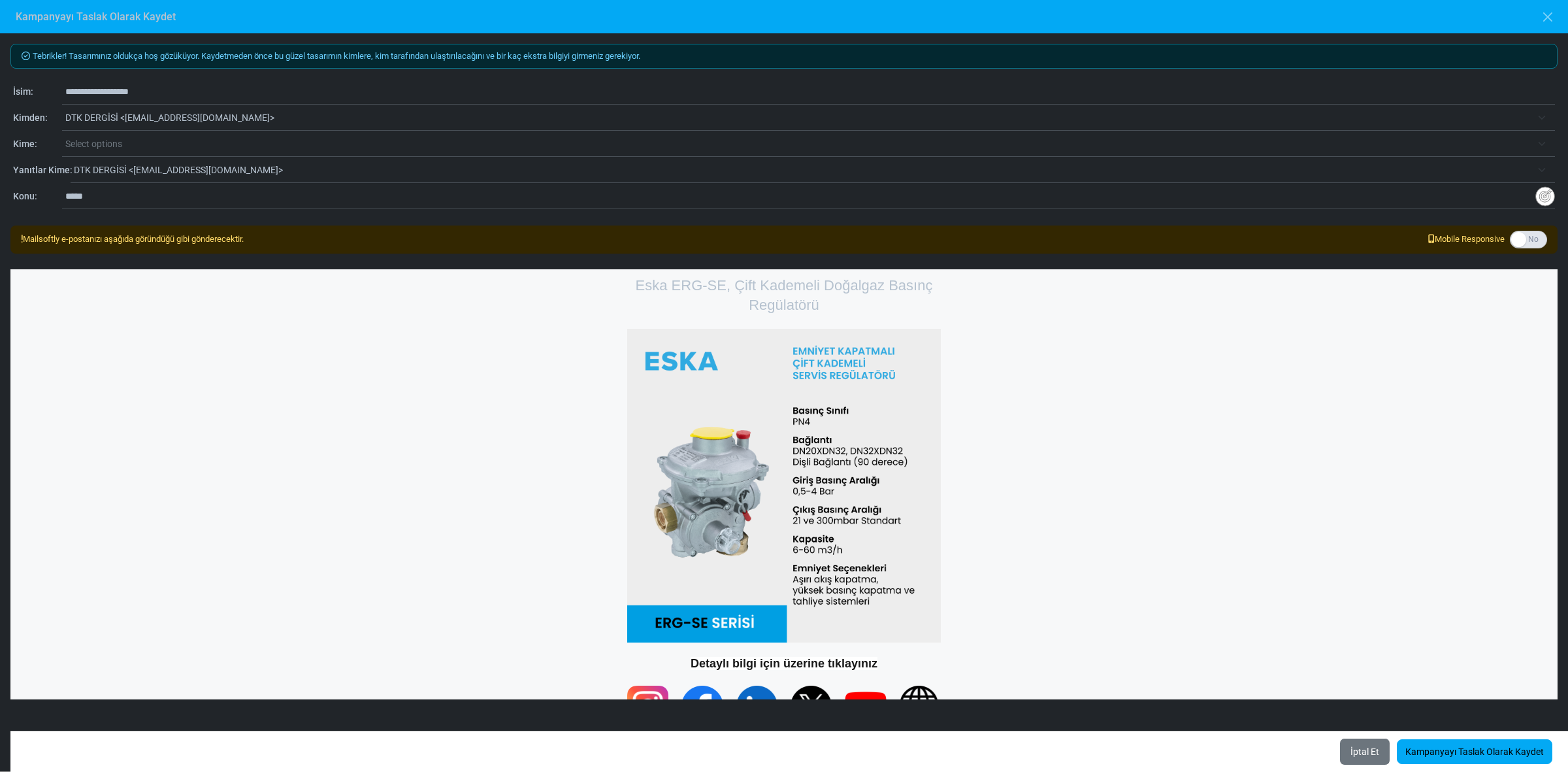
drag, startPoint x: 171, startPoint y: 87, endPoint x: 0, endPoint y: 96, distance: 171.2
click at [0, 96] on div "**********" at bounding box center [784, 402] width 1568 height 738
type input "**********"
click at [198, 139] on span "Select options" at bounding box center [798, 144] width 1466 height 16
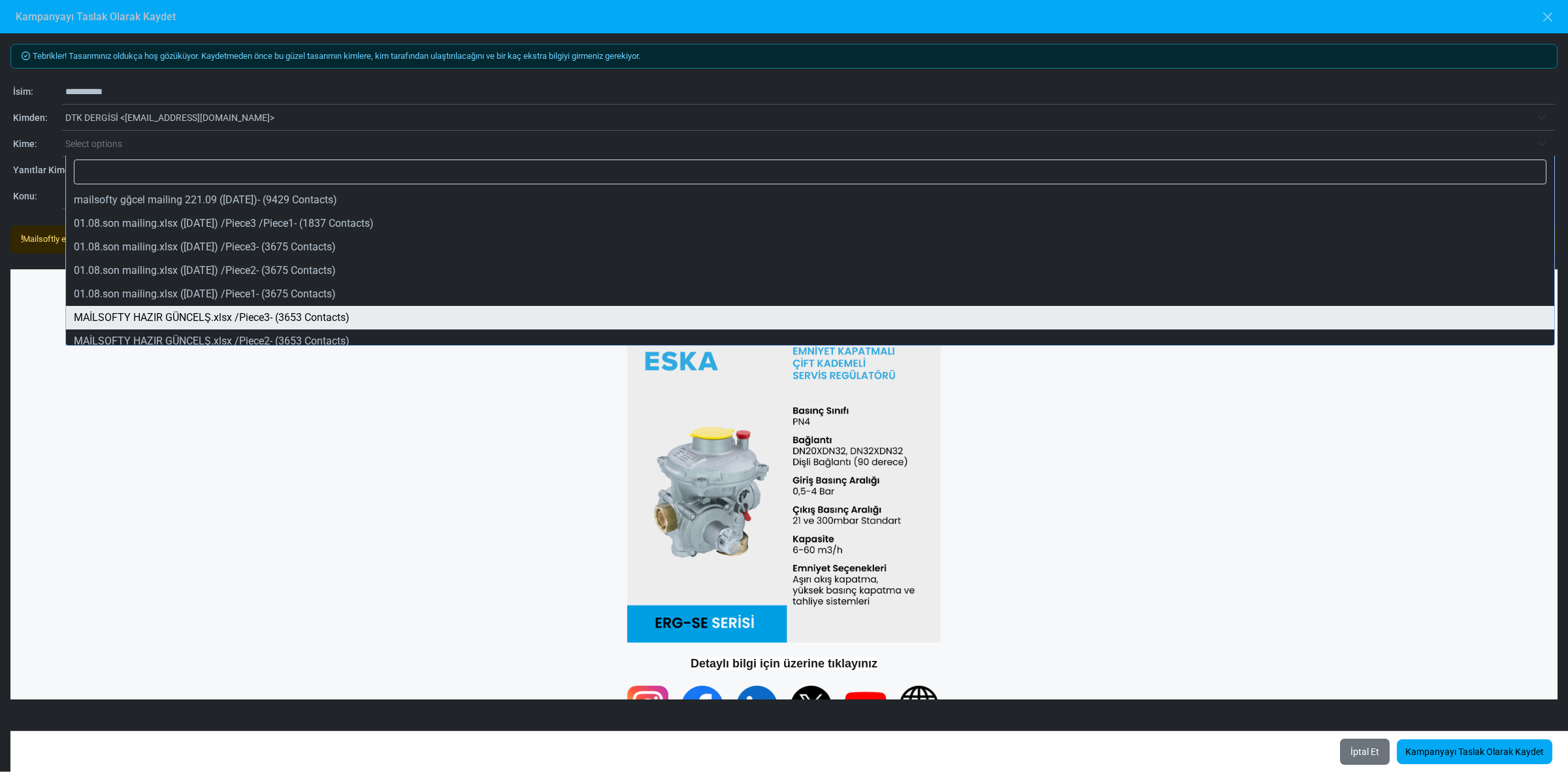
click at [290, 508] on div "Eska ERG-SE, Çift Kademeli Doğalgaz Basınç Regülatörü" at bounding box center [784, 459] width 1547 height 381
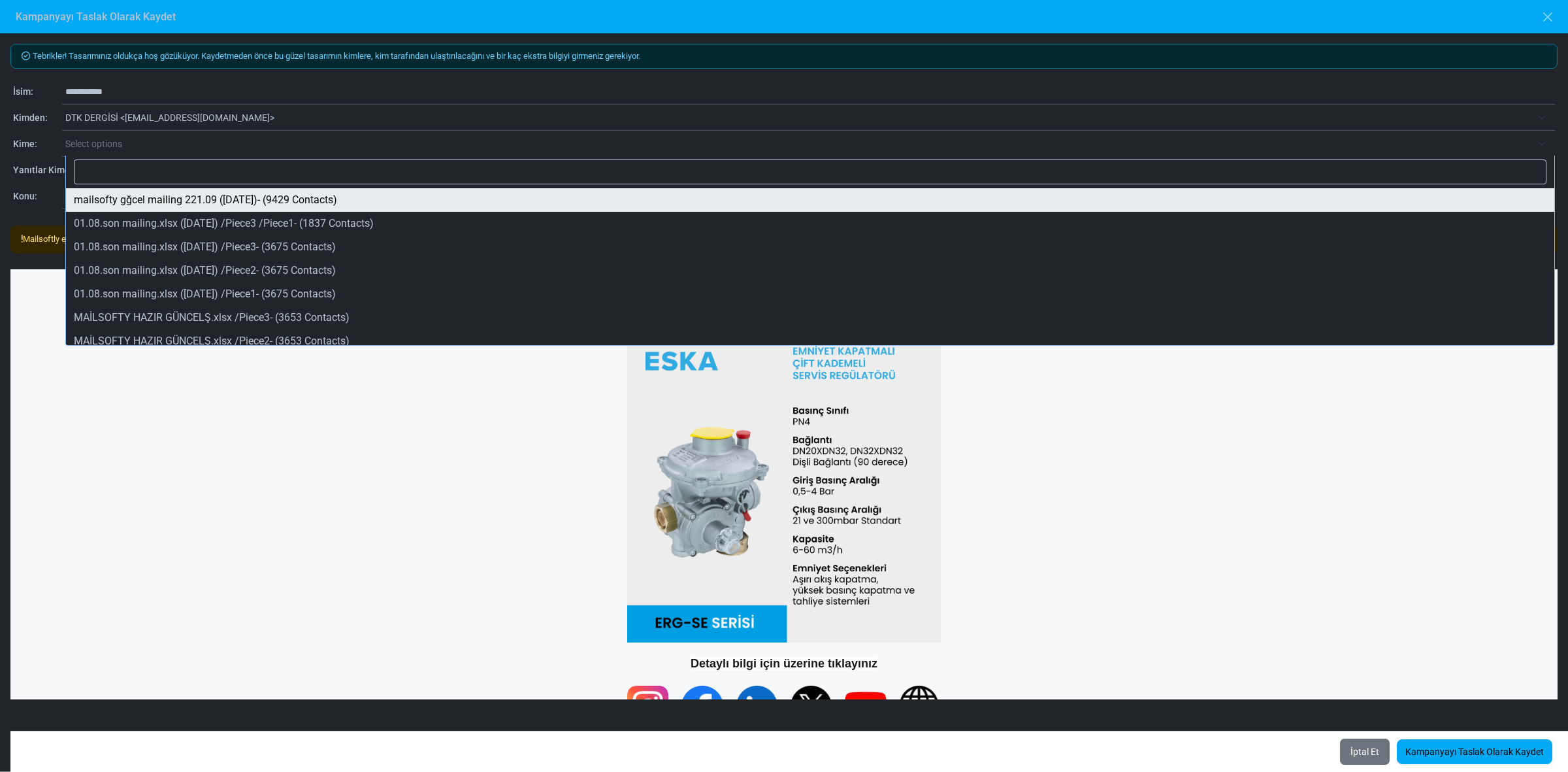
click at [174, 144] on span "Select options" at bounding box center [798, 144] width 1466 height 16
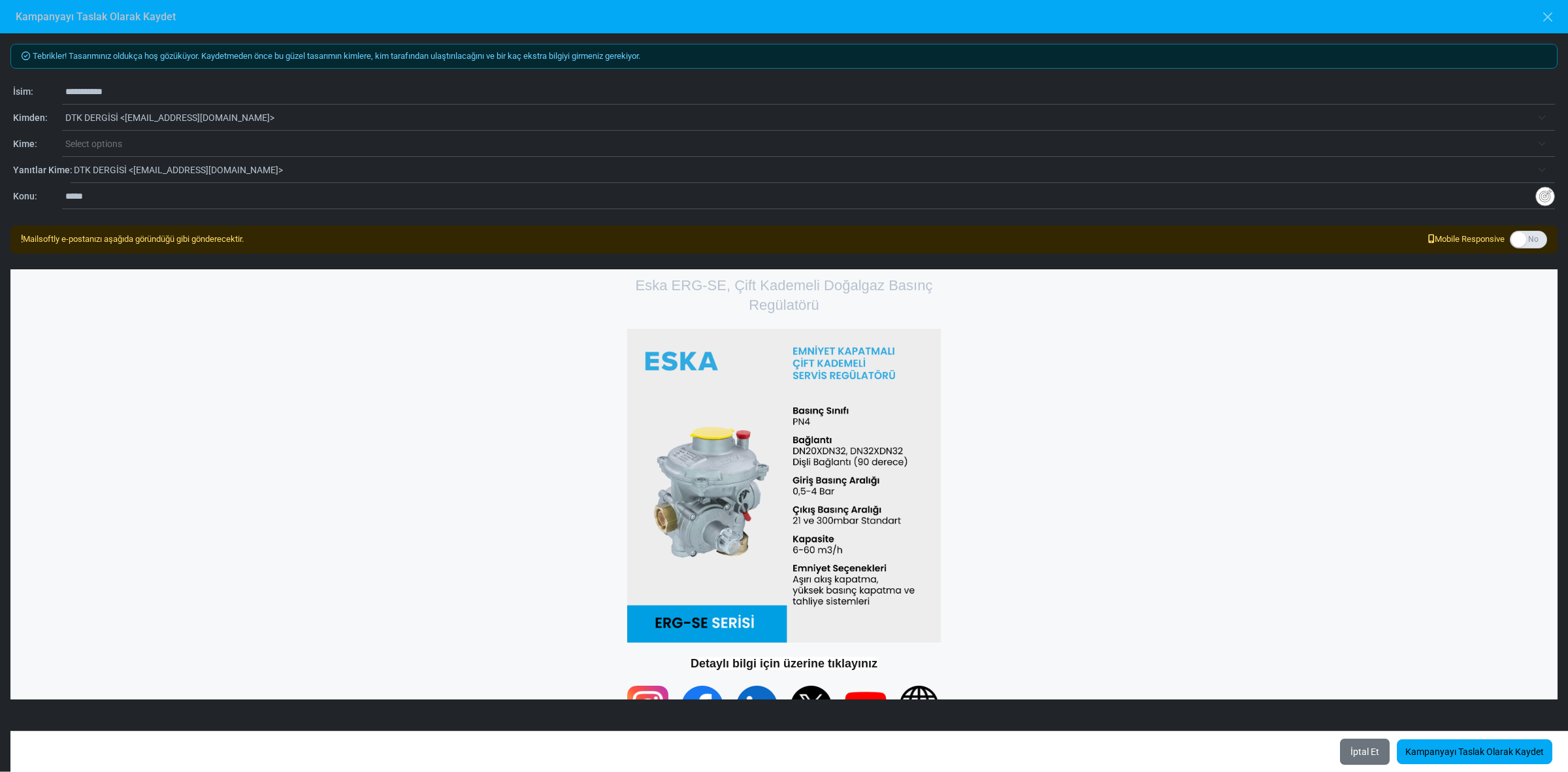
click at [174, 144] on span "Select options" at bounding box center [798, 144] width 1466 height 16
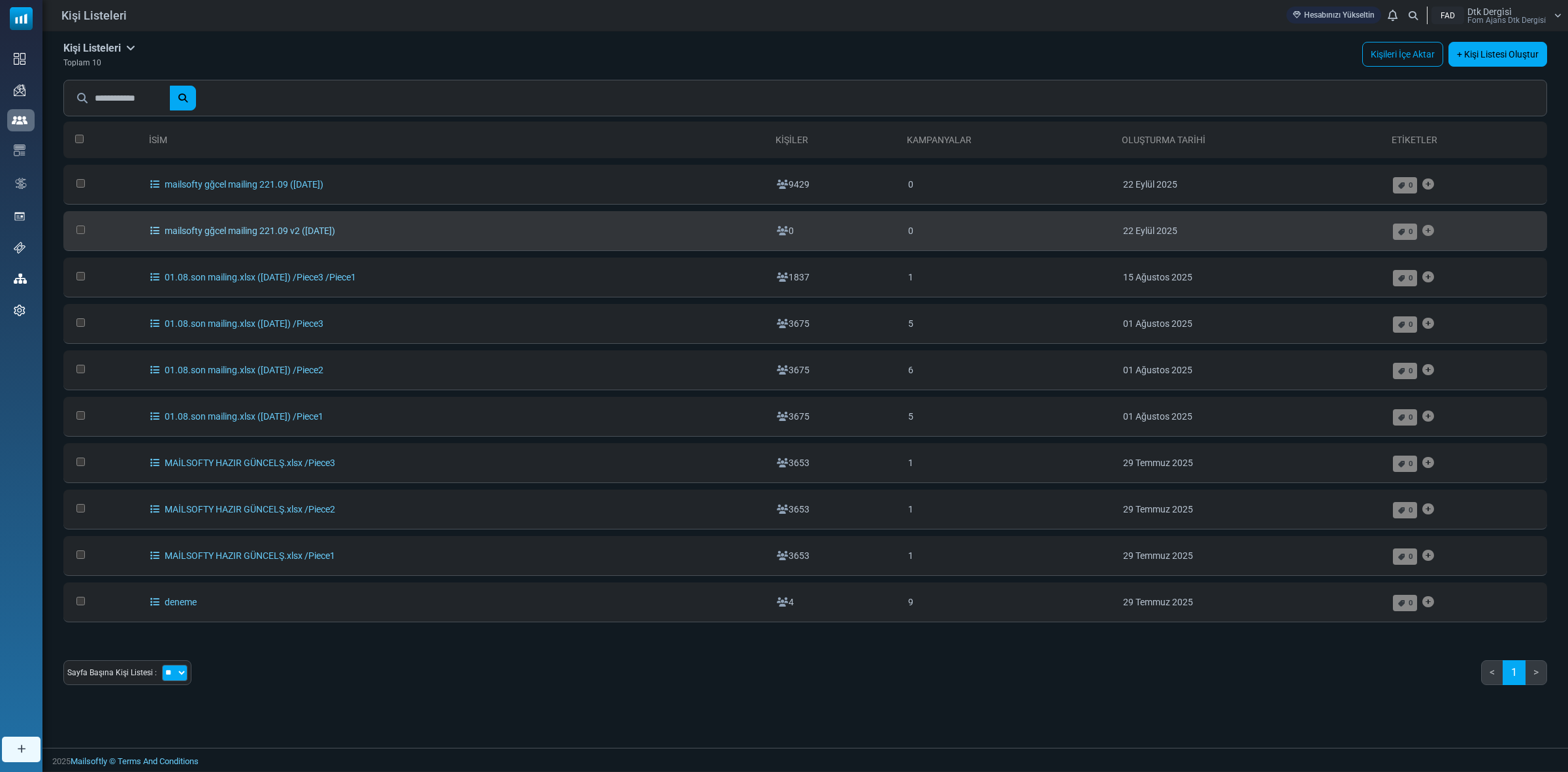
click at [304, 229] on link "mailsofty gğcel mailing 221.09 v2 ([DATE])" at bounding box center [243, 230] width 185 height 10
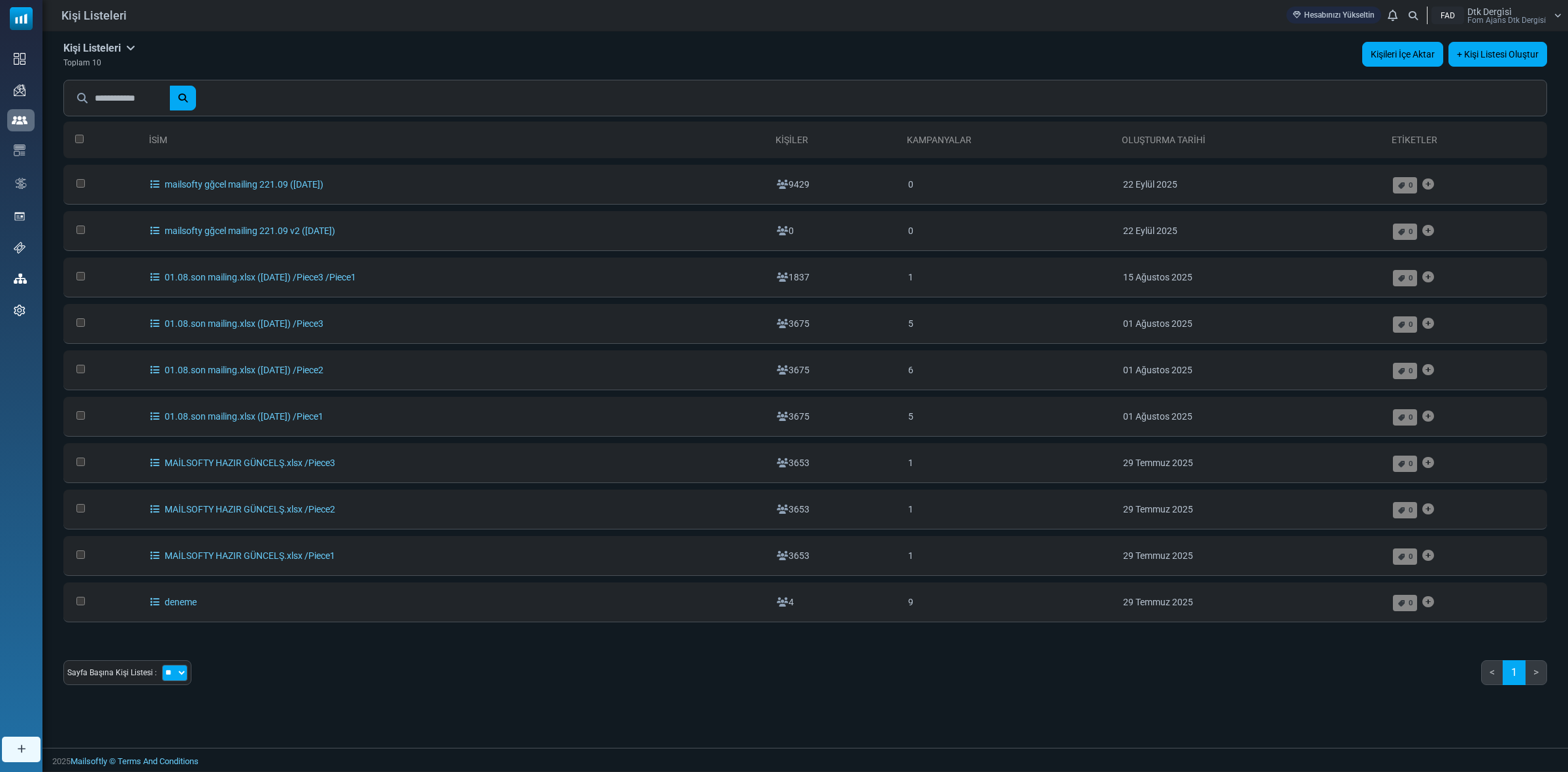
click at [1422, 52] on link "Kişileri İçe Aktar" at bounding box center [1402, 54] width 81 height 25
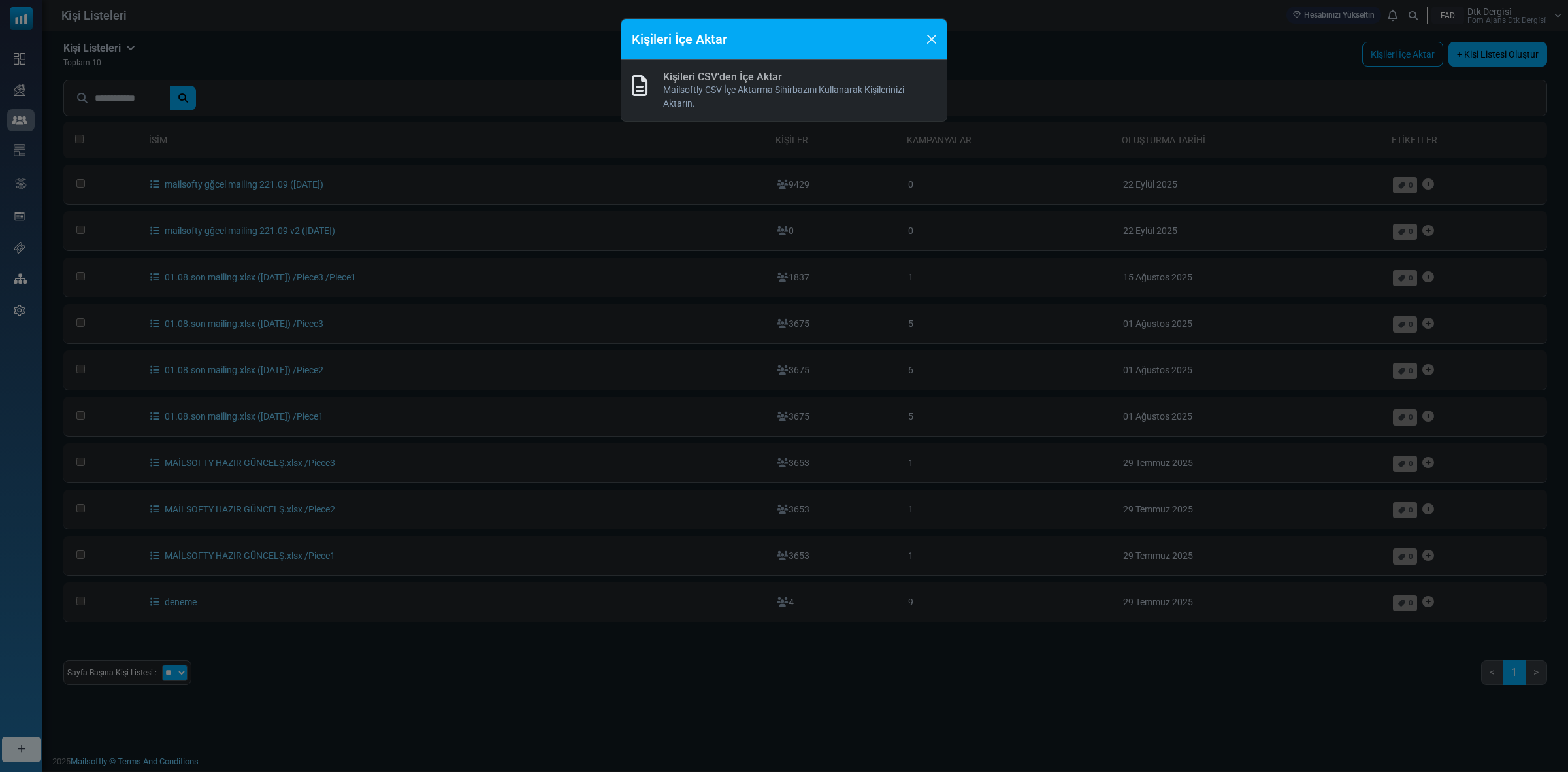
click at [721, 76] on link "Kişileri CSV'den İçe Aktar" at bounding box center [723, 77] width 119 height 12
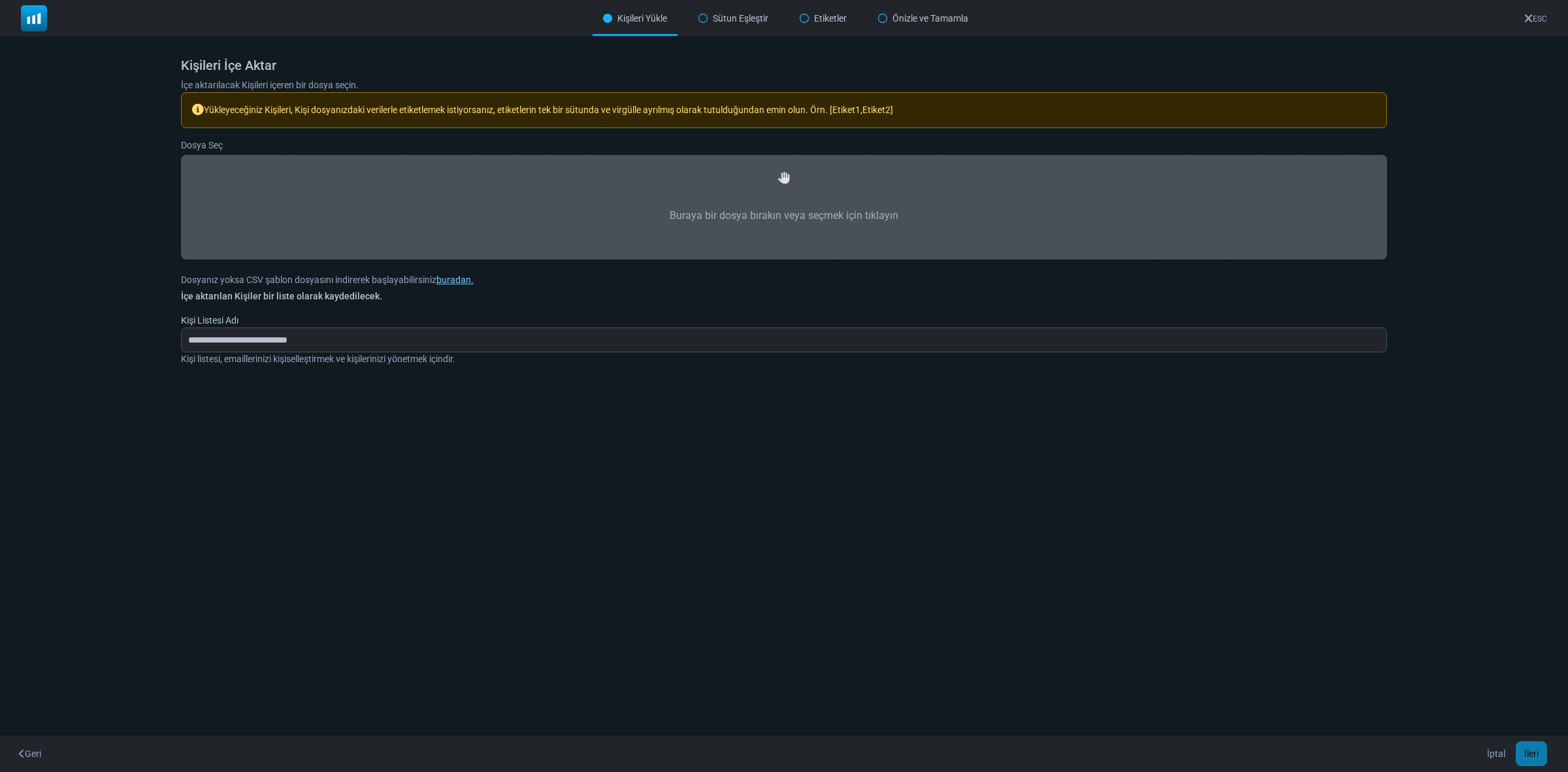
click at [751, 185] on div "Buraya bir dosya bırakın veya seçmek için tıklayın" at bounding box center [784, 207] width 1177 height 75
click at [782, 198] on label "Buraya bir dosya bırakın veya seçmek için tıklayın" at bounding box center [784, 216] width 1177 height 58
click at [0, 0] on input "Buraya bir dosya bırakın veya seçmek için tıklayın" at bounding box center [0, 0] width 0 height 0
type input "**********"
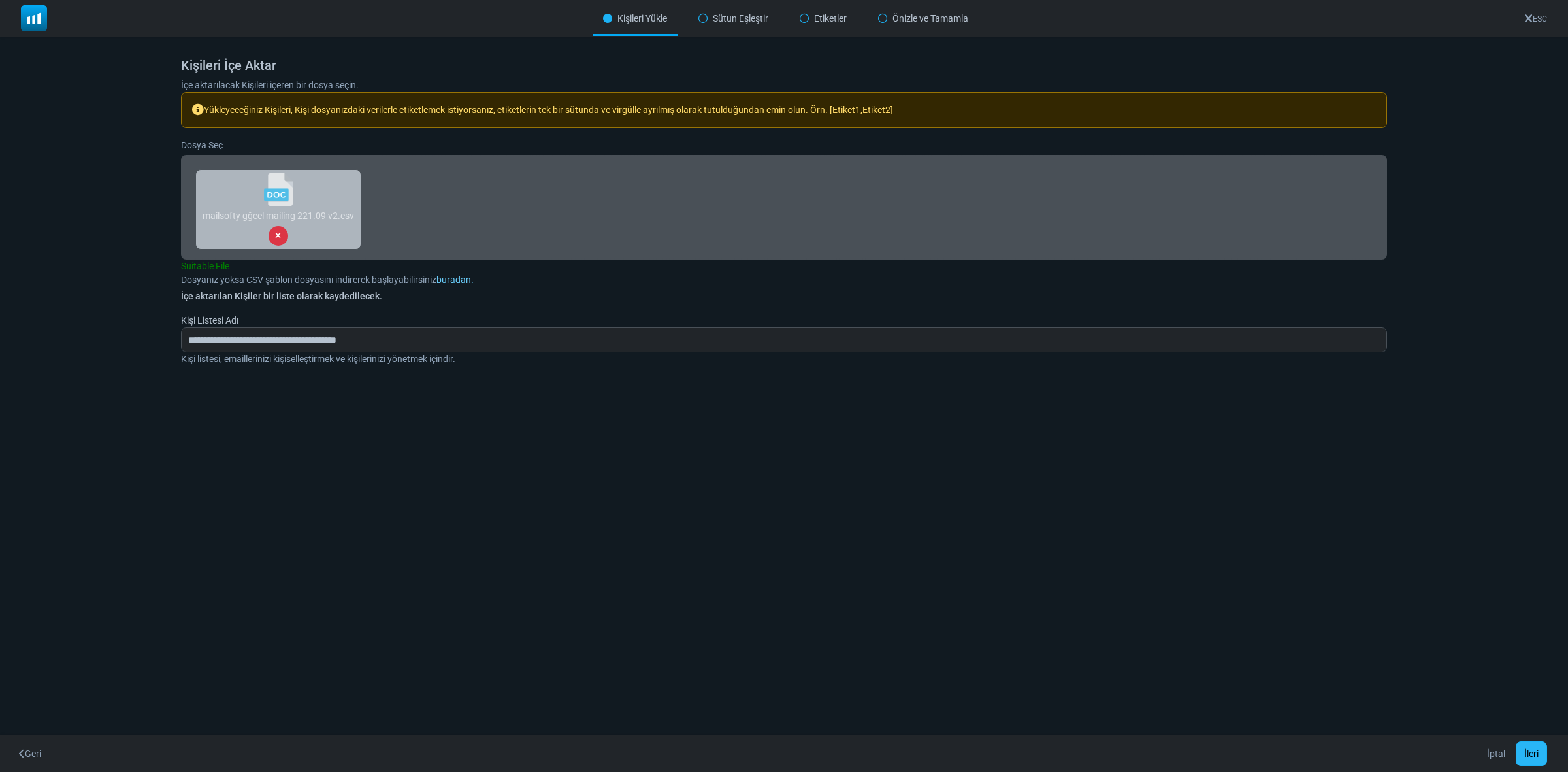
click at [1539, 756] on button "İleri" at bounding box center [1531, 754] width 31 height 25
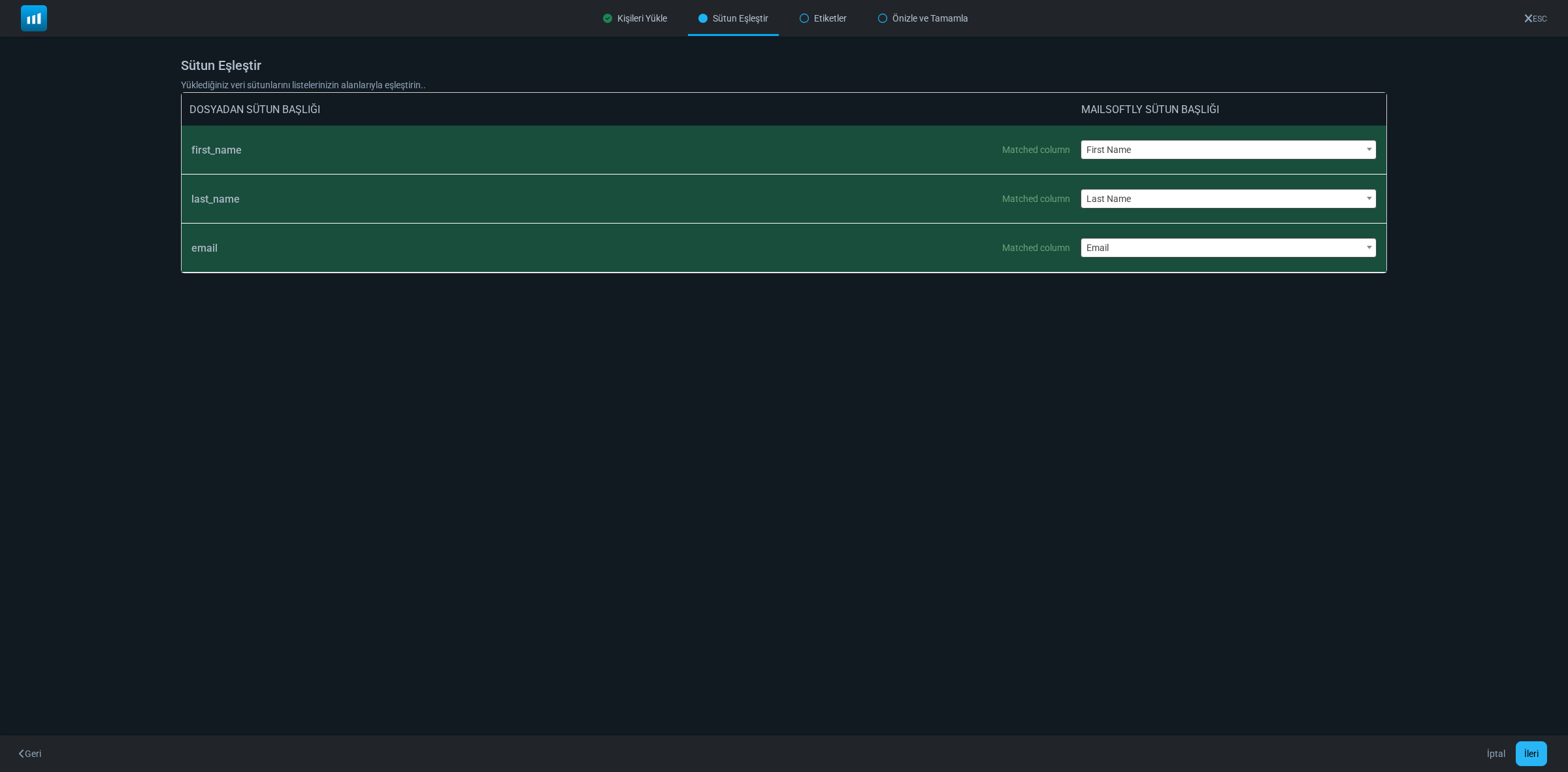
click at [1528, 748] on button "İleri" at bounding box center [1531, 754] width 31 height 25
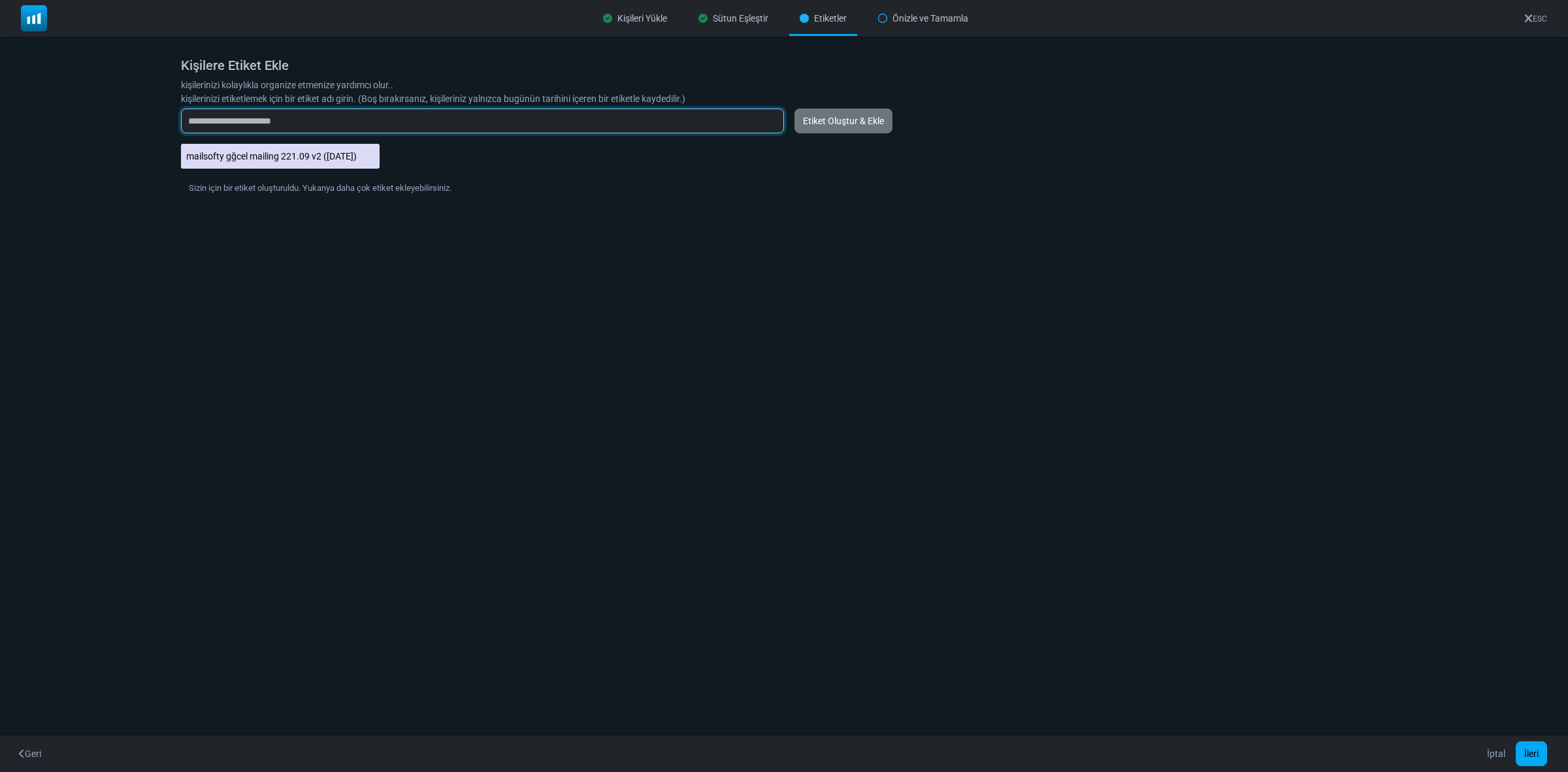
click at [641, 128] on input "text" at bounding box center [482, 121] width 603 height 25
type input "****"
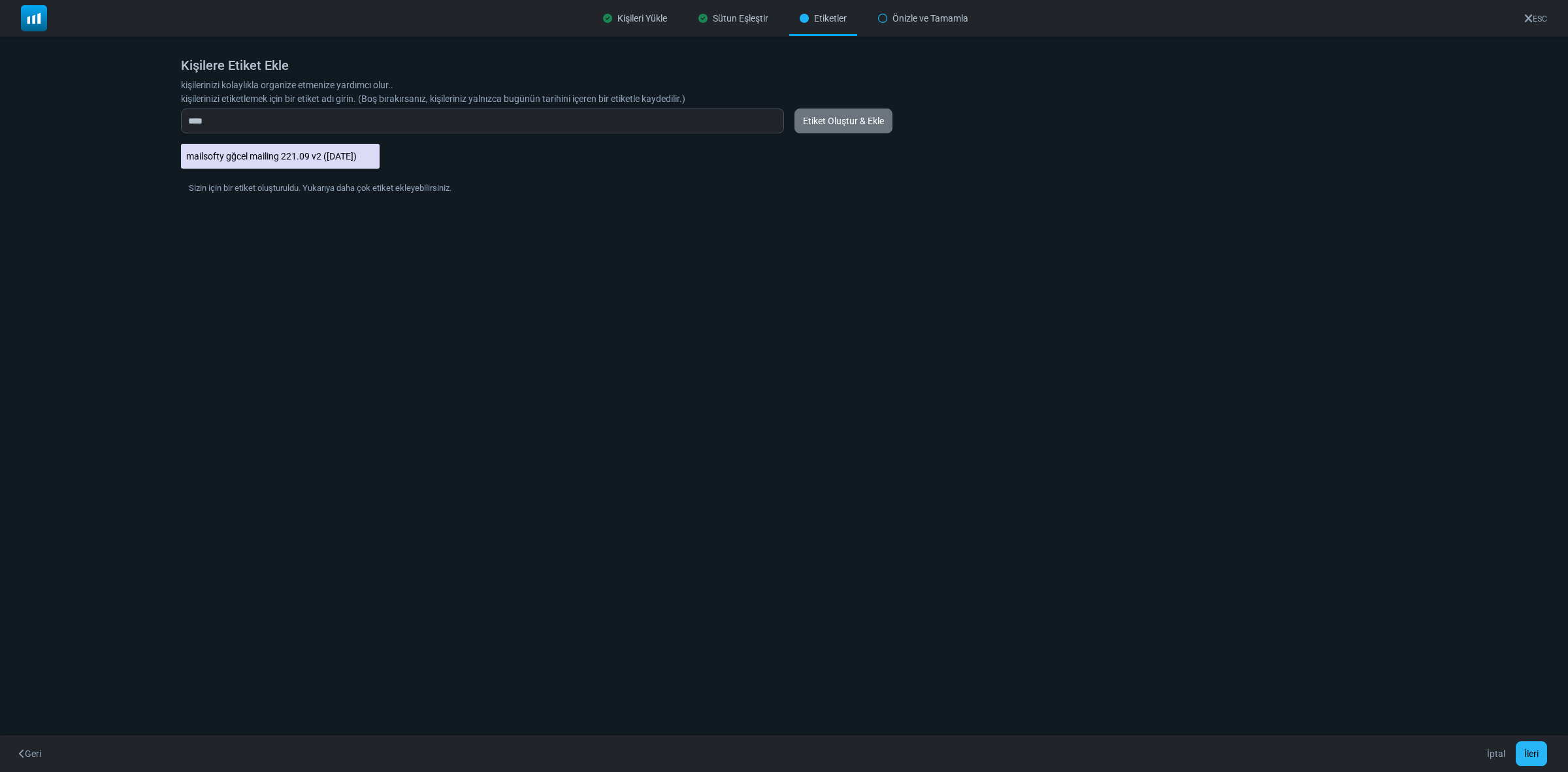
click at [1536, 758] on button "İleri" at bounding box center [1531, 754] width 31 height 25
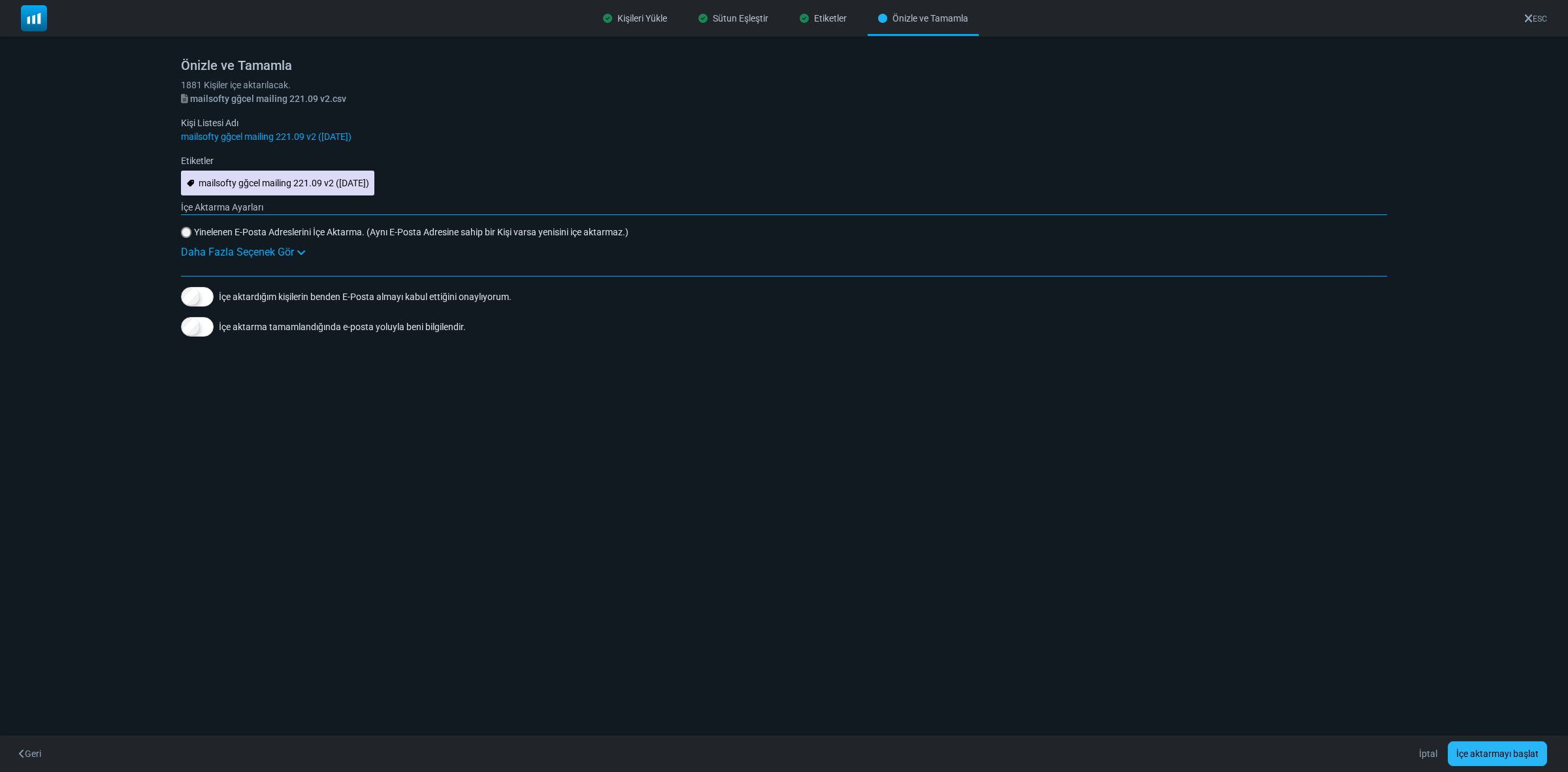
click at [1508, 750] on button "İçe aktarmayı başlat" at bounding box center [1497, 754] width 99 height 25
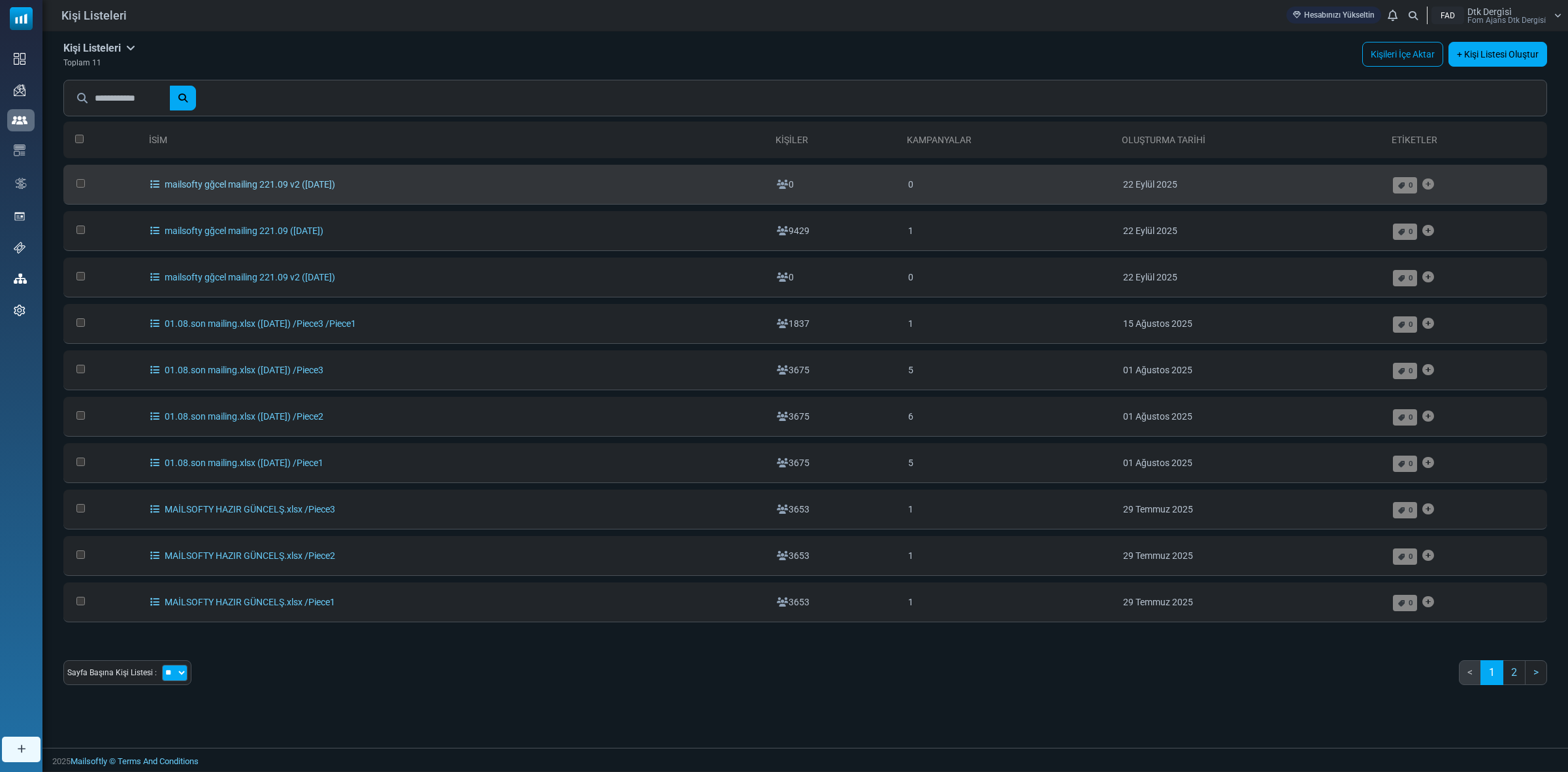
click at [336, 187] on link "mailsofty gğcel mailing 221.09 v2 ([DATE])" at bounding box center [243, 184] width 185 height 10
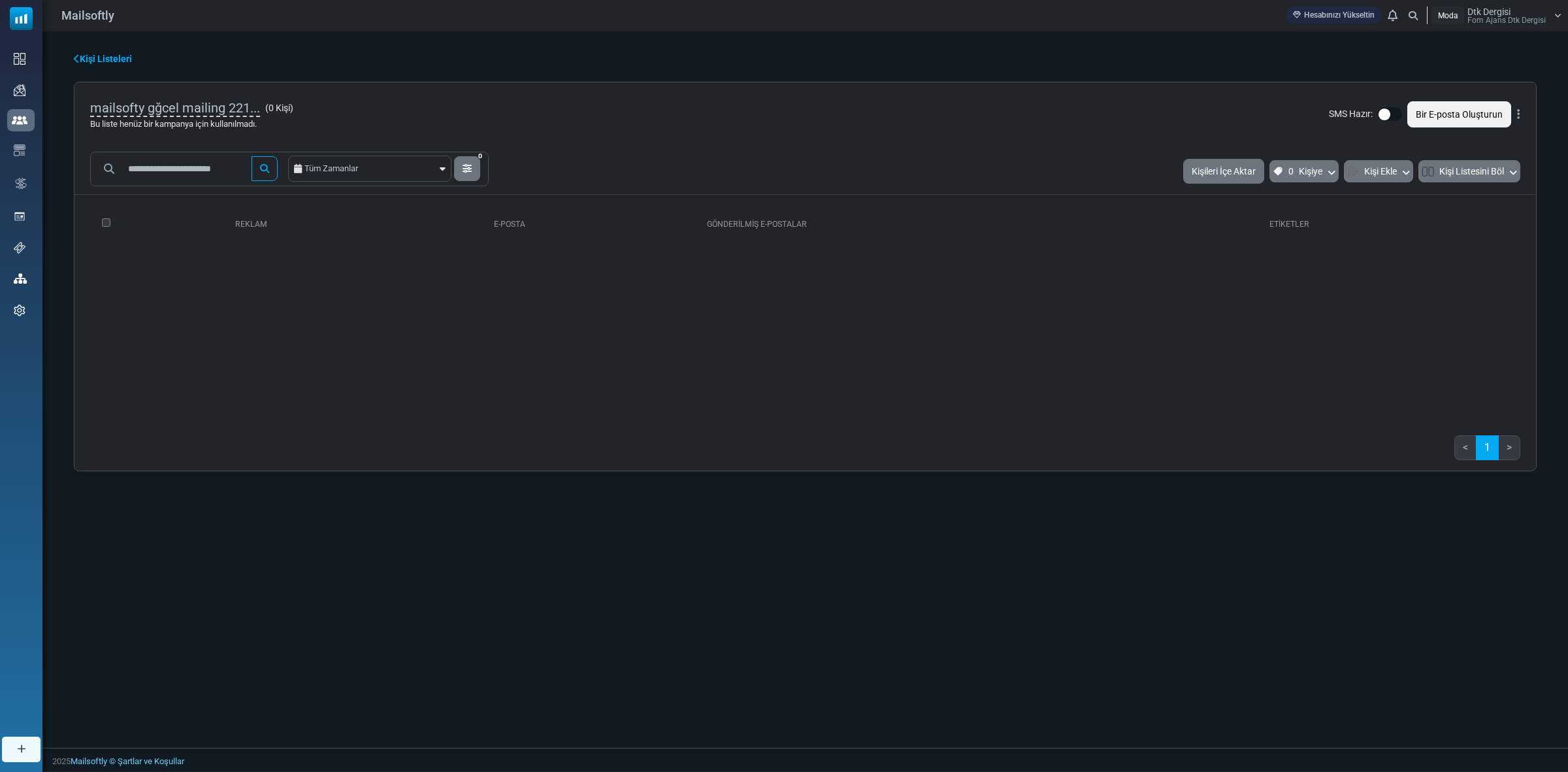
click at [94, 61] on link "Kişi Listeleri" at bounding box center [103, 59] width 58 height 14
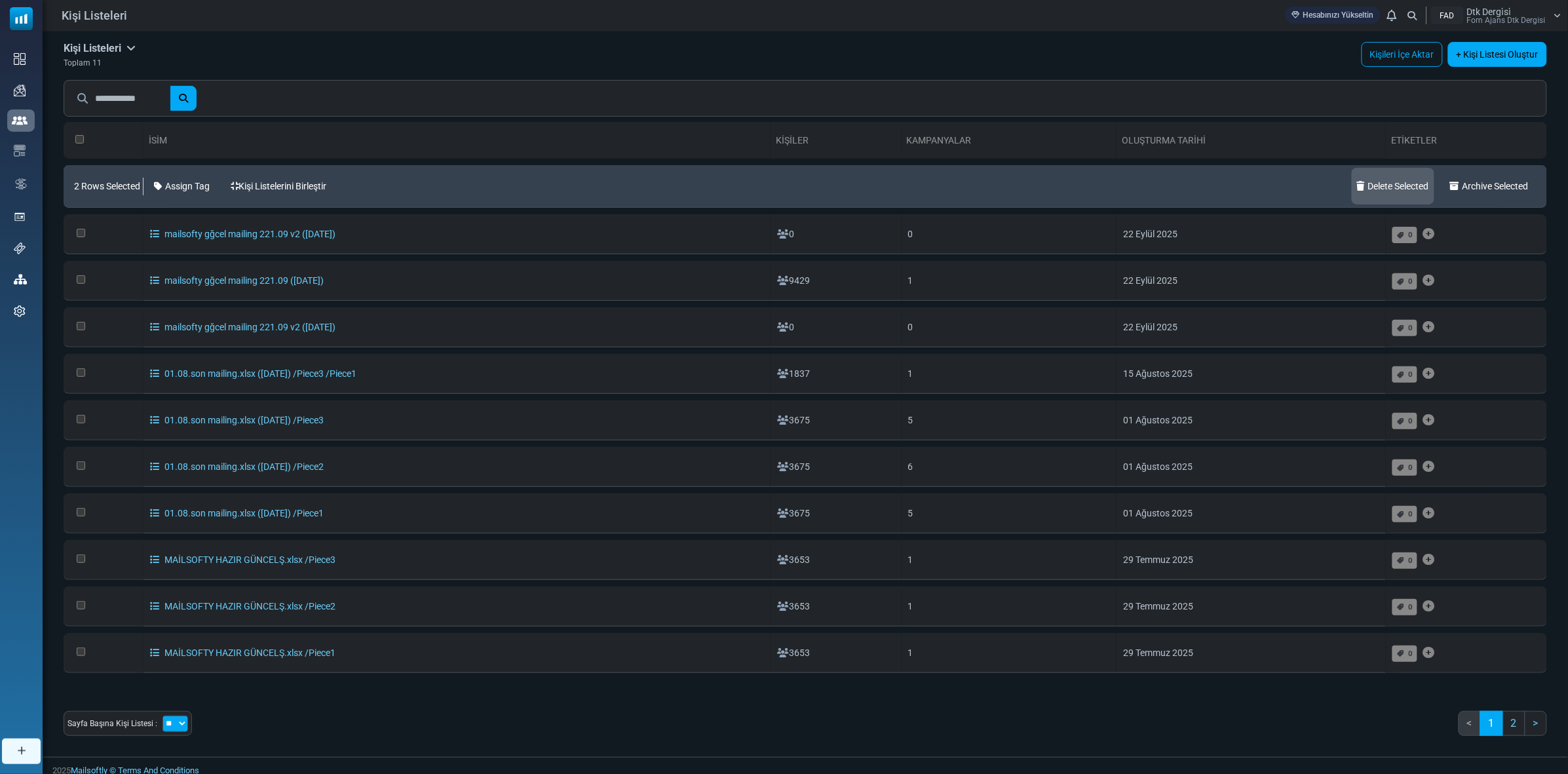
click at [1409, 188] on link "Delete Selected" at bounding box center [1393, 186] width 83 height 37
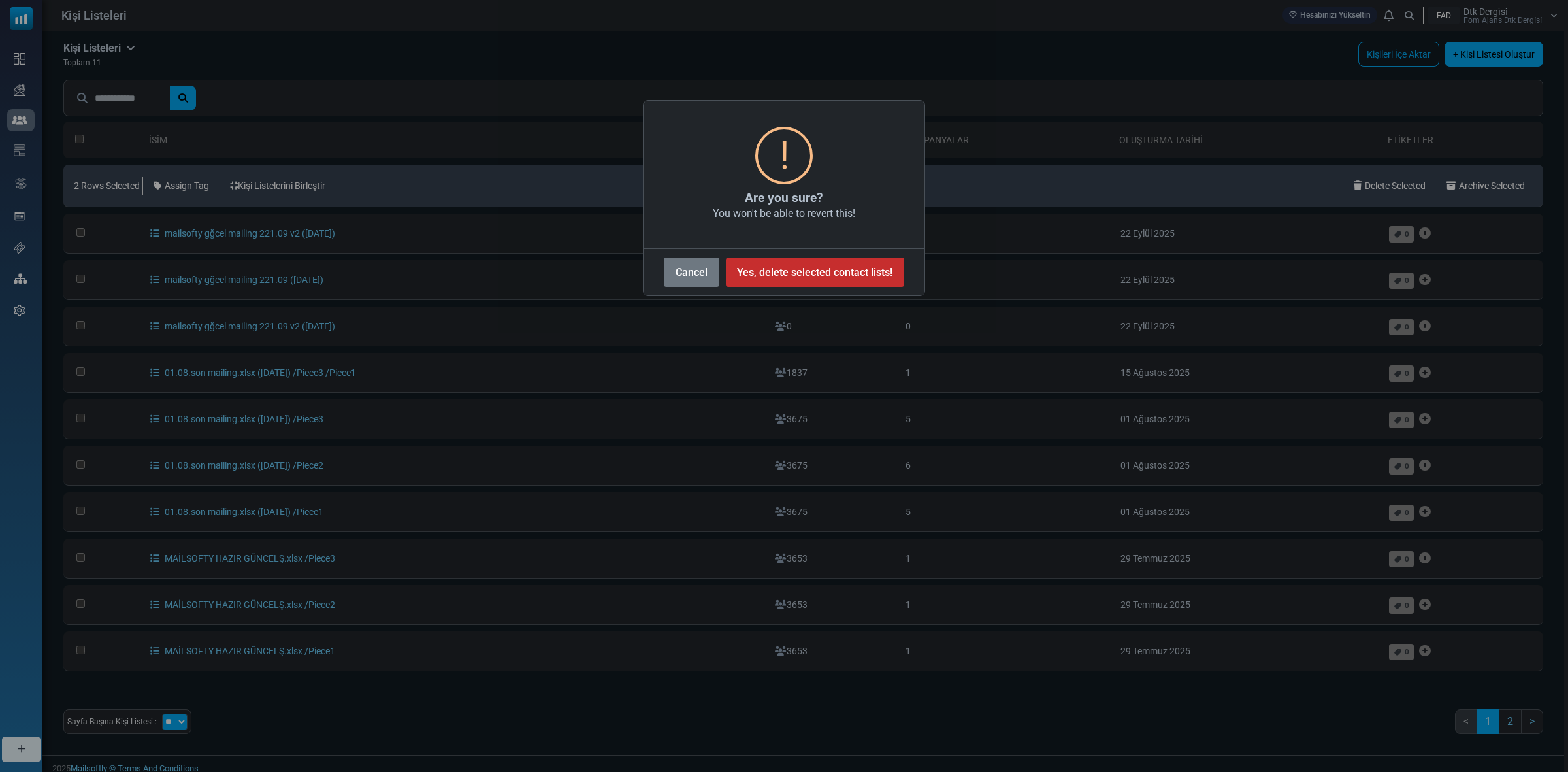
click at [733, 272] on button "Yes, delete selected contact lists!" at bounding box center [815, 272] width 178 height 29
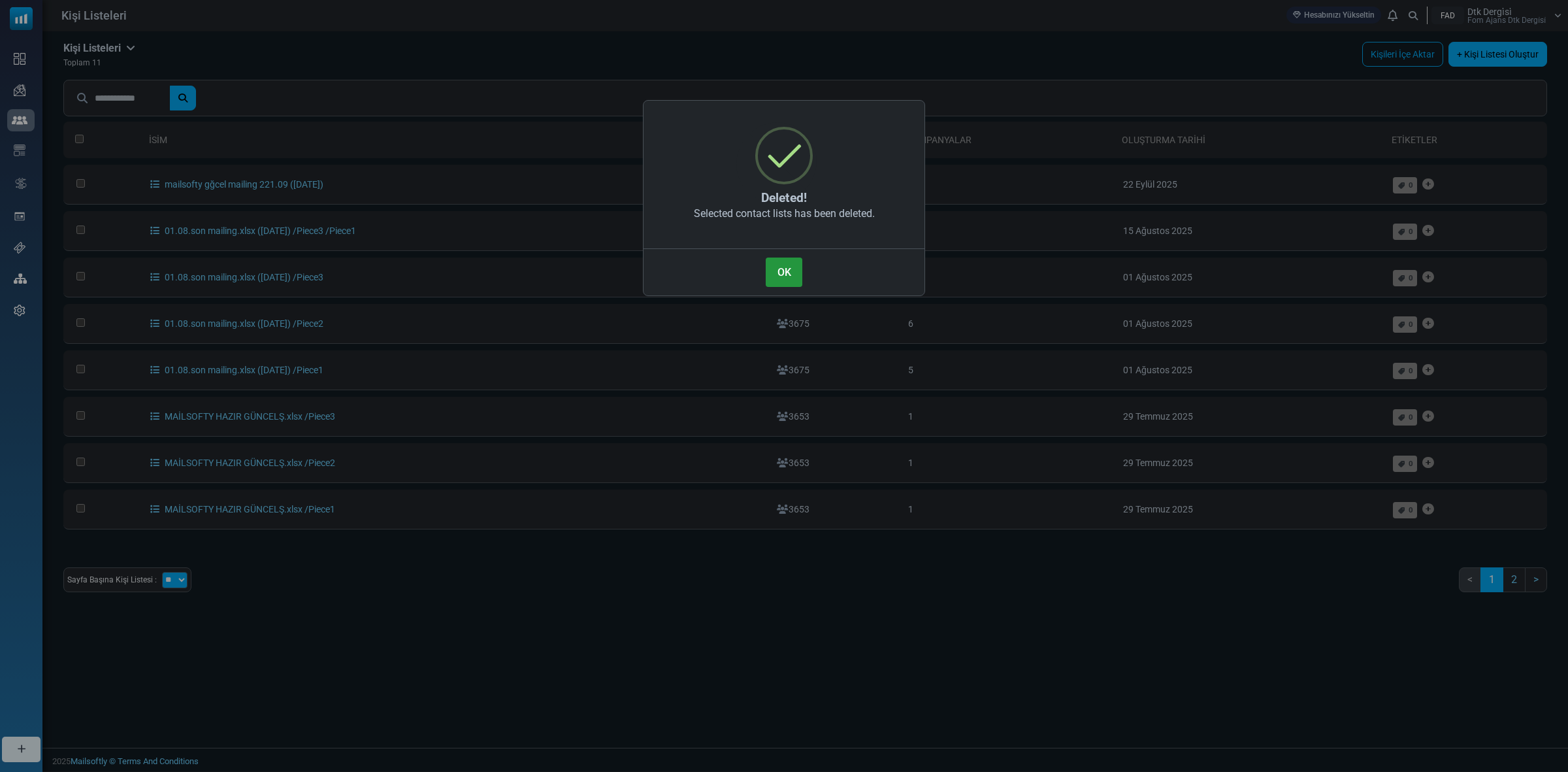
click at [786, 264] on button "OK" at bounding box center [784, 272] width 37 height 29
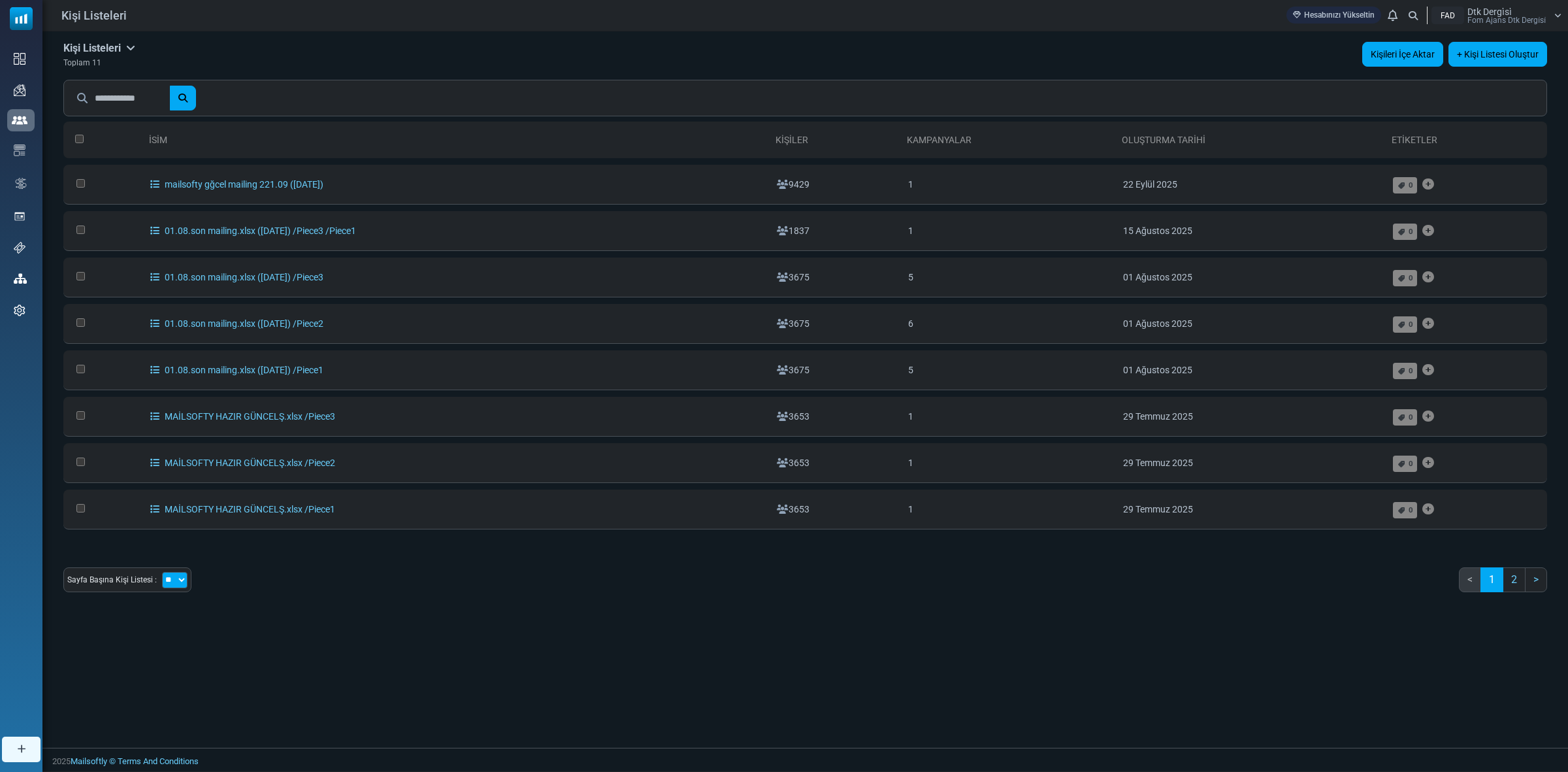
click at [1415, 58] on link "Kişileri İçe Aktar" at bounding box center [1402, 54] width 81 height 25
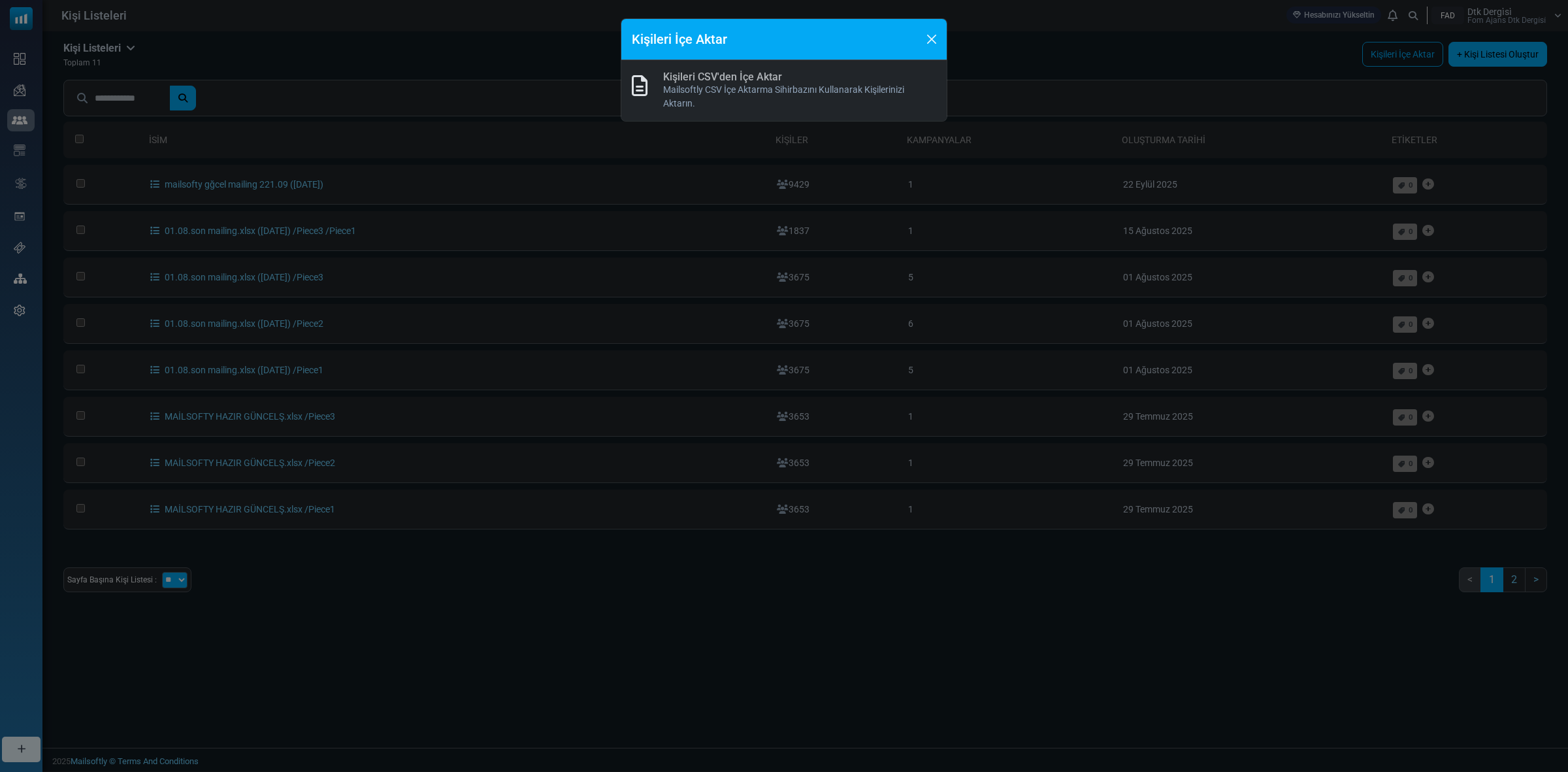
click at [698, 82] on link "Kişileri CSV'den İçe Aktar" at bounding box center [723, 77] width 119 height 12
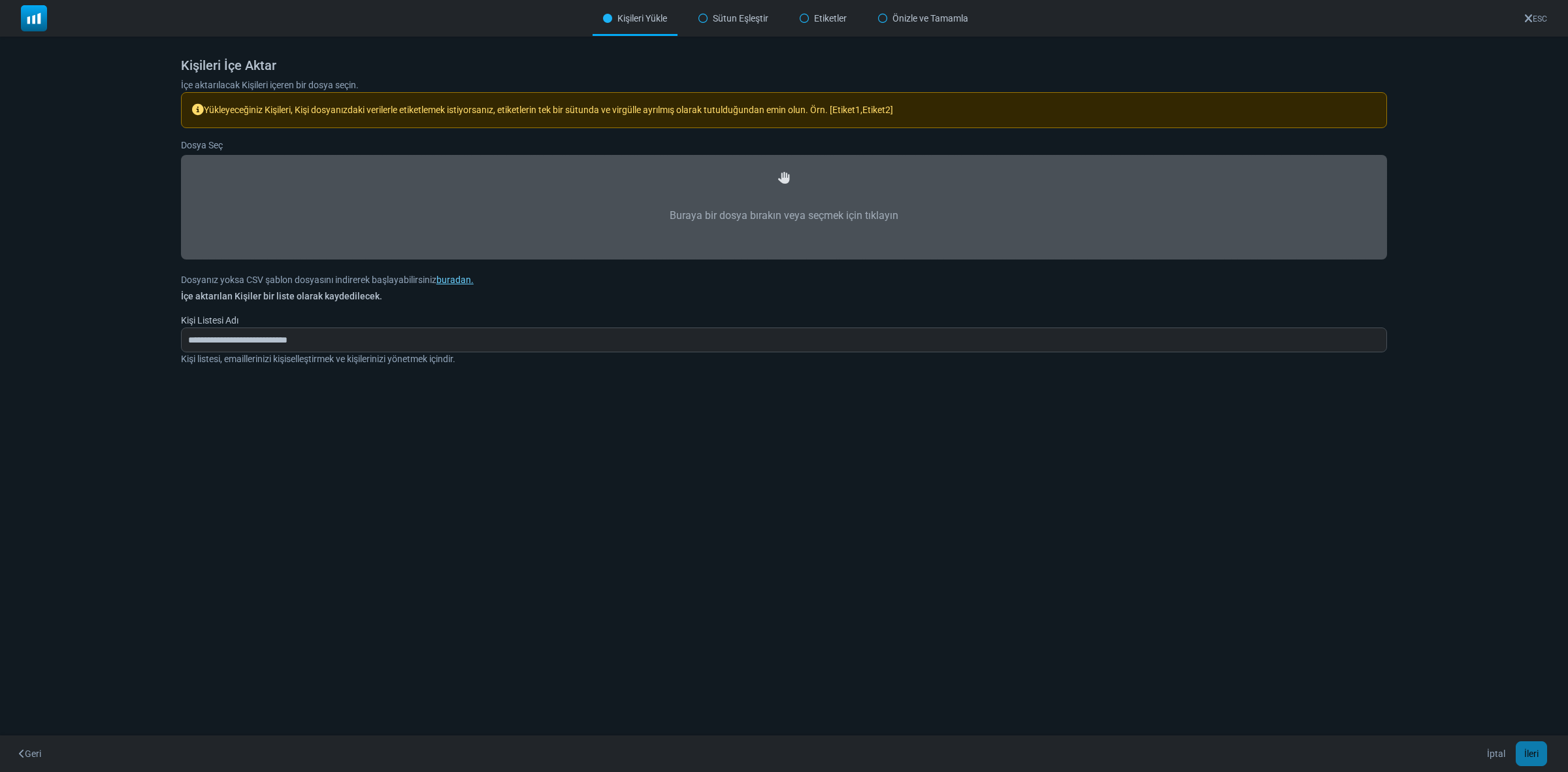
click at [763, 187] on label "Buraya bir dosya bırakın veya seçmek için tıklayın" at bounding box center [784, 216] width 1177 height 58
click at [0, 0] on input "Buraya bir dosya bırakın veya seçmek için tıklayın" at bounding box center [0, 0] width 0 height 0
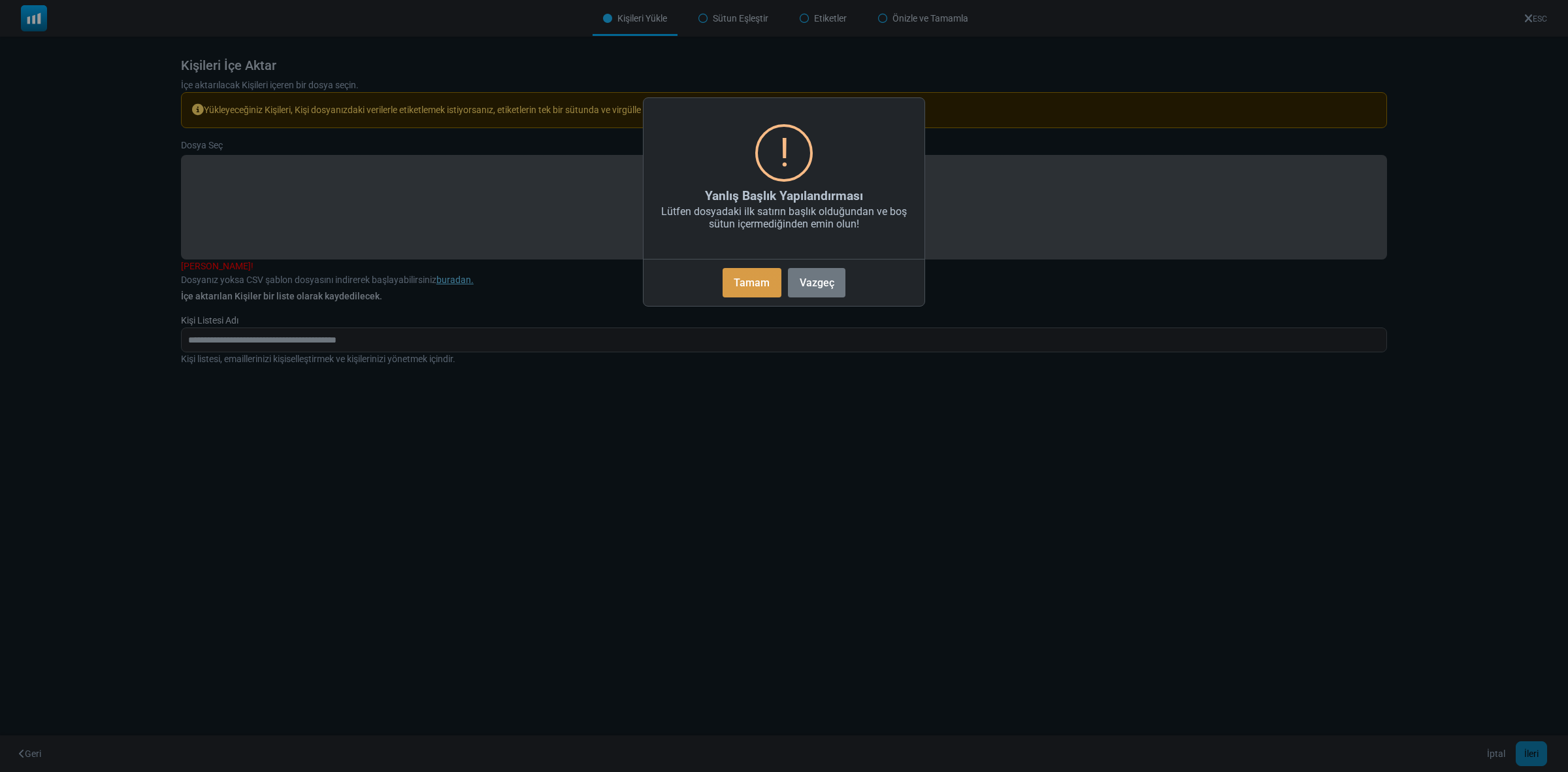
click at [758, 284] on font "Tamam" at bounding box center [751, 283] width 36 height 12
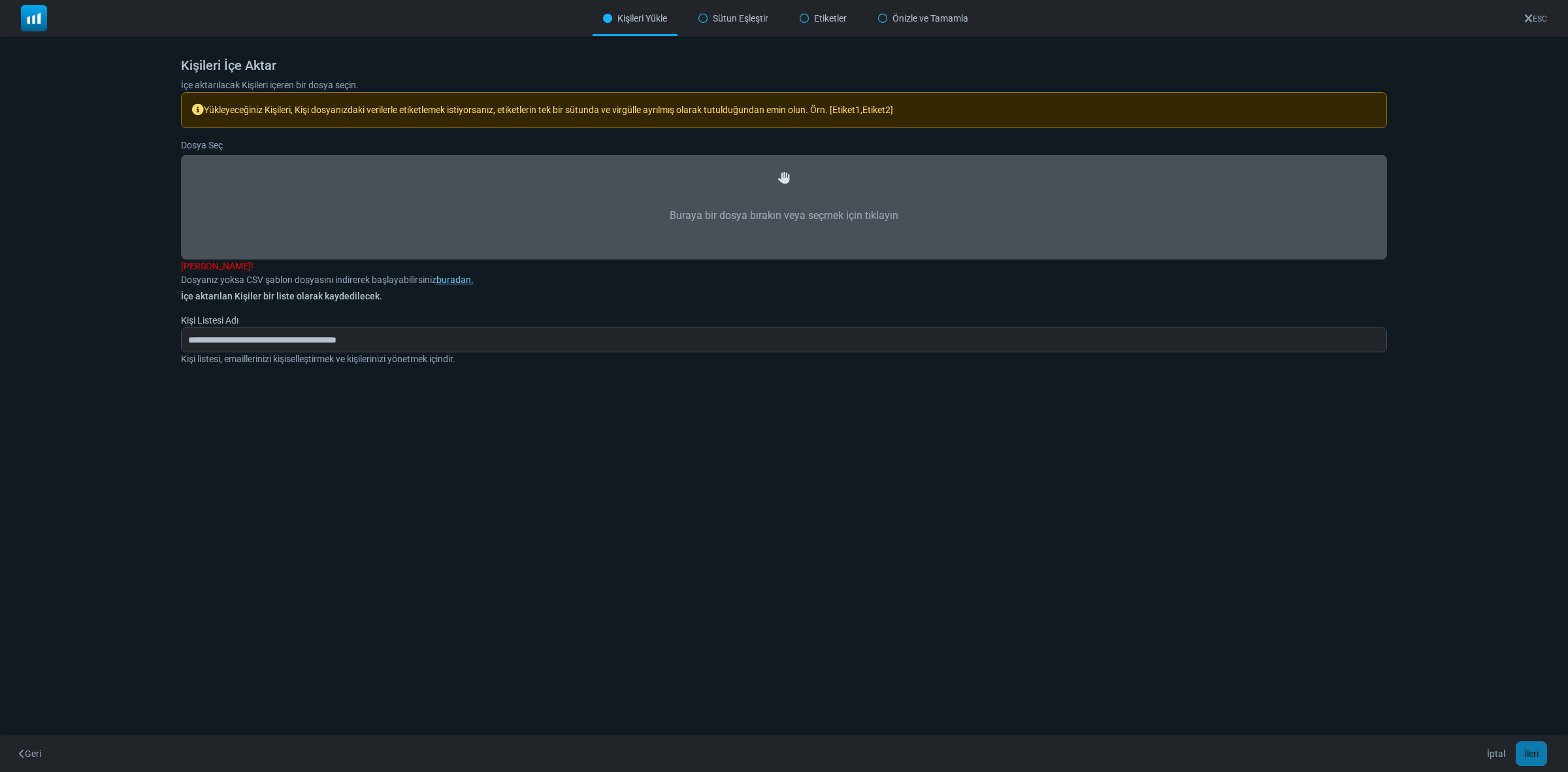
click at [768, 204] on label "Buraya bir dosya bırakın veya seçmek için tıklayın" at bounding box center [784, 216] width 1177 height 58
click at [0, 0] on input "Buraya bir dosya bırakın veya seçmek için tıklayın" at bounding box center [0, 0] width 0 height 0
type input "**********"
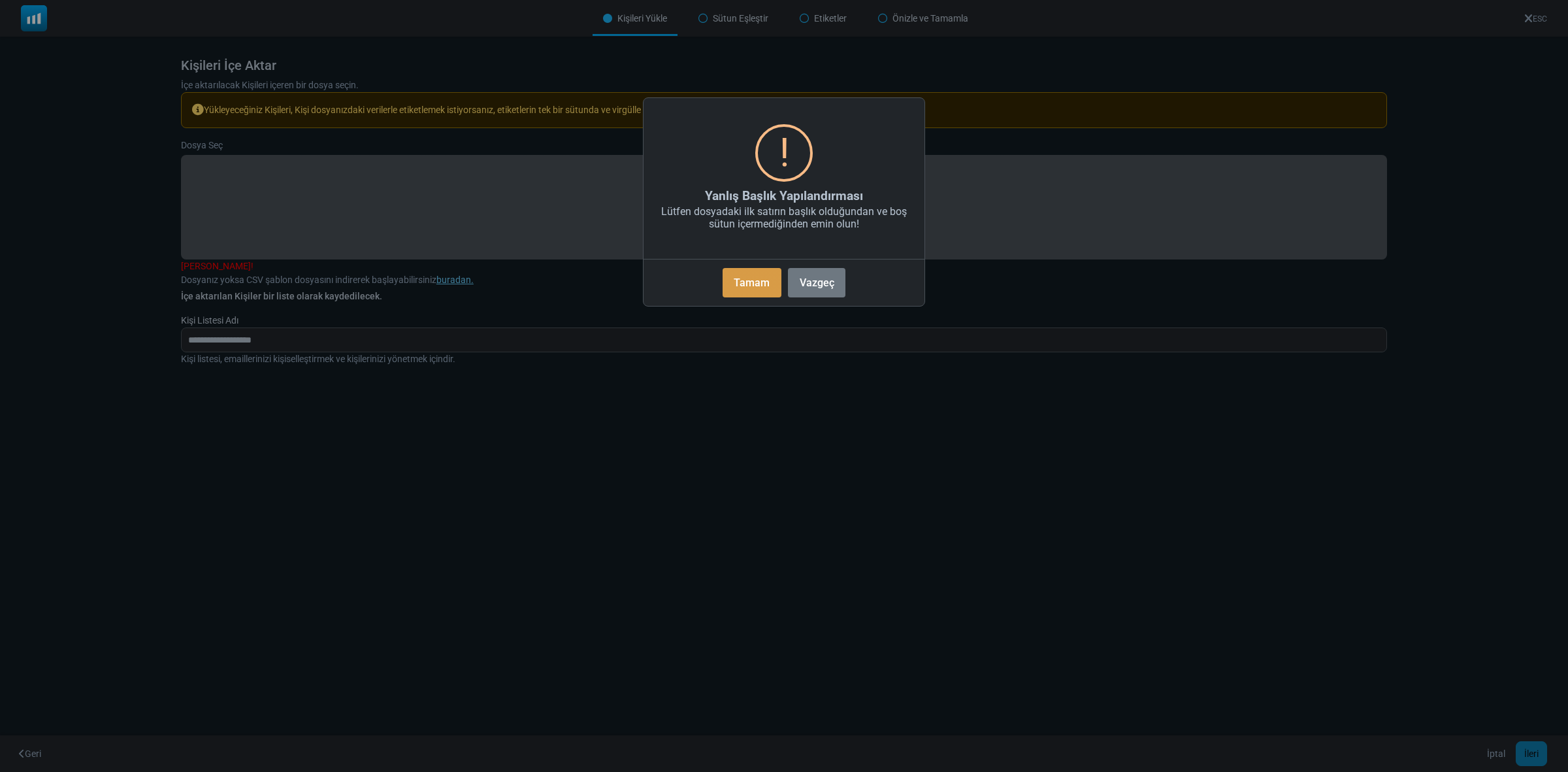
click at [743, 280] on font "Tamam" at bounding box center [751, 283] width 36 height 12
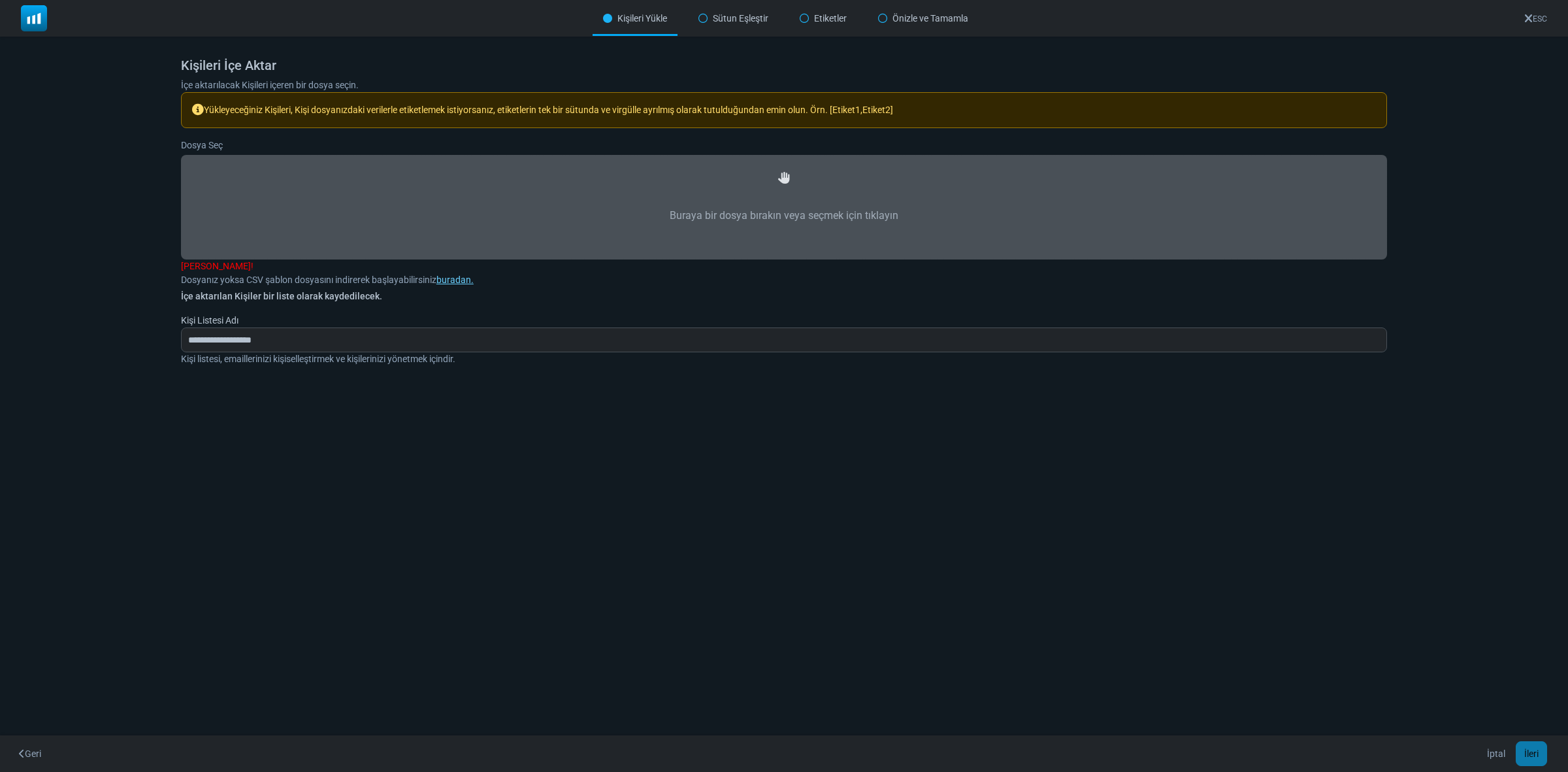
click at [802, 207] on label "Buraya bir dosya bırakın veya seçmek için tıklayın" at bounding box center [784, 216] width 1177 height 58
click at [0, 0] on input "Buraya bir dosya bırakın veya seçmek için tıklayın" at bounding box center [0, 0] width 0 height 0
click at [776, 201] on label "Buraya bir dosya bırakın veya seçmek için tıklayın" at bounding box center [784, 216] width 1177 height 58
click at [0, 0] on input "Buraya bir dosya bırakın veya seçmek için tıklayın" at bounding box center [0, 0] width 0 height 0
click at [726, 207] on label "Buraya bir dosya bırakın veya seçmek için tıklayın" at bounding box center [784, 216] width 1177 height 58
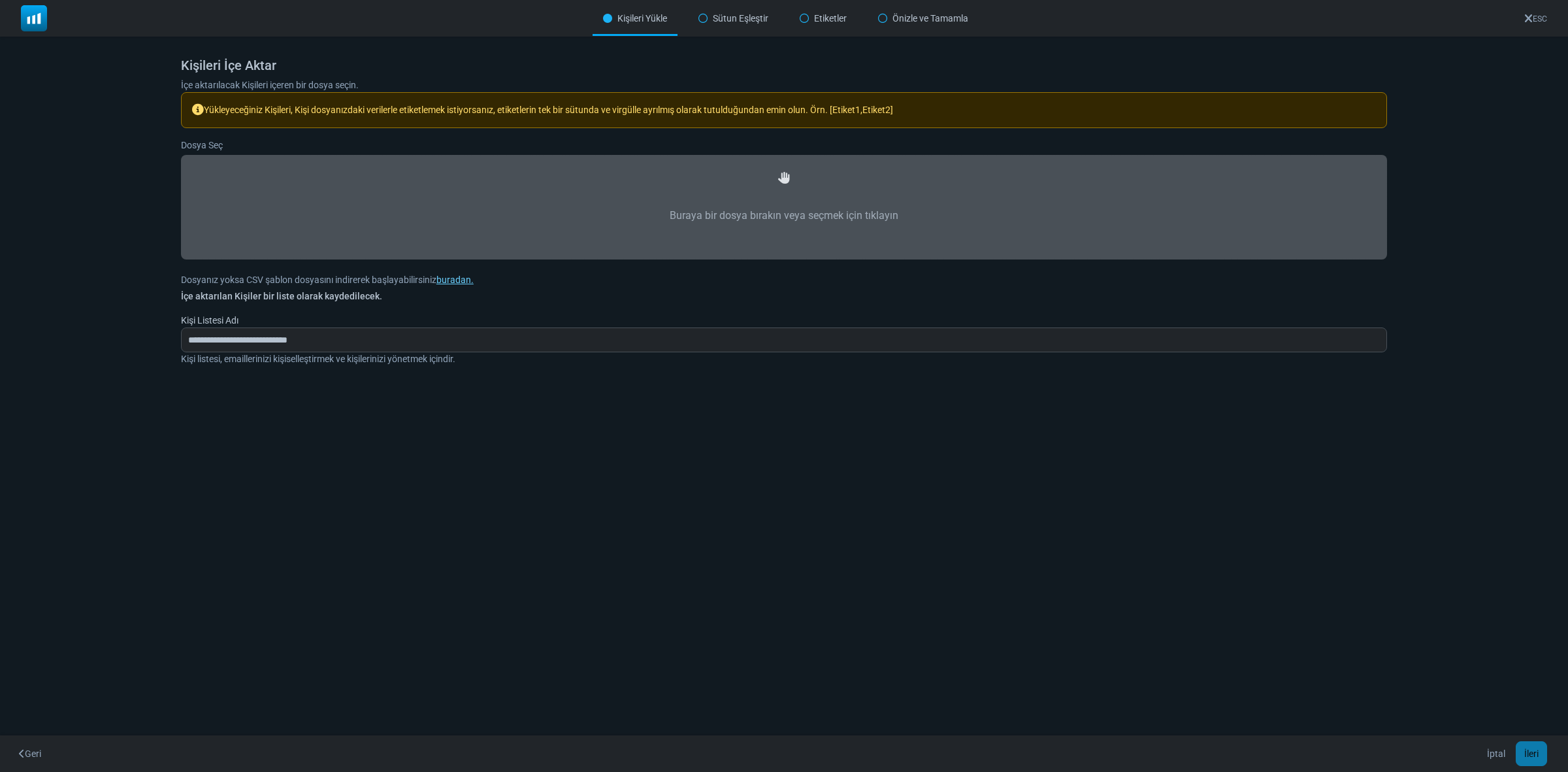
click at [0, 0] on input "Buraya bir dosya bırakın veya seçmek için tıklayın" at bounding box center [0, 0] width 0 height 0
type input "**********"
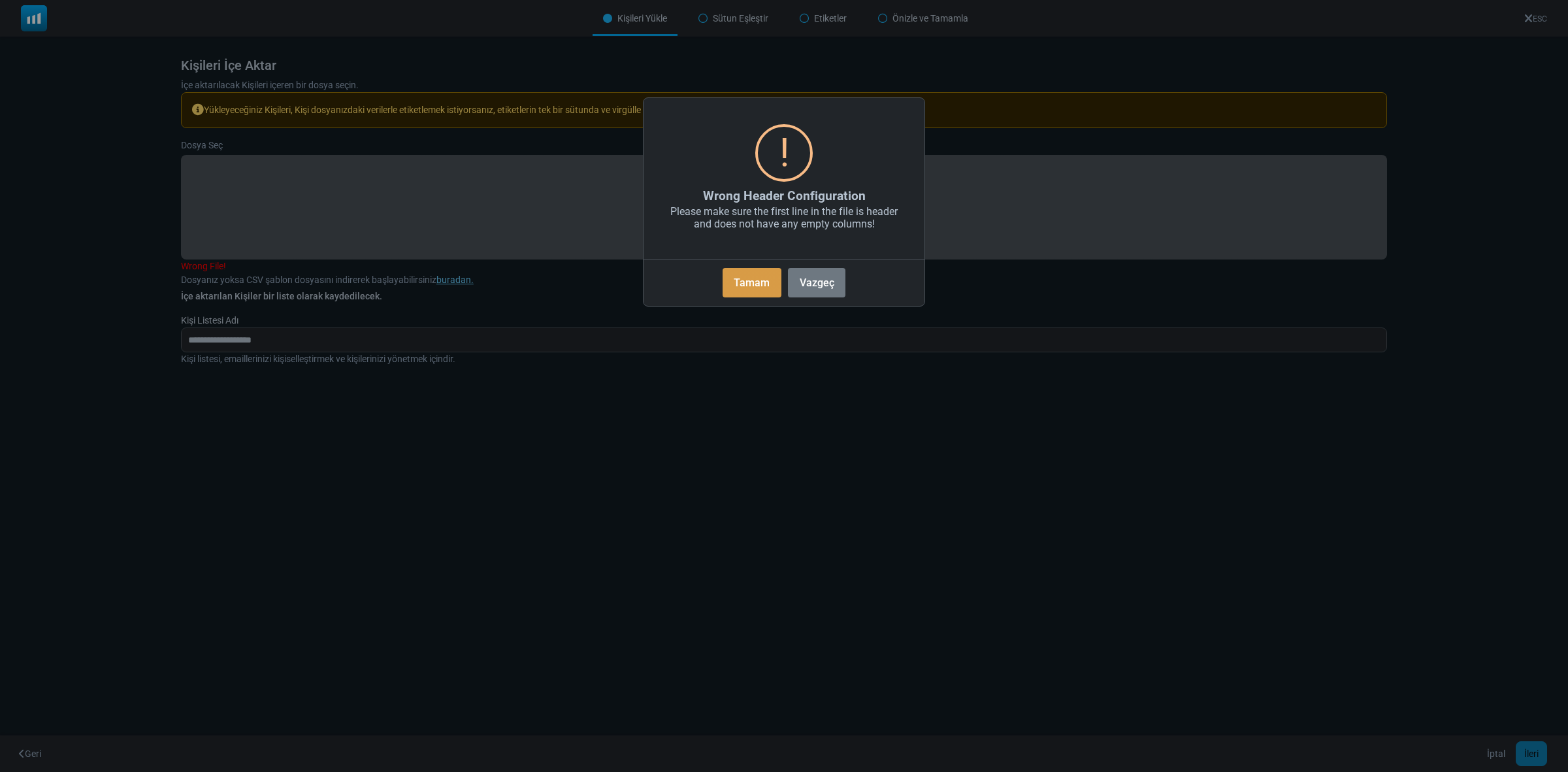
click at [768, 282] on button "Tamam" at bounding box center [751, 282] width 59 height 29
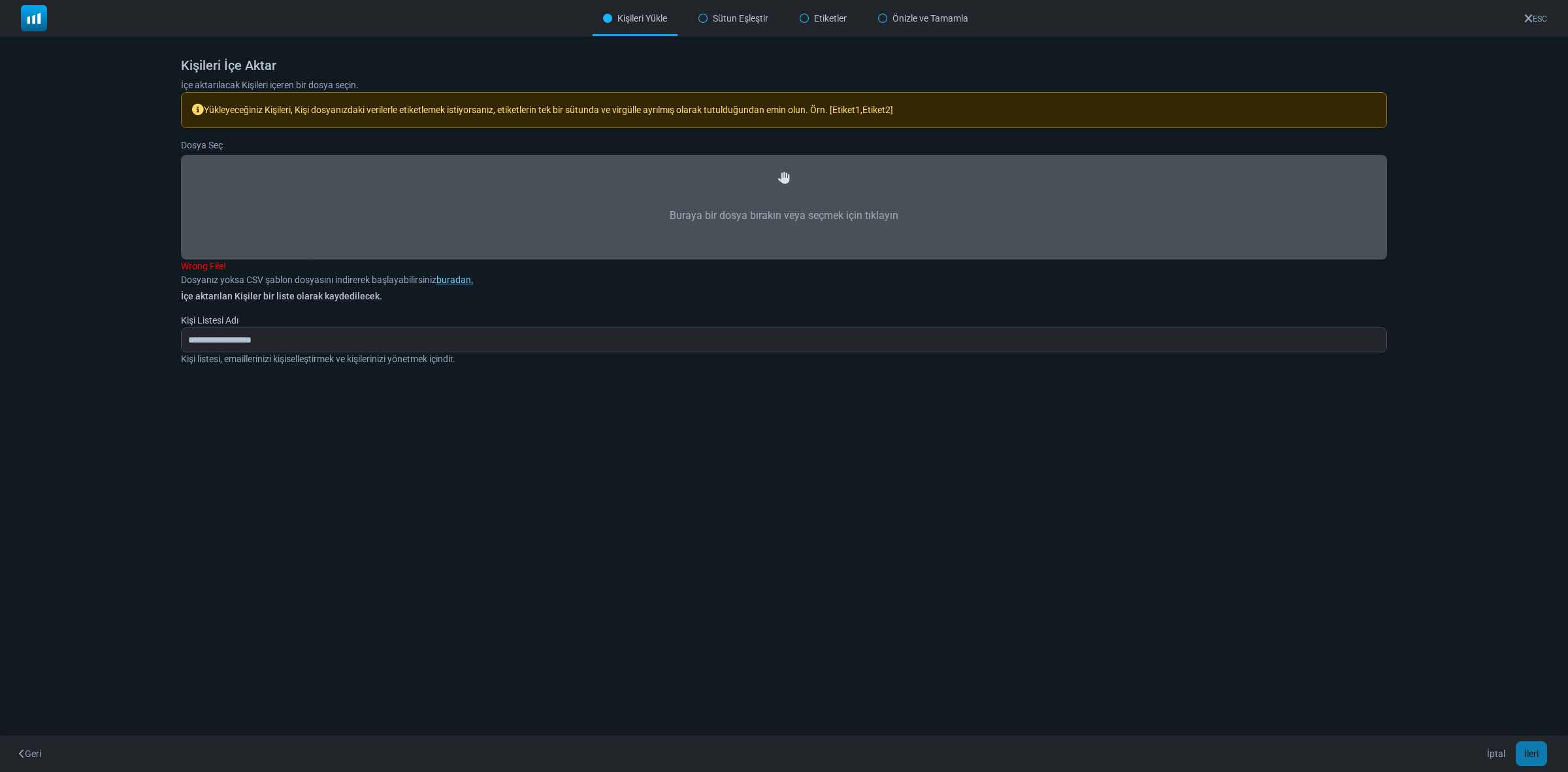
click at [785, 223] on label "Buraya bir dosya bırakın veya seçmek için tıklayın" at bounding box center [784, 216] width 1177 height 58
click at [0, 0] on input "Buraya bir dosya bırakın veya seçmek için tıklayın" at bounding box center [0, 0] width 0 height 0
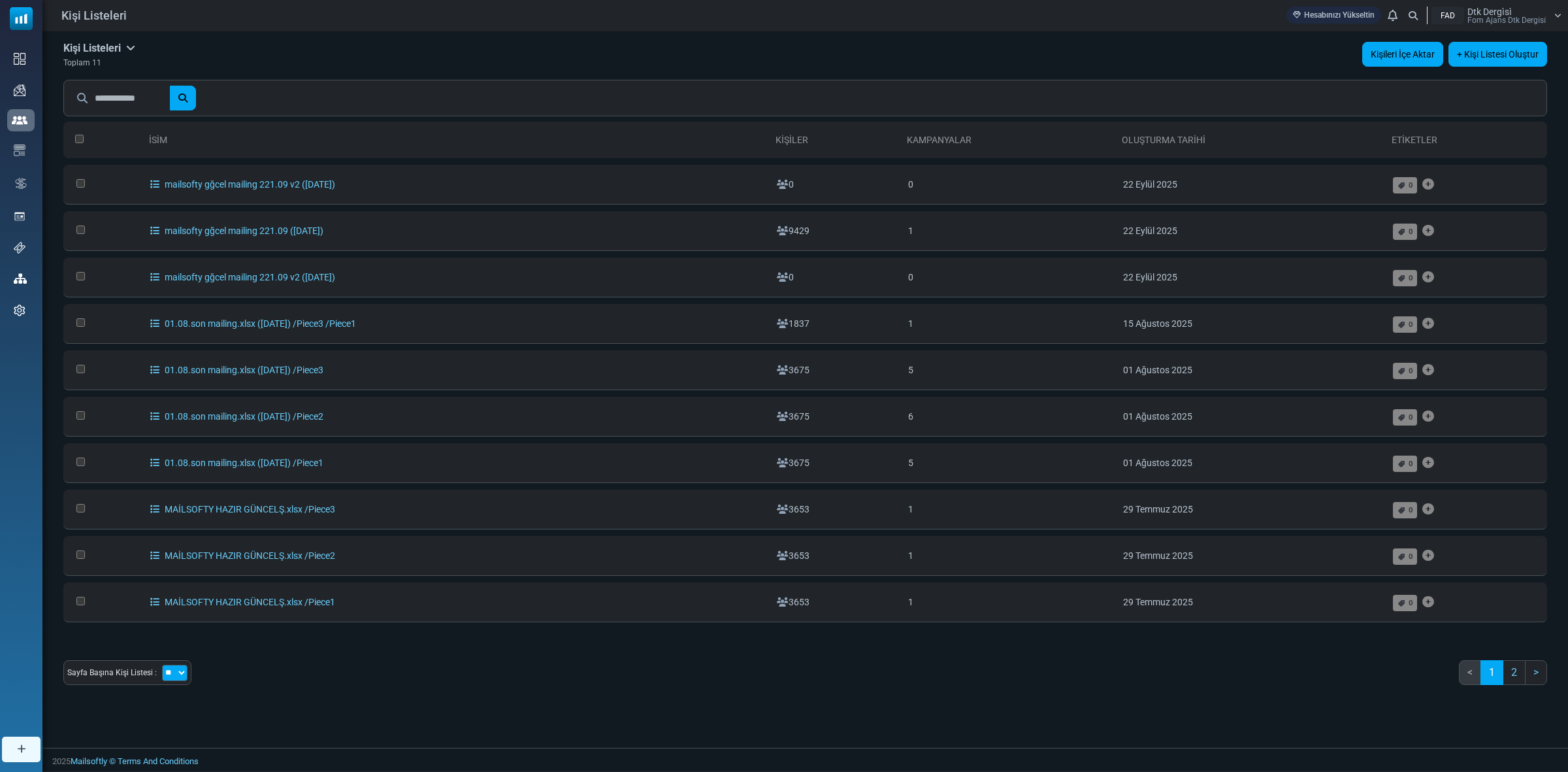
click at [1386, 50] on link "Kişileri İçe Aktar" at bounding box center [1402, 54] width 81 height 25
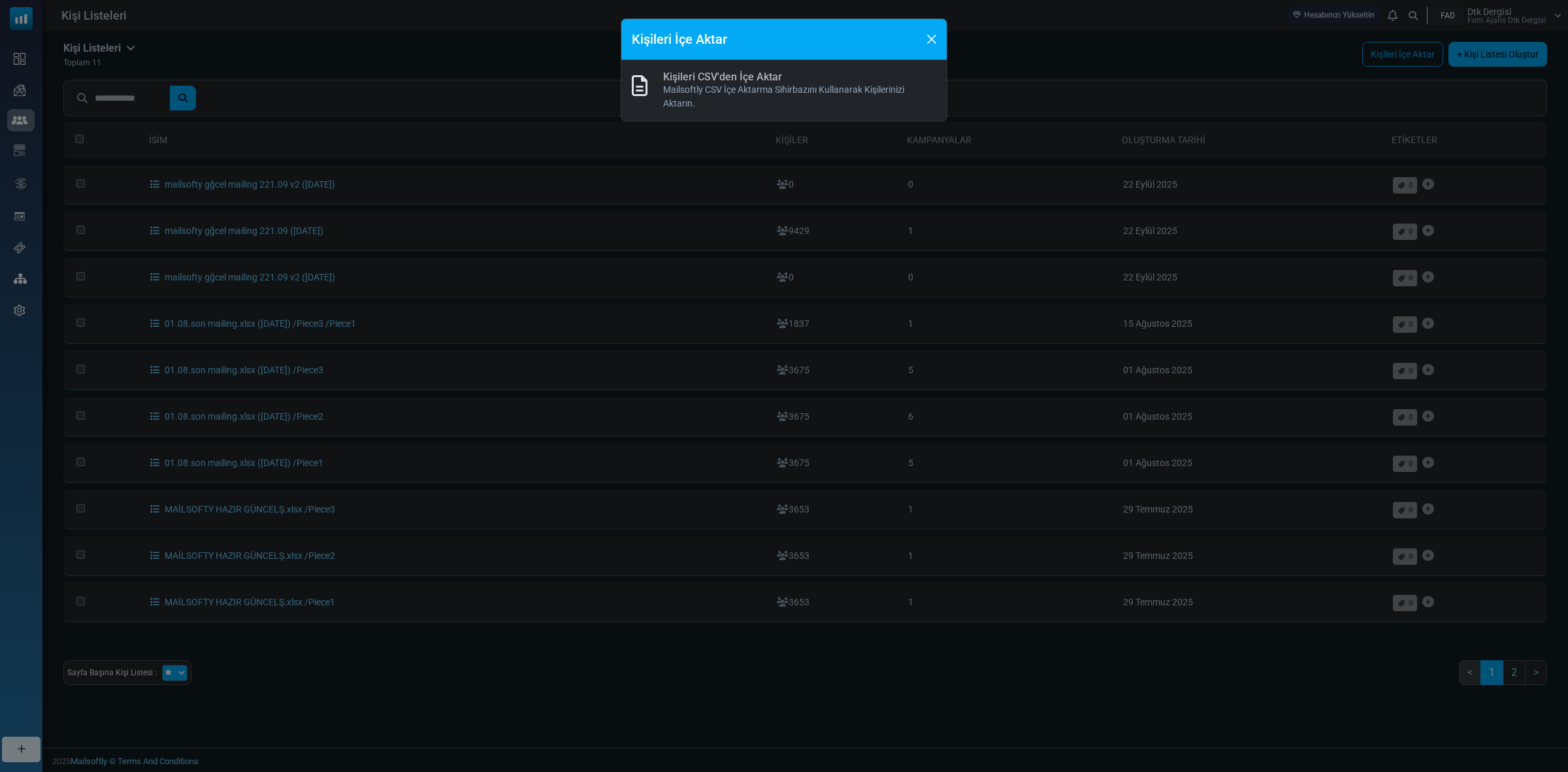
click at [752, 80] on link "Kişileri CSV'den İçe Aktar" at bounding box center [723, 77] width 119 height 12
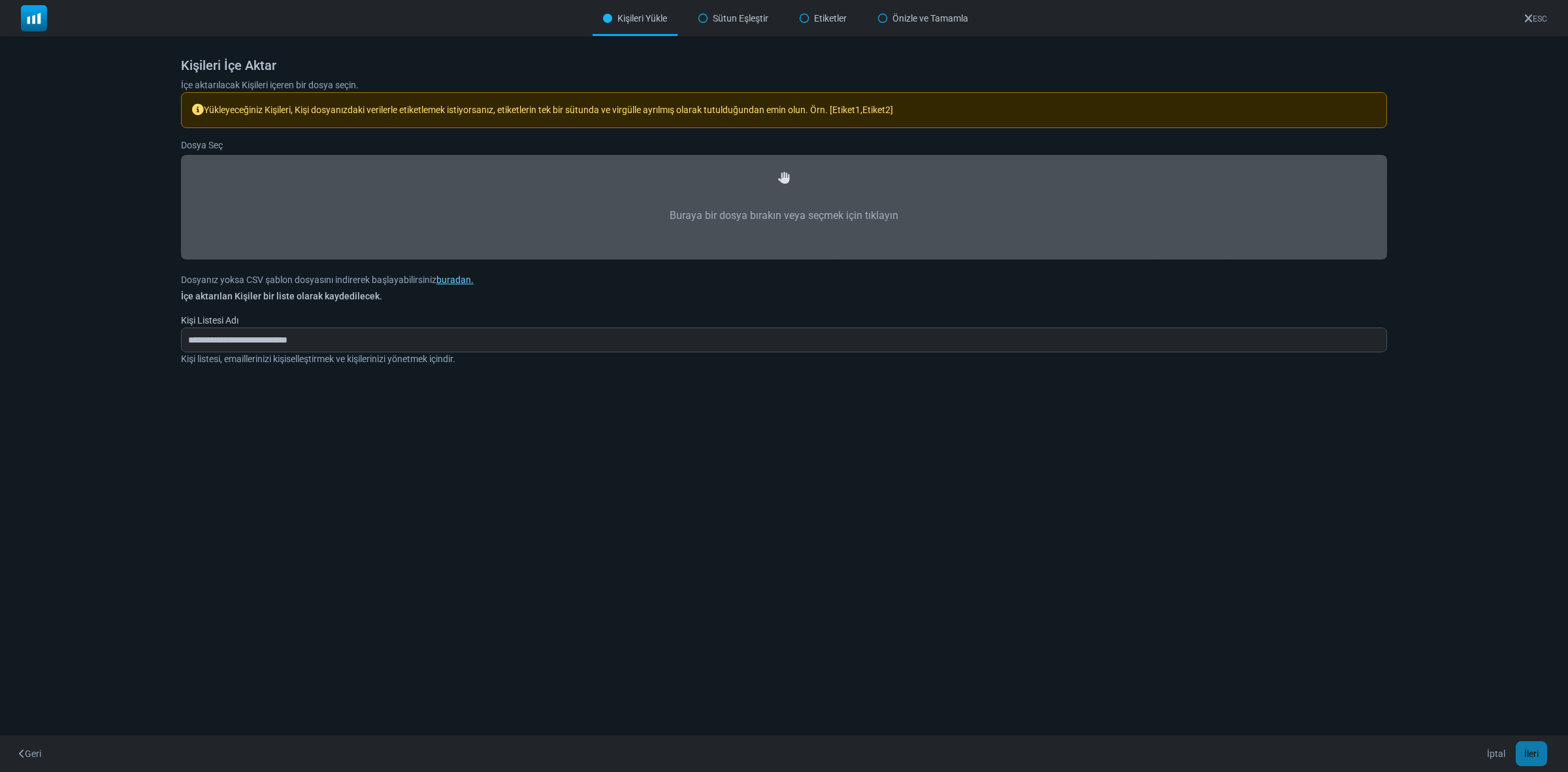
click at [815, 204] on label "Buraya bir dosya bırakın veya seçmek için tıklayın" at bounding box center [784, 216] width 1177 height 58
click at [0, 0] on input "Buraya bir dosya bırakın veya seçmek için tıklayın" at bounding box center [0, 0] width 0 height 0
type input "**********"
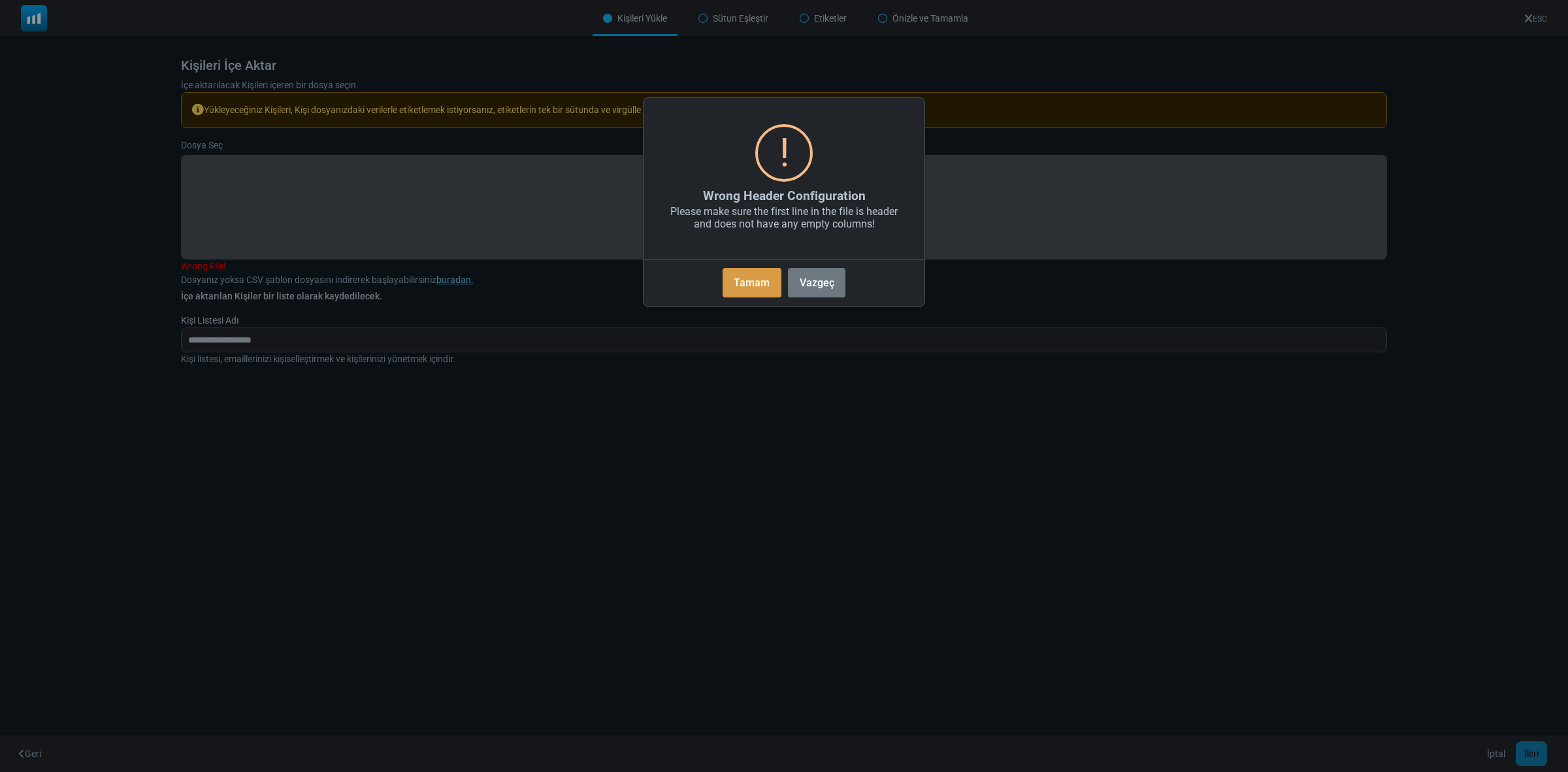
click at [751, 282] on button "Tamam" at bounding box center [751, 282] width 59 height 29
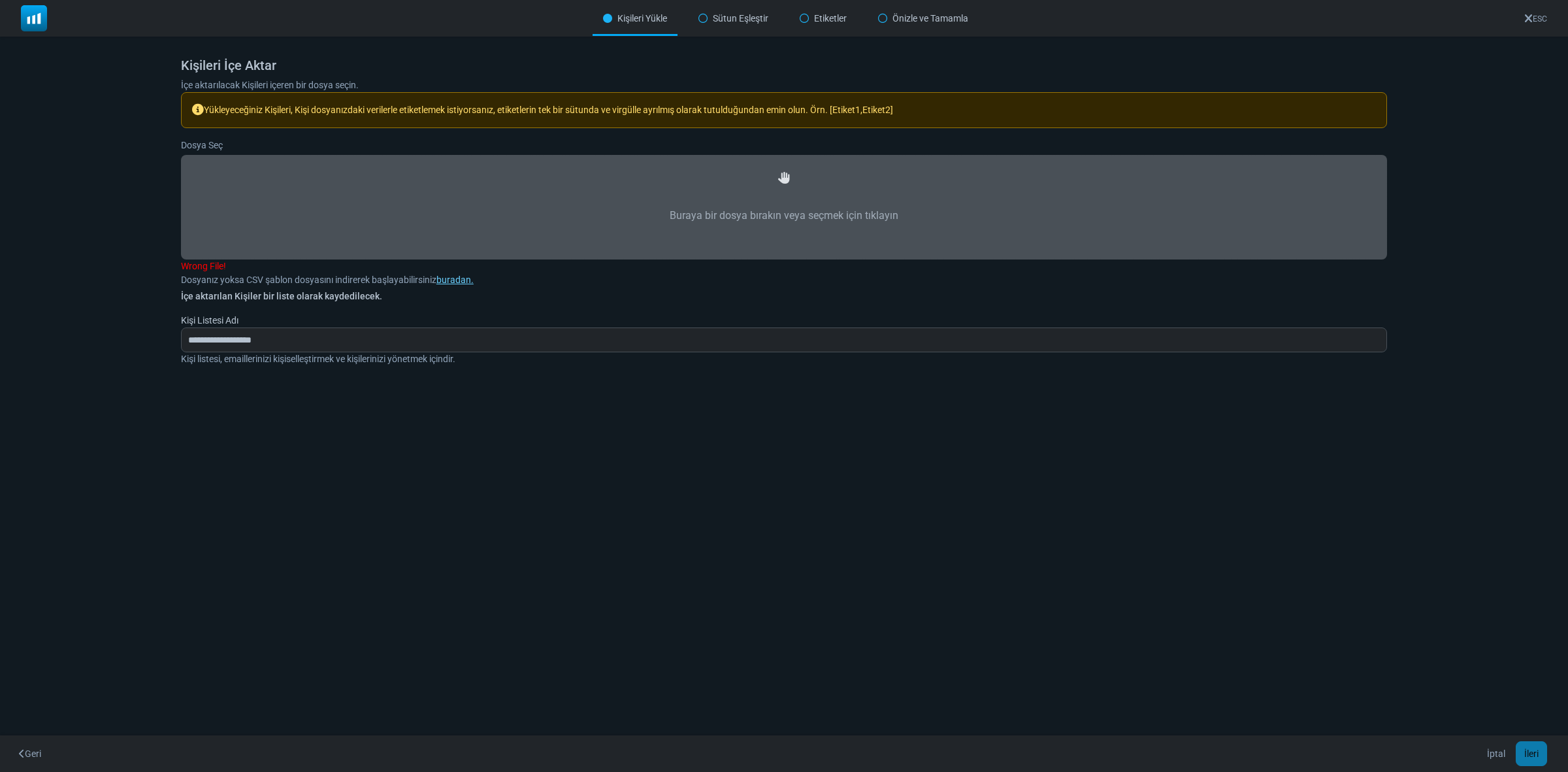
click at [36, 14] on img at bounding box center [34, 19] width 26 height 26
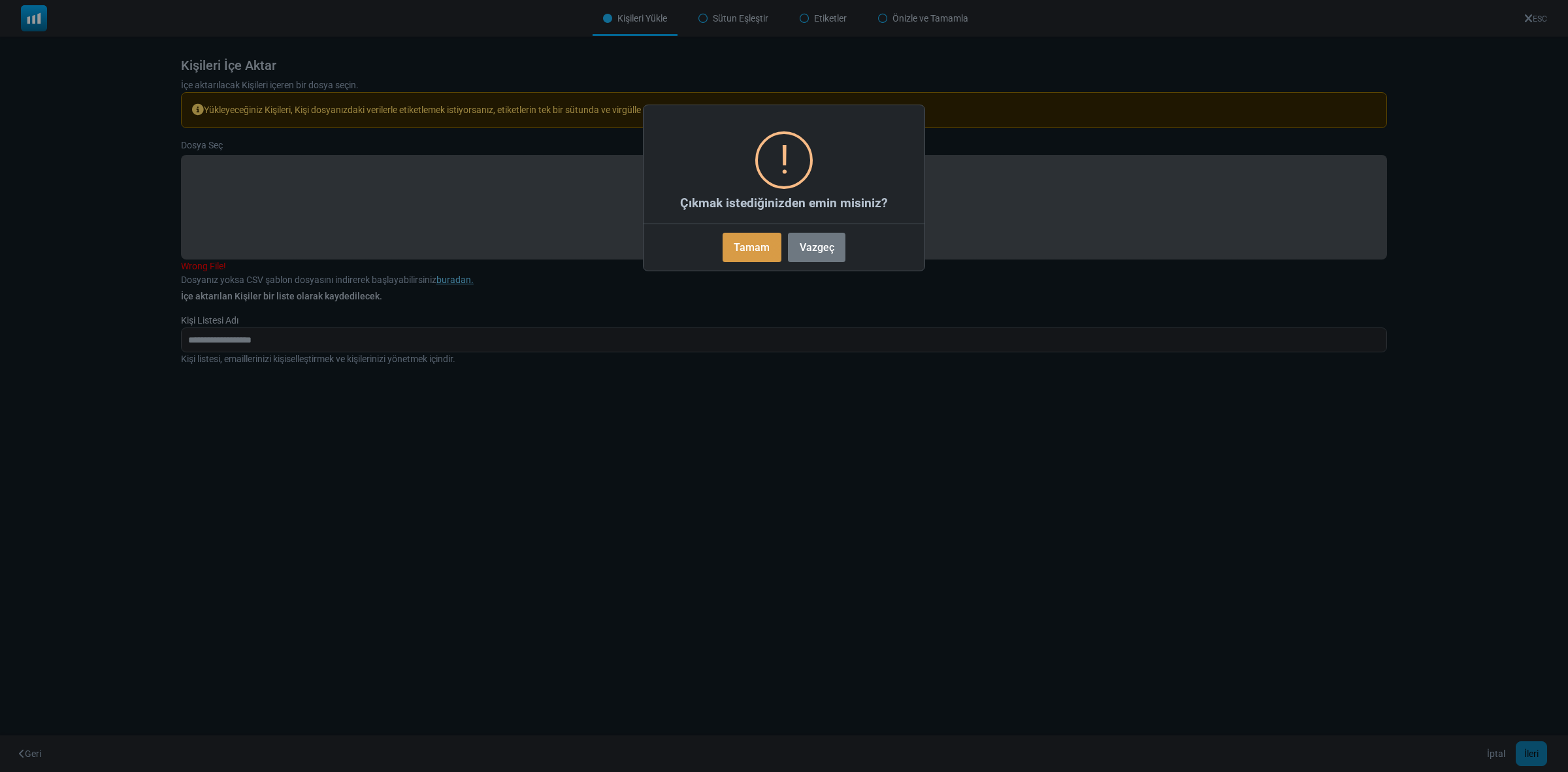
click at [752, 252] on button "Tamam" at bounding box center [751, 248] width 59 height 29
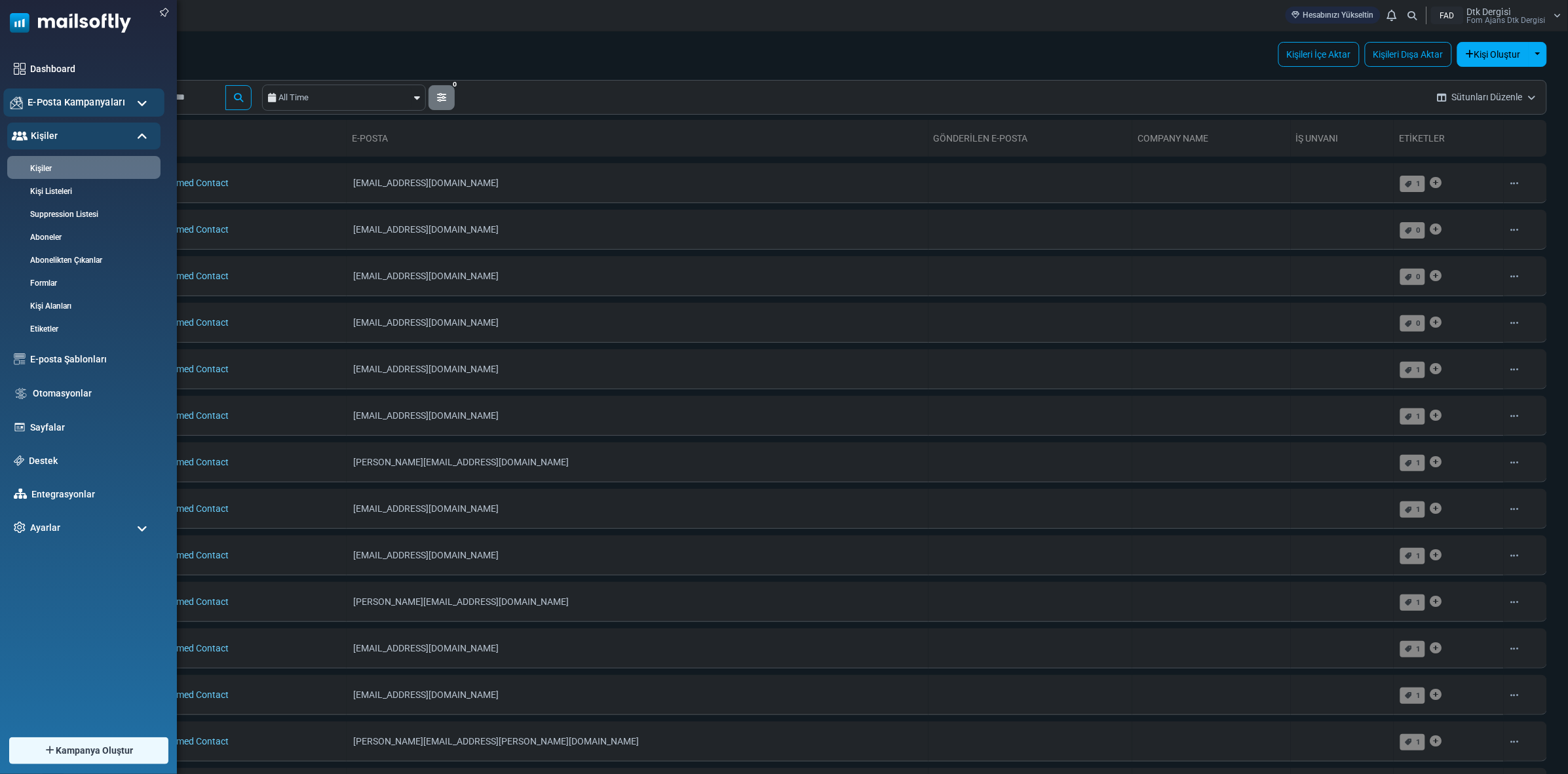
click at [38, 107] on span "E-Posta Kampanyaları" at bounding box center [76, 102] width 97 height 15
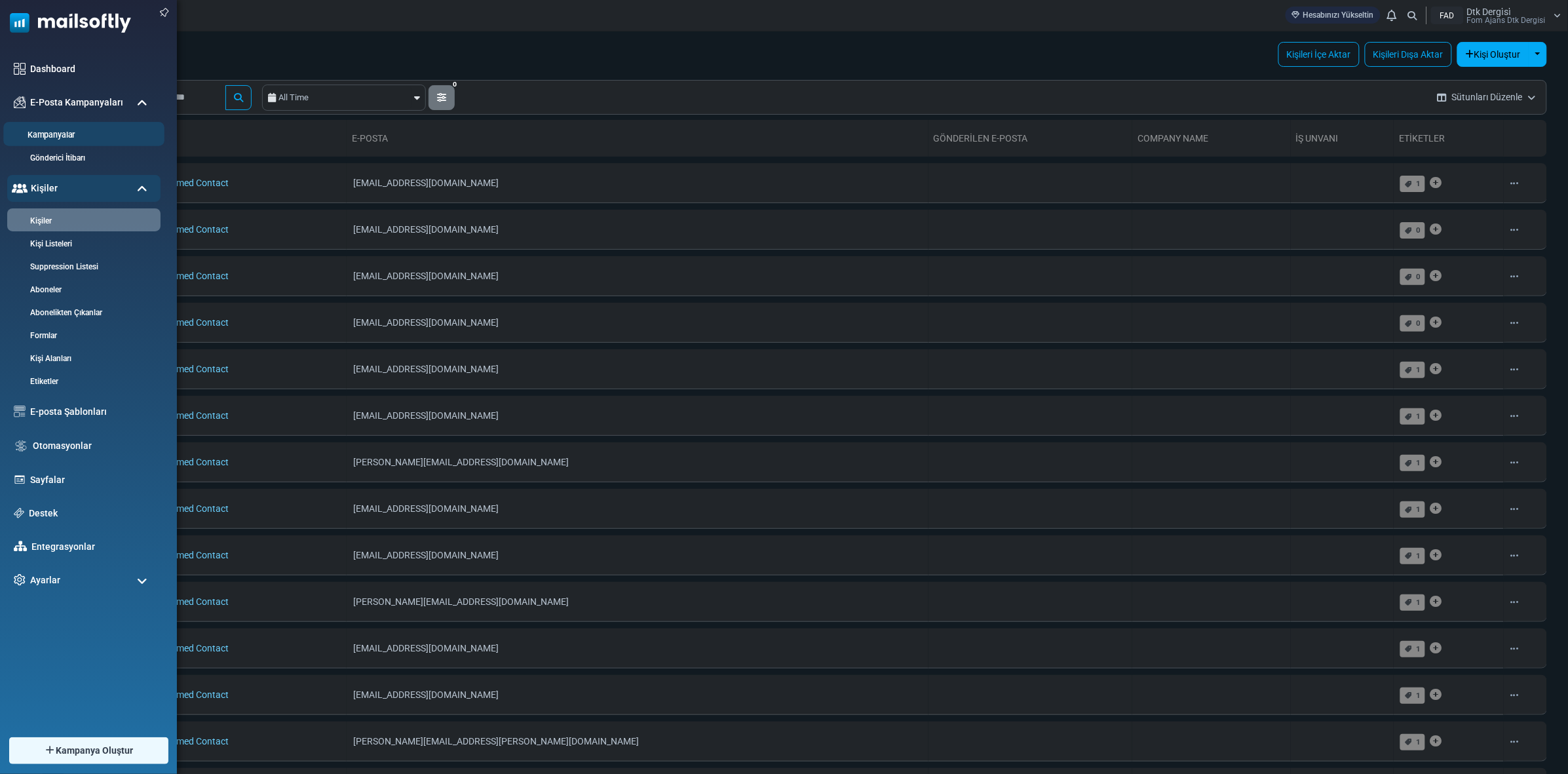
click at [54, 133] on link "Kampanyalar" at bounding box center [82, 136] width 157 height 13
